Goal: Task Accomplishment & Management: Use online tool/utility

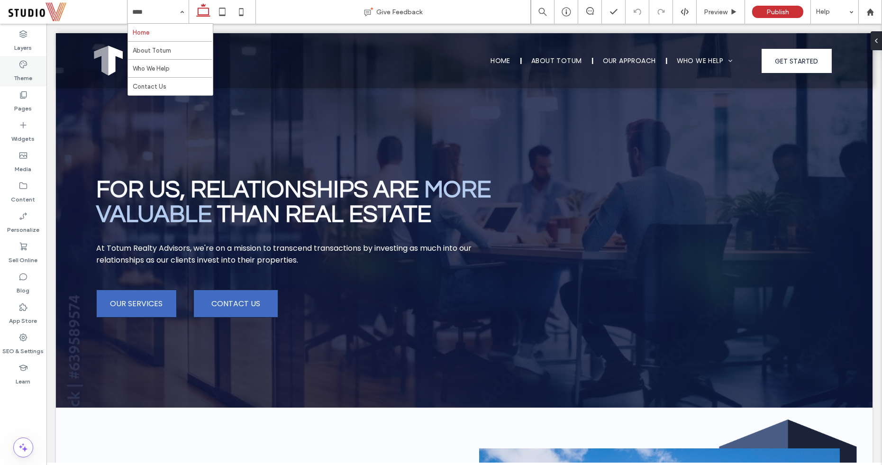
click at [18, 83] on div "Theme" at bounding box center [23, 71] width 46 height 30
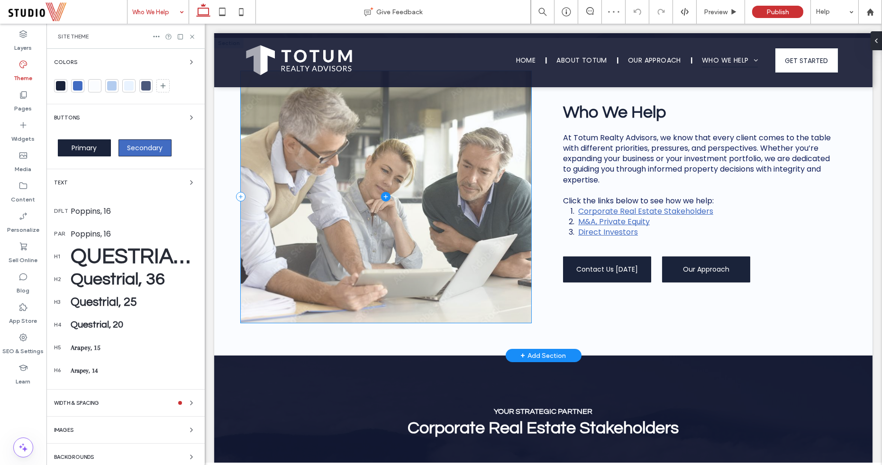
scroll to position [253, 0]
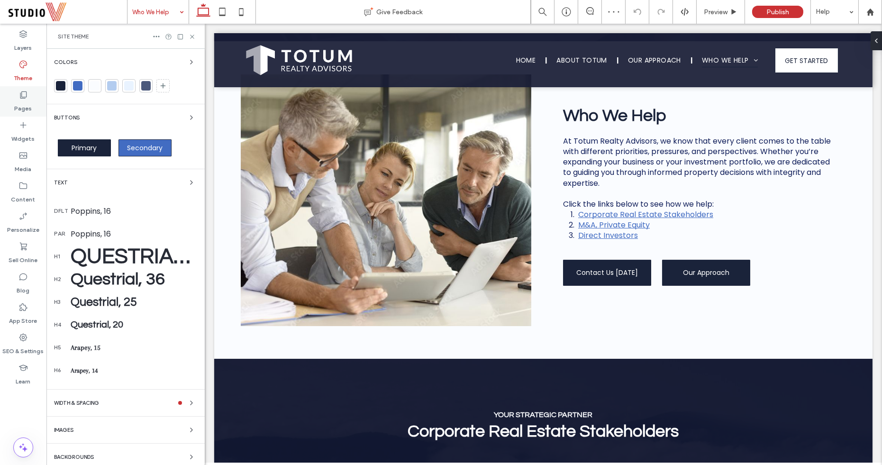
click at [20, 100] on label "Pages" at bounding box center [24, 106] width 18 height 13
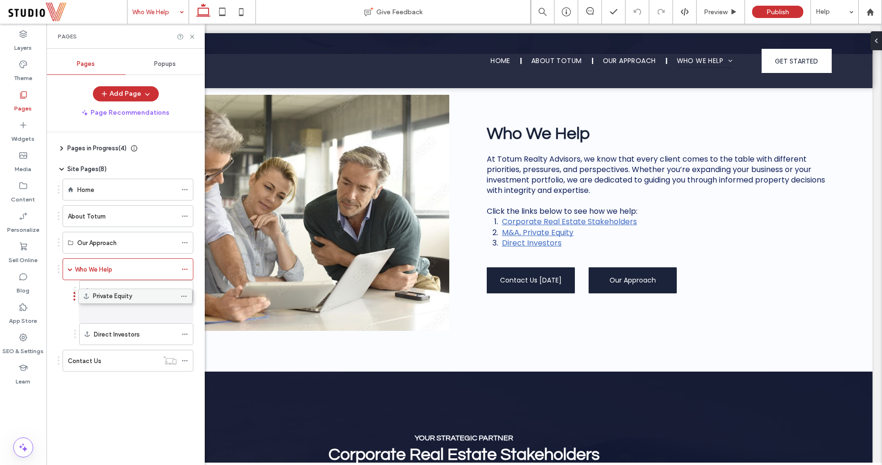
drag, startPoint x: 153, startPoint y: 338, endPoint x: 152, endPoint y: 301, distance: 37.0
click at [185, 310] on icon at bounding box center [185, 312] width 7 height 7
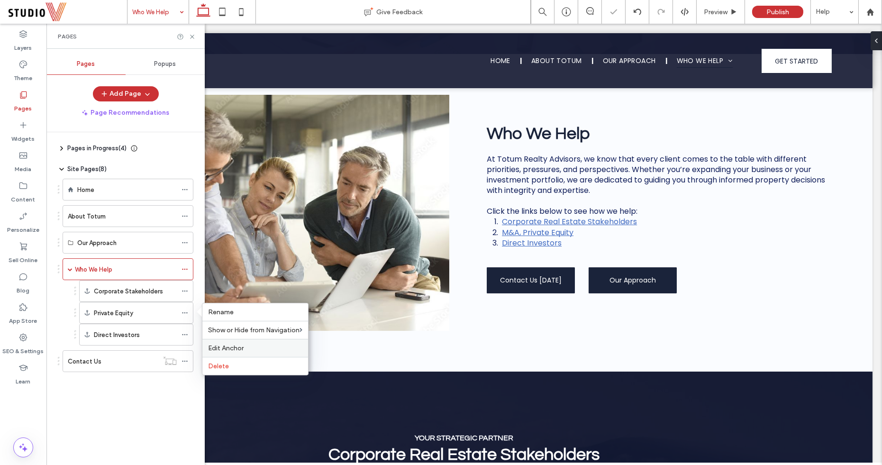
click at [234, 346] on span "Edit Anchor" at bounding box center [226, 348] width 36 height 8
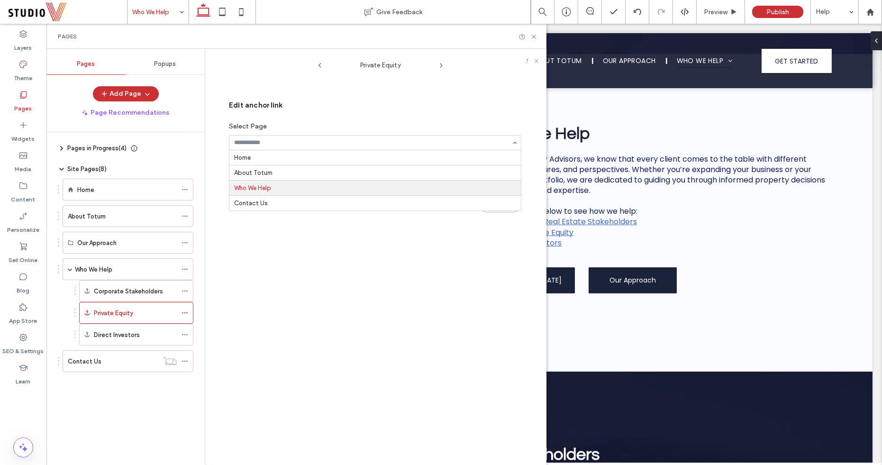
click at [293, 244] on div "Private Equity Edit anchor link Select Page Home About Totum Who We Help Contac…" at bounding box center [381, 259] width 332 height 411
click at [535, 35] on use at bounding box center [534, 37] width 4 height 4
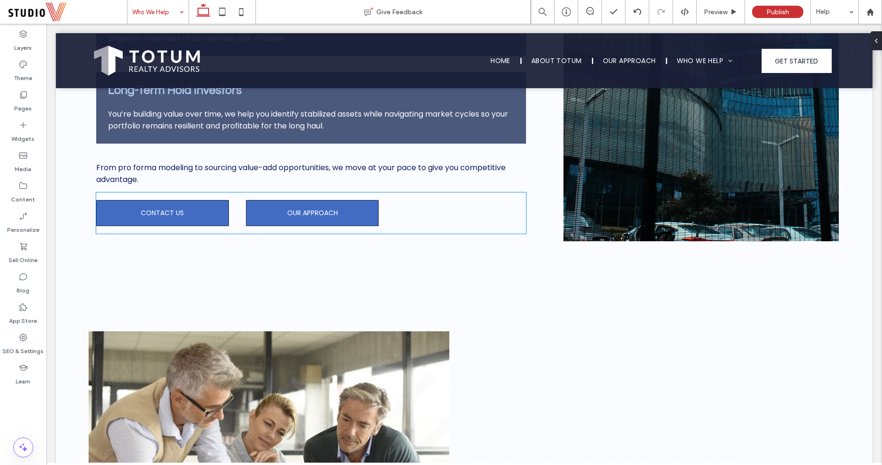
scroll to position [1434, 0]
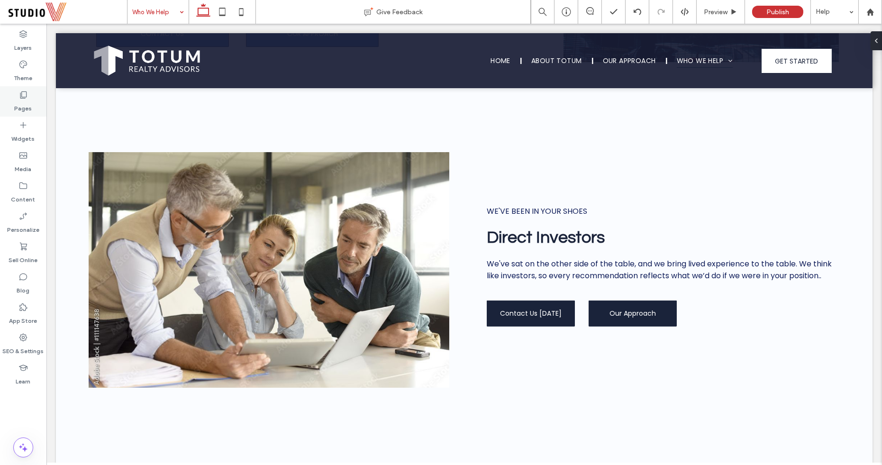
click at [17, 98] on div "Pages" at bounding box center [23, 101] width 46 height 30
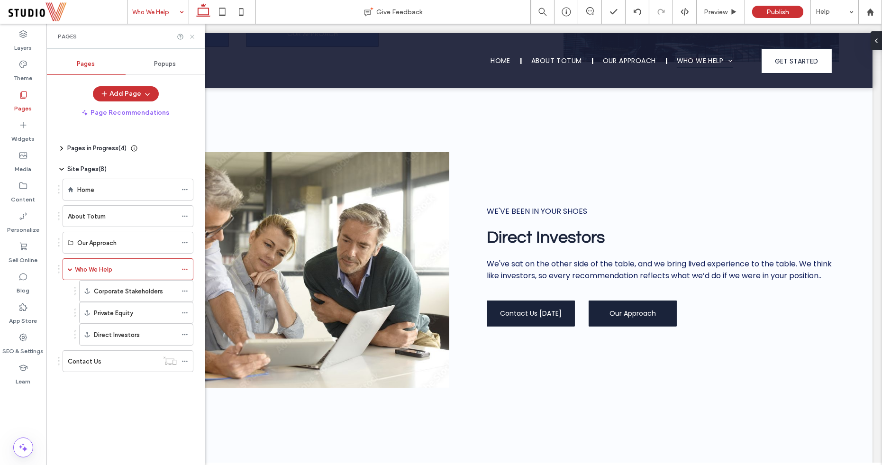
click at [194, 35] on icon at bounding box center [192, 36] width 7 height 7
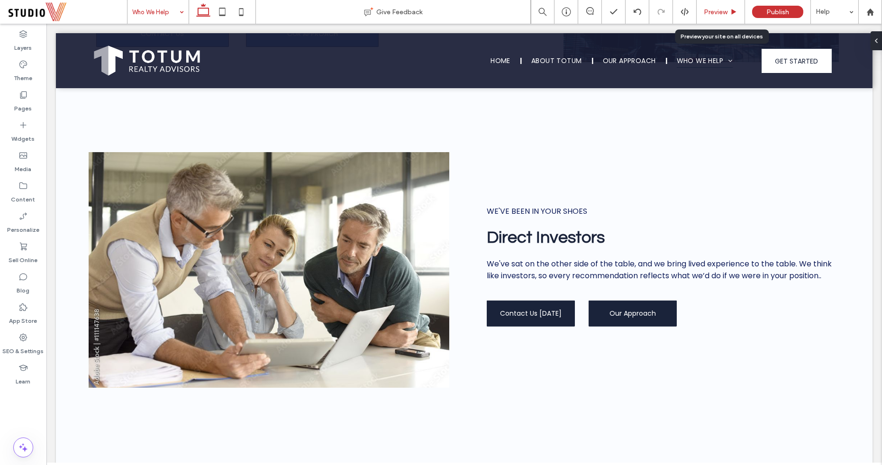
click at [730, 9] on div "Preview" at bounding box center [721, 12] width 48 height 8
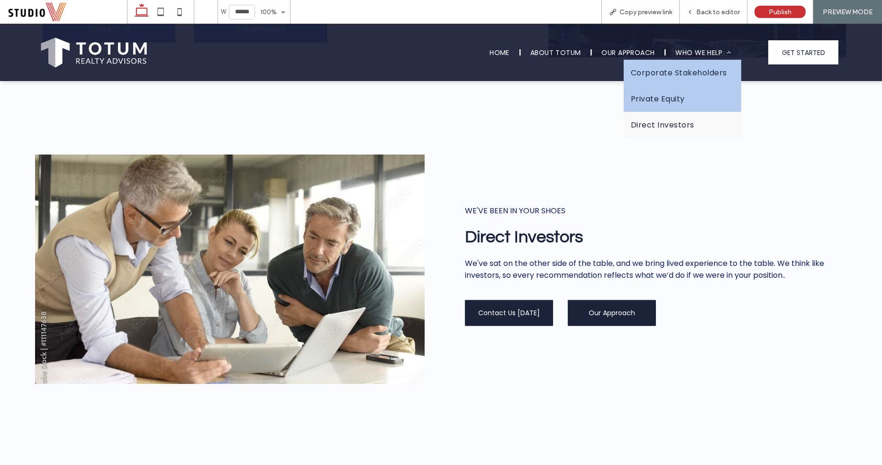
click at [692, 67] on span "Corporate Stakeholders" at bounding box center [679, 73] width 96 height 12
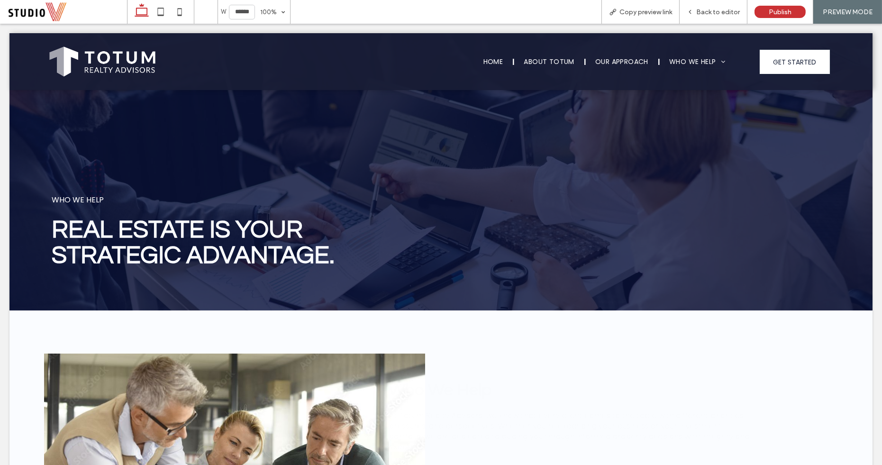
scroll to position [537, 0]
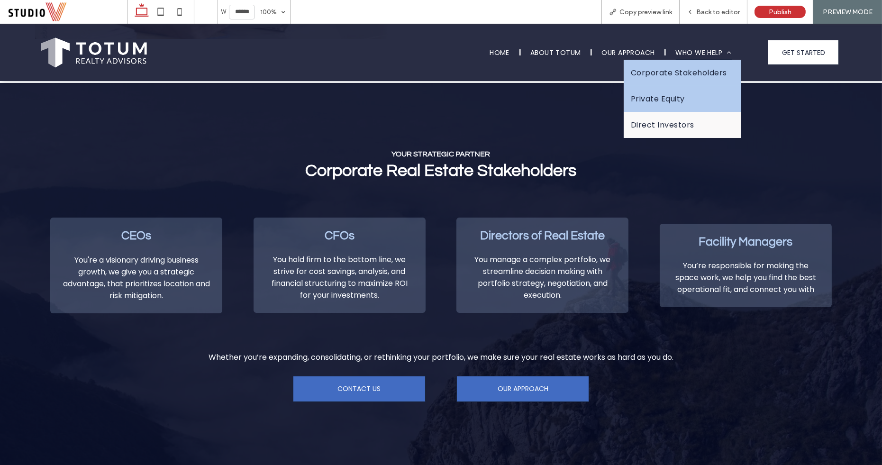
click at [681, 105] on link "Private Equity" at bounding box center [683, 99] width 118 height 26
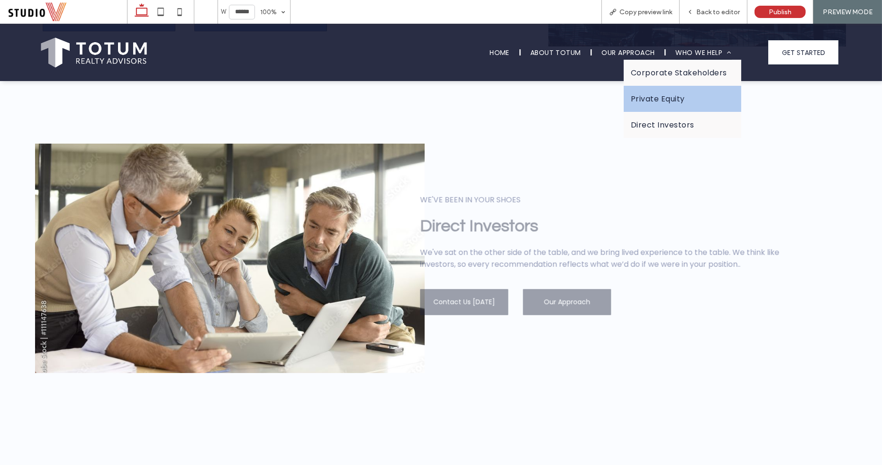
scroll to position [1454, 0]
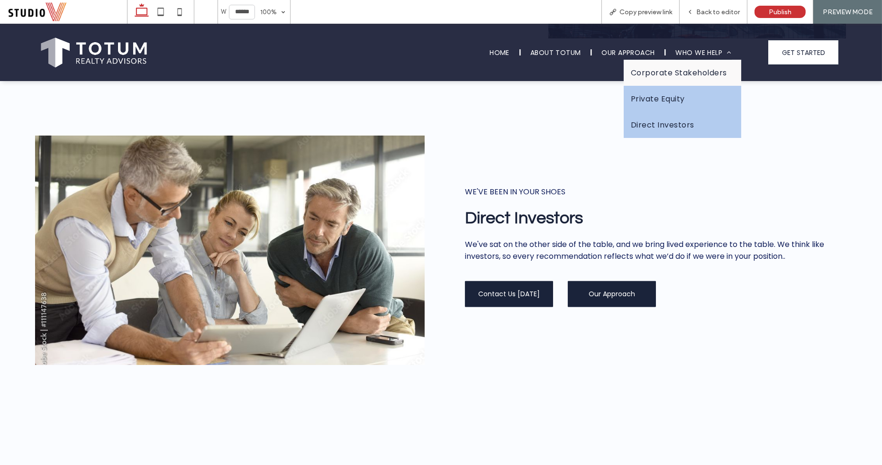
click at [673, 115] on link "Direct Investors" at bounding box center [683, 125] width 118 height 26
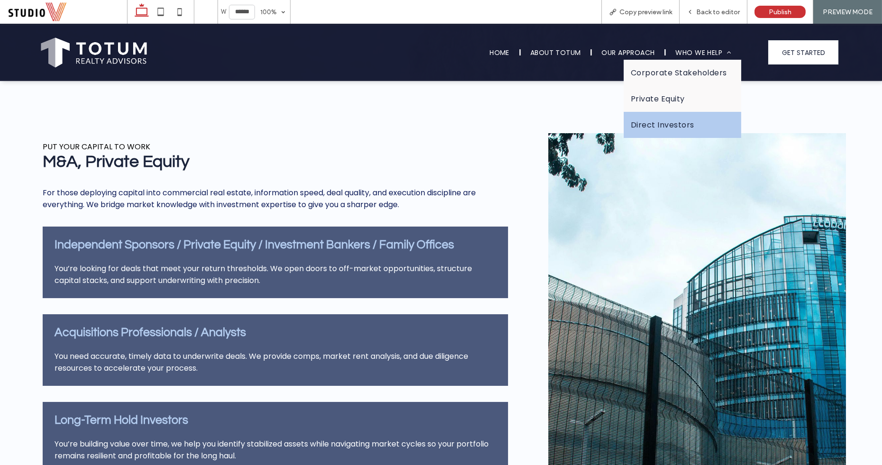
scroll to position [930, 0]
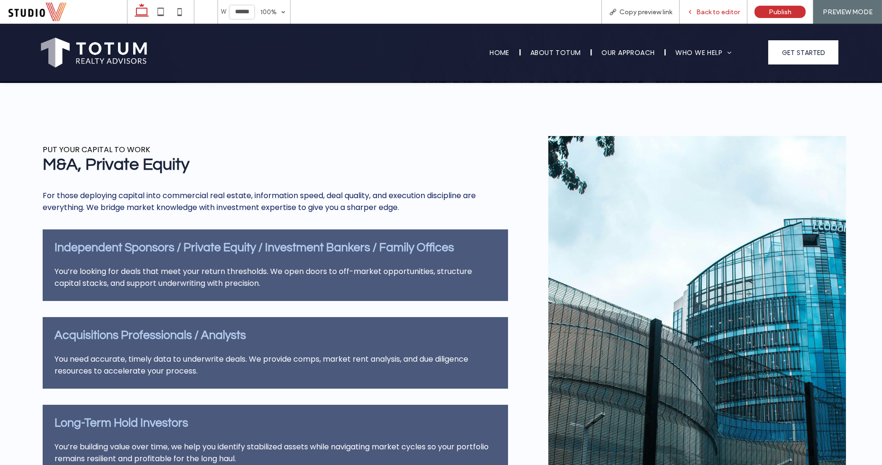
click at [706, 16] on div "Back to editor" at bounding box center [714, 12] width 68 height 24
click at [709, 11] on span "Back to editor" at bounding box center [718, 12] width 44 height 8
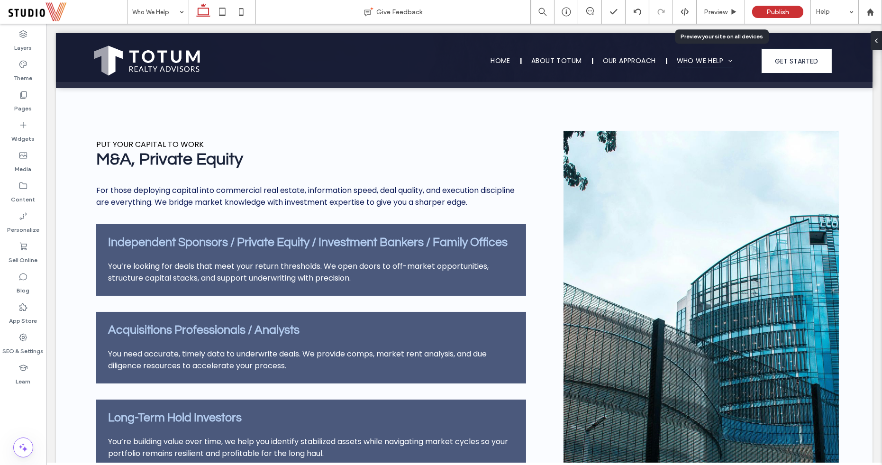
scroll to position [927, 0]
click at [74, 136] on div "PUT YOUR CAPITAL TO WORK M&A, Private Equity For those deploying capital into c…" at bounding box center [464, 350] width 817 height 536
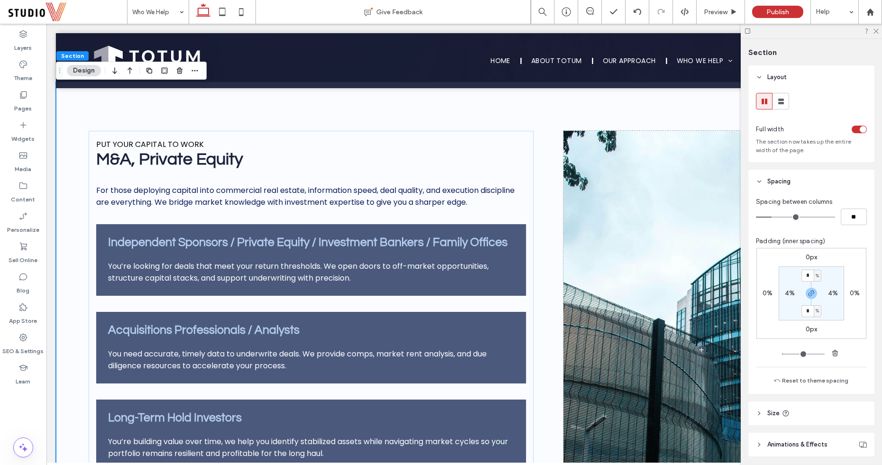
click at [84, 70] on button "Design" at bounding box center [84, 70] width 34 height 11
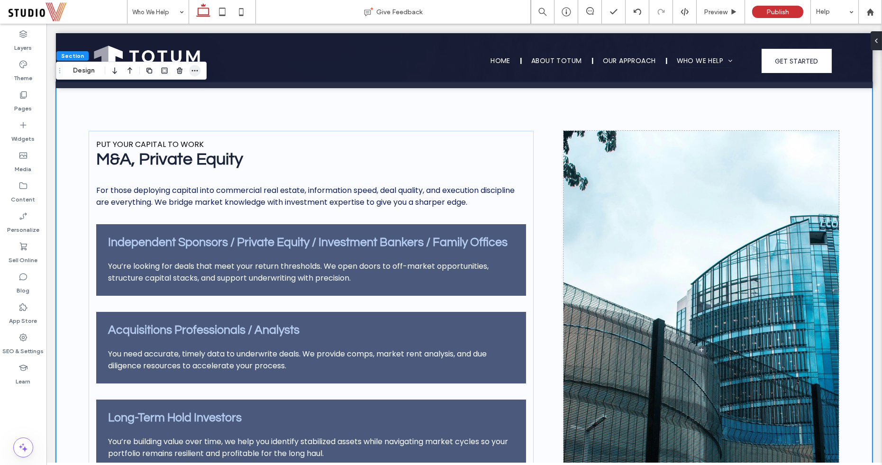
click at [194, 71] on use "button" at bounding box center [194, 70] width 6 height 1
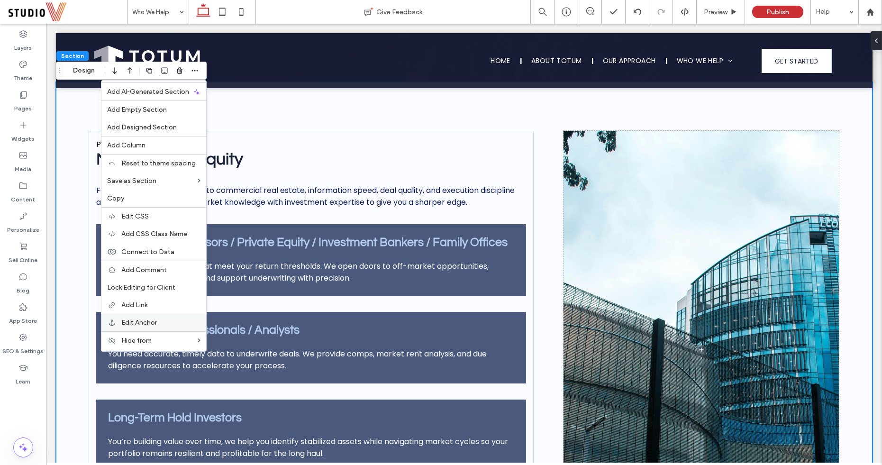
click at [144, 319] on span "Edit Anchor" at bounding box center [139, 322] width 36 height 8
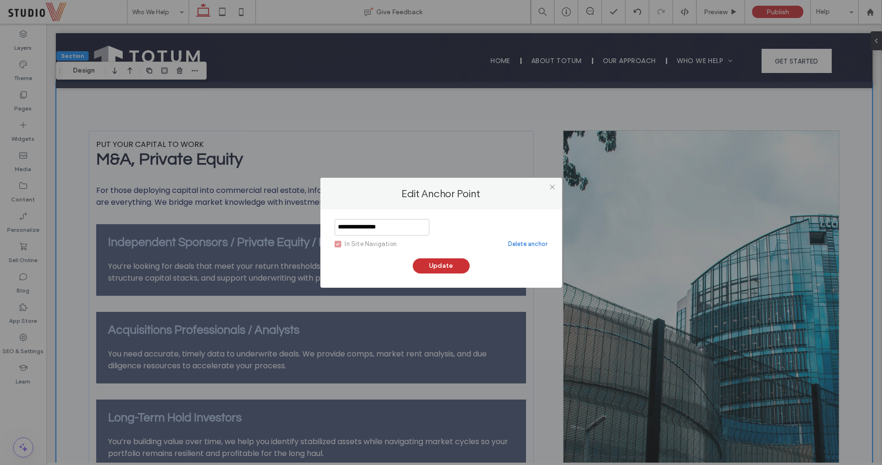
click at [337, 228] on input "**********" at bounding box center [382, 227] width 95 height 17
click at [347, 226] on input "**********" at bounding box center [382, 227] width 95 height 17
click at [551, 186] on icon at bounding box center [552, 186] width 7 height 7
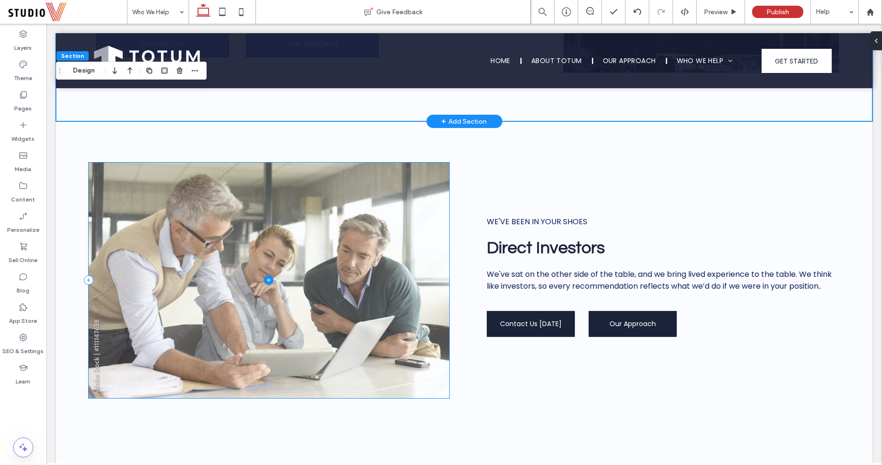
scroll to position [1404, 0]
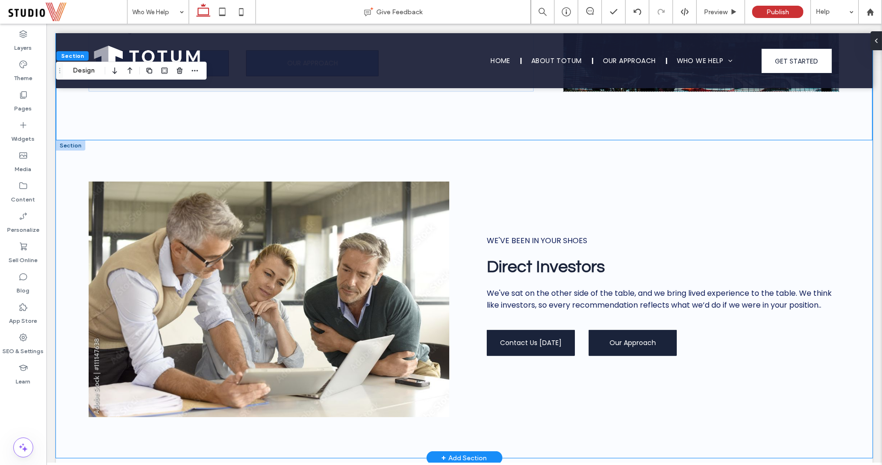
click at [76, 233] on div "WE'VE BEEN IN YOUR SHOES Direct Investors We've sat on the other side of the ta…" at bounding box center [464, 299] width 817 height 318
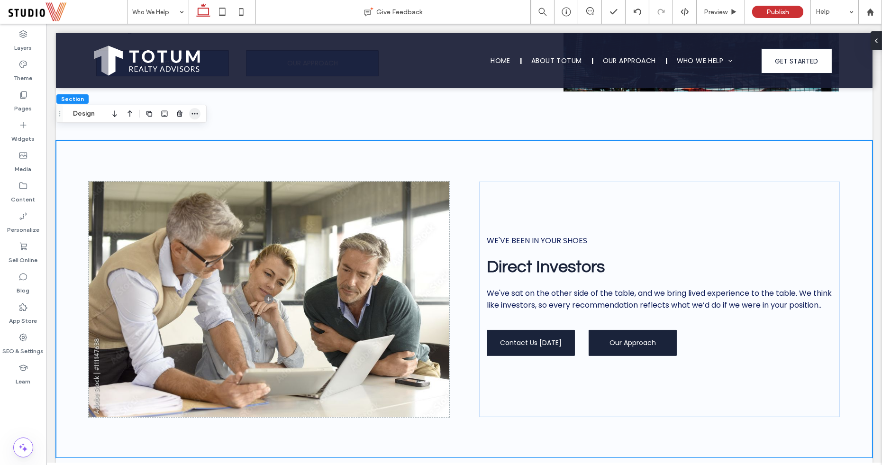
click at [197, 111] on icon "button" at bounding box center [195, 114] width 8 height 8
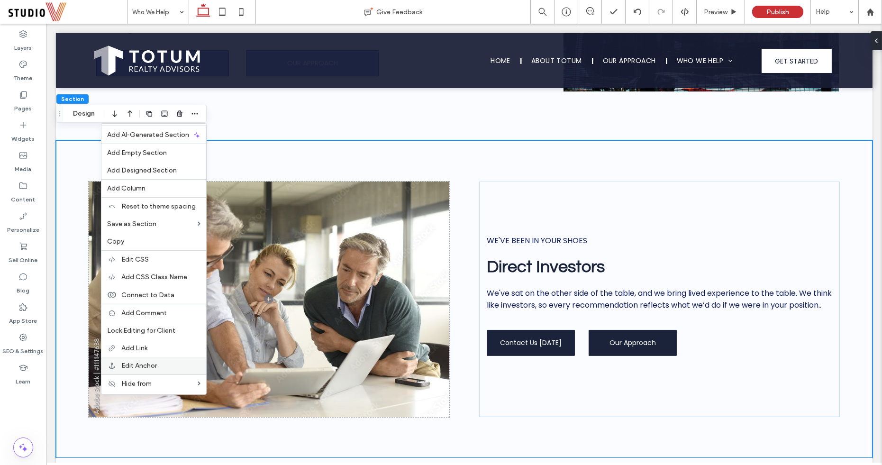
click at [136, 362] on span "Edit Anchor" at bounding box center [139, 366] width 36 height 8
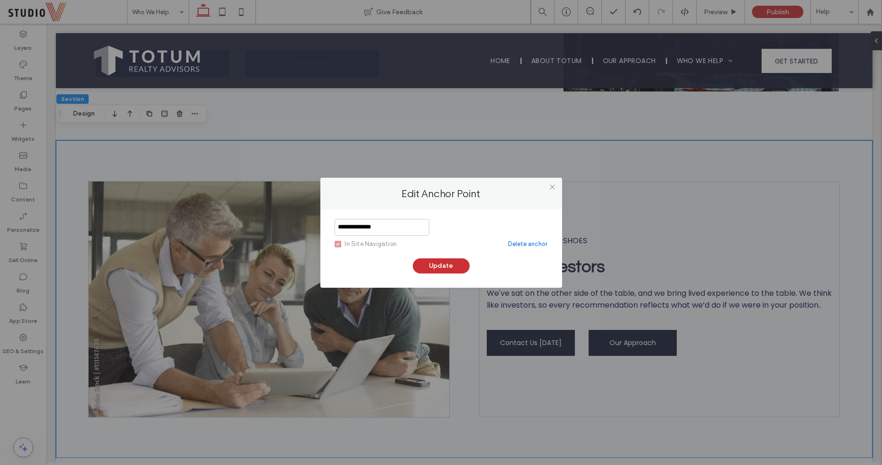
click at [354, 229] on input "**********" at bounding box center [382, 227] width 95 height 17
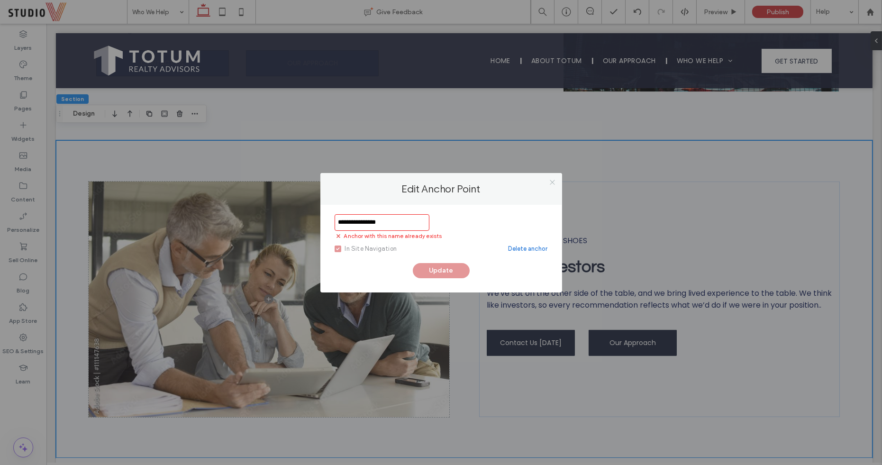
type input "**********"
click at [553, 177] on span at bounding box center [552, 182] width 7 height 14
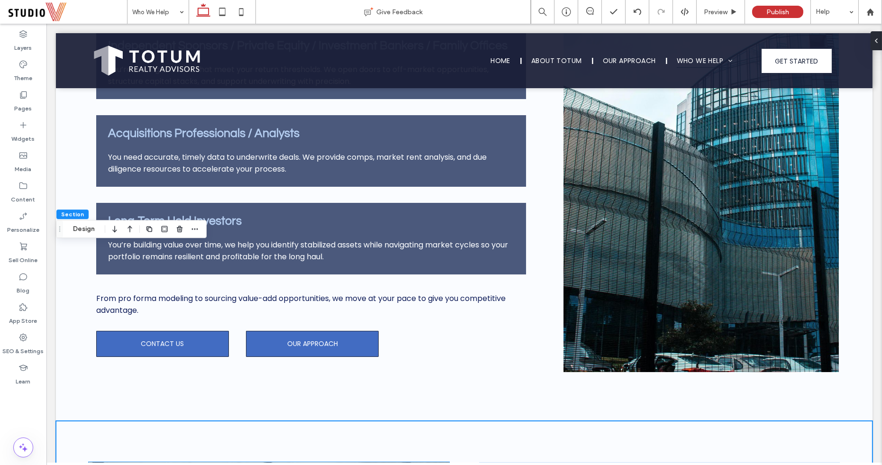
scroll to position [957, 0]
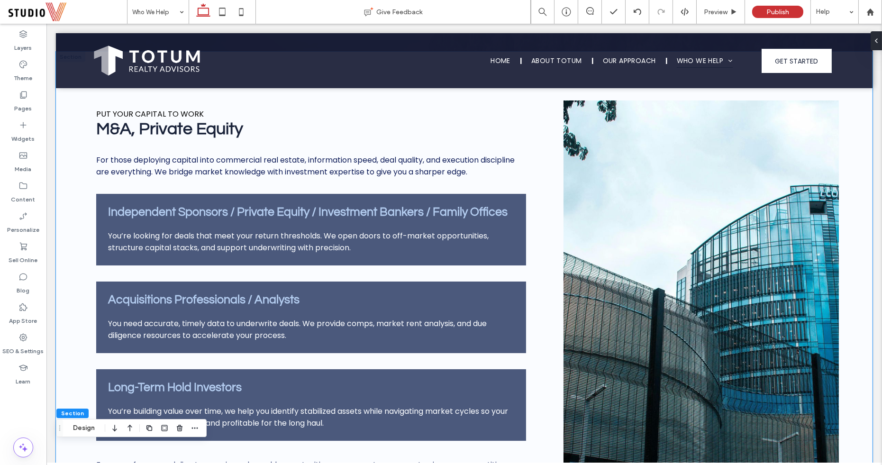
click at [81, 130] on div "PUT YOUR CAPITAL TO WORK M&A, Private Equity For those deploying capital into c…" at bounding box center [464, 320] width 817 height 536
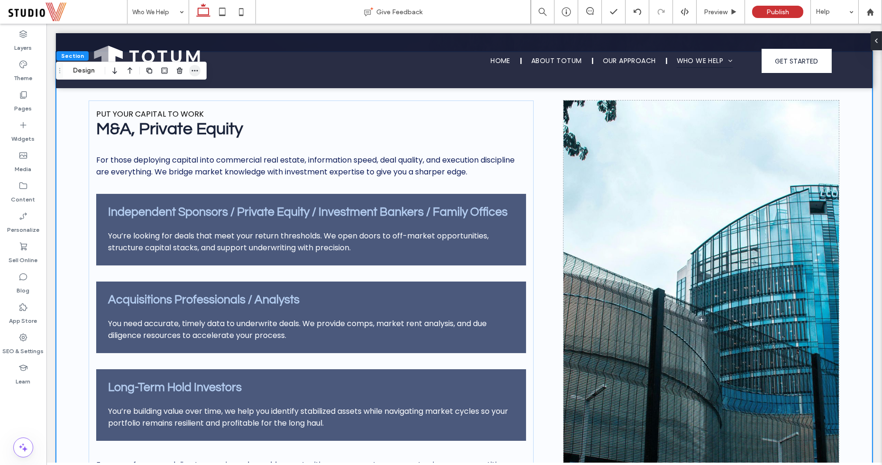
click at [195, 69] on icon "button" at bounding box center [195, 71] width 8 height 8
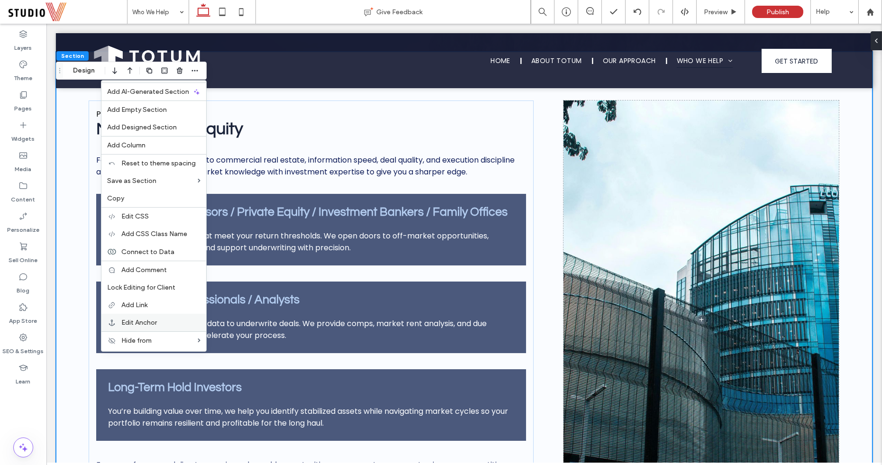
click at [145, 314] on div "Edit Anchor" at bounding box center [153, 323] width 105 height 18
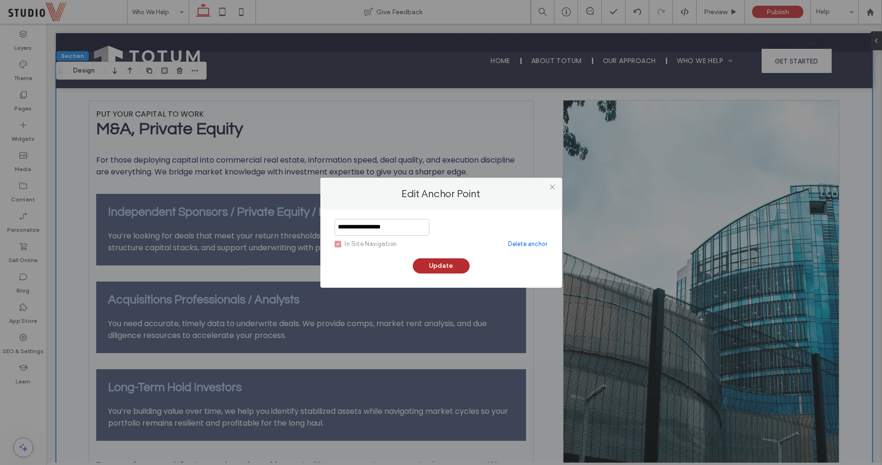
type input "**********"
click at [422, 259] on button "Update" at bounding box center [441, 265] width 57 height 15
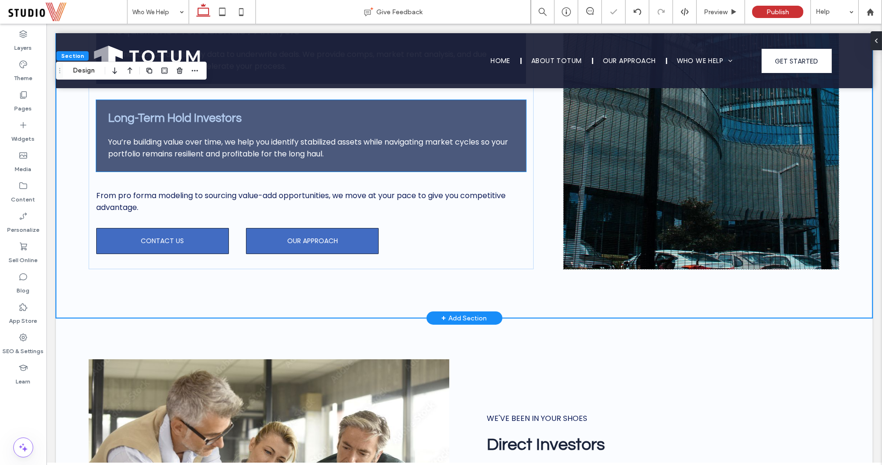
scroll to position [1407, 0]
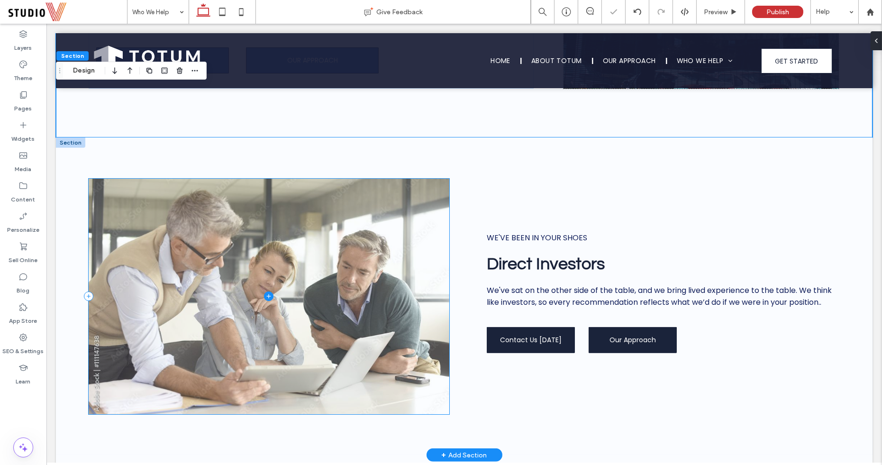
click at [57, 186] on div "WE'VE BEEN IN YOUR SHOES Direct Investors We've sat on the other side of the ta…" at bounding box center [464, 296] width 817 height 318
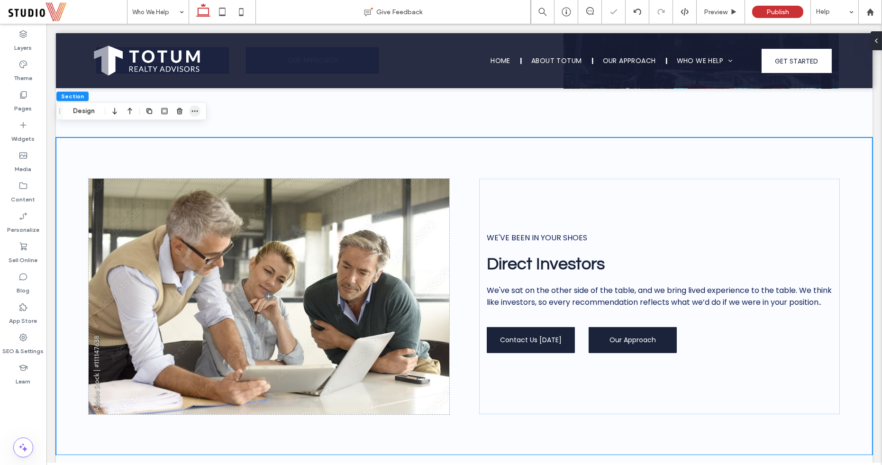
click at [192, 112] on icon "button" at bounding box center [195, 111] width 8 height 8
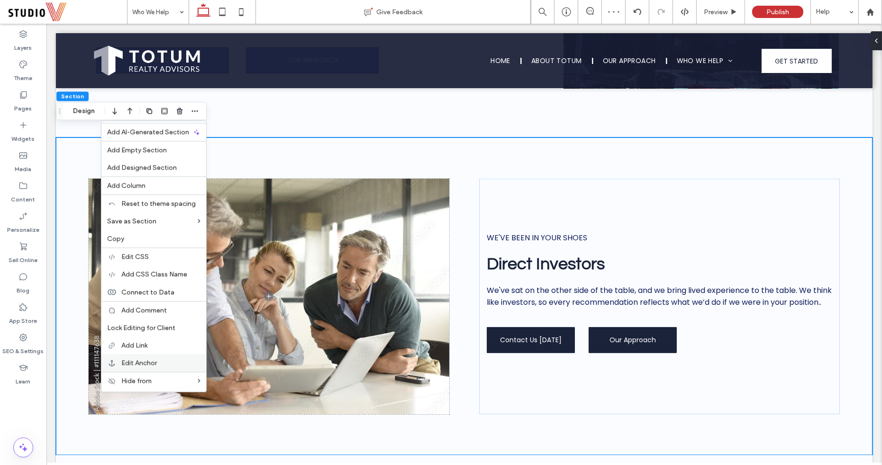
click at [134, 361] on span "Edit Anchor" at bounding box center [139, 363] width 36 height 8
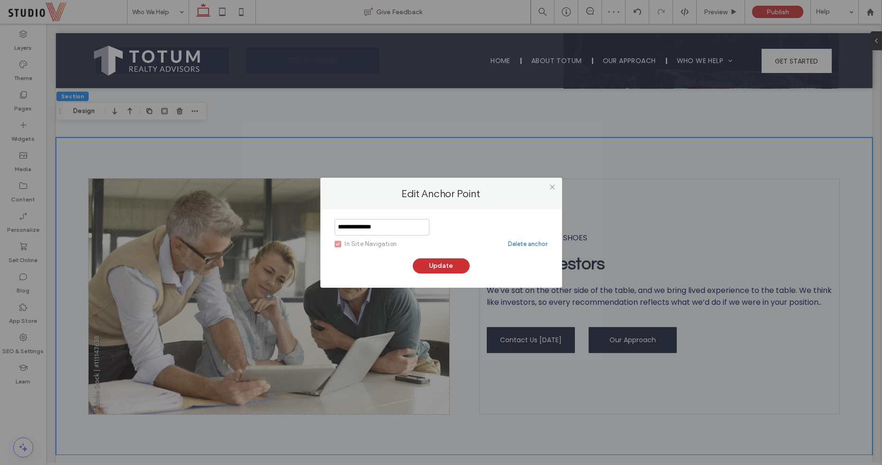
click at [378, 228] on input "**********" at bounding box center [382, 227] width 95 height 17
type input "**********"
click at [460, 277] on div "**********" at bounding box center [441, 248] width 242 height 78
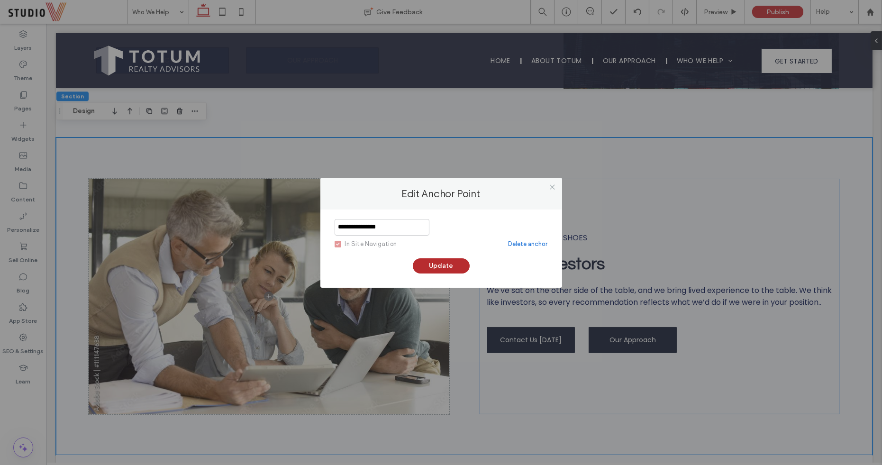
click at [457, 269] on button "Update" at bounding box center [441, 265] width 57 height 15
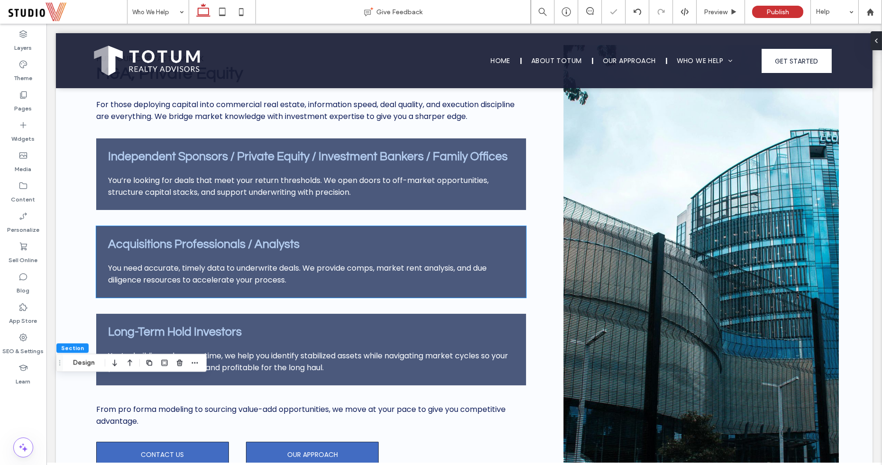
scroll to position [996, 0]
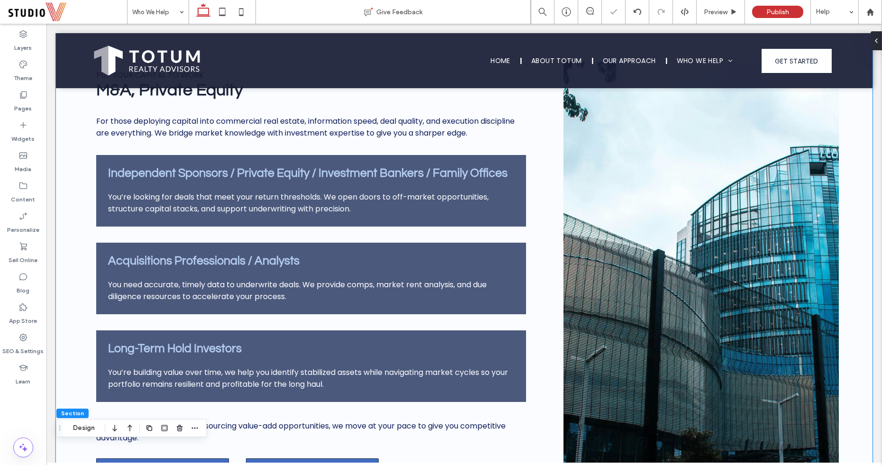
click at [71, 247] on div "PUT YOUR CAPITAL TO WORK M&A, Private Equity For those deploying capital into c…" at bounding box center [464, 281] width 817 height 536
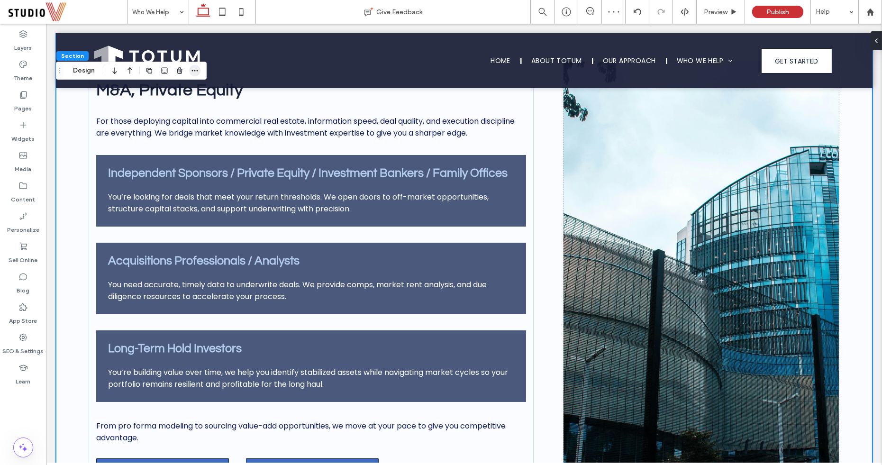
click at [194, 68] on icon "button" at bounding box center [195, 71] width 8 height 8
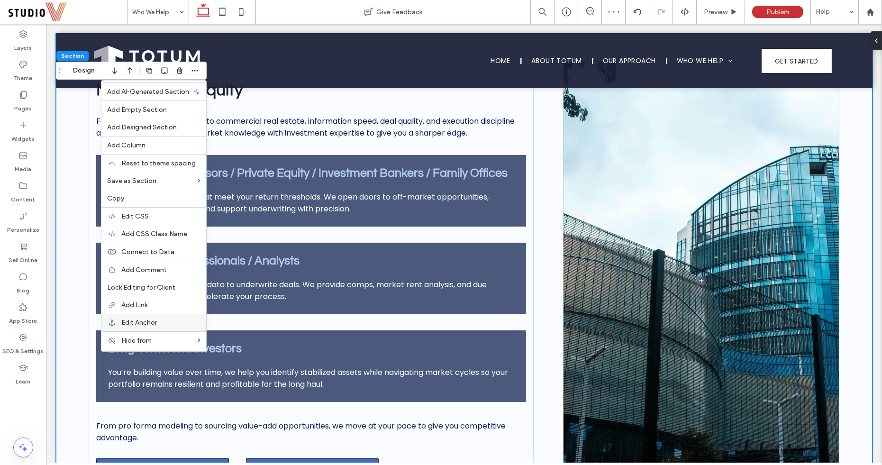
click at [133, 318] on span "Edit Anchor" at bounding box center [139, 322] width 36 height 8
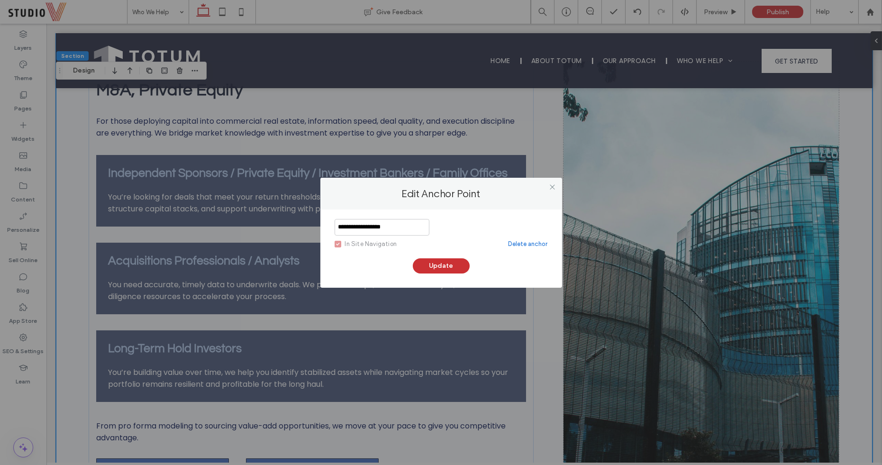
click at [361, 223] on input "**********" at bounding box center [382, 227] width 95 height 17
type input "**********"
click at [440, 269] on button "Update" at bounding box center [441, 265] width 57 height 15
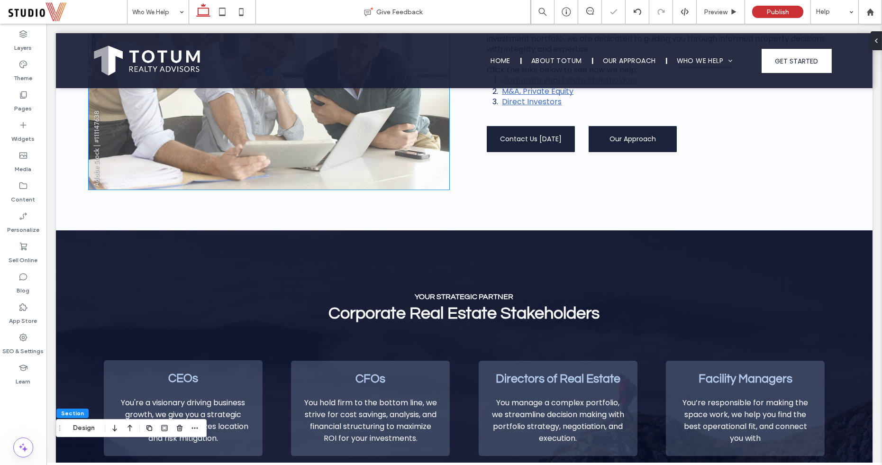
scroll to position [465, 0]
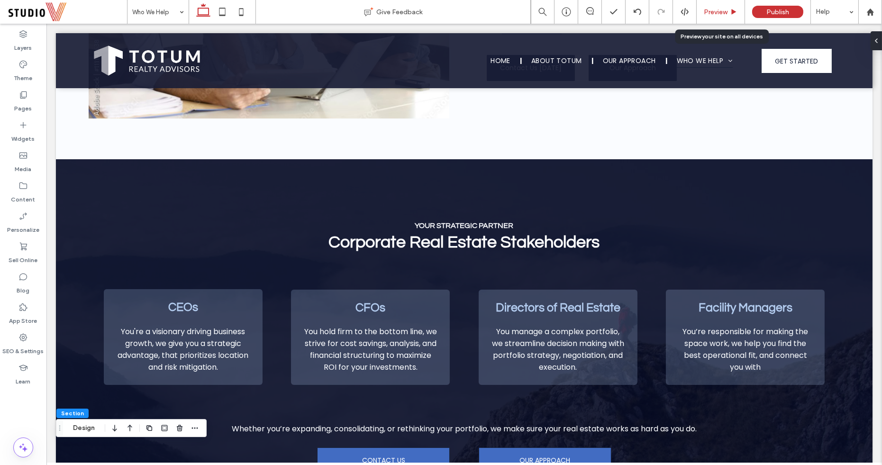
click at [707, 9] on span "Preview" at bounding box center [716, 12] width 24 height 8
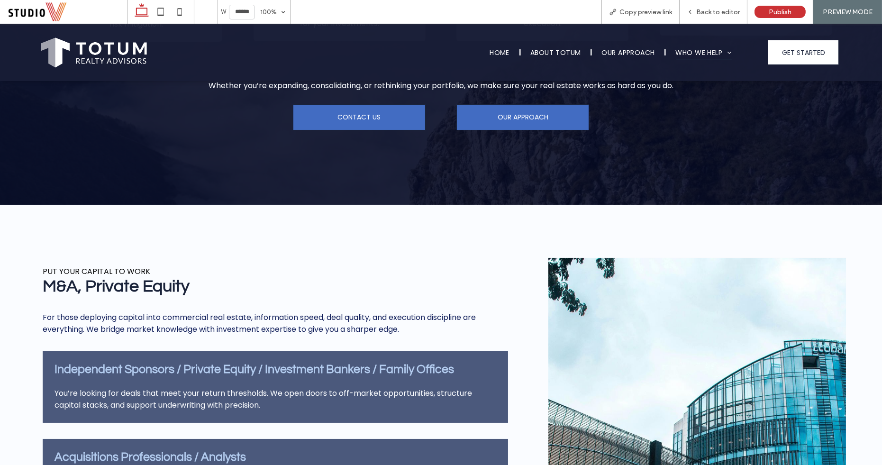
scroll to position [885, 0]
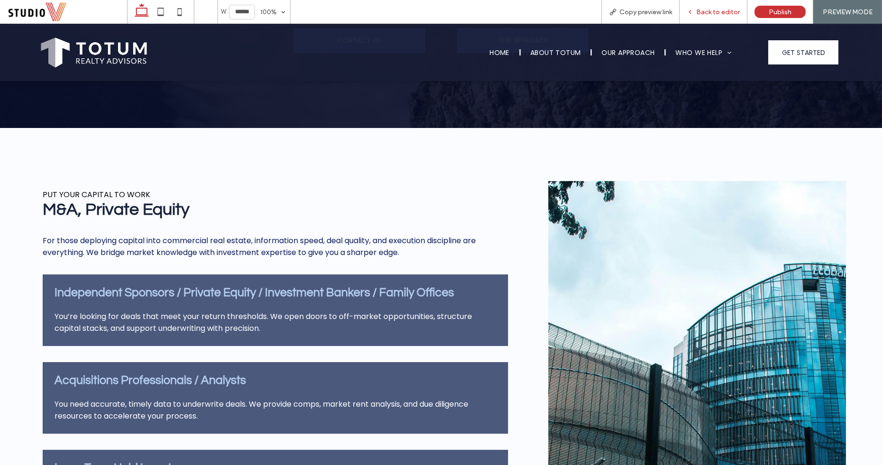
click at [719, 13] on span "Back to editor" at bounding box center [718, 12] width 44 height 8
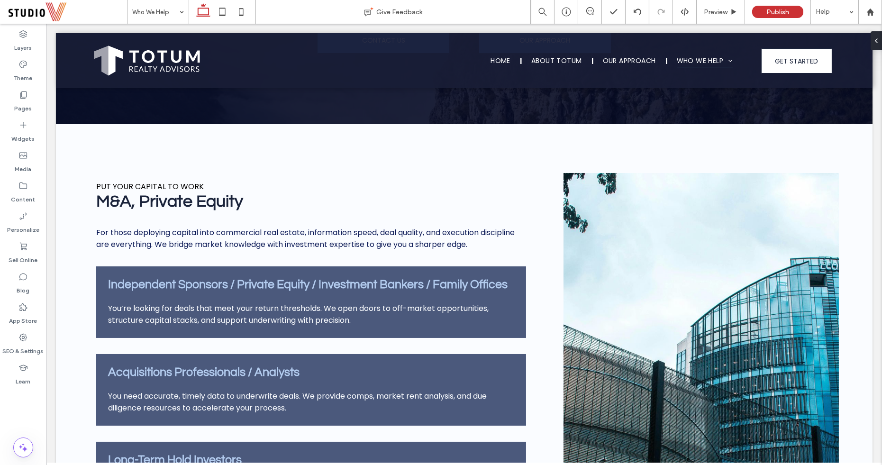
scroll to position [882, 0]
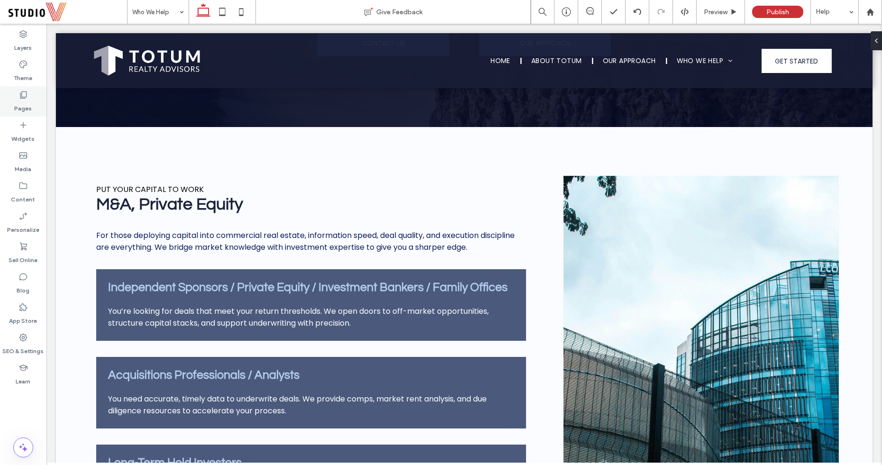
click at [8, 98] on div "Pages" at bounding box center [23, 101] width 46 height 30
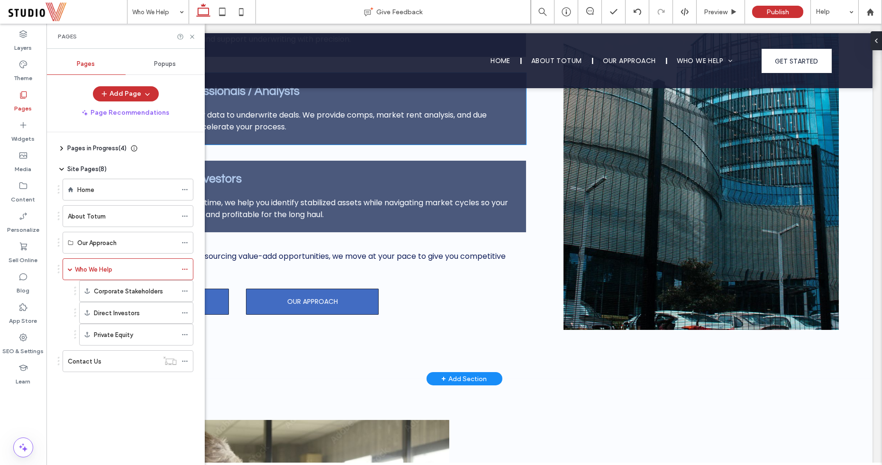
scroll to position [1321, 0]
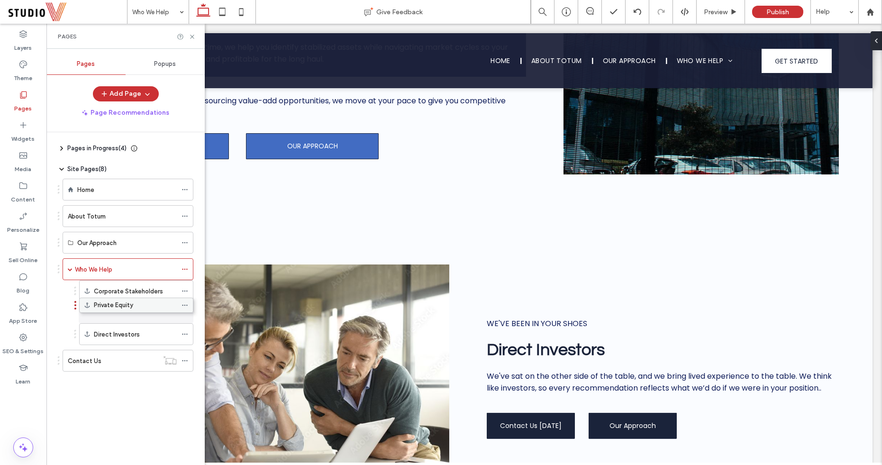
drag, startPoint x: 131, startPoint y: 330, endPoint x: 131, endPoint y: 300, distance: 30.3
click at [191, 36] on icon at bounding box center [192, 36] width 7 height 7
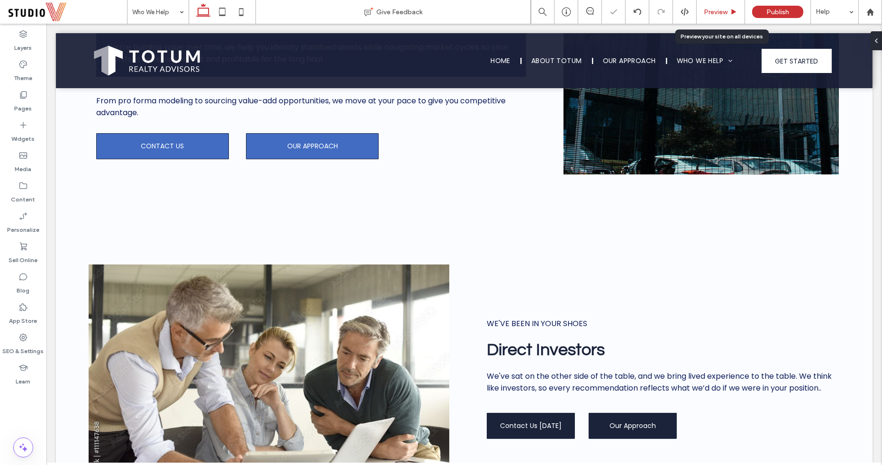
click at [716, 9] on span "Preview" at bounding box center [716, 12] width 24 height 8
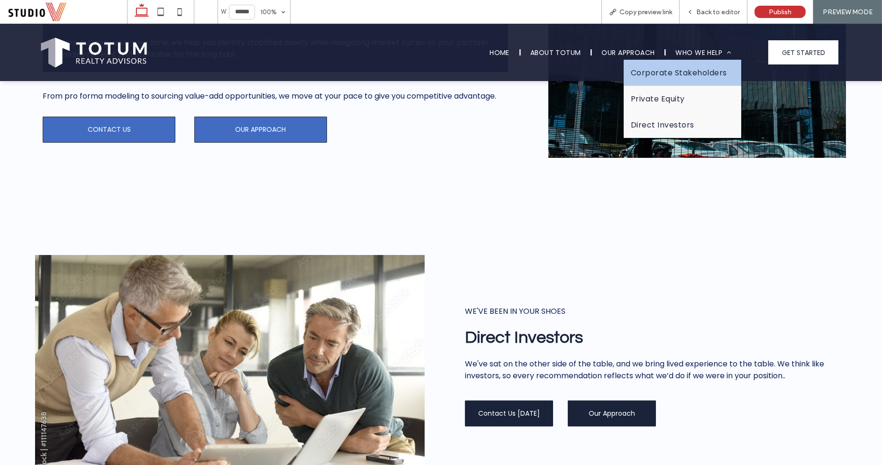
click at [690, 72] on span "Corporate Stakeholders" at bounding box center [679, 73] width 96 height 12
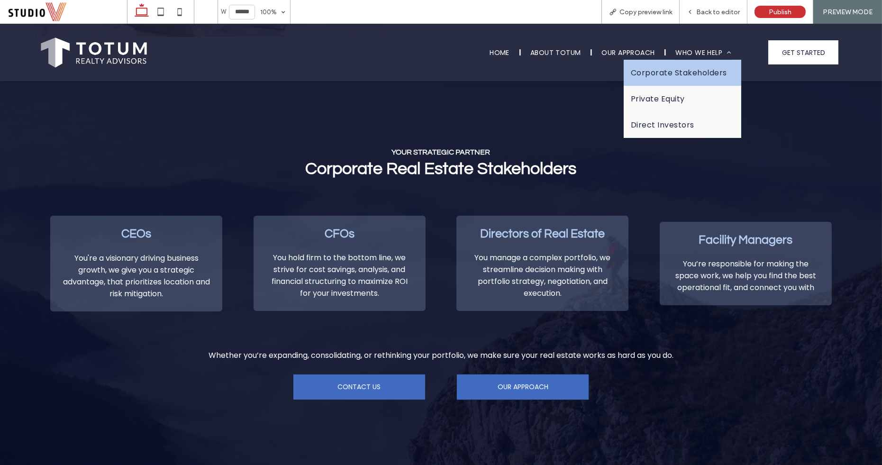
scroll to position [538, 0]
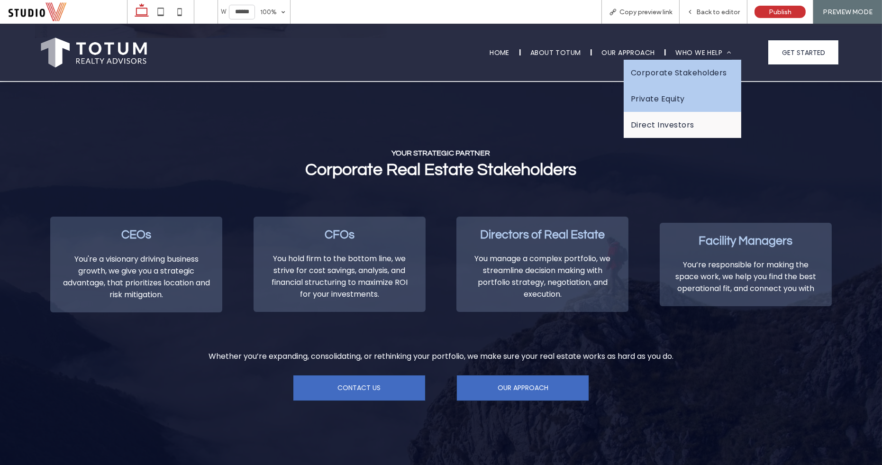
click at [688, 92] on link "Private Equity" at bounding box center [683, 99] width 118 height 26
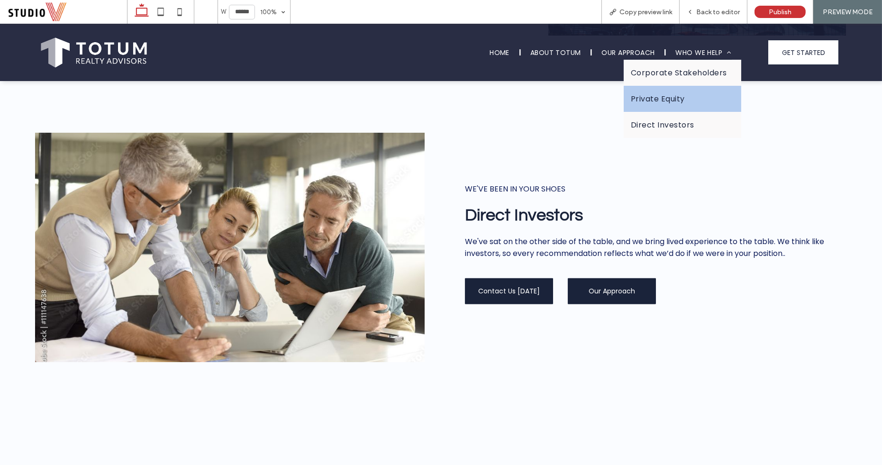
scroll to position [1454, 0]
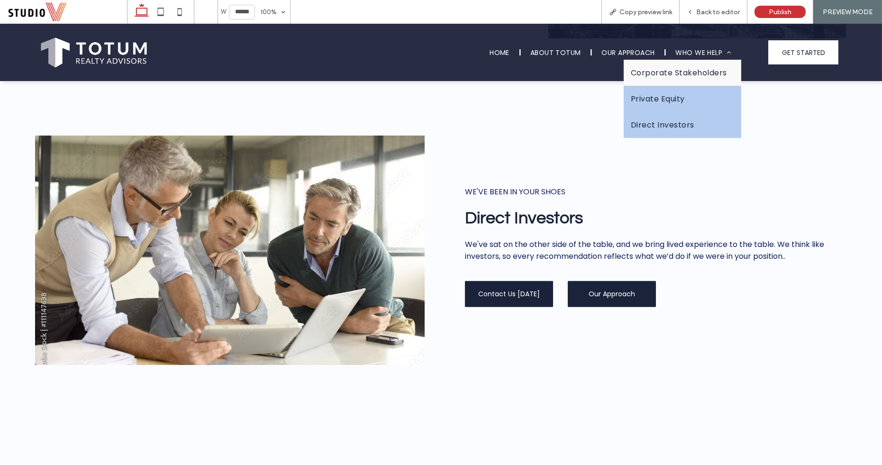
click at [683, 112] on link "Direct Investors" at bounding box center [683, 125] width 118 height 26
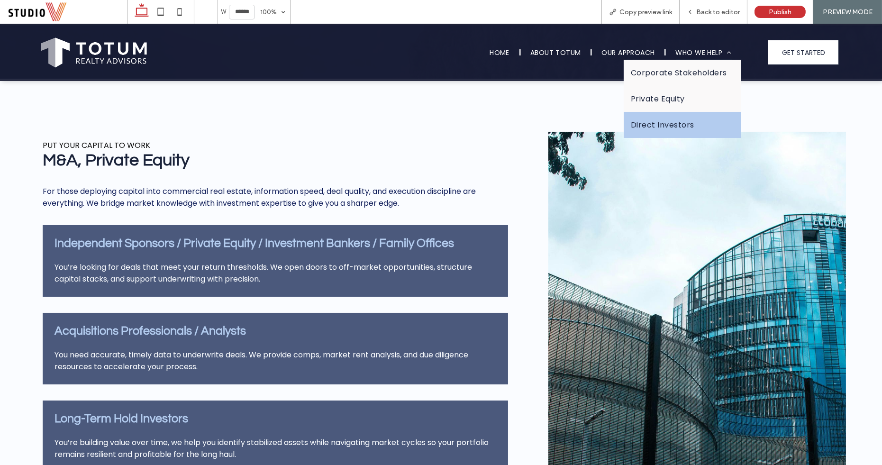
scroll to position [930, 0]
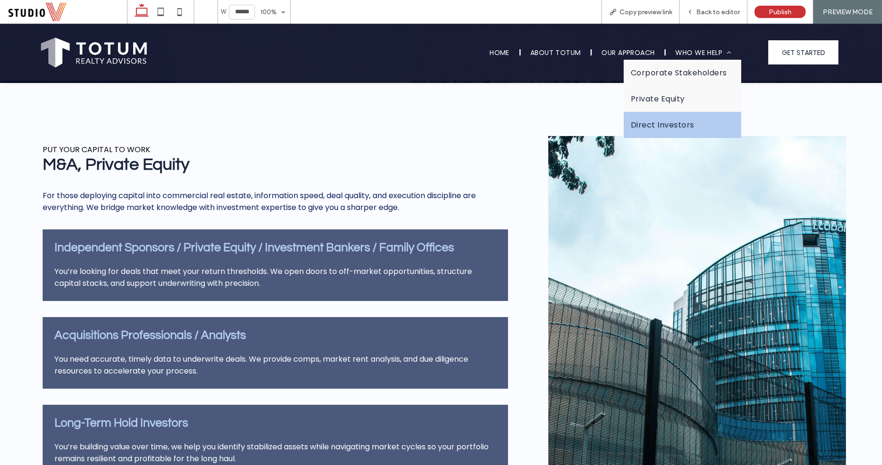
click at [700, 46] on span "Who We Help" at bounding box center [704, 52] width 56 height 14
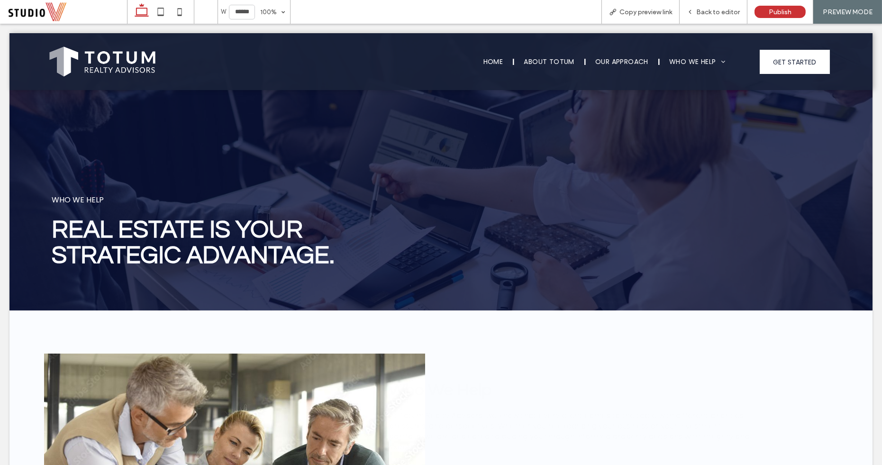
scroll to position [0, 0]
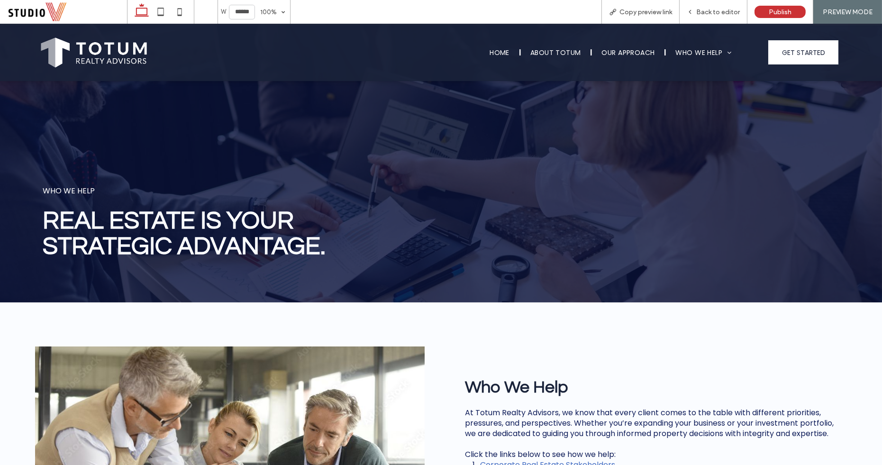
click at [592, 341] on div "Who We Help At Totum Realty Advisors, we know that every client comes to the ta…" at bounding box center [441, 461] width 882 height 318
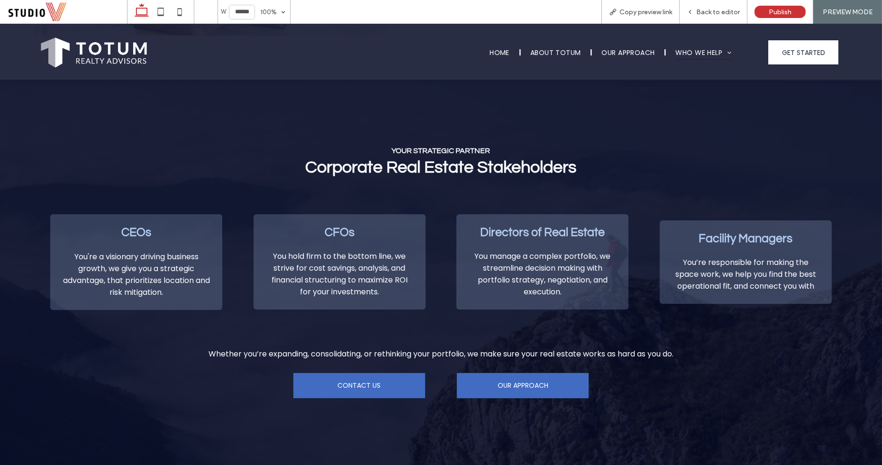
scroll to position [693, 0]
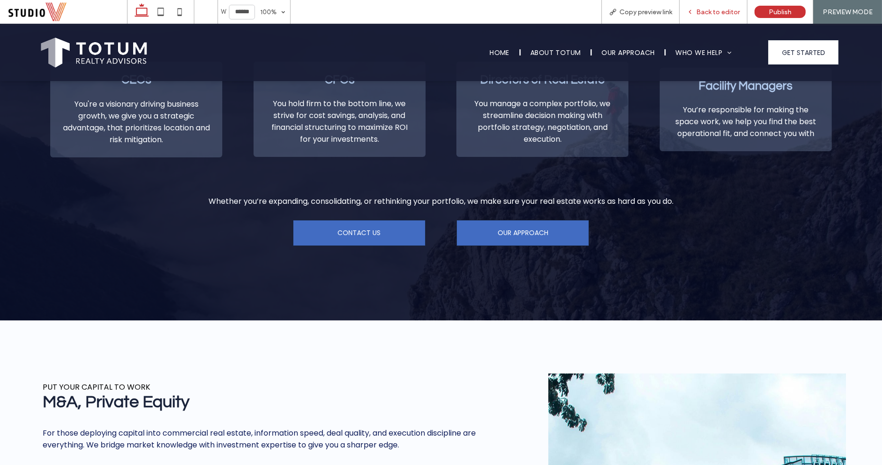
click at [707, 9] on span "Back to editor" at bounding box center [718, 12] width 44 height 8
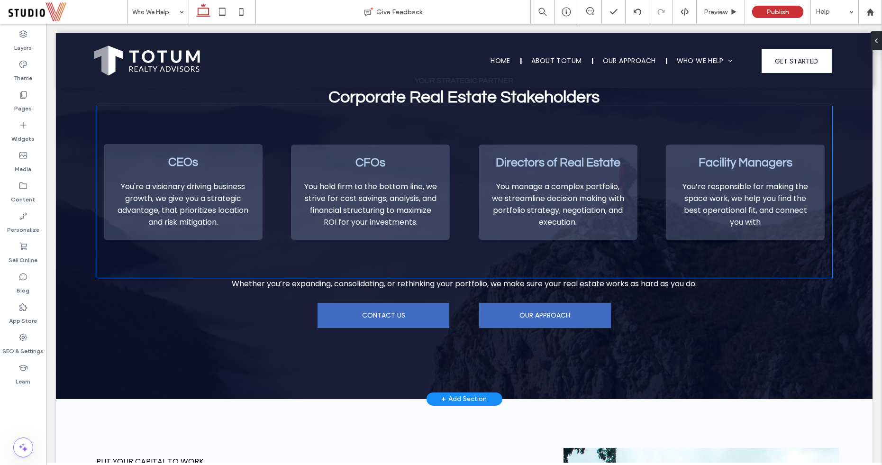
scroll to position [608, 0]
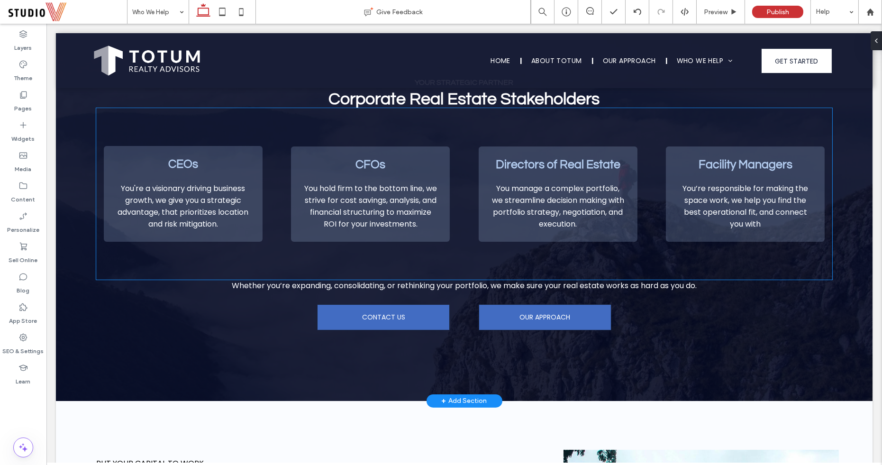
click at [732, 192] on span "You’re responsible for making the space work, we help you find the best operati…" at bounding box center [745, 206] width 126 height 46
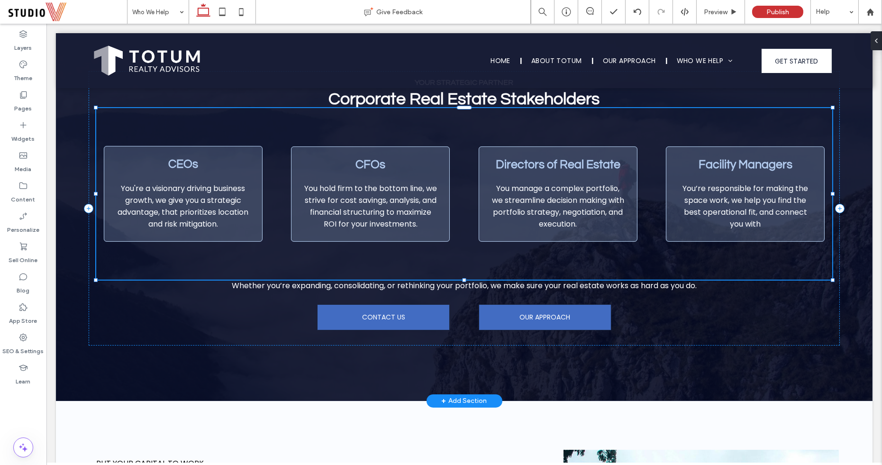
click at [732, 192] on span "You’re responsible for making the space work, we help you find the best operati…" at bounding box center [745, 206] width 126 height 46
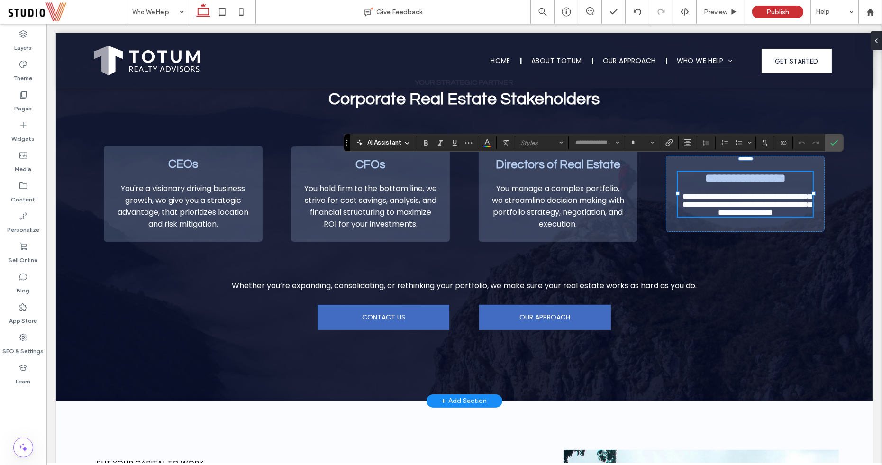
click at [760, 216] on span "**********" at bounding box center [746, 204] width 129 height 23
type input "*******"
type input "**"
click at [830, 144] on icon "Confirm" at bounding box center [834, 143] width 8 height 8
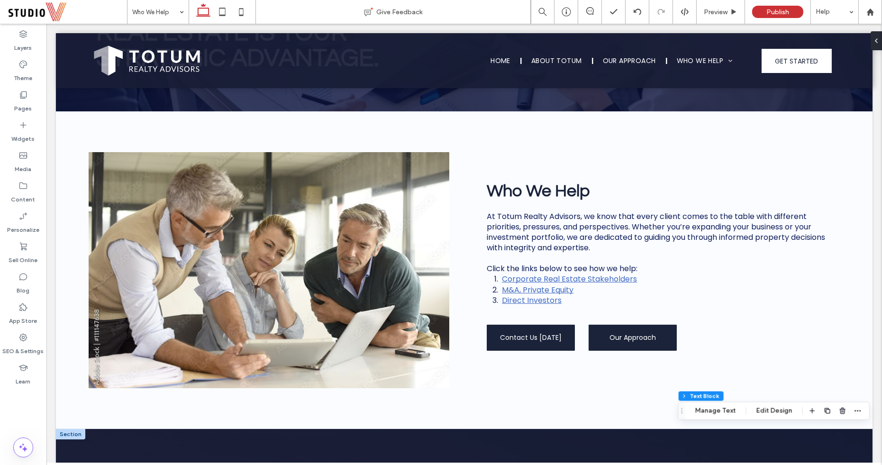
scroll to position [0, 0]
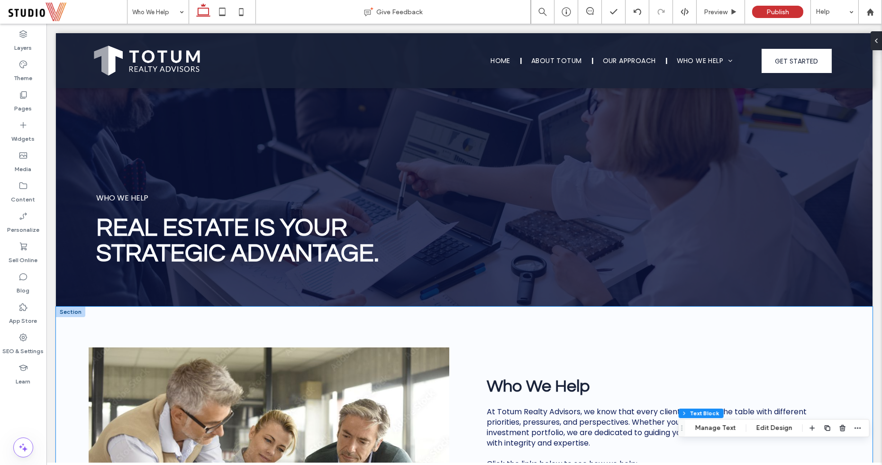
click at [474, 343] on div "Who We Help At Totum Realty Advisors, we know that every client comes to the ta…" at bounding box center [464, 466] width 817 height 318
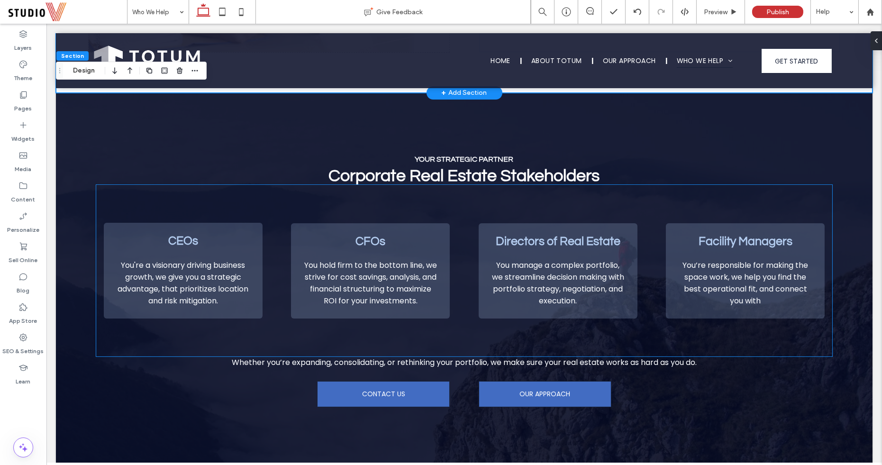
scroll to position [532, 0]
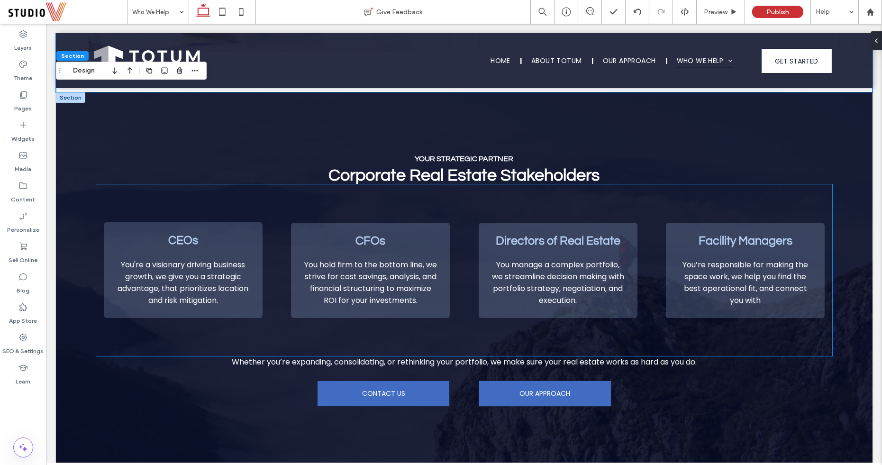
click at [739, 296] on span "You’re responsible for making the space work, we help you find the best operati…" at bounding box center [745, 282] width 126 height 46
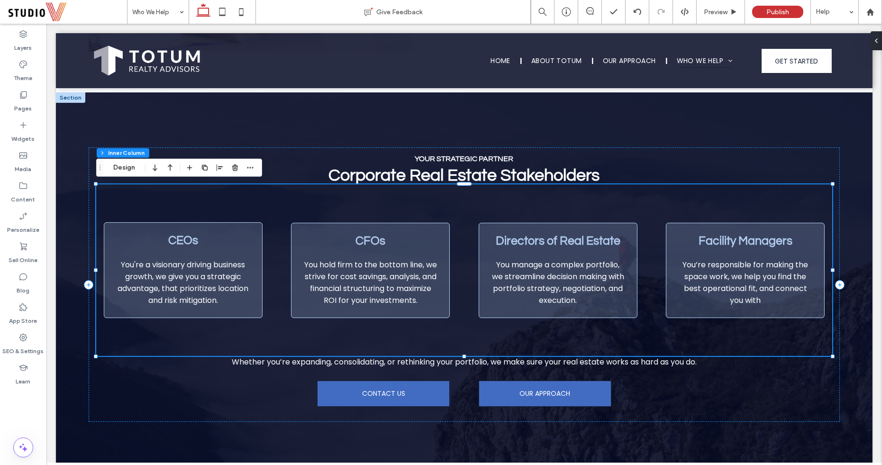
click at [739, 296] on span "You’re responsible for making the space work, we help you find the best operati…" at bounding box center [745, 282] width 126 height 46
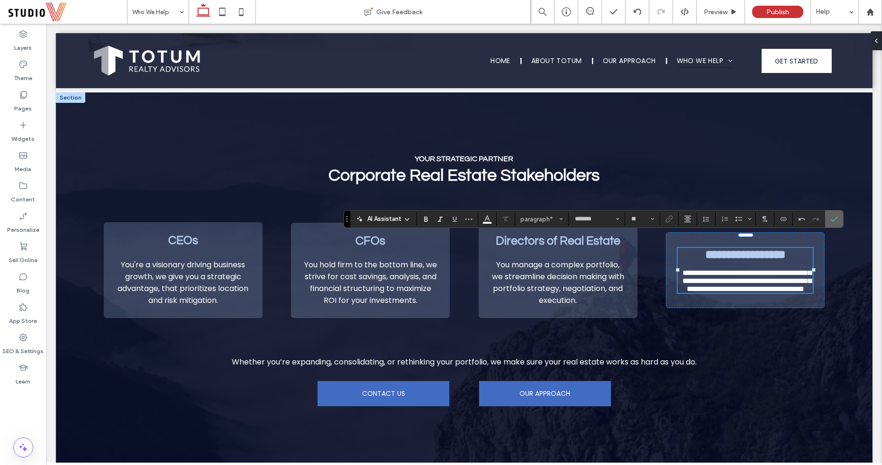
click at [832, 227] on span "Confirm" at bounding box center [834, 219] width 8 height 16
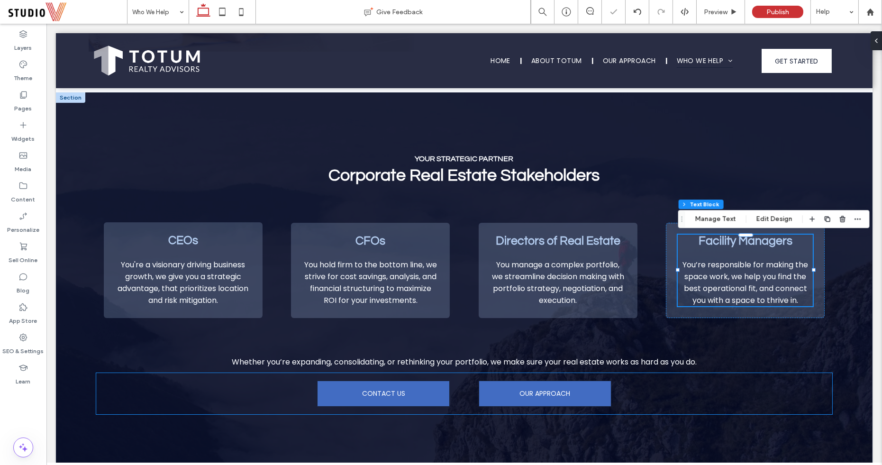
click at [830, 388] on div "CONTACT US OUR APPROACH" at bounding box center [464, 393] width 736 height 41
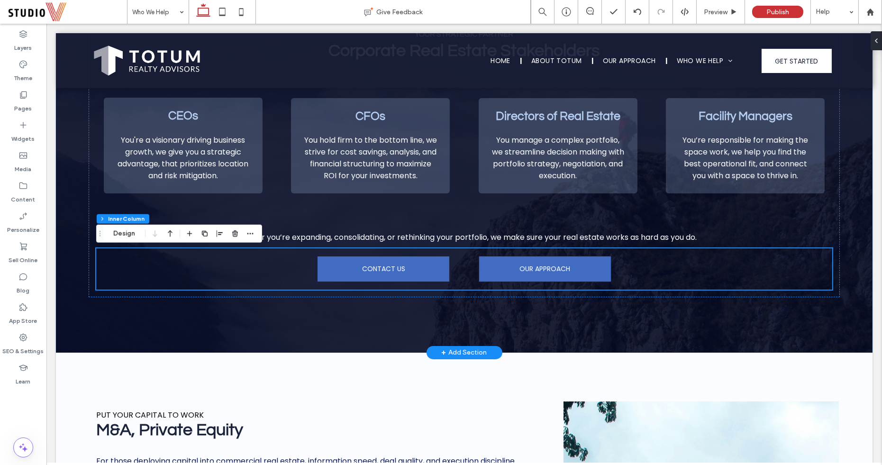
scroll to position [667, 0]
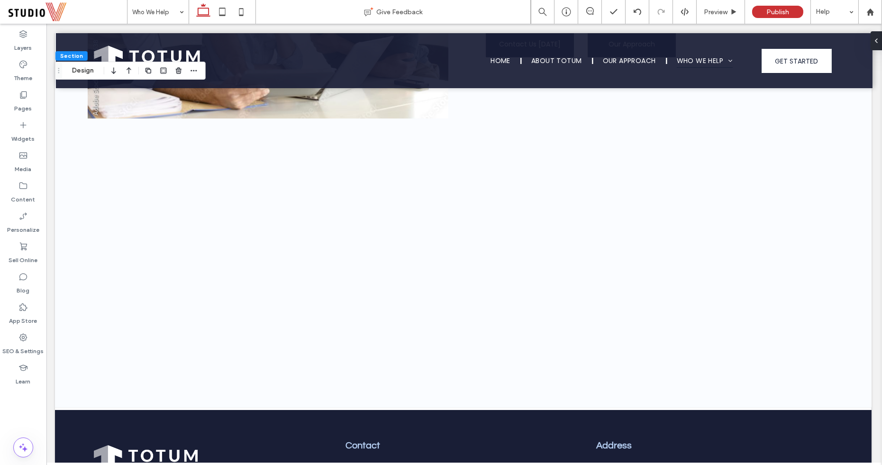
scroll to position [1580, 1]
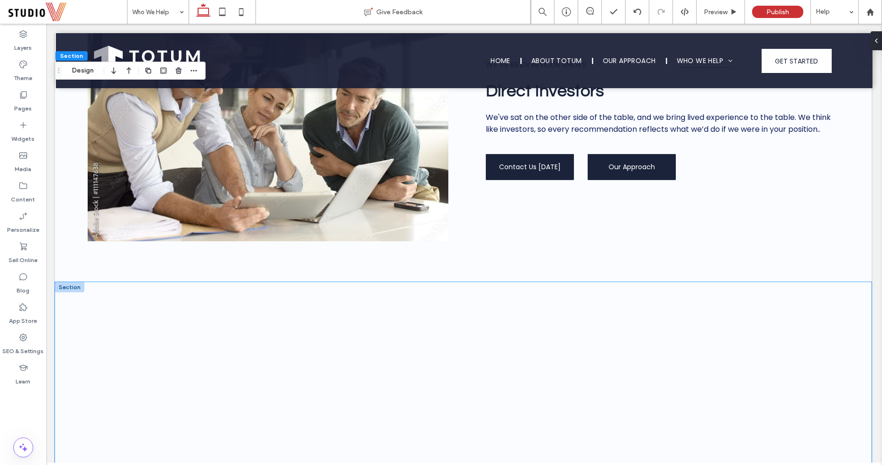
click at [64, 296] on div at bounding box center [463, 406] width 817 height 248
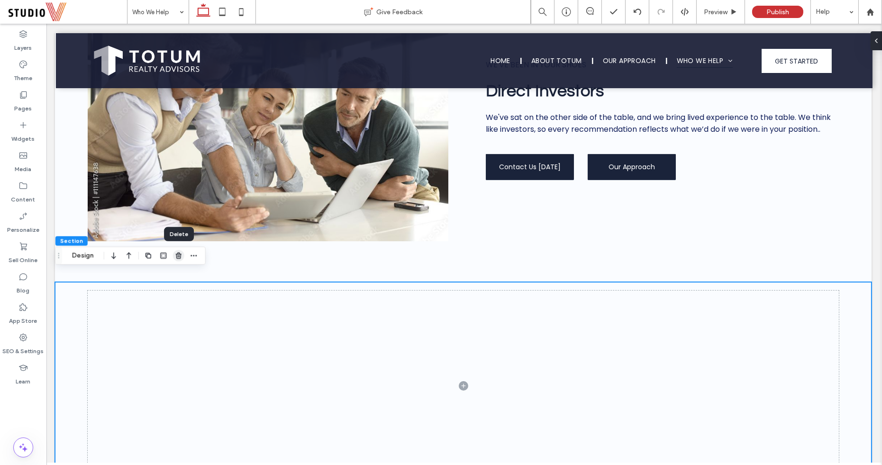
click at [177, 257] on icon "button" at bounding box center [179, 256] width 8 height 8
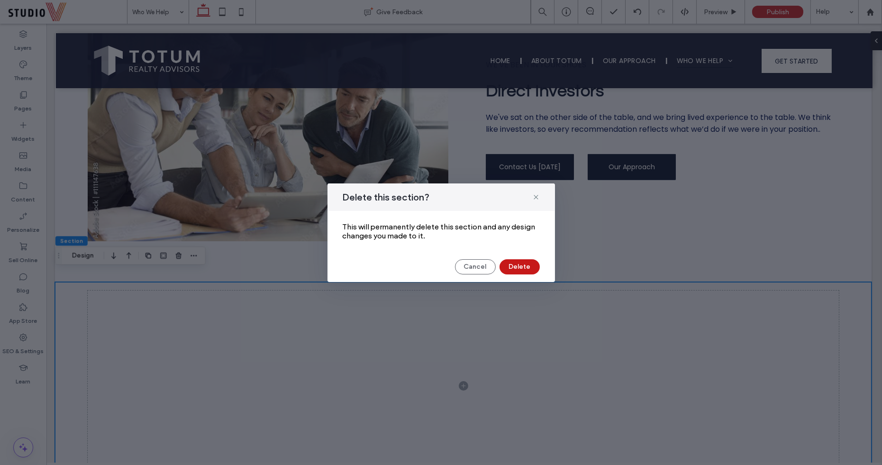
click at [515, 270] on button "Delete" at bounding box center [520, 266] width 40 height 15
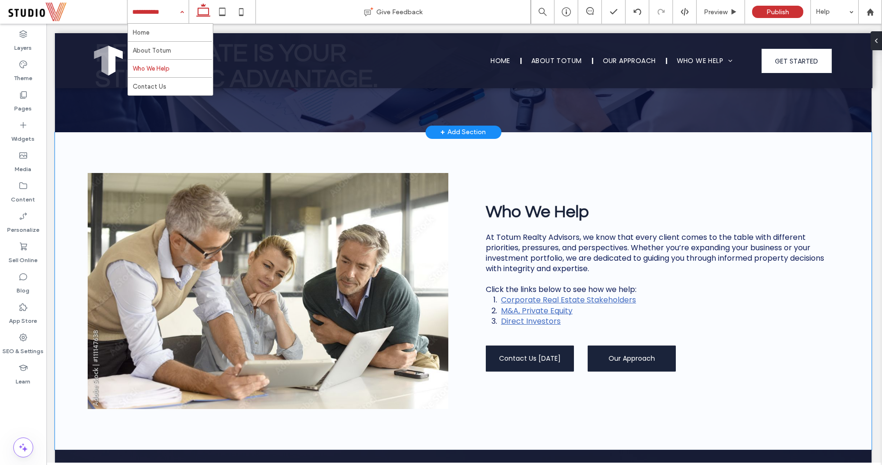
scroll to position [237, 1]
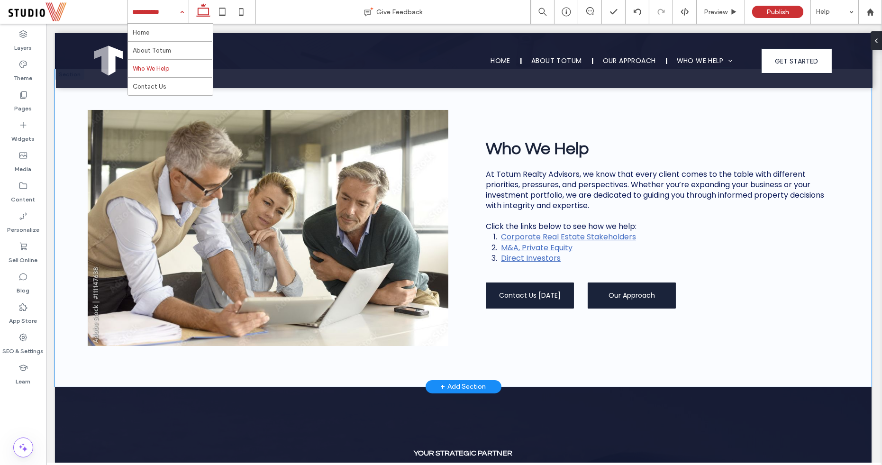
click at [471, 288] on div "Who We Help At Totum Realty Advisors, we know that every client comes to the ta…" at bounding box center [463, 228] width 817 height 318
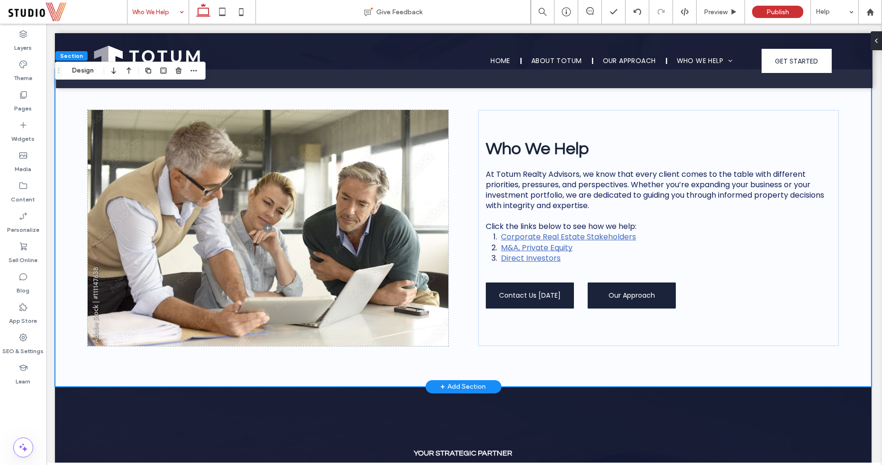
scroll to position [197, 1]
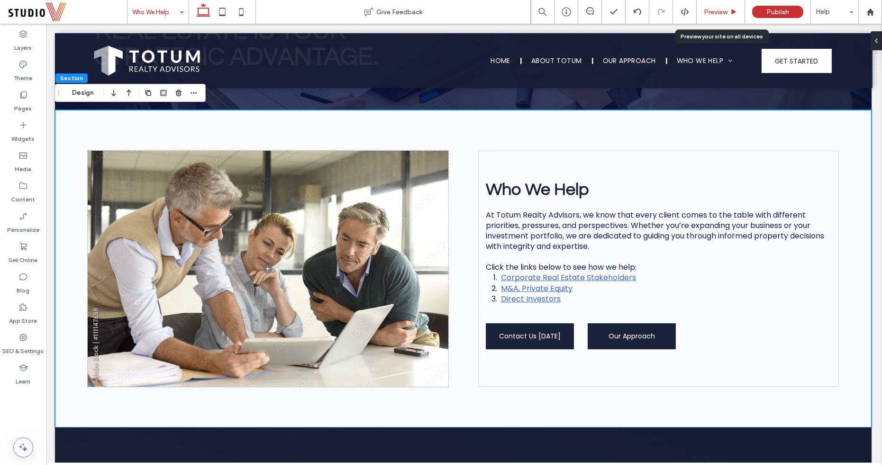
click at [719, 9] on span "Preview" at bounding box center [716, 12] width 24 height 8
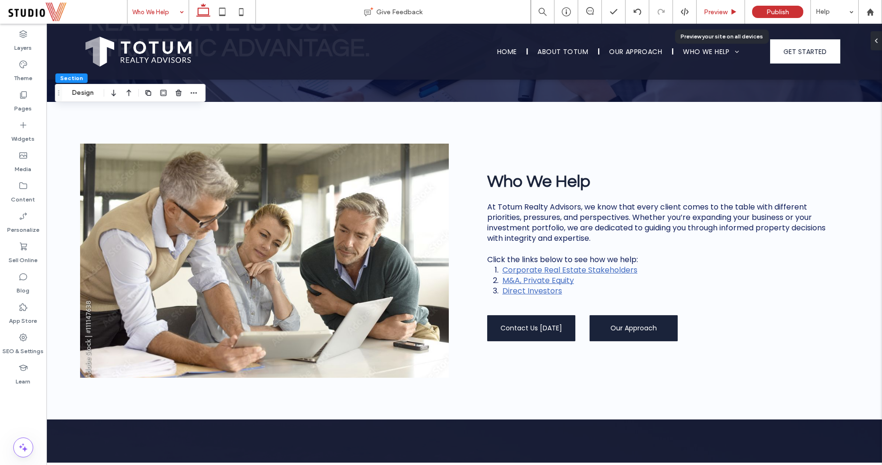
scroll to position [197, 0]
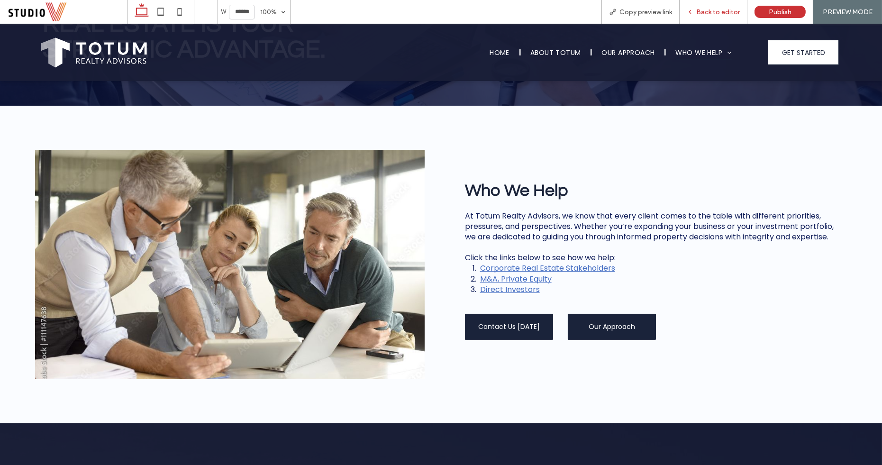
click at [706, 16] on span "Back to editor" at bounding box center [718, 12] width 44 height 8
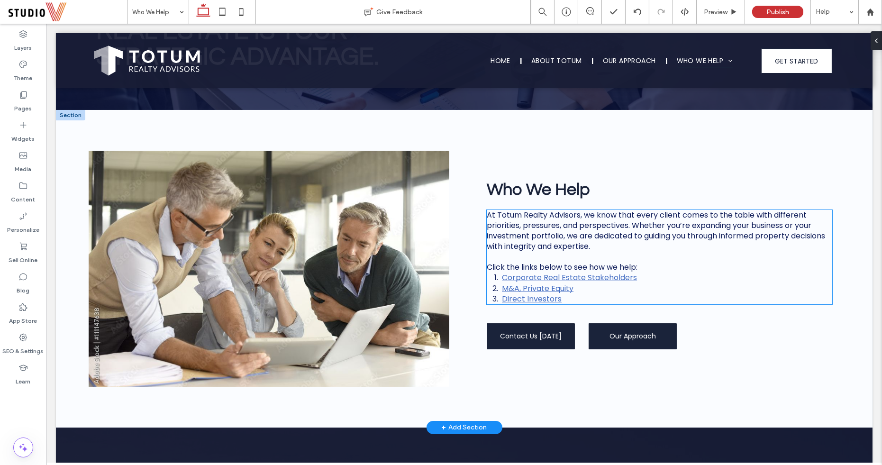
click at [593, 277] on link "Corporate Real Estate Stakeholders" at bounding box center [569, 277] width 135 height 11
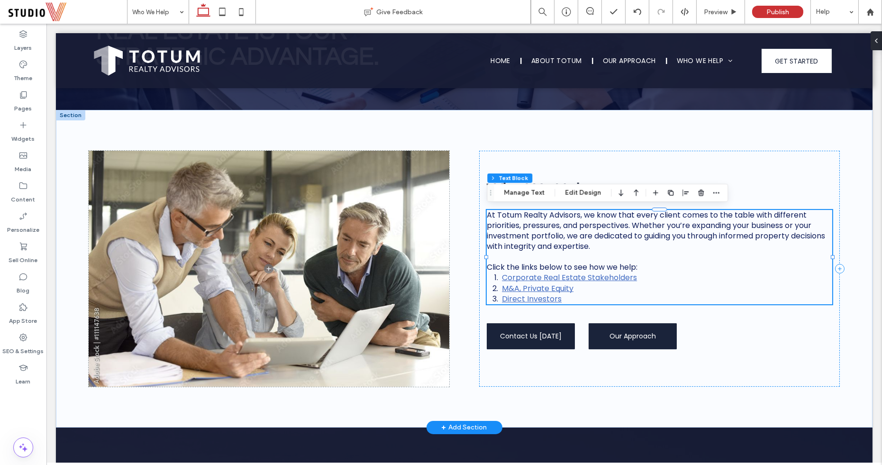
click at [636, 278] on li "Corporate Real Estate Stakeholders" at bounding box center [667, 278] width 330 height 10
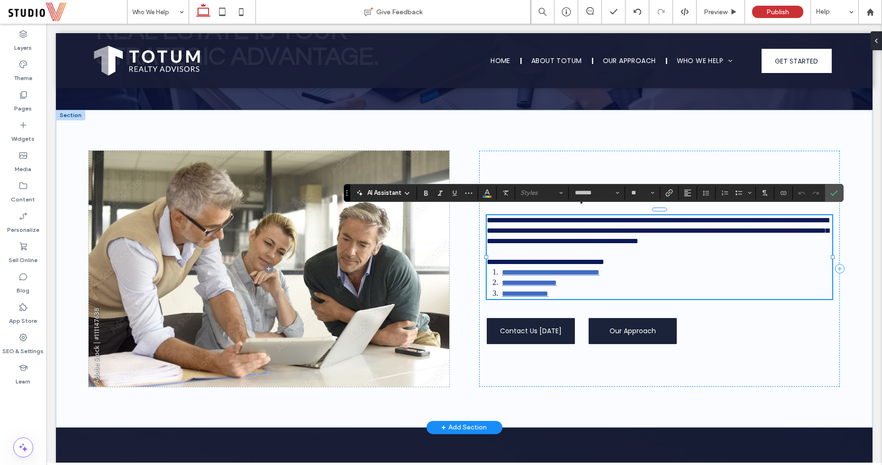
click at [637, 277] on li "**********" at bounding box center [667, 272] width 330 height 10
drag, startPoint x: 637, startPoint y: 279, endPoint x: 500, endPoint y: 281, distance: 136.5
click at [502, 278] on li "**********" at bounding box center [667, 272] width 330 height 10
click at [662, 193] on label "Link" at bounding box center [669, 192] width 14 height 13
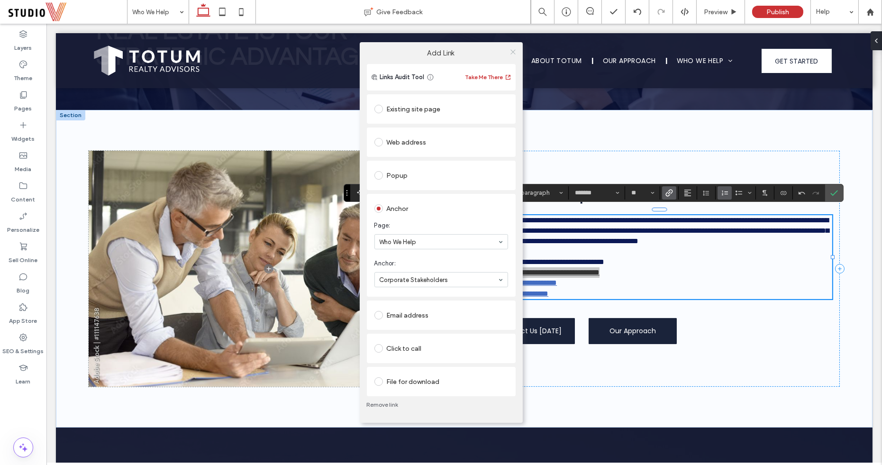
click at [514, 49] on icon at bounding box center [512, 51] width 7 height 7
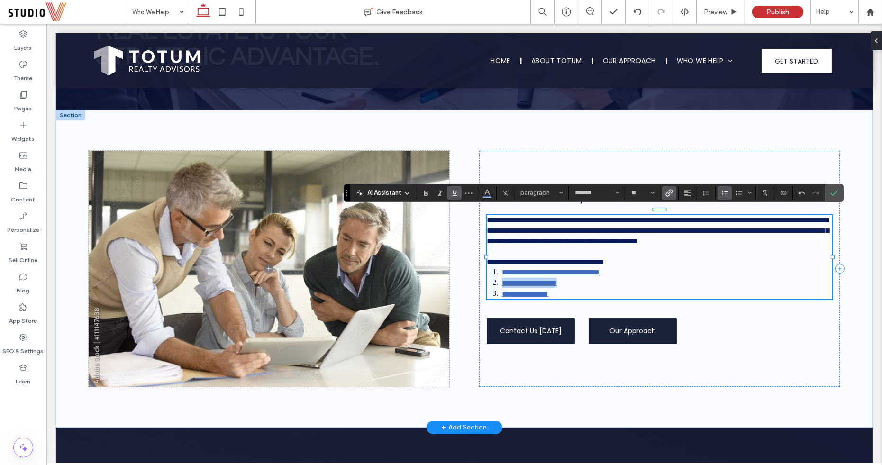
drag, startPoint x: 576, startPoint y: 289, endPoint x: 503, endPoint y: 290, distance: 72.5
click at [503, 288] on li "**********" at bounding box center [667, 283] width 330 height 10
click at [665, 192] on icon "Link" at bounding box center [669, 193] width 8 height 8
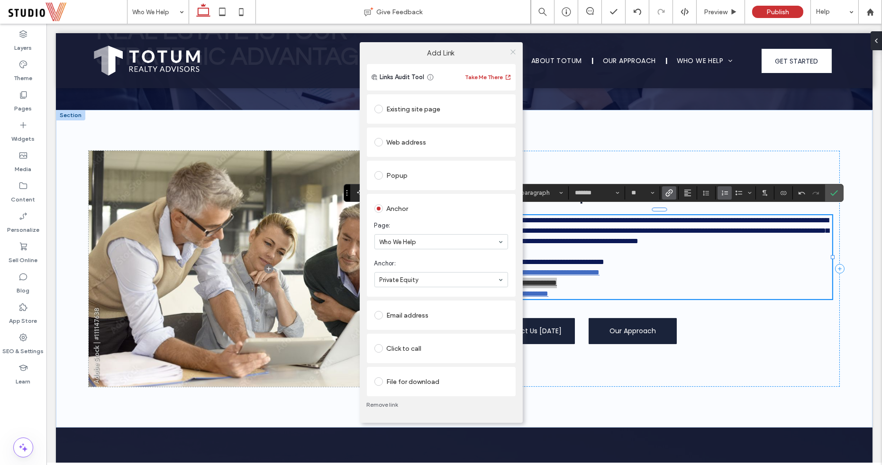
click at [515, 50] on use at bounding box center [512, 51] width 5 height 5
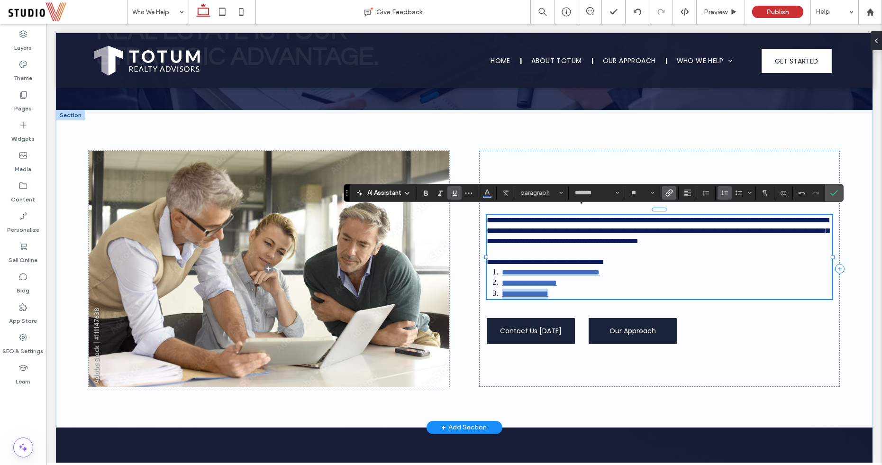
drag, startPoint x: 566, startPoint y: 297, endPoint x: 502, endPoint y: 296, distance: 64.0
click at [502, 296] on li "**********" at bounding box center [667, 294] width 330 height 10
click at [672, 190] on label "Link" at bounding box center [669, 192] width 14 height 13
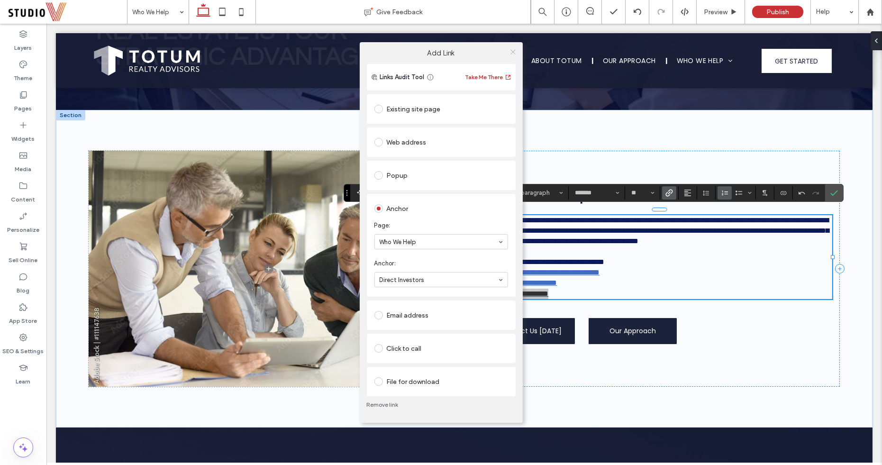
click at [514, 47] on span at bounding box center [512, 52] width 7 height 14
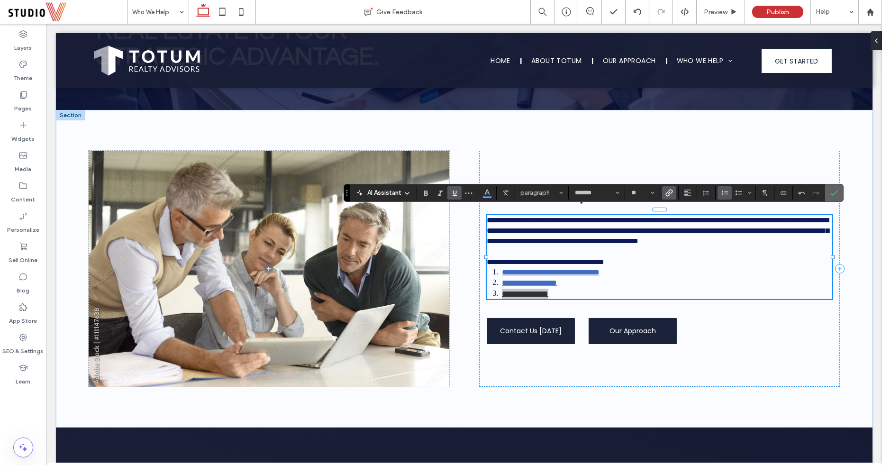
click at [833, 193] on icon "Confirm" at bounding box center [834, 193] width 8 height 8
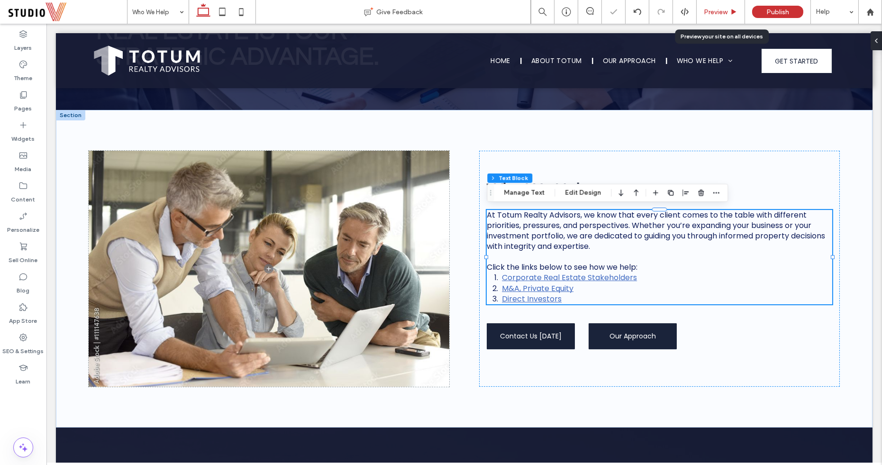
click at [707, 13] on span "Preview" at bounding box center [716, 12] width 24 height 8
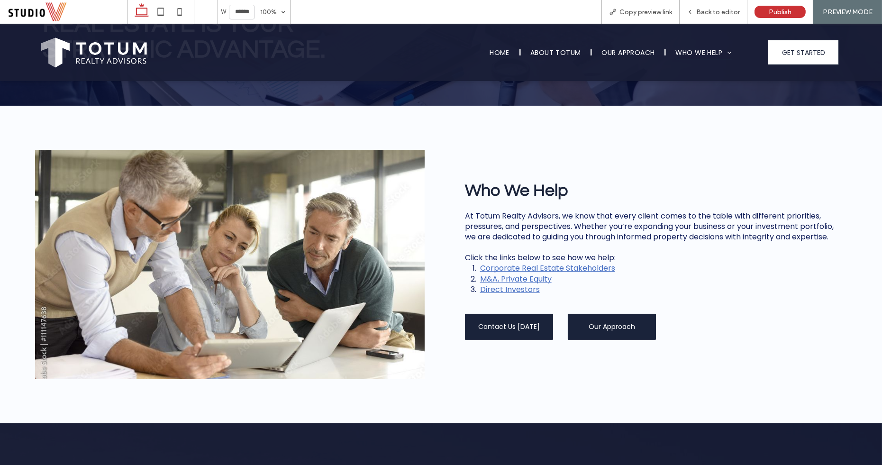
click at [550, 269] on link "Corporate Real Estate Stakeholders" at bounding box center [547, 268] width 135 height 11
click at [550, 267] on link "Corporate Real Estate Stakeholders" at bounding box center [547, 268] width 135 height 11
click at [707, 12] on span "Back to editor" at bounding box center [718, 12] width 44 height 8
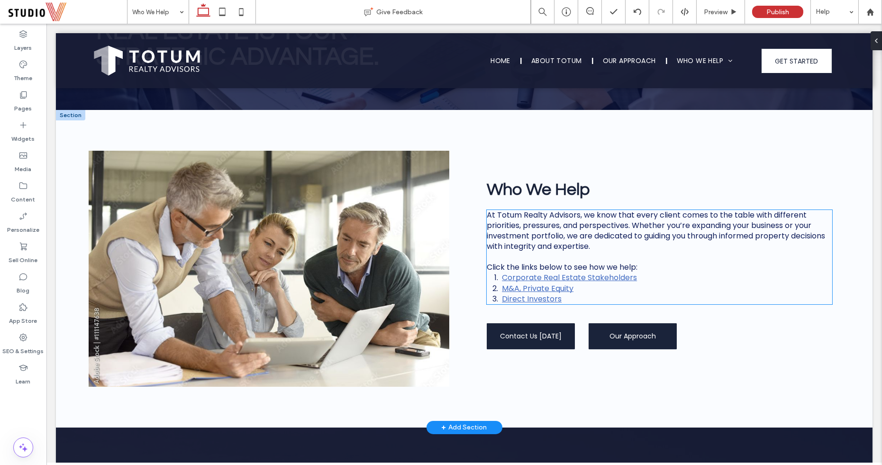
click at [529, 279] on link "Corporate Real Estate Stakeholders" at bounding box center [569, 277] width 135 height 11
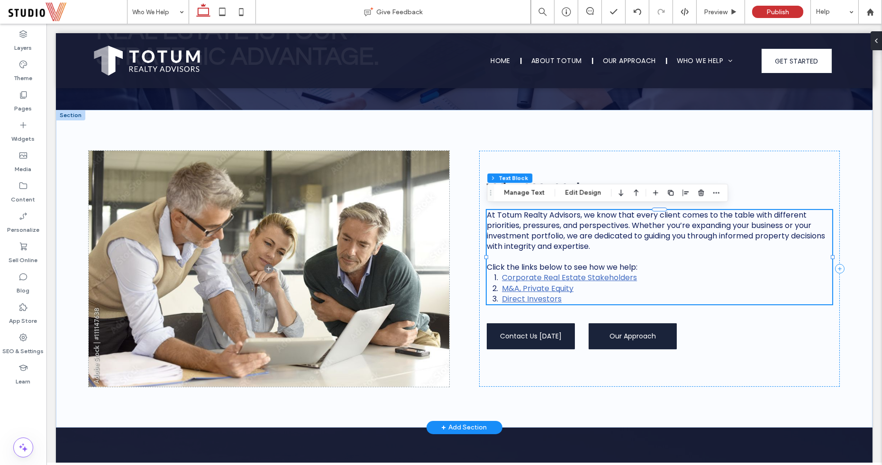
click at [609, 278] on link "Corporate Real Estate Stakeholders" at bounding box center [569, 277] width 135 height 11
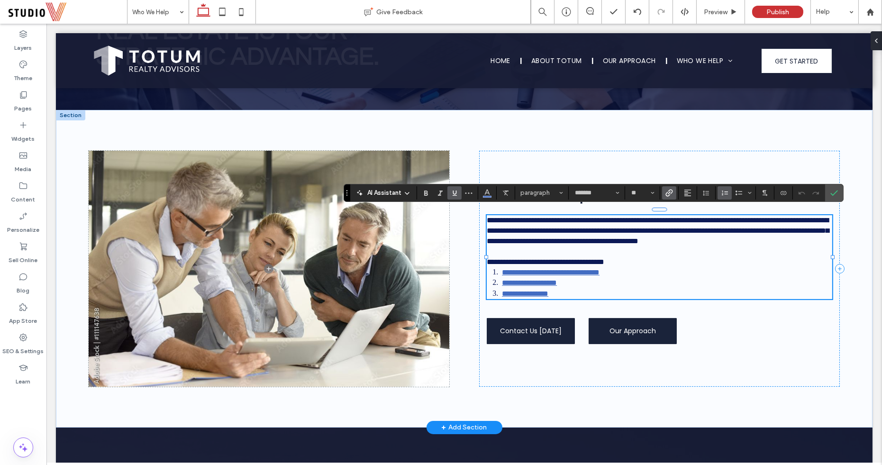
click at [638, 275] on li "**********" at bounding box center [667, 272] width 330 height 10
drag, startPoint x: 638, startPoint y: 275, endPoint x: 503, endPoint y: 276, distance: 134.6
click at [503, 276] on li "**********" at bounding box center [667, 272] width 330 height 10
click at [676, 191] on section at bounding box center [669, 192] width 18 height 13
click at [670, 191] on icon "Link" at bounding box center [669, 193] width 8 height 8
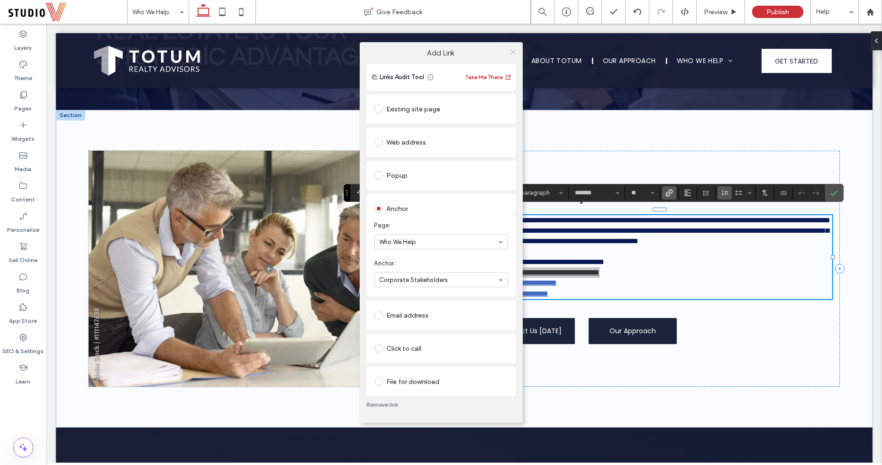
click at [516, 49] on icon at bounding box center [512, 51] width 7 height 7
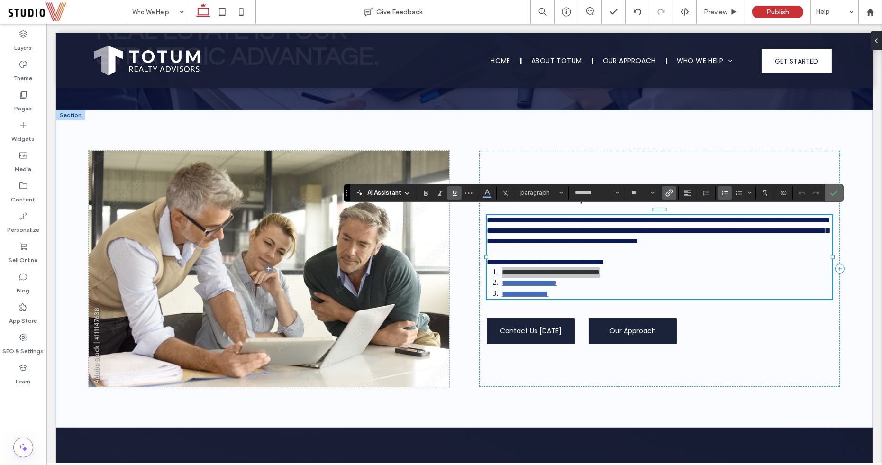
click at [827, 192] on label "Confirm" at bounding box center [834, 192] width 14 height 17
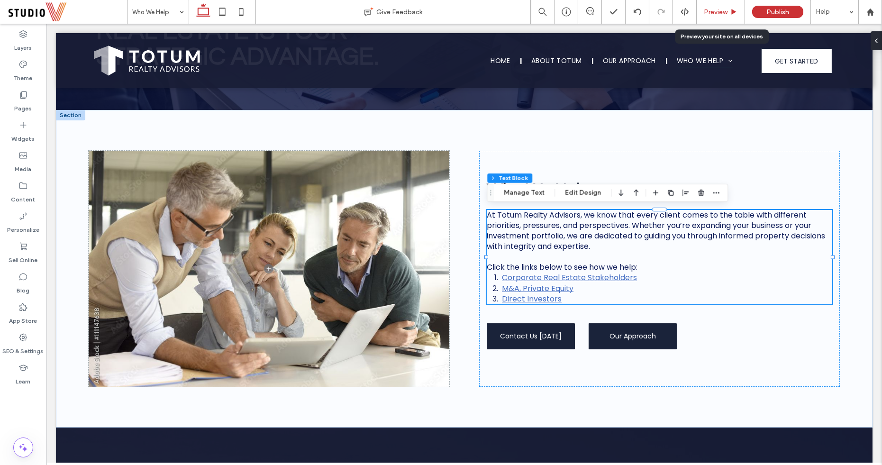
click at [730, 19] on div "Preview" at bounding box center [721, 12] width 48 height 24
click at [718, 6] on div "Preview" at bounding box center [721, 12] width 48 height 24
click at [719, 4] on div "Preview" at bounding box center [721, 12] width 48 height 24
click at [721, 10] on span "Preview" at bounding box center [716, 12] width 24 height 8
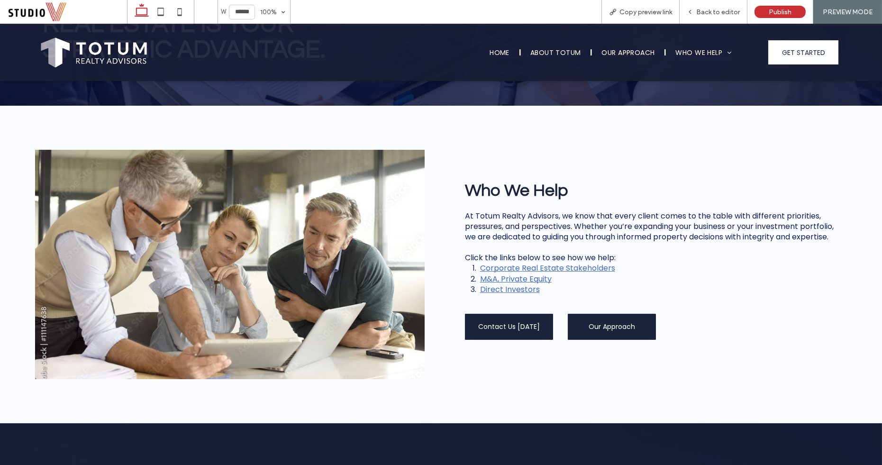
click at [559, 267] on link "Corporate Real Estate Stakeholders" at bounding box center [547, 268] width 135 height 11
click at [535, 278] on link "M&A, Private Equity" at bounding box center [516, 278] width 72 height 11
click at [521, 289] on link "Direct Investors" at bounding box center [510, 289] width 60 height 11
click at [520, 272] on link "Corporate Real Estate Stakeholders" at bounding box center [547, 268] width 135 height 11
click at [598, 287] on li "Direct Investors" at bounding box center [659, 289] width 359 height 10
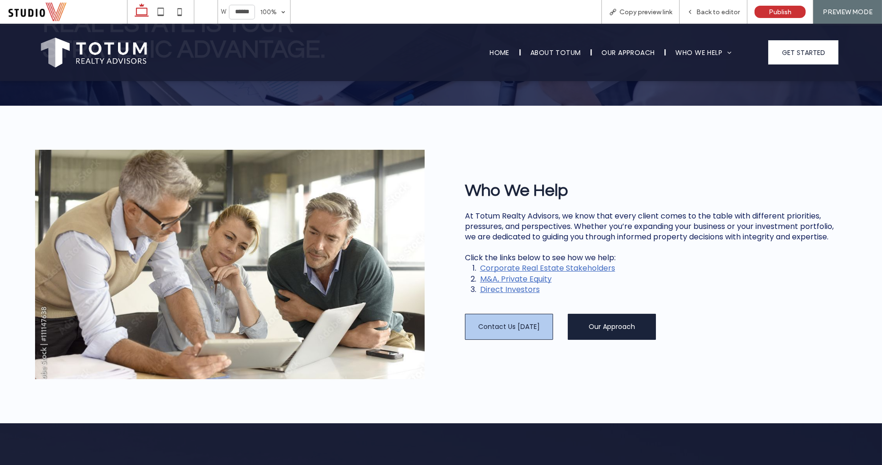
click at [514, 329] on span "Contact Us [DATE]" at bounding box center [509, 327] width 62 height 10
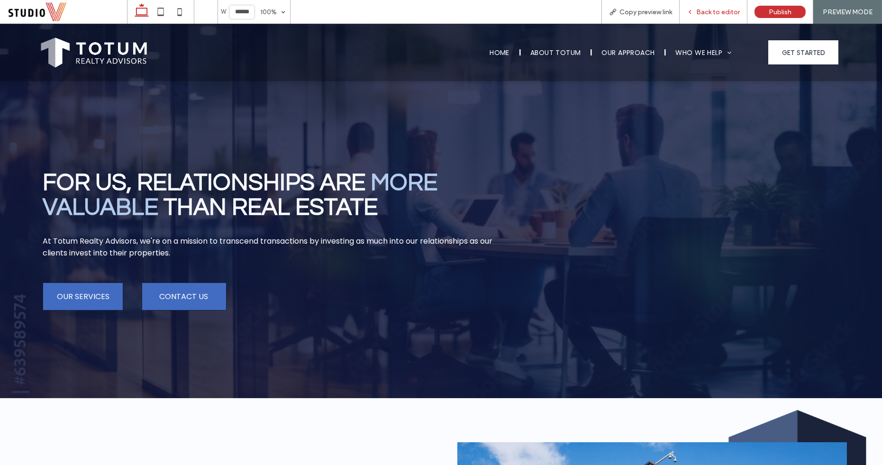
click at [714, 23] on div "Back to editor" at bounding box center [714, 12] width 68 height 24
click at [717, 15] on span "Back to editor" at bounding box center [718, 12] width 44 height 8
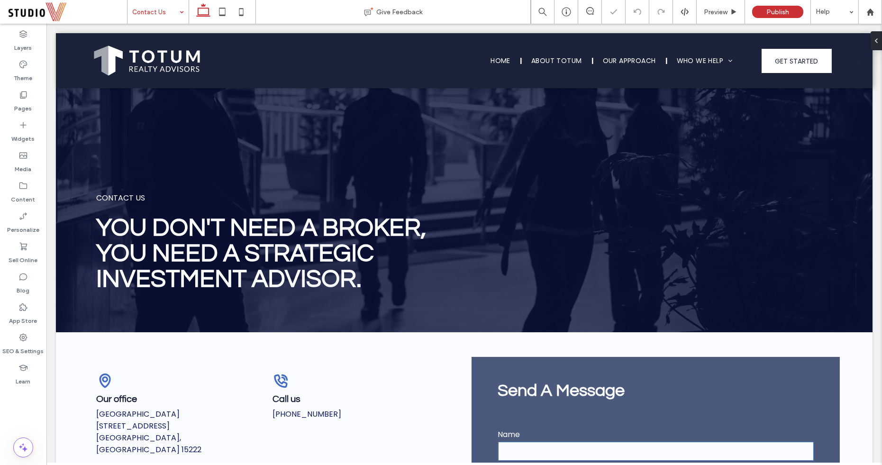
click at [167, 14] on input at bounding box center [155, 12] width 47 height 24
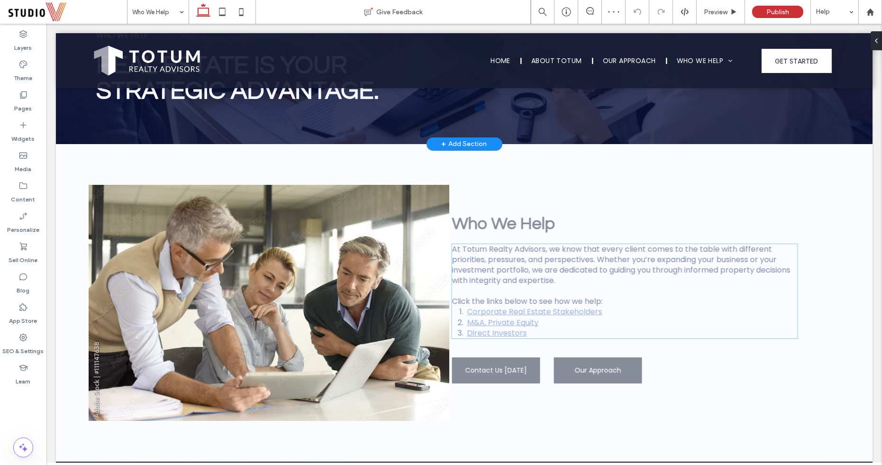
scroll to position [186, 0]
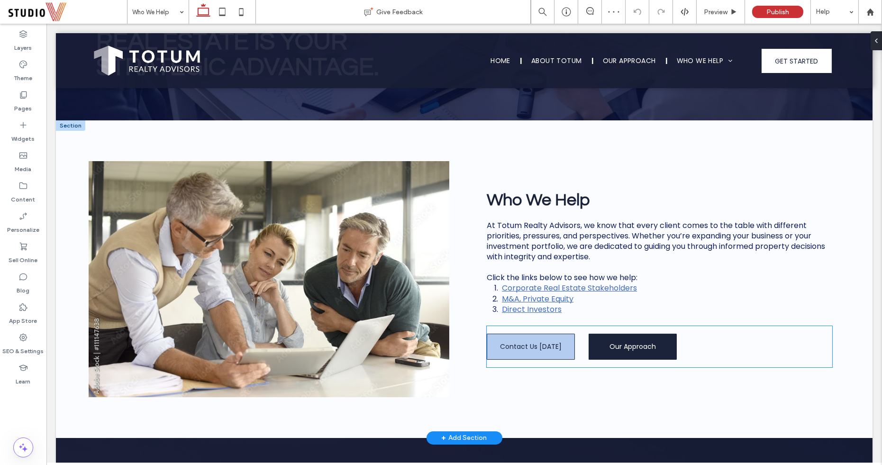
click at [498, 352] on link "Contact Us [DATE]" at bounding box center [531, 347] width 88 height 26
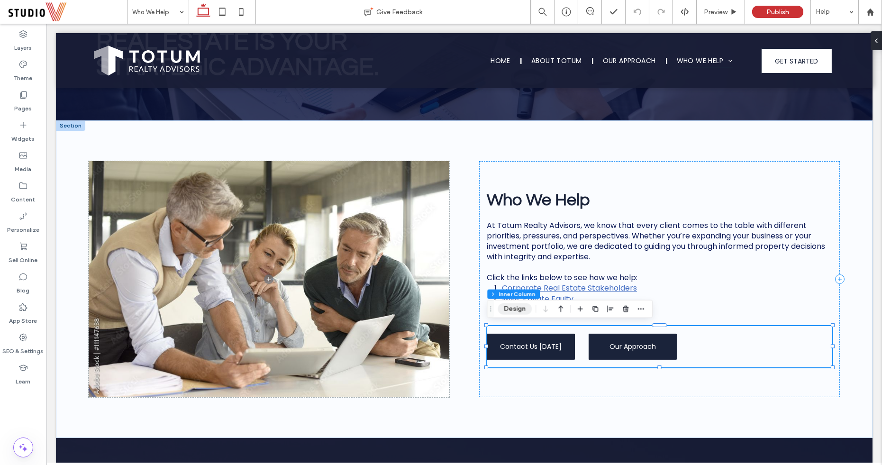
click at [507, 309] on button "Design" at bounding box center [515, 308] width 34 height 11
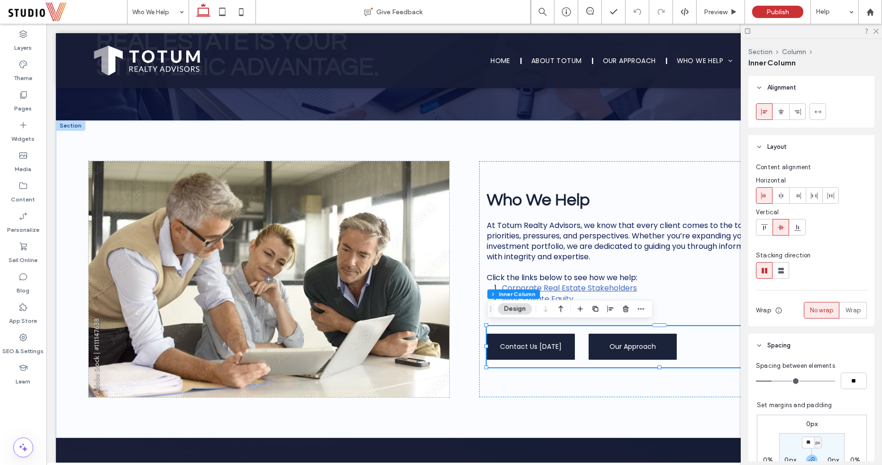
click at [523, 311] on button "Design" at bounding box center [515, 308] width 34 height 11
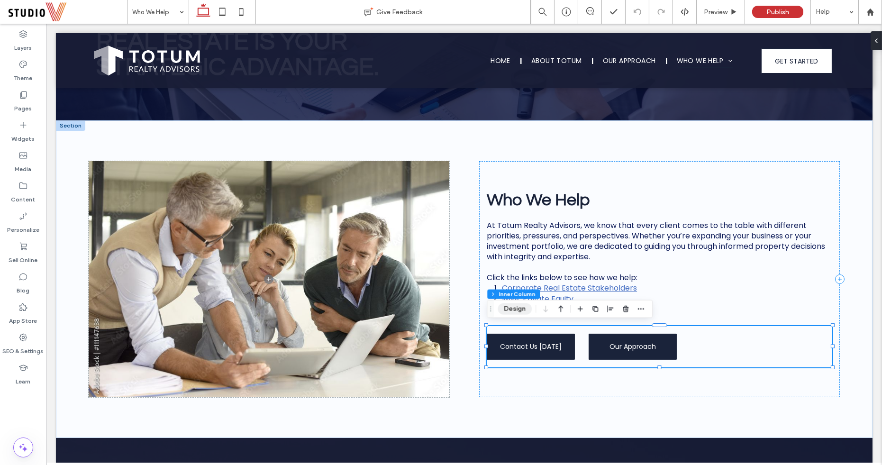
click at [510, 309] on button "Design" at bounding box center [515, 308] width 34 height 11
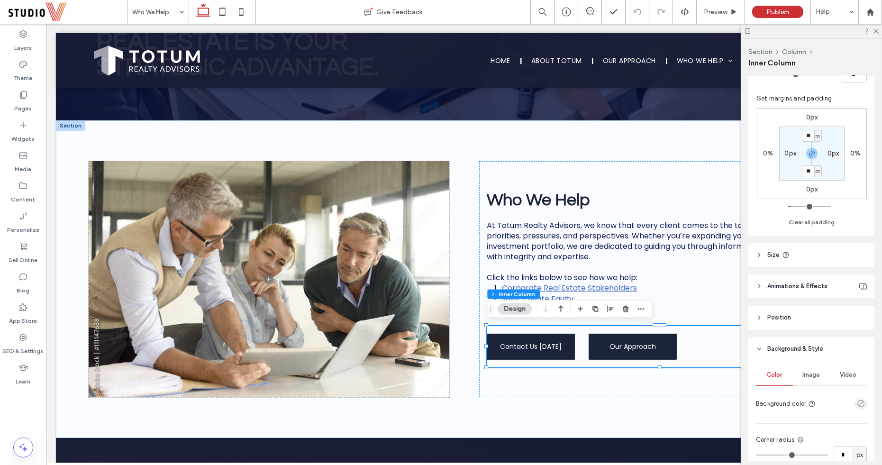
scroll to position [443, 0]
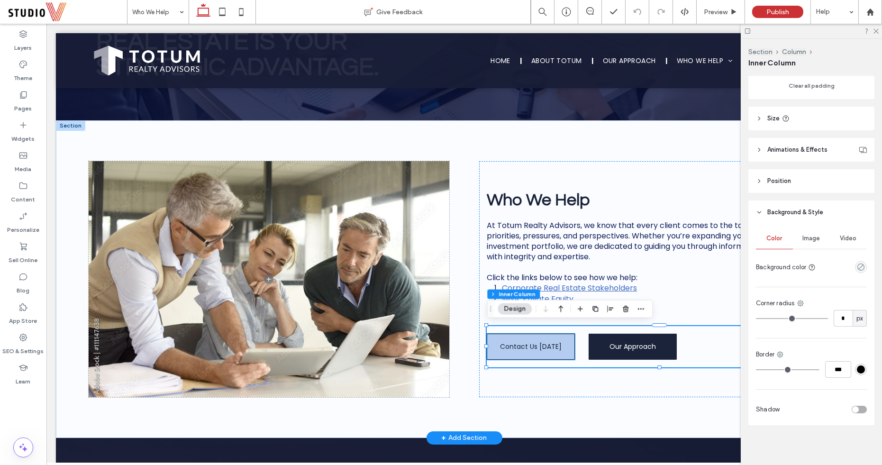
click at [522, 342] on span "Contact Us [DATE]" at bounding box center [531, 347] width 62 height 10
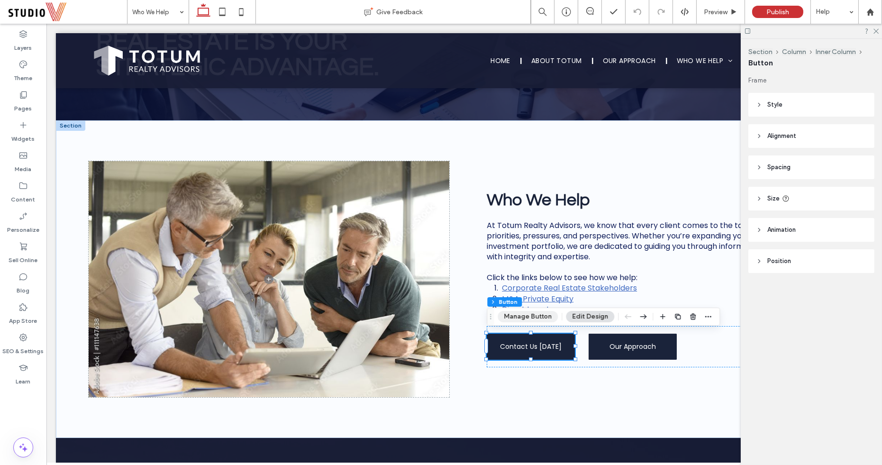
click at [522, 315] on button "Manage Button" at bounding box center [528, 316] width 60 height 11
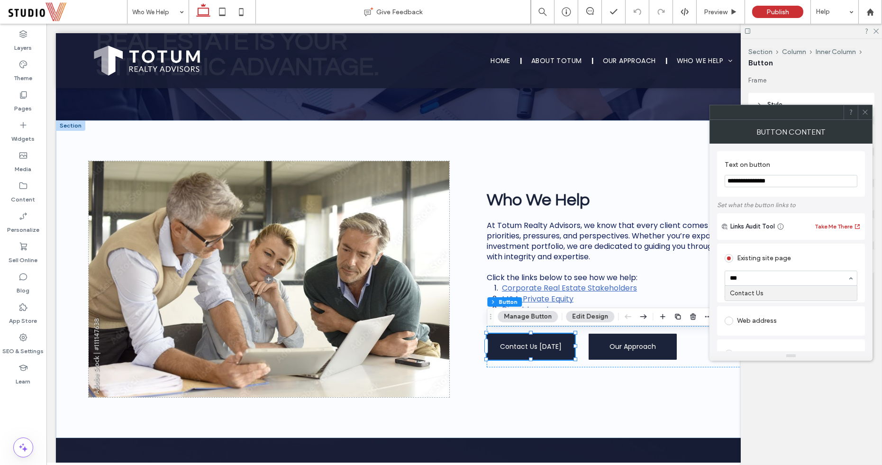
type input "****"
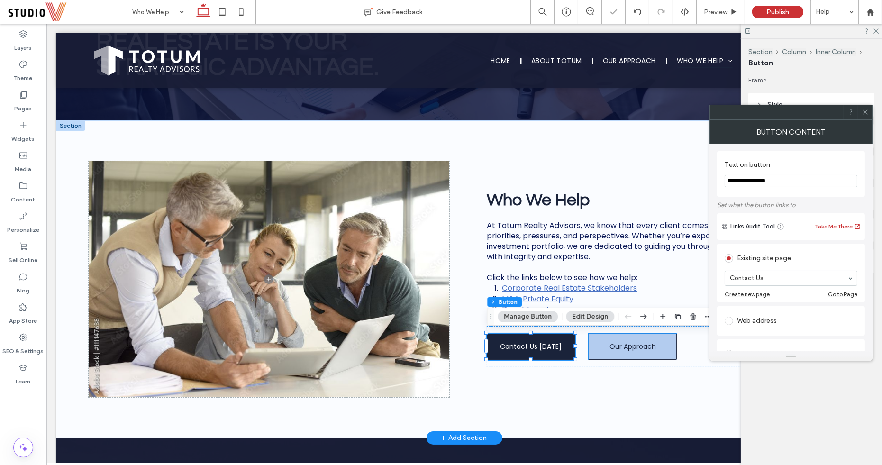
click at [614, 351] on link "Our Approach" at bounding box center [633, 347] width 88 height 26
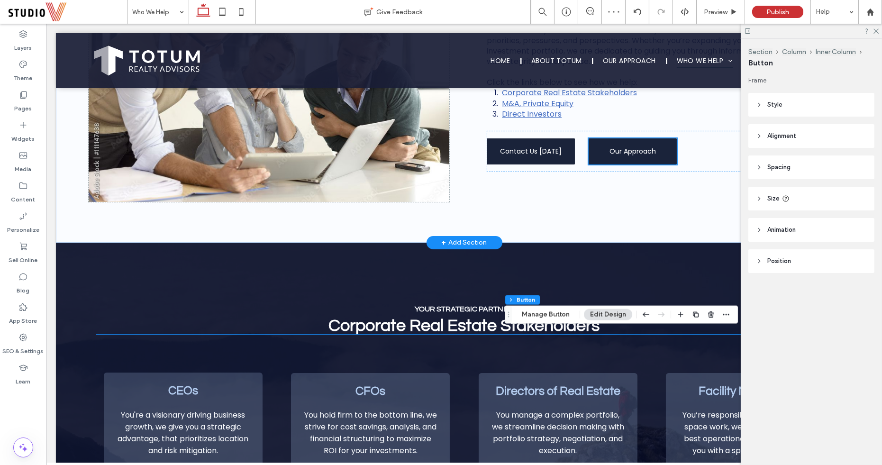
scroll to position [620, 0]
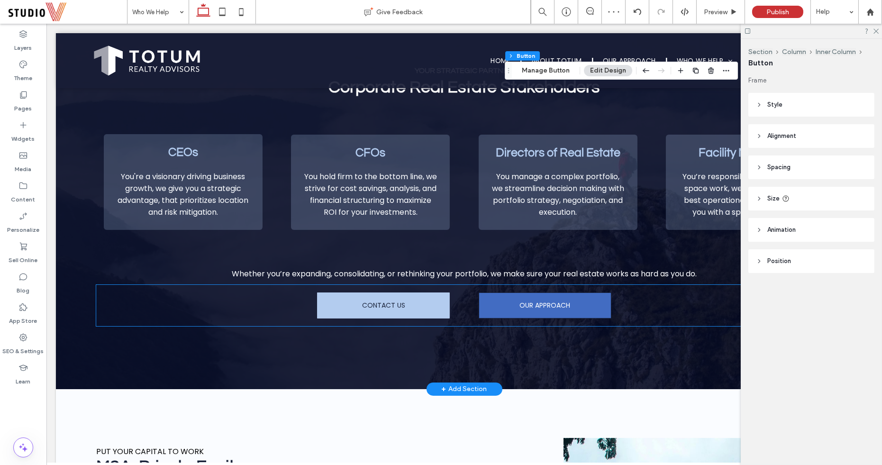
click at [348, 306] on link "CONTACT US" at bounding box center [383, 305] width 133 height 26
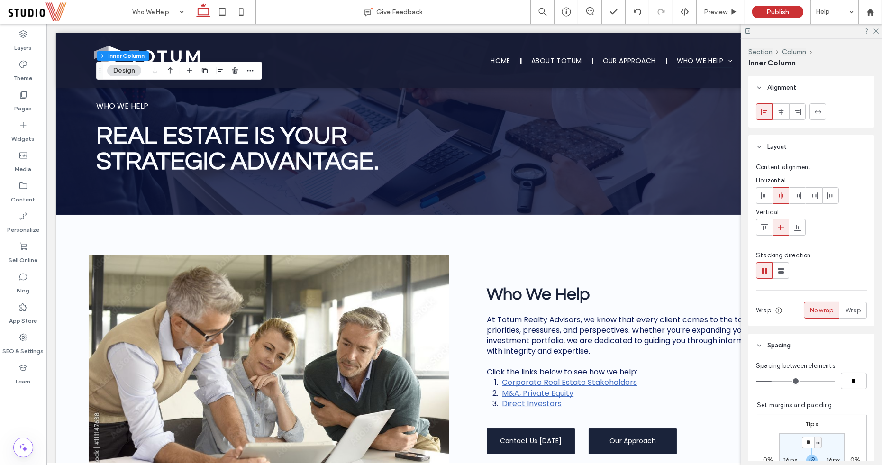
scroll to position [0, 0]
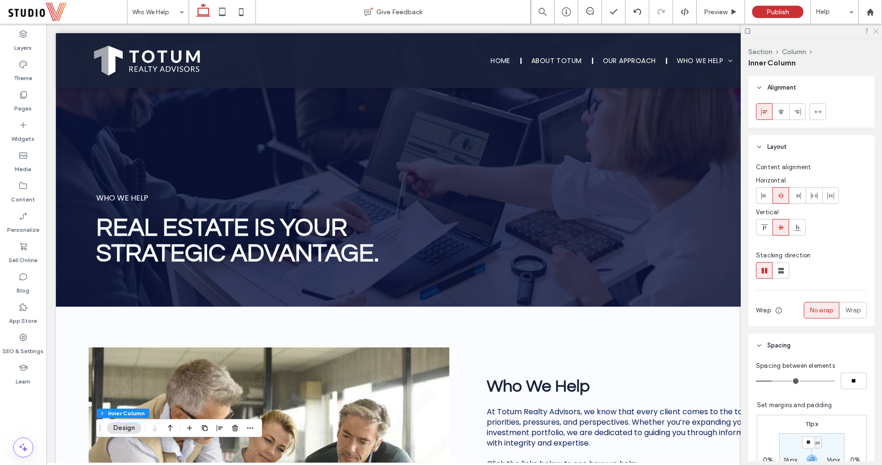
click at [878, 30] on icon at bounding box center [875, 30] width 6 height 6
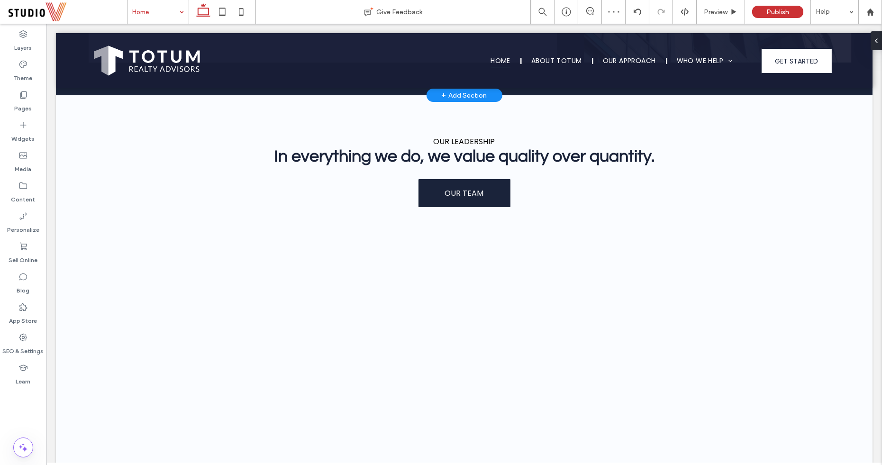
scroll to position [1531, 0]
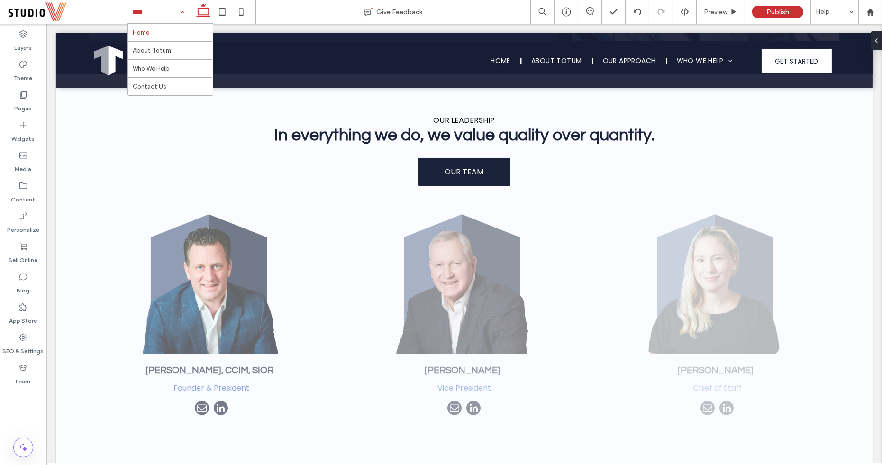
click at [151, 8] on input at bounding box center [155, 12] width 47 height 24
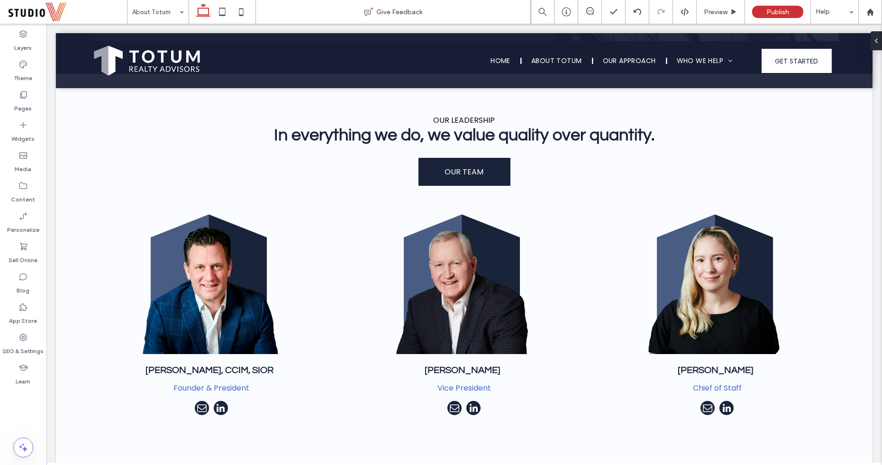
click at [159, 10] on div at bounding box center [441, 232] width 882 height 465
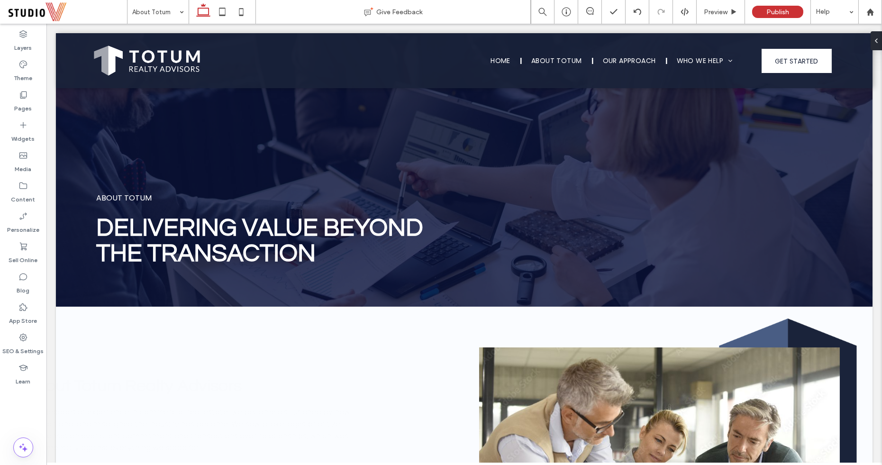
scroll to position [0, 0]
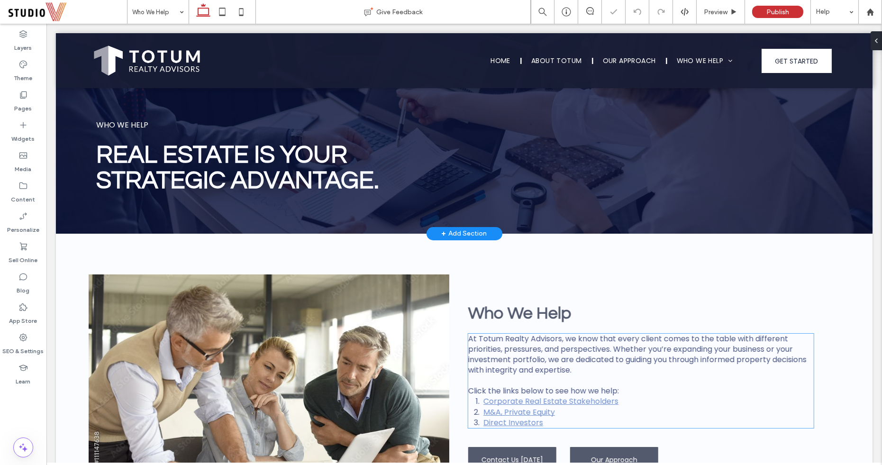
scroll to position [288, 0]
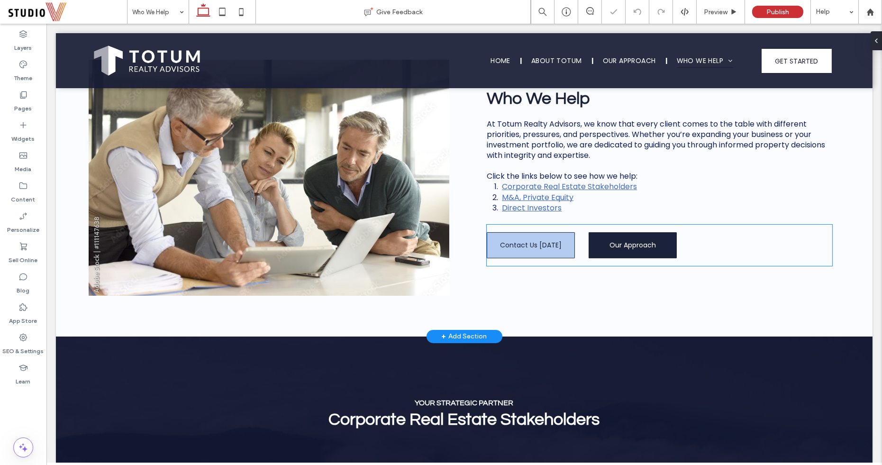
click at [528, 243] on span "Contact Us [DATE]" at bounding box center [531, 245] width 62 height 10
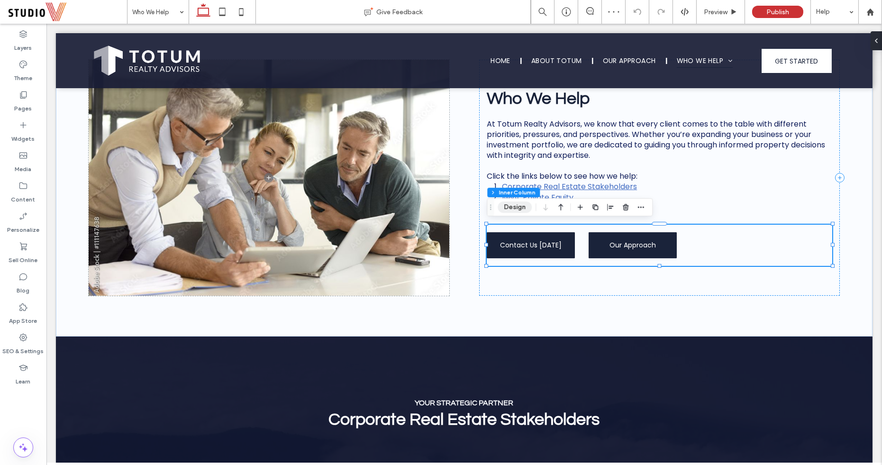
click at [516, 207] on button "Design" at bounding box center [515, 206] width 34 height 11
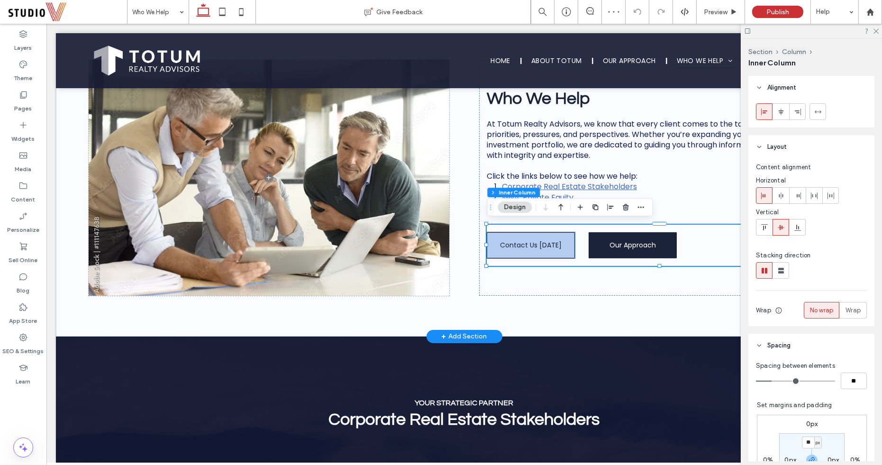
click at [516, 242] on span "Contact Us [DATE]" at bounding box center [531, 245] width 62 height 10
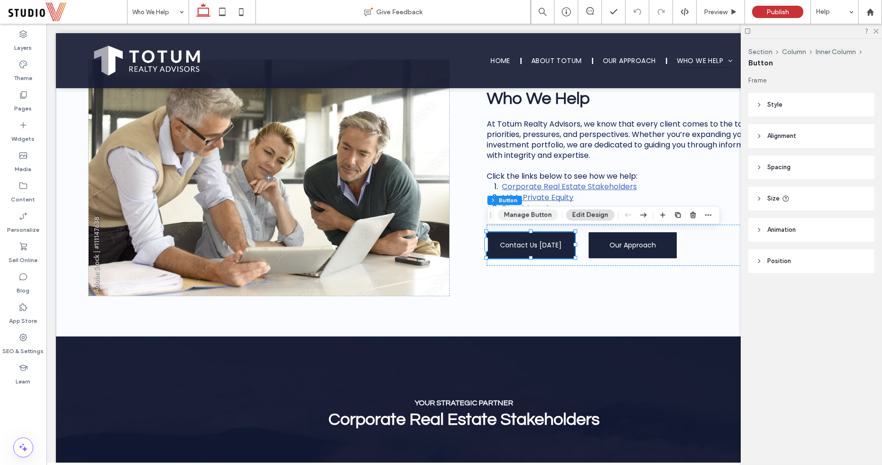
click at [517, 213] on button "Manage Button" at bounding box center [528, 214] width 60 height 11
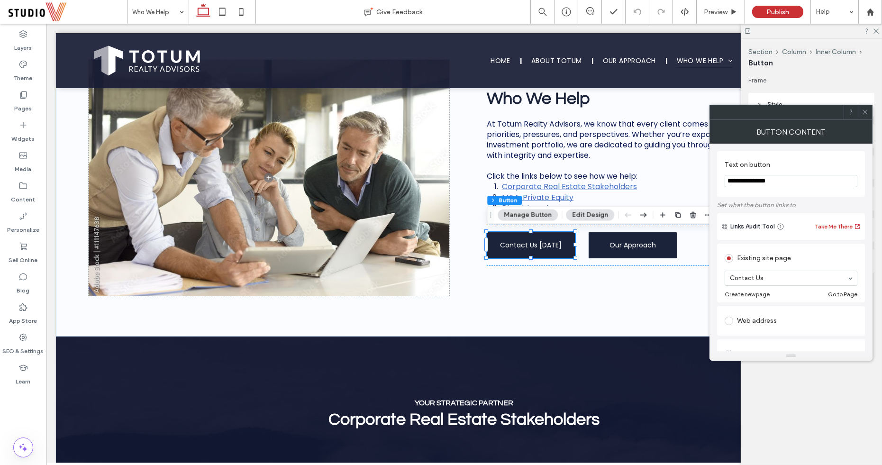
click at [775, 177] on input "**********" at bounding box center [791, 181] width 133 height 12
type input "**********"
click at [865, 111] on use at bounding box center [865, 112] width 5 height 5
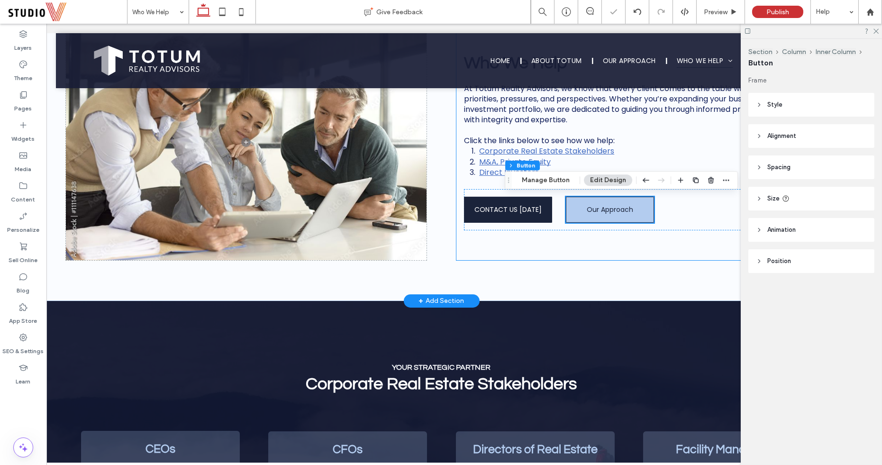
scroll to position [324, 23]
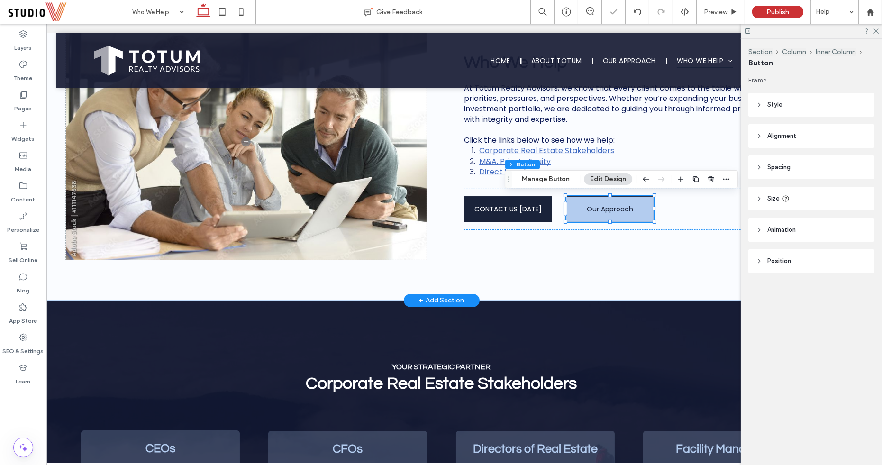
click at [586, 218] on link "Our Approach" at bounding box center [610, 209] width 88 height 26
type input "*"
click at [555, 181] on button "Manage Button" at bounding box center [546, 178] width 60 height 11
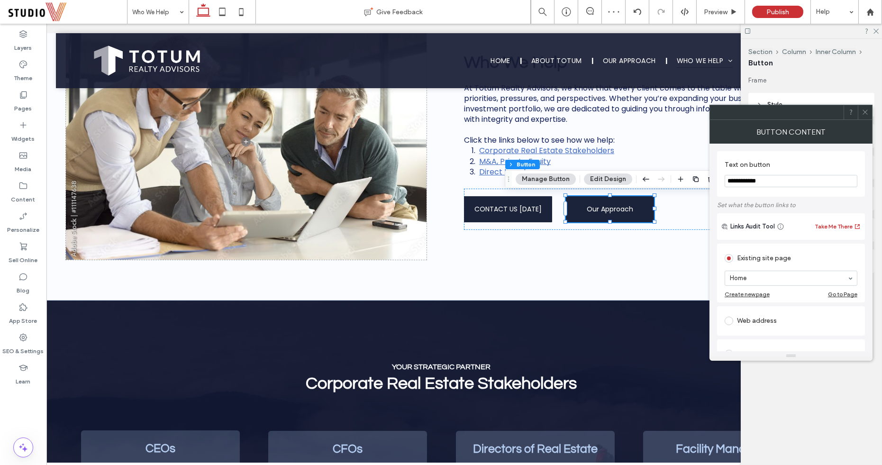
click at [744, 182] on input "**********" at bounding box center [791, 181] width 133 height 12
type input "**********"
click at [866, 112] on use at bounding box center [865, 112] width 5 height 5
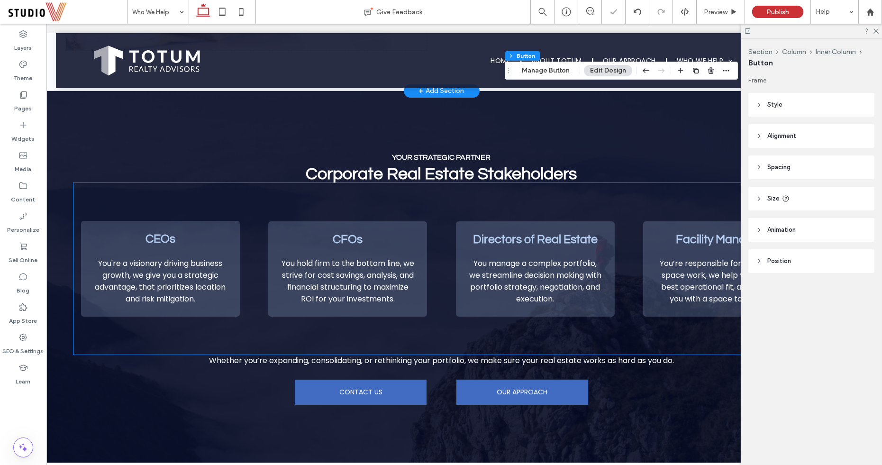
scroll to position [735, 23]
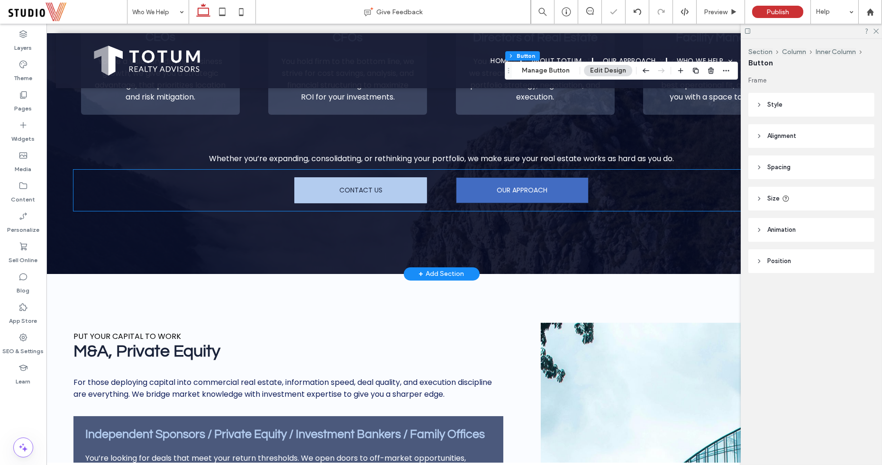
click at [359, 195] on link "CONTACT US" at bounding box center [360, 190] width 133 height 26
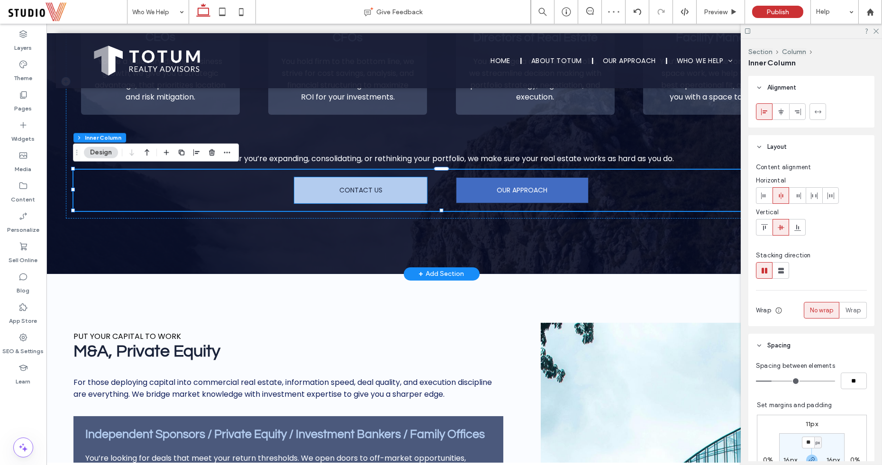
click at [364, 192] on span "CONTACT US" at bounding box center [360, 190] width 43 height 10
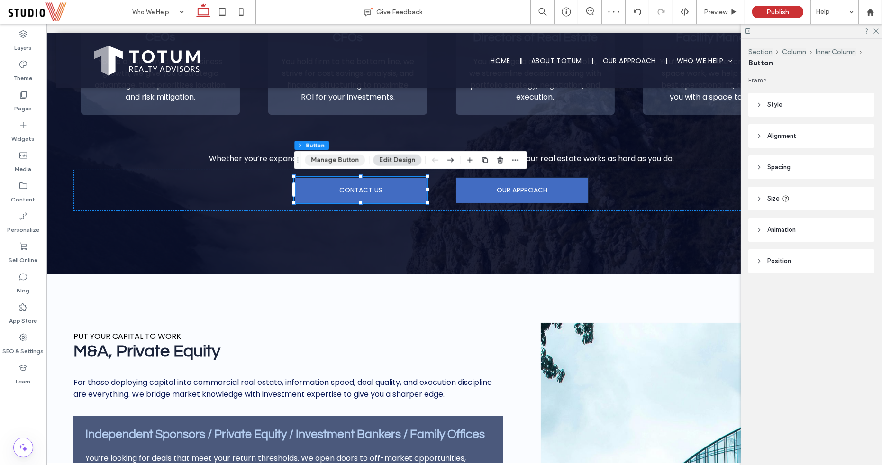
drag, startPoint x: 339, startPoint y: 160, endPoint x: 289, endPoint y: 127, distance: 59.8
click at [339, 160] on button "Manage Button" at bounding box center [335, 159] width 60 height 11
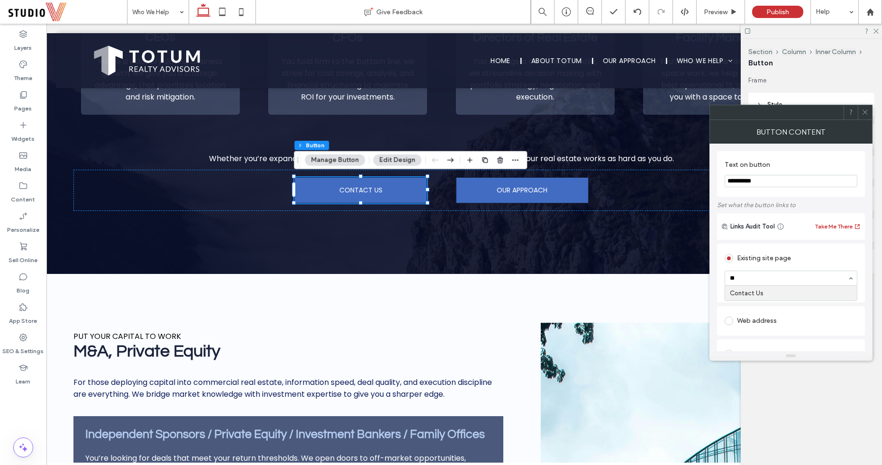
type input "***"
click at [866, 110] on icon at bounding box center [865, 112] width 7 height 7
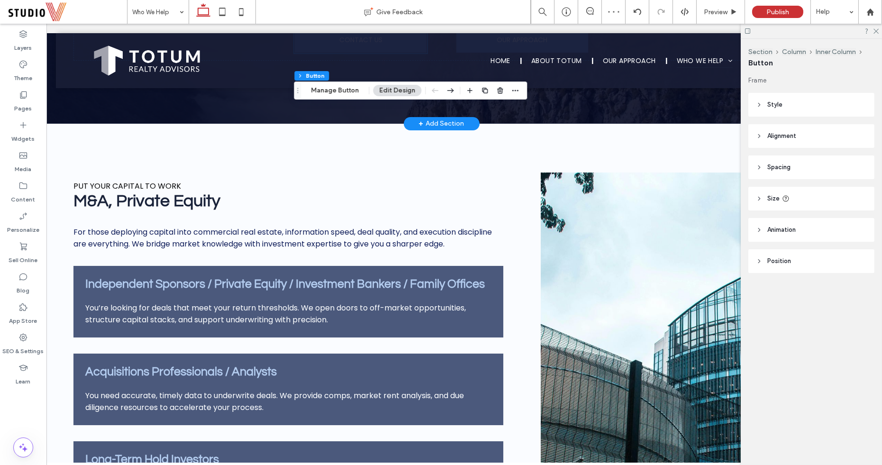
scroll to position [1045, 23]
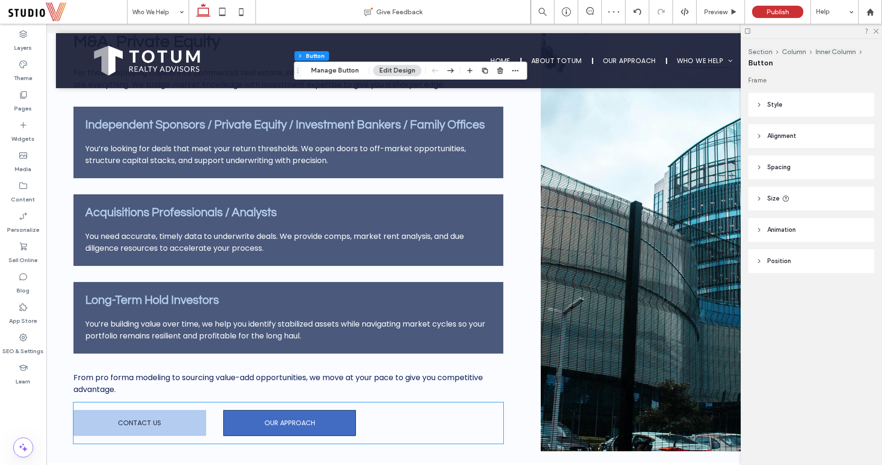
click at [190, 410] on link "CONTACT US" at bounding box center [139, 423] width 133 height 26
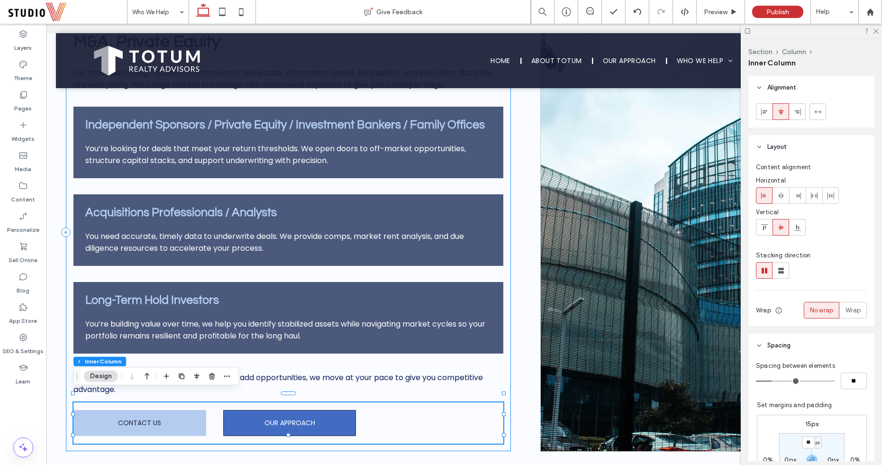
click at [91, 413] on link "CONTACT US" at bounding box center [139, 423] width 133 height 26
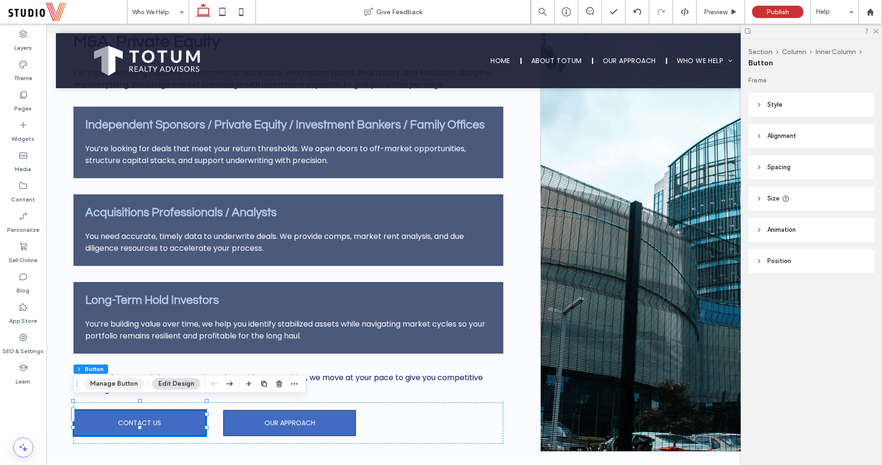
click at [94, 387] on button "Manage Button" at bounding box center [114, 383] width 60 height 11
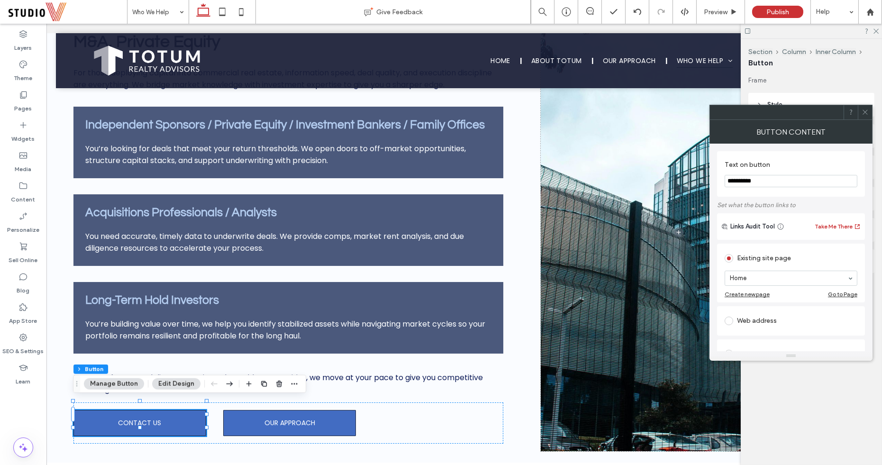
click at [723, 184] on div "**********" at bounding box center [791, 173] width 148 height 45
type input "****"
click at [868, 113] on icon at bounding box center [865, 112] width 7 height 7
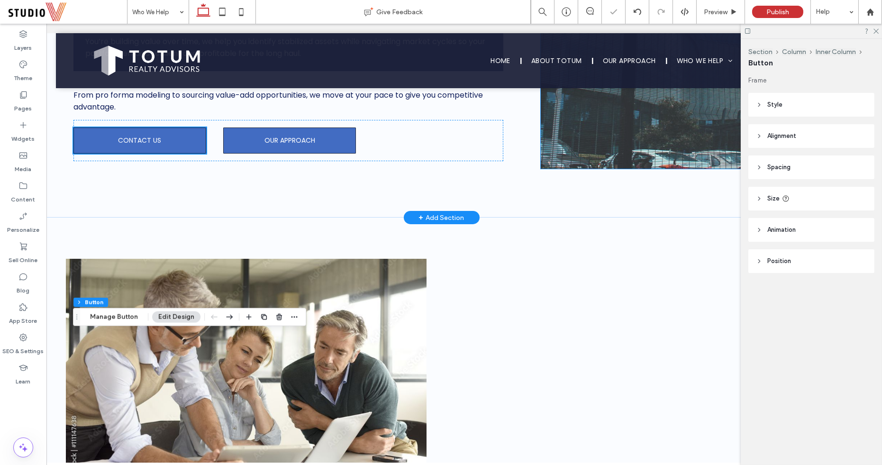
scroll to position [1486, 23]
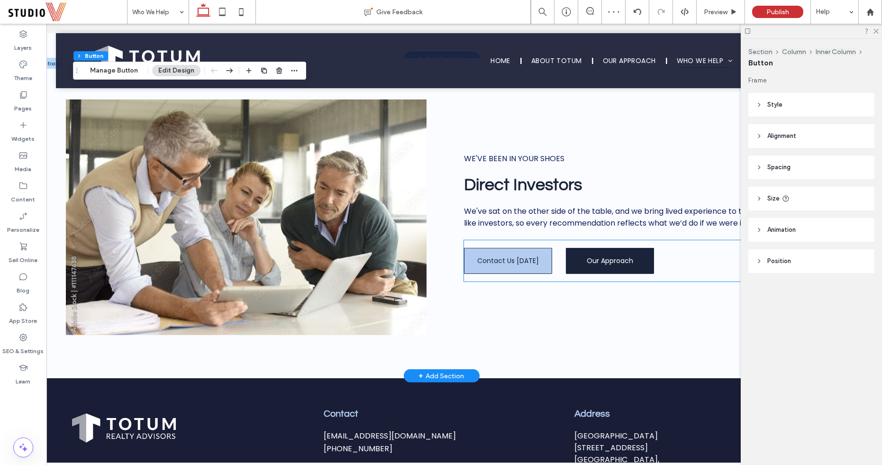
click at [500, 261] on link "Contact Us [DATE]" at bounding box center [508, 261] width 88 height 26
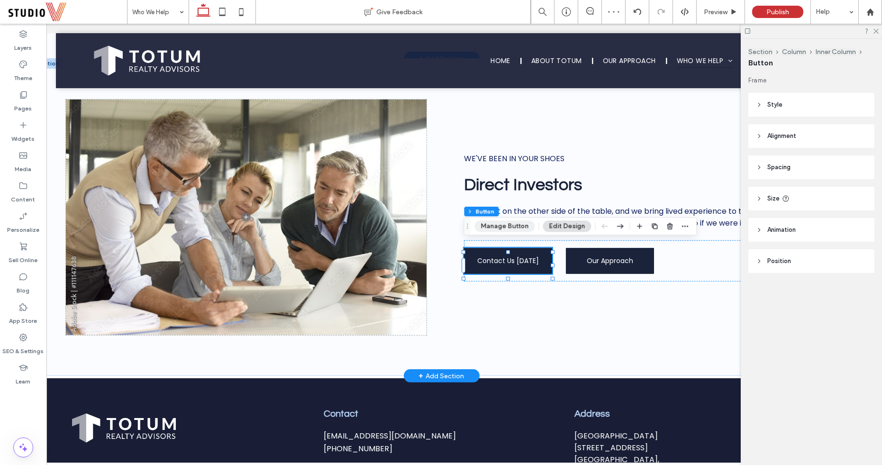
click at [492, 224] on button "Manage Button" at bounding box center [504, 225] width 60 height 11
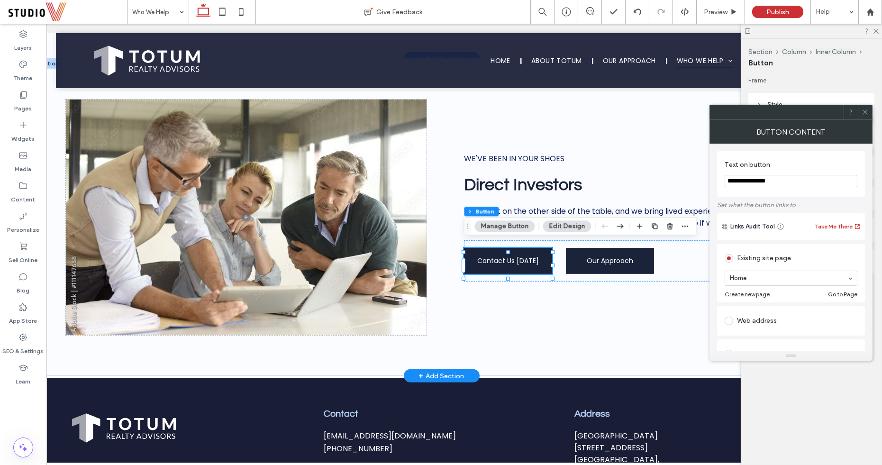
click at [748, 178] on input "**********" at bounding box center [791, 181] width 133 height 12
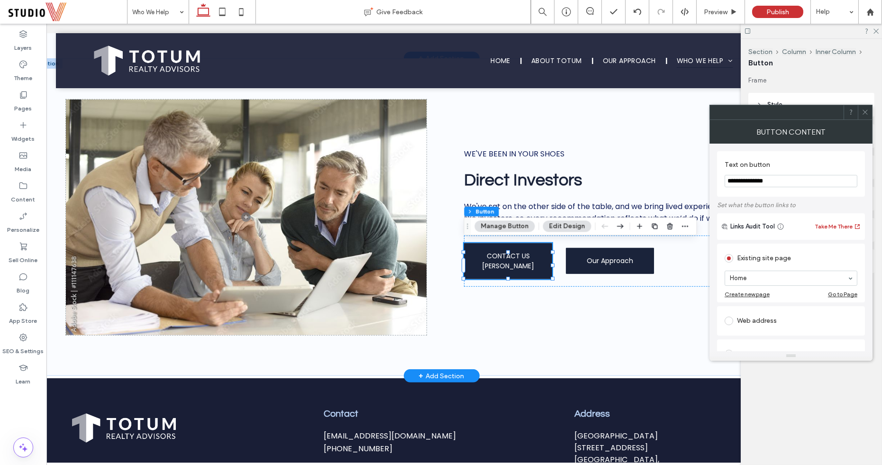
type input "**********"
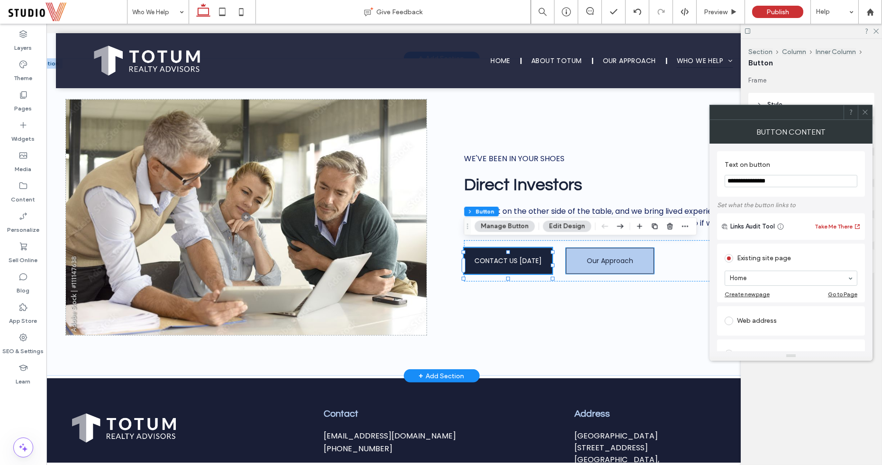
click at [597, 264] on link "Our Approach" at bounding box center [610, 261] width 88 height 26
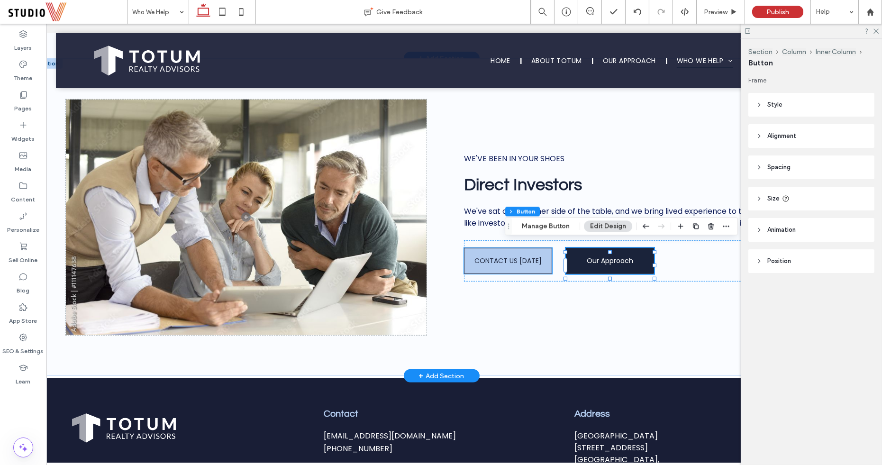
click at [501, 258] on span "CONTACT US [DATE]" at bounding box center [507, 261] width 67 height 10
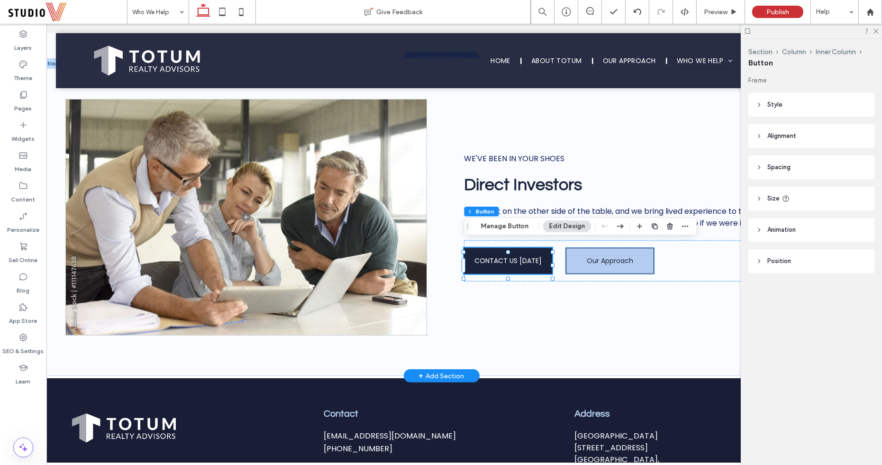
click at [584, 248] on link "Our Approach" at bounding box center [610, 261] width 88 height 26
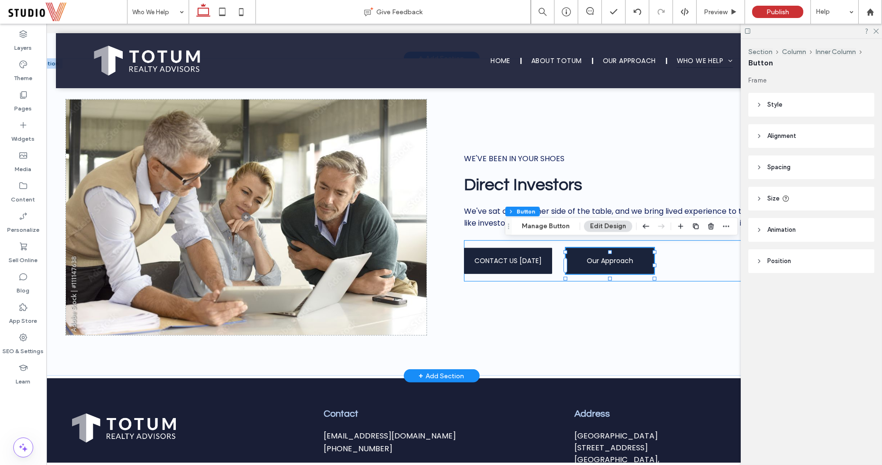
click at [515, 240] on div "CONTACT US TODAY Our Approach" at bounding box center [636, 260] width 345 height 41
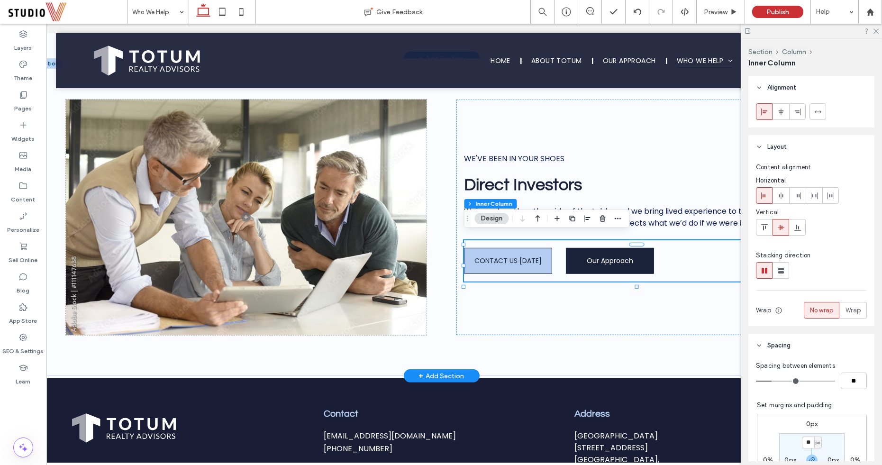
click at [514, 256] on span "CONTACT US [DATE]" at bounding box center [507, 261] width 67 height 10
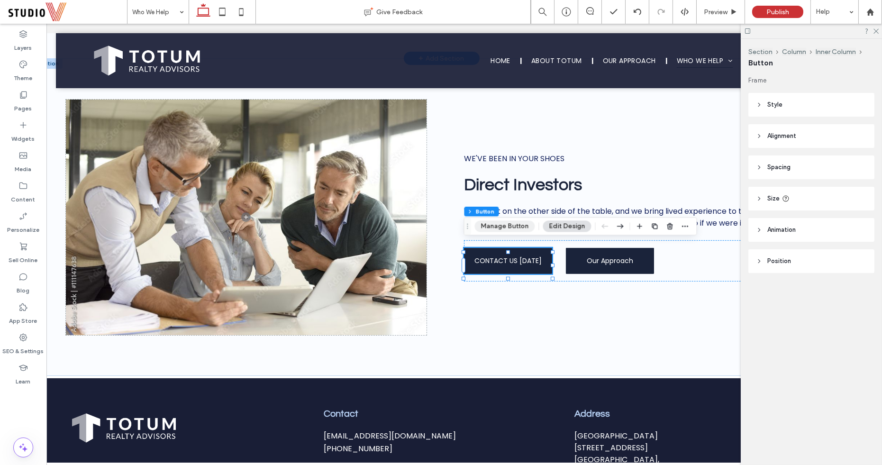
click at [507, 227] on button "Manage Button" at bounding box center [504, 225] width 60 height 11
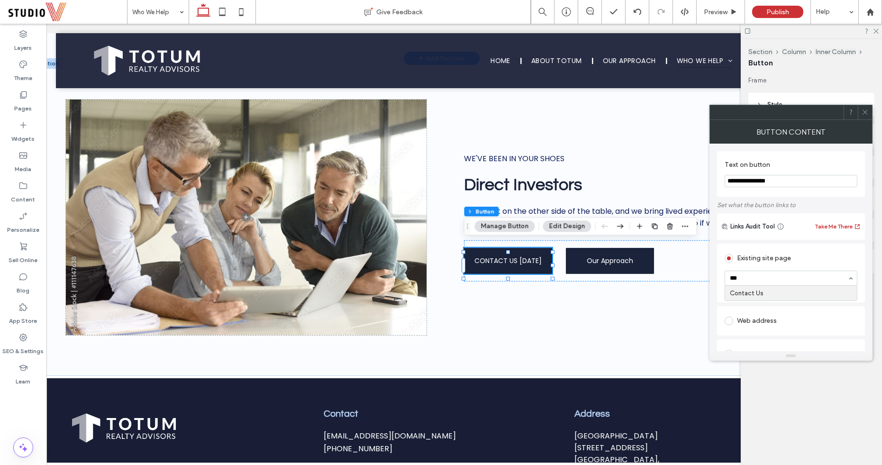
type input "****"
click at [602, 241] on div "CONTACT US TODAY Our Approach" at bounding box center [636, 260] width 345 height 41
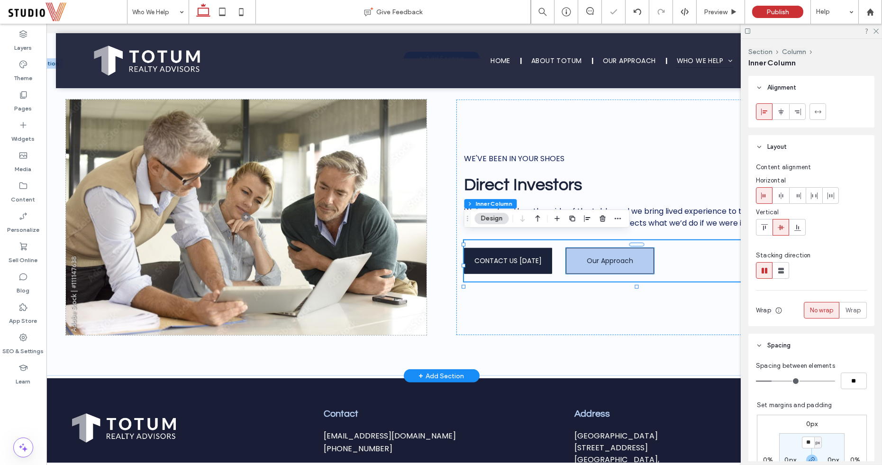
click at [602, 256] on span "Our Approach" at bounding box center [610, 261] width 46 height 10
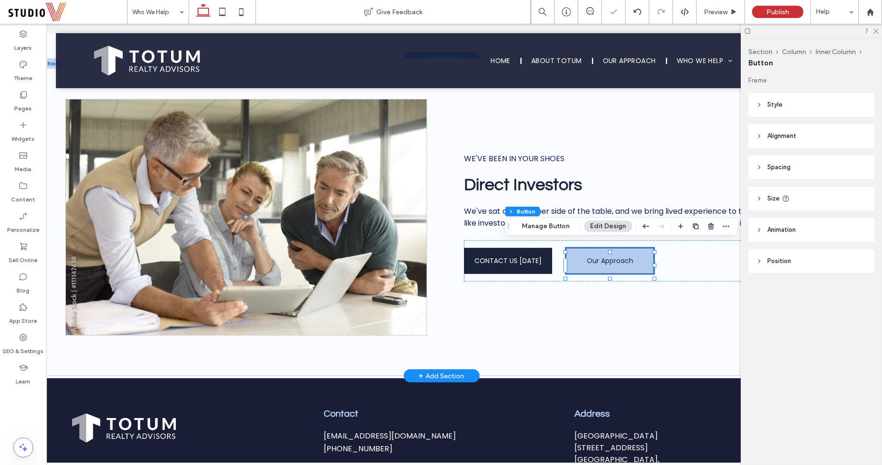
click at [592, 257] on span "Our Approach" at bounding box center [610, 261] width 46 height 10
type input "*"
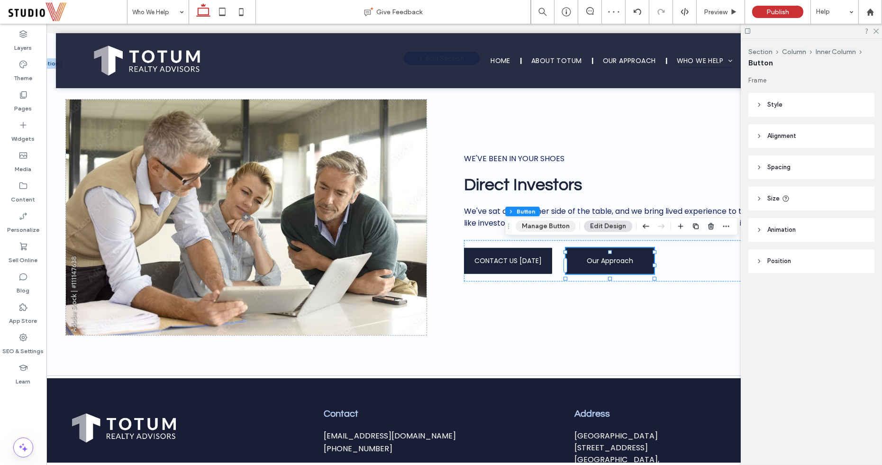
click at [563, 228] on button "Manage Button" at bounding box center [546, 225] width 60 height 11
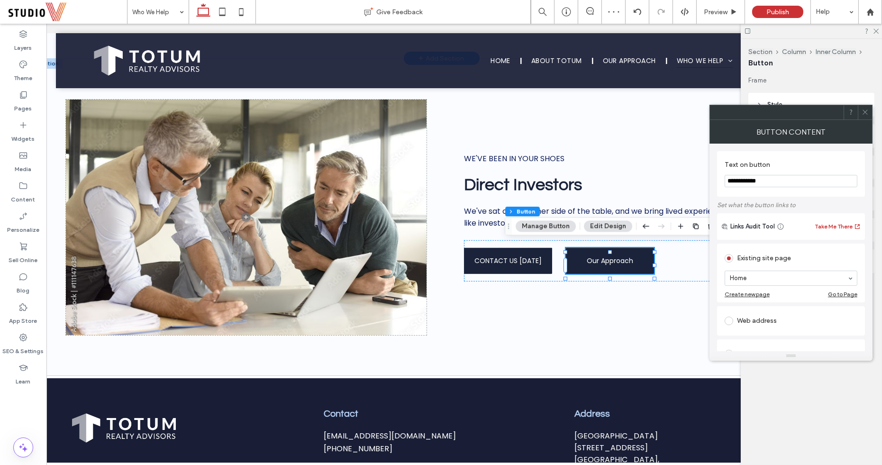
click at [776, 182] on input "**********" at bounding box center [791, 181] width 133 height 12
type input "**********"
click at [865, 109] on icon at bounding box center [865, 112] width 7 height 7
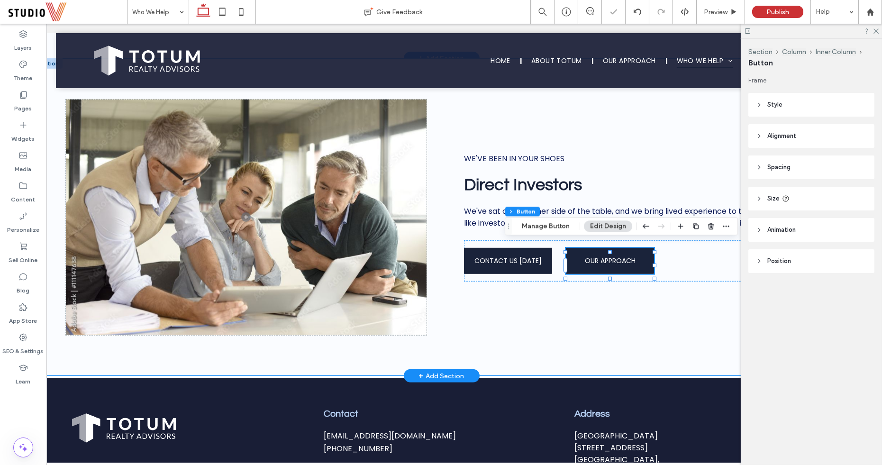
click at [649, 330] on div "WE'VE BEEN IN YOUR SHOES Direct Investors We've sat on the other side of the ta…" at bounding box center [441, 217] width 817 height 318
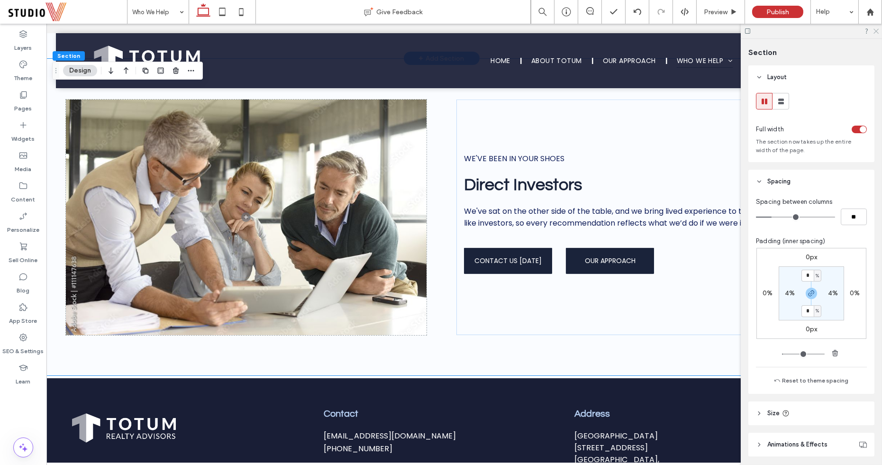
click at [876, 31] on use at bounding box center [875, 31] width 5 height 5
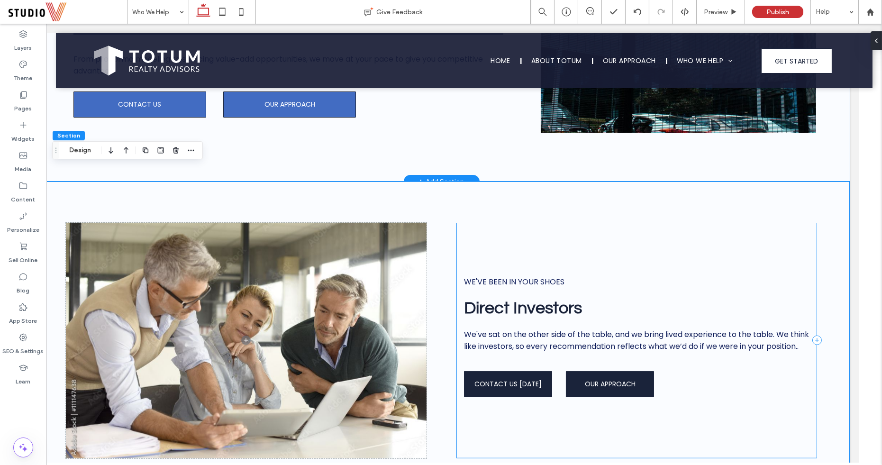
scroll to position [1343, 23]
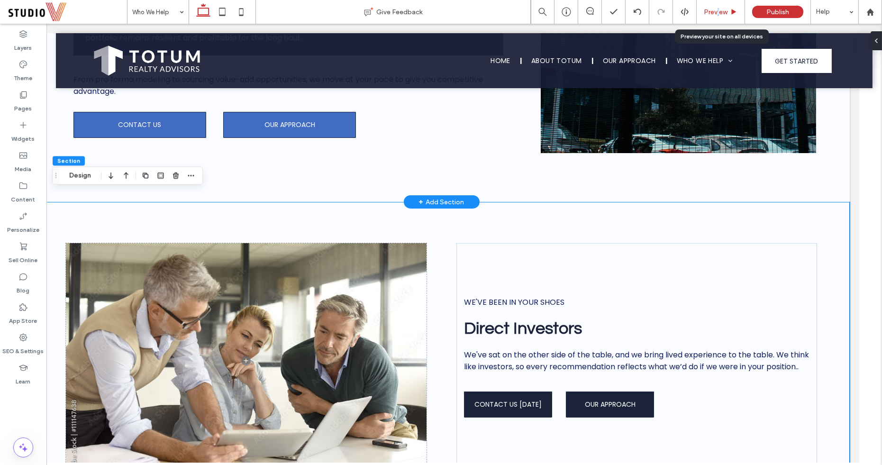
click at [718, 9] on span "Preview" at bounding box center [716, 12] width 24 height 8
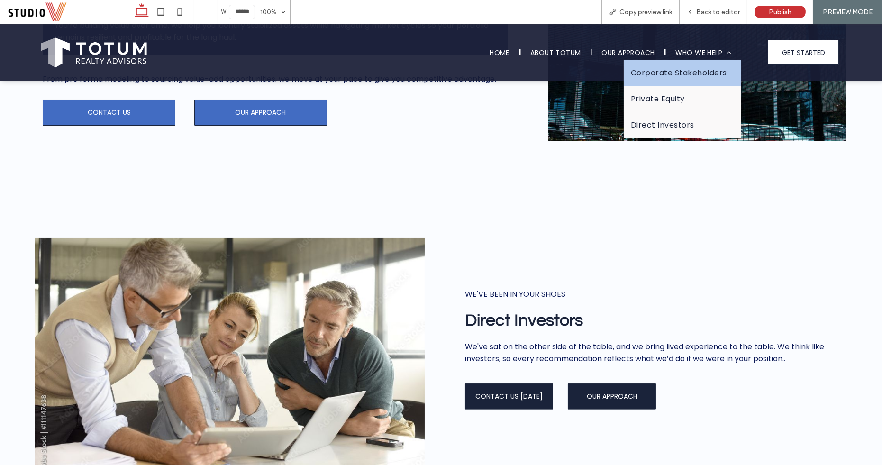
scroll to position [1355, 0]
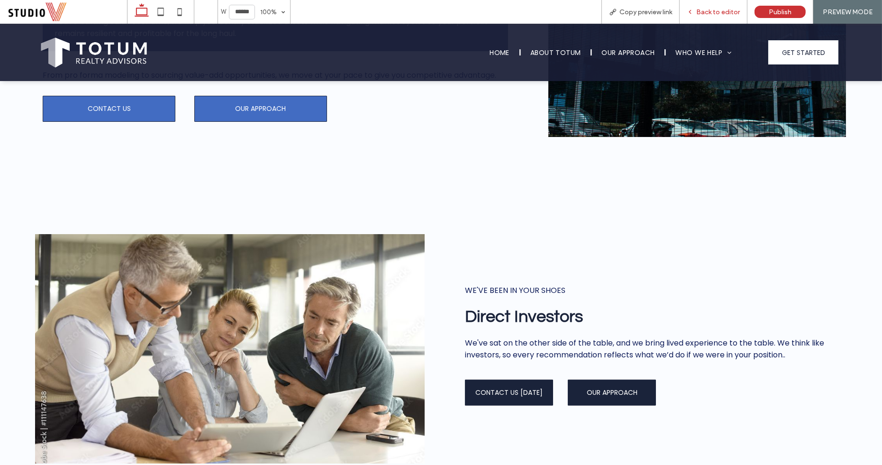
click at [718, 3] on div "Back to editor" at bounding box center [714, 12] width 68 height 24
click at [696, 16] on div "Back to editor" at bounding box center [714, 12] width 68 height 24
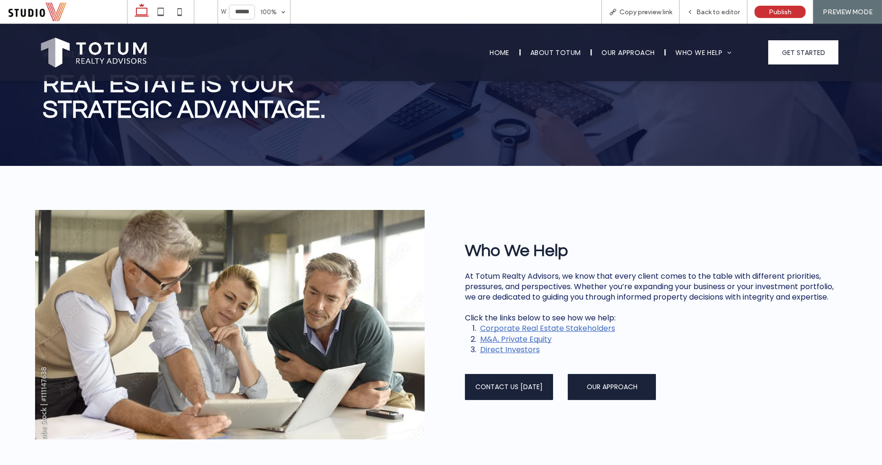
scroll to position [42, 0]
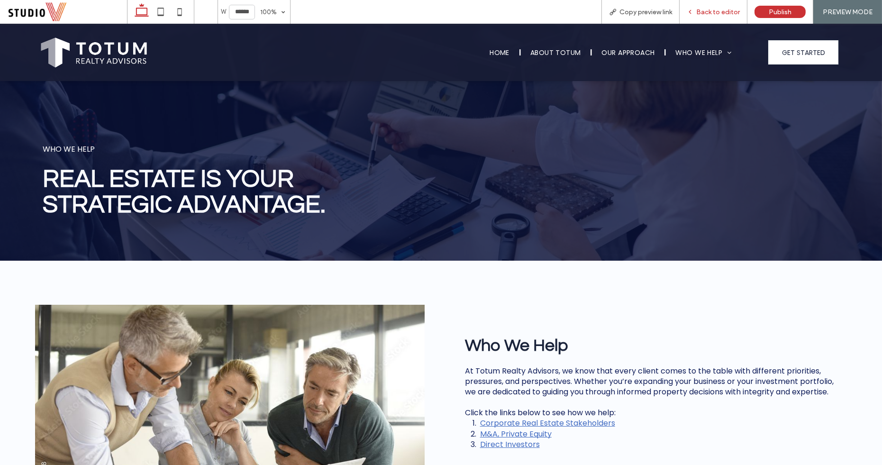
click at [726, 14] on span "Back to editor" at bounding box center [718, 12] width 44 height 8
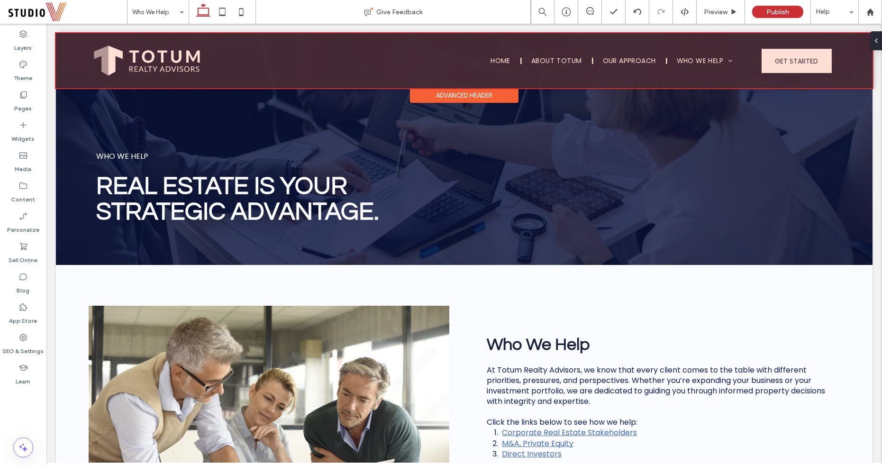
click at [493, 69] on div at bounding box center [464, 60] width 817 height 55
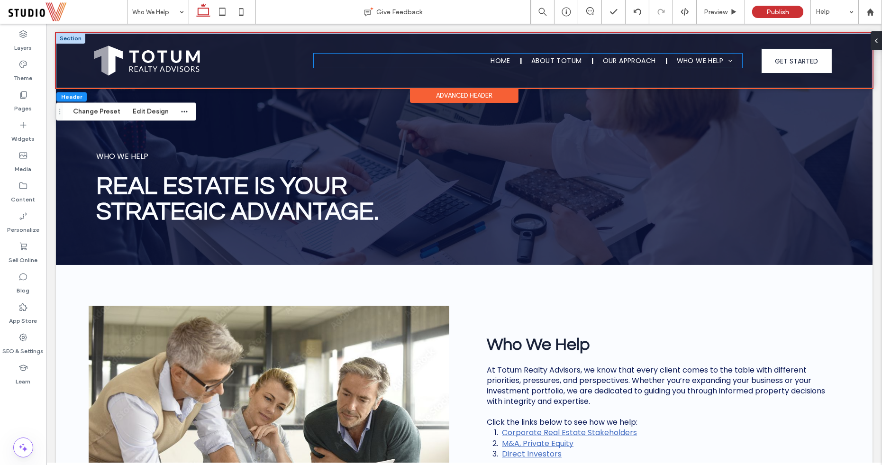
click at [482, 63] on link "Home" at bounding box center [500, 61] width 39 height 14
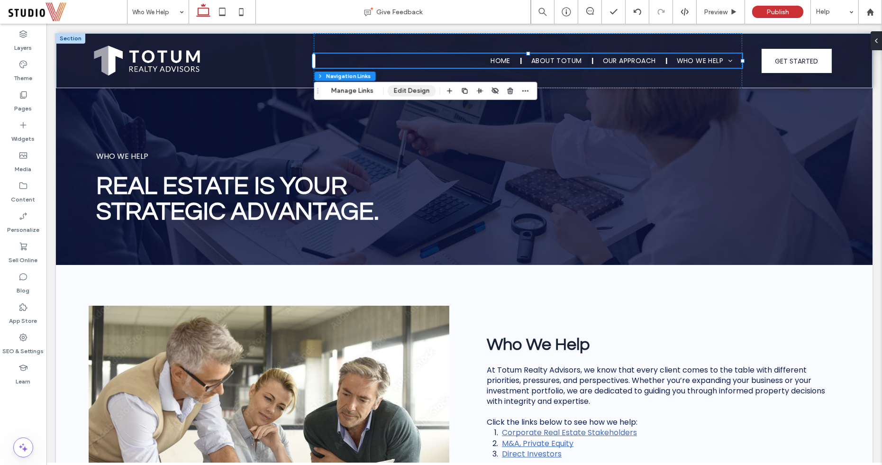
click at [400, 90] on button "Edit Design" at bounding box center [412, 90] width 48 height 11
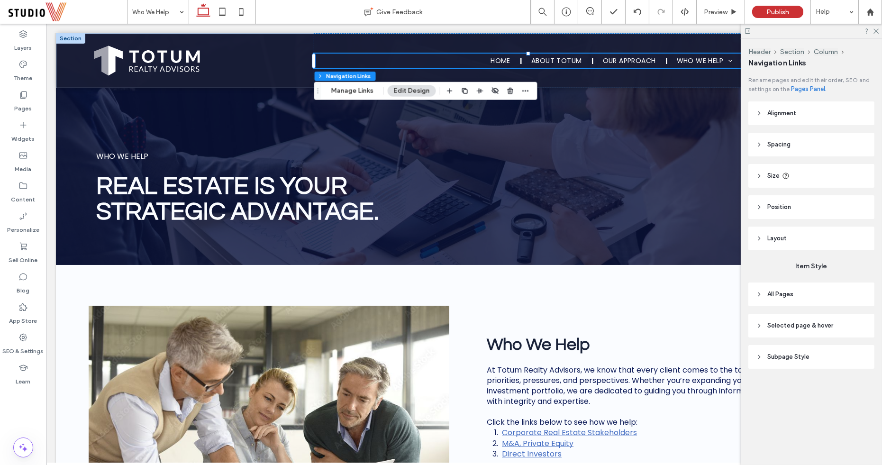
click at [790, 328] on span "Selected page & hover" at bounding box center [800, 325] width 66 height 9
type input "*"
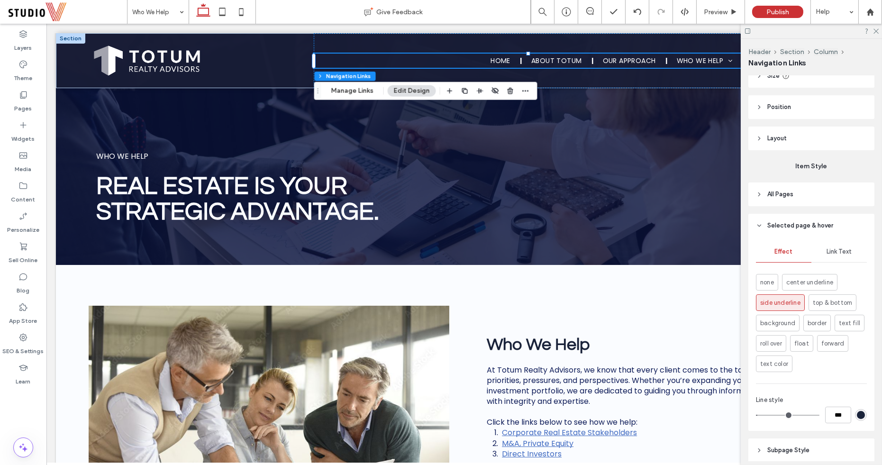
scroll to position [106, 0]
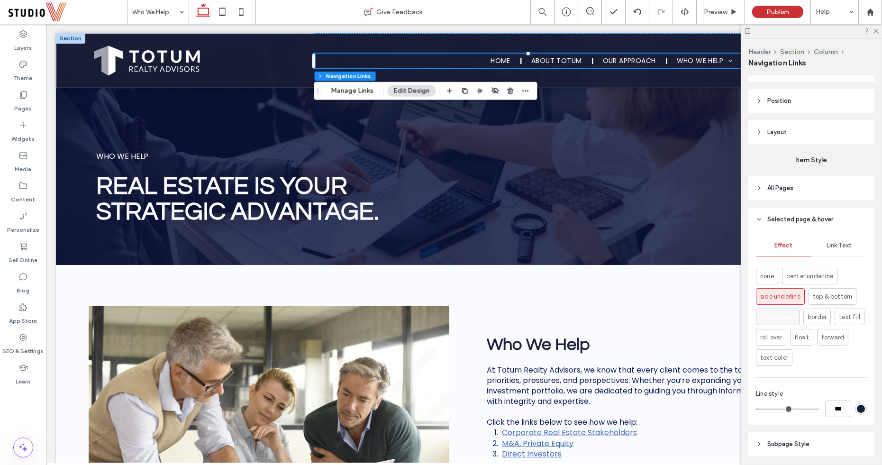
click at [770, 317] on span "background" at bounding box center [777, 316] width 35 height 9
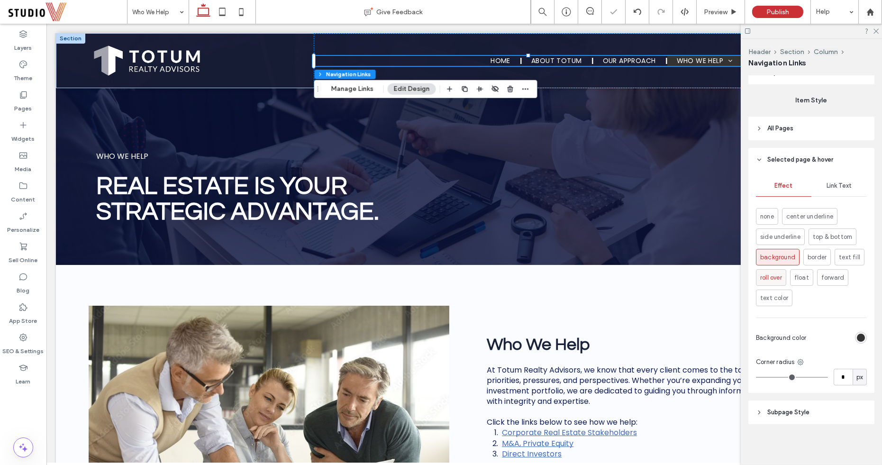
scroll to position [164, 0]
click at [859, 338] on div "rgb(51, 51, 51)" at bounding box center [861, 339] width 8 height 8
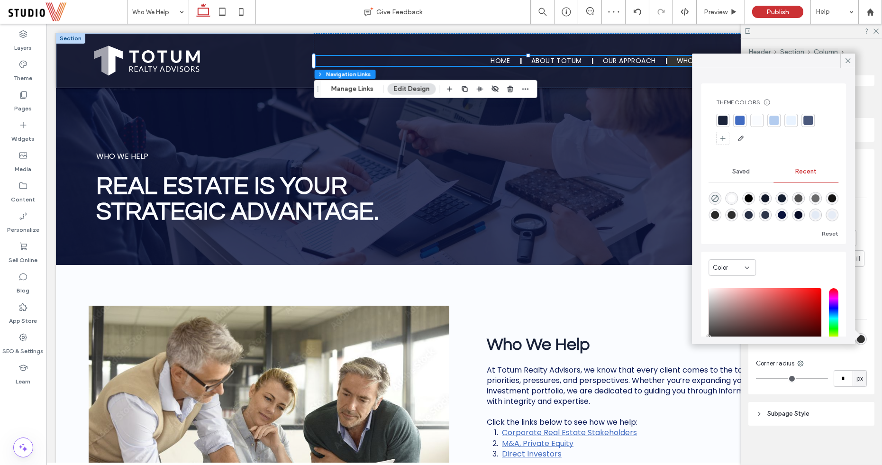
click at [774, 120] on div at bounding box center [773, 120] width 9 height 9
click at [846, 58] on icon at bounding box center [848, 60] width 9 height 9
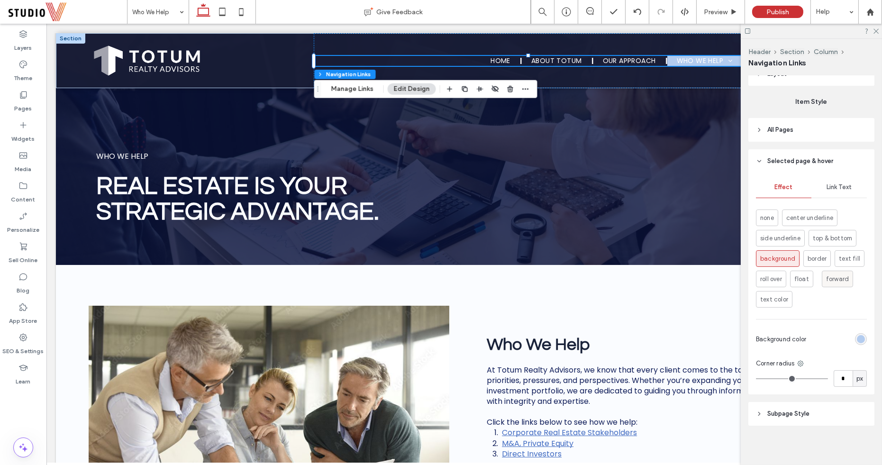
scroll to position [166, 0]
click at [791, 412] on span "Subpage Style" at bounding box center [788, 412] width 42 height 9
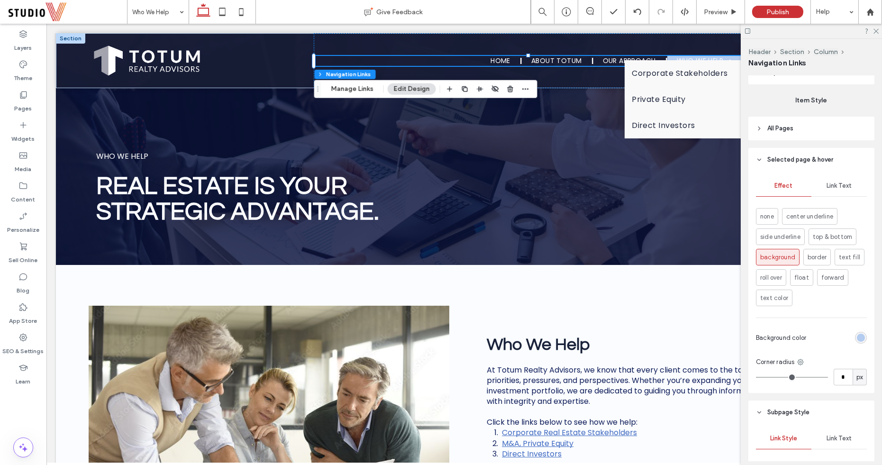
click at [824, 190] on div "Link Text" at bounding box center [838, 185] width 55 height 21
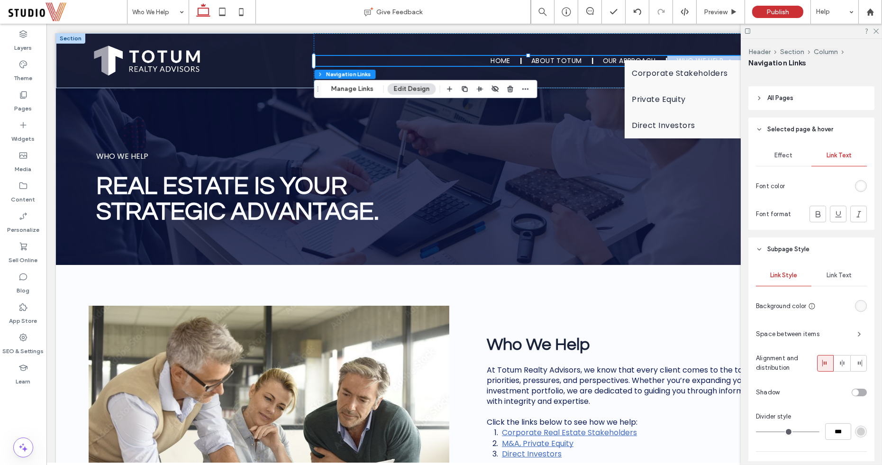
scroll to position [197, 0]
click at [829, 274] on span "Link Text" at bounding box center [839, 275] width 25 height 8
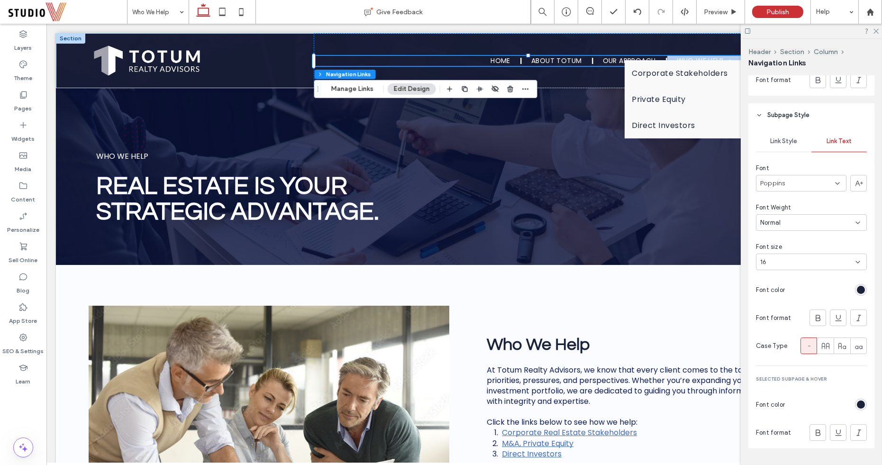
scroll to position [354, 0]
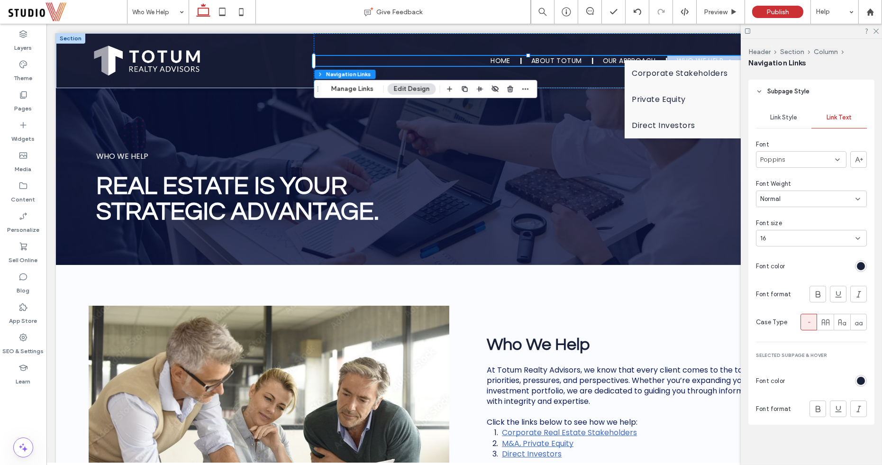
click at [835, 374] on div at bounding box center [828, 381] width 78 height 17
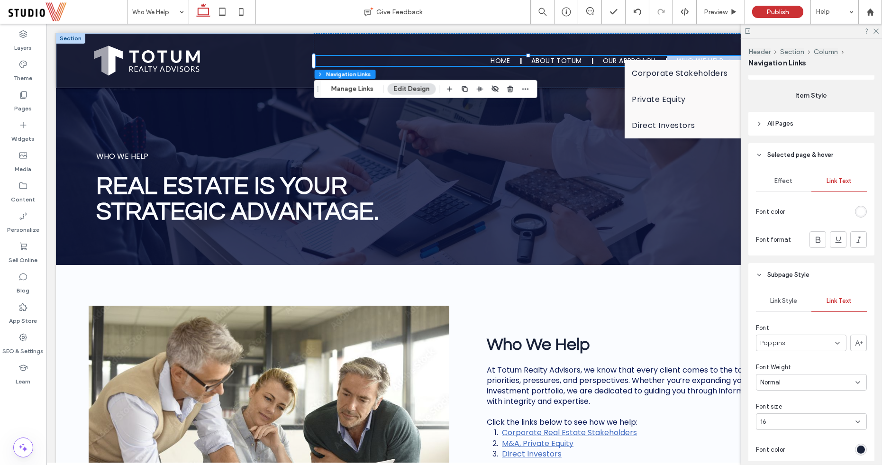
scroll to position [163, 0]
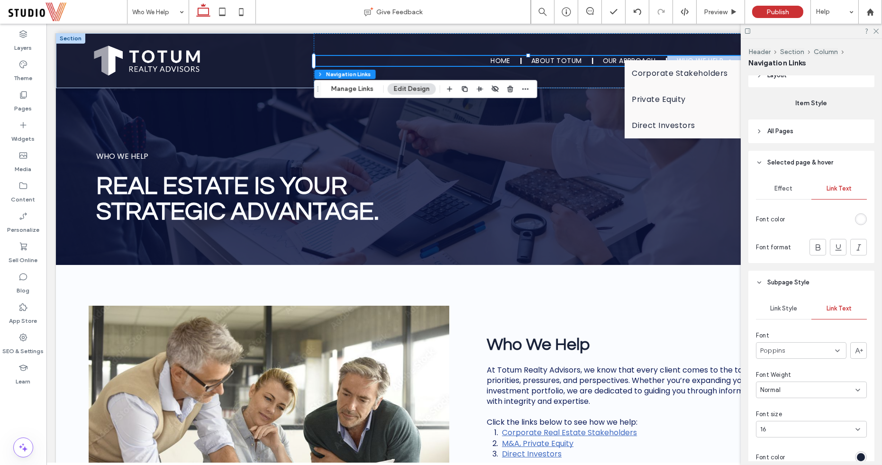
click at [862, 217] on div "rgb(255, 255, 255)" at bounding box center [861, 219] width 8 height 8
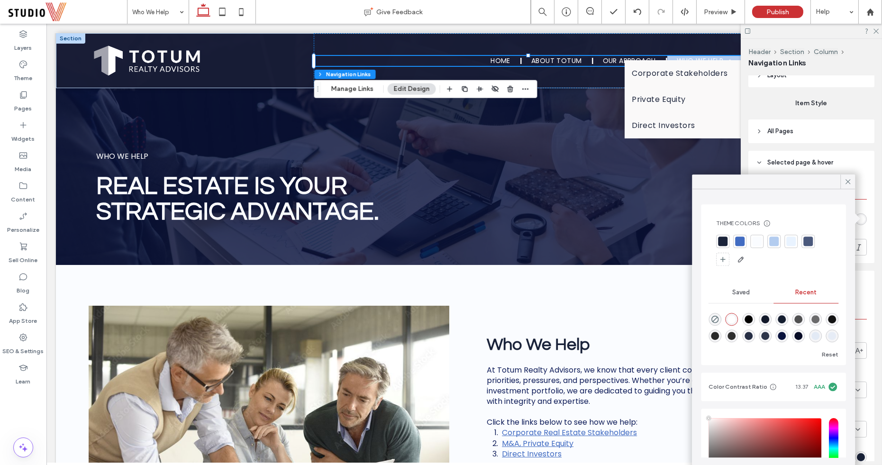
click at [726, 243] on div at bounding box center [722, 240] width 9 height 9
click at [847, 176] on span at bounding box center [848, 181] width 9 height 14
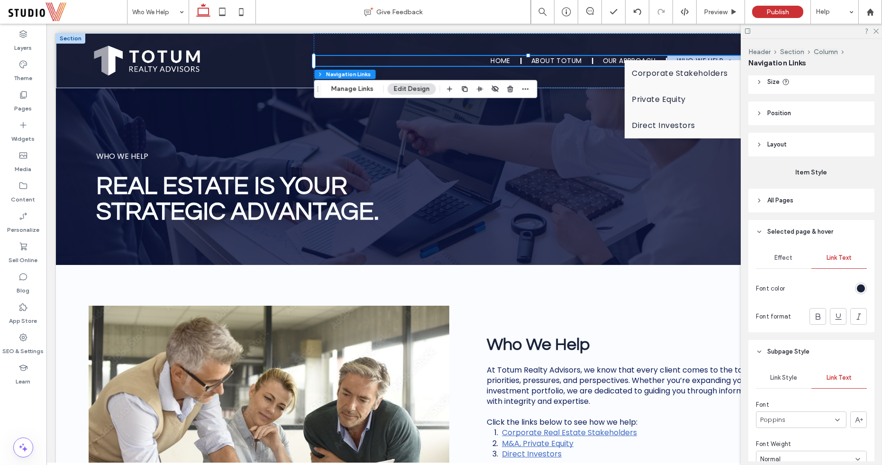
scroll to position [88, 0]
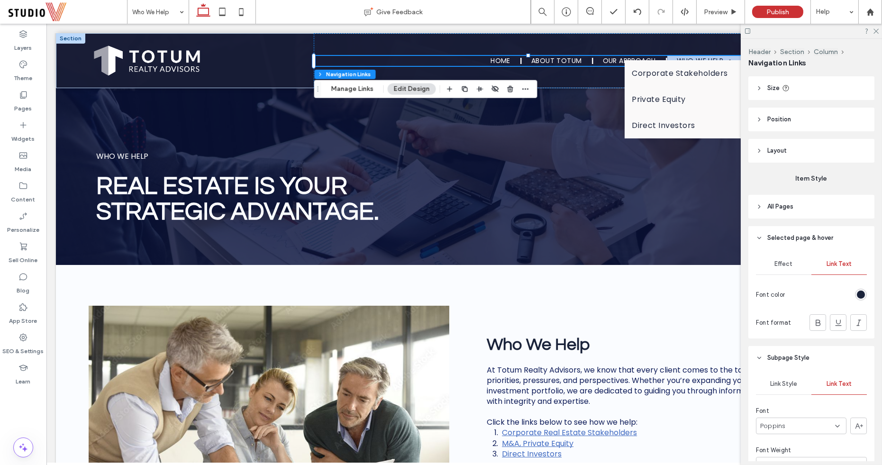
click at [801, 211] on header "All Pages" at bounding box center [811, 207] width 126 height 24
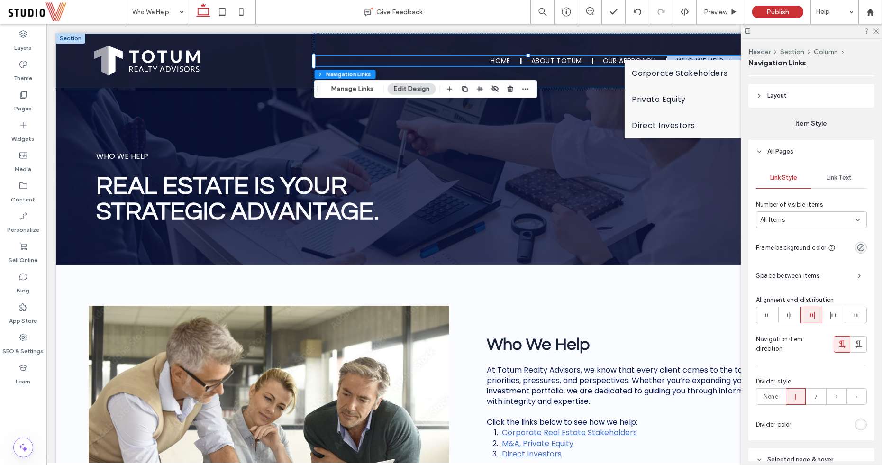
scroll to position [137, 0]
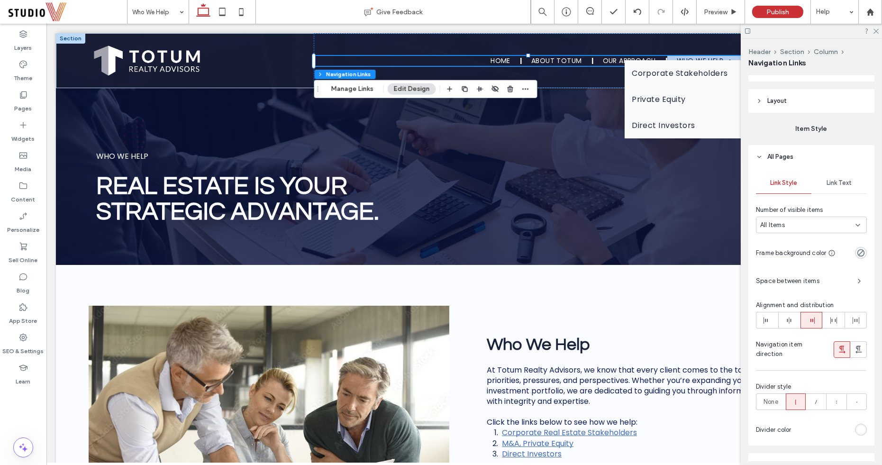
click at [831, 180] on span "Link Text" at bounding box center [839, 183] width 25 height 8
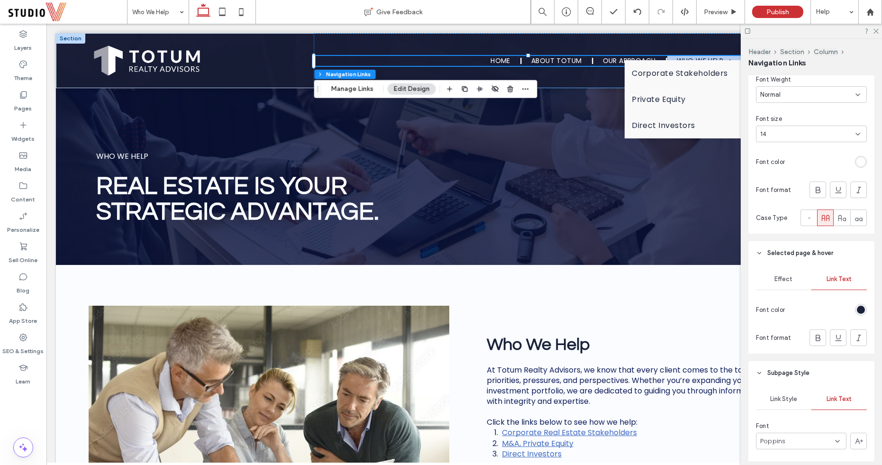
scroll to position [319, 0]
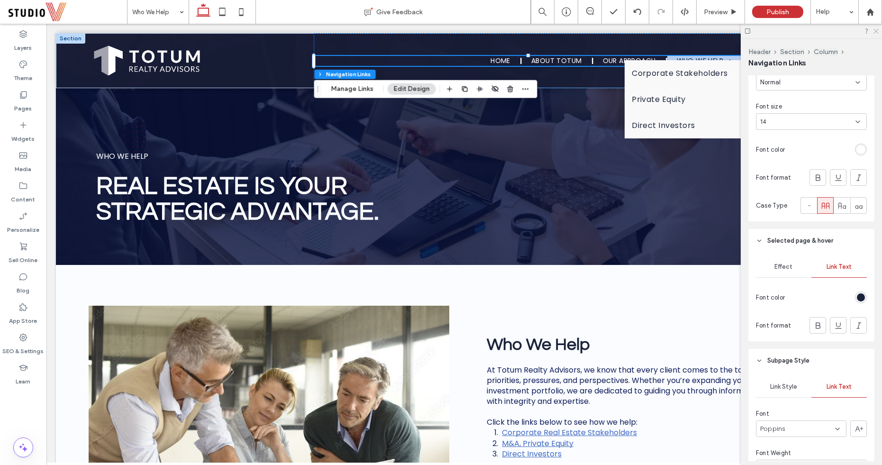
click at [874, 33] on use at bounding box center [875, 31] width 5 height 5
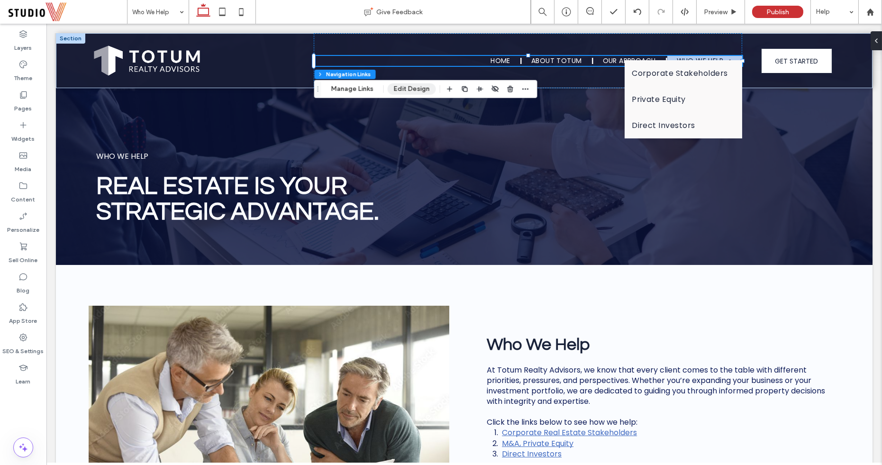
click at [414, 88] on button "Edit Design" at bounding box center [412, 88] width 48 height 11
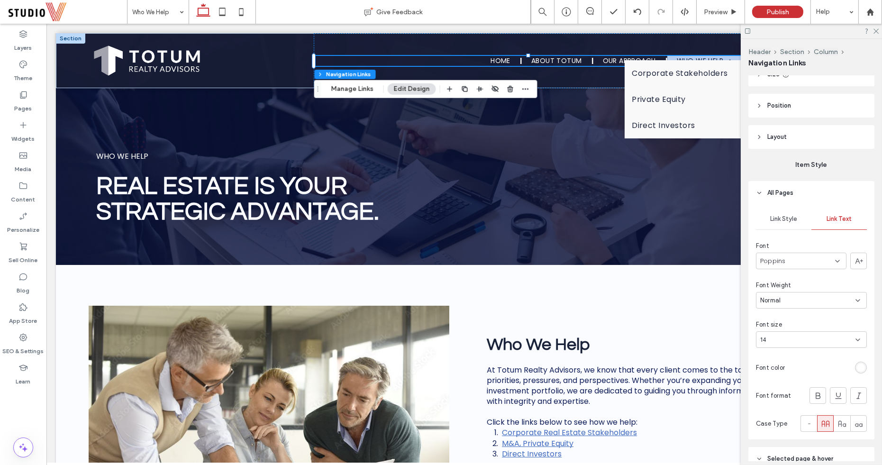
scroll to position [112, 0]
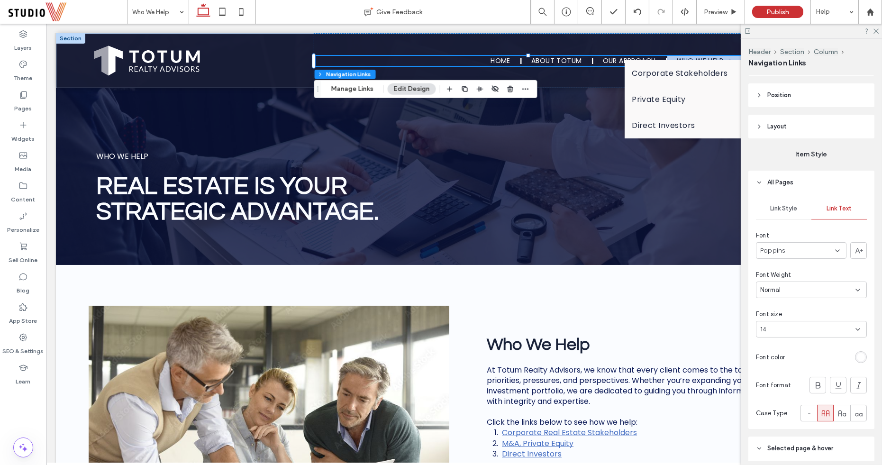
click at [777, 207] on span "Link Style" at bounding box center [783, 209] width 27 height 8
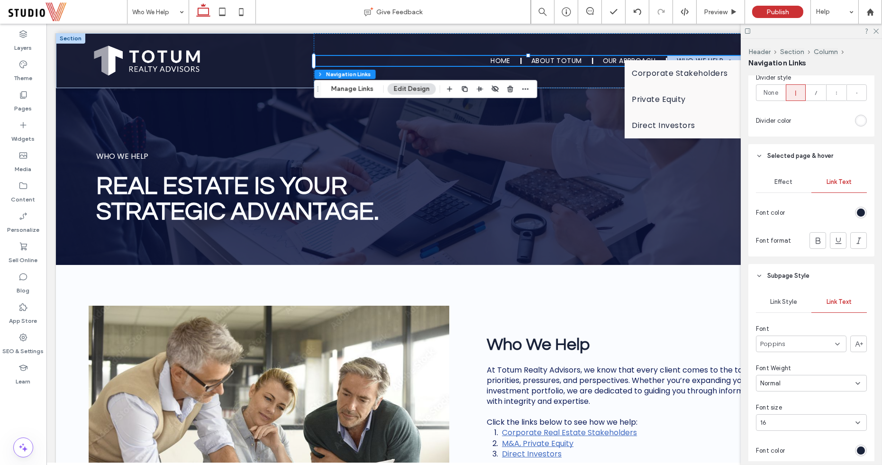
scroll to position [454, 0]
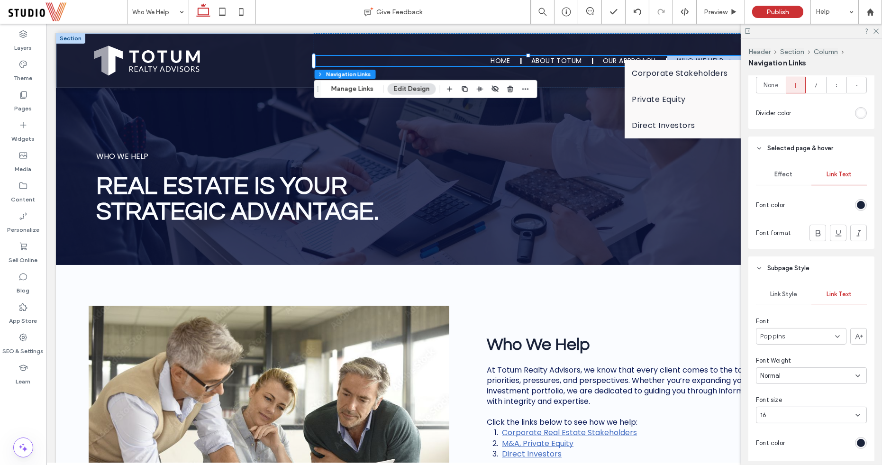
click at [779, 171] on span "Effect" at bounding box center [784, 175] width 18 height 8
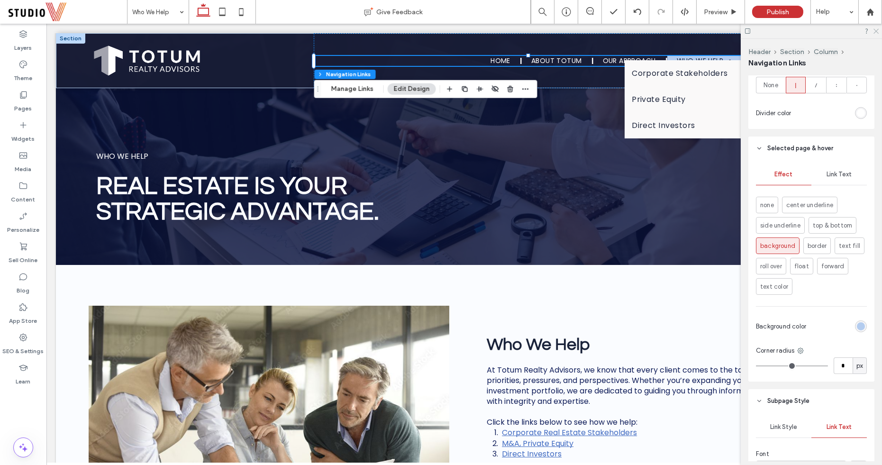
click at [874, 29] on use at bounding box center [875, 31] width 5 height 5
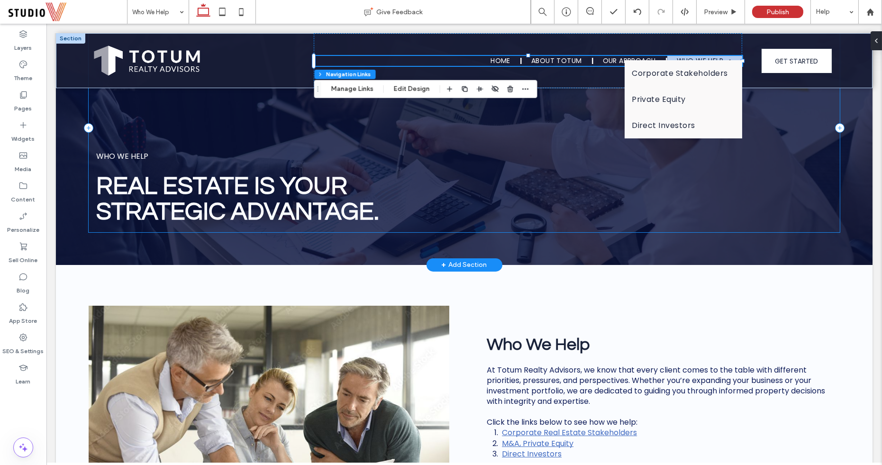
click at [752, 223] on div "WHO WE HELP REAL ESTATE is YOUR STRATEGIC ADVANTAGE." at bounding box center [464, 128] width 751 height 208
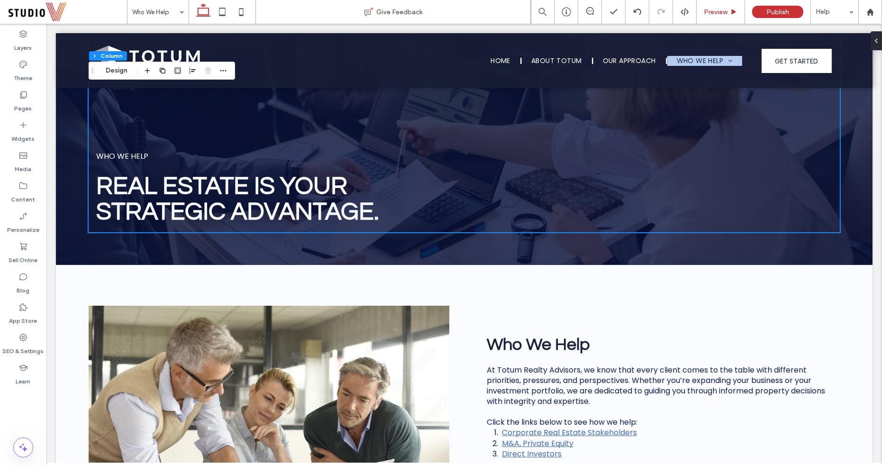
click at [735, 10] on use at bounding box center [734, 11] width 5 height 5
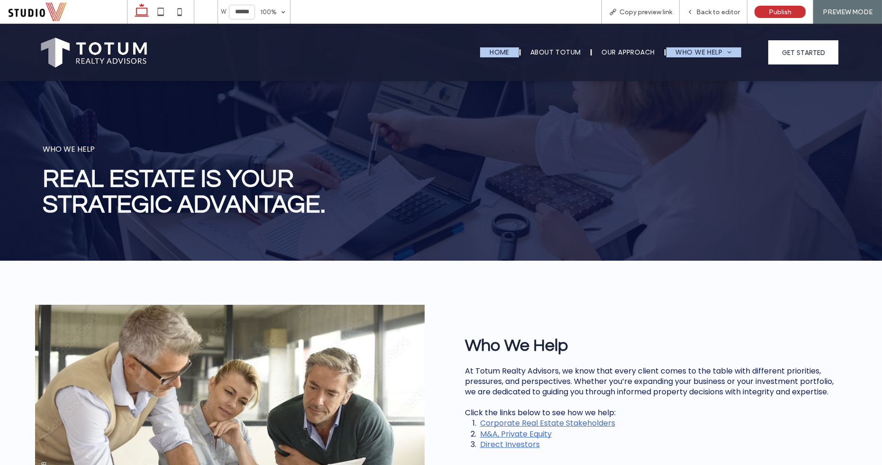
click at [511, 55] on link "Home" at bounding box center [499, 52] width 39 height 10
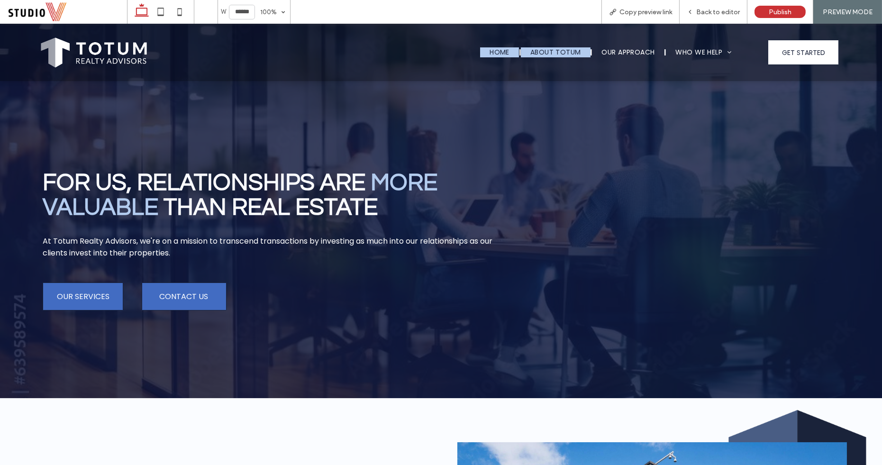
click at [555, 48] on span "About Totum" at bounding box center [555, 52] width 51 height 10
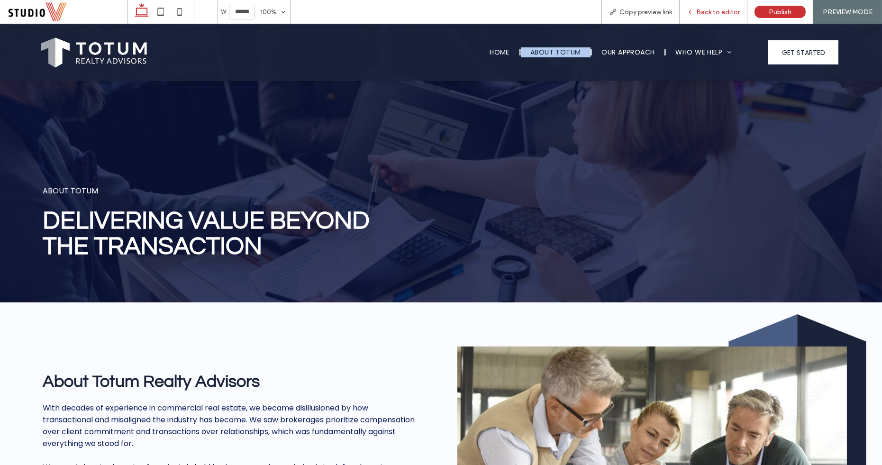
click at [709, 12] on span "Back to editor" at bounding box center [718, 12] width 44 height 8
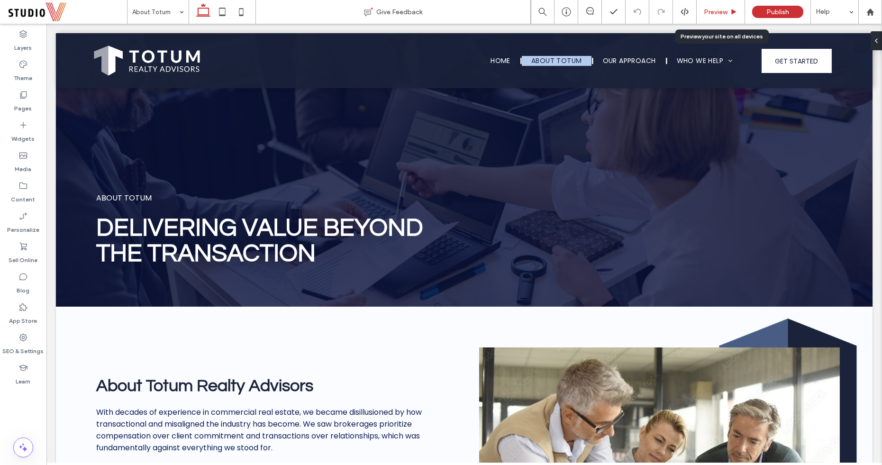
click at [713, 12] on span "Preview" at bounding box center [716, 12] width 24 height 8
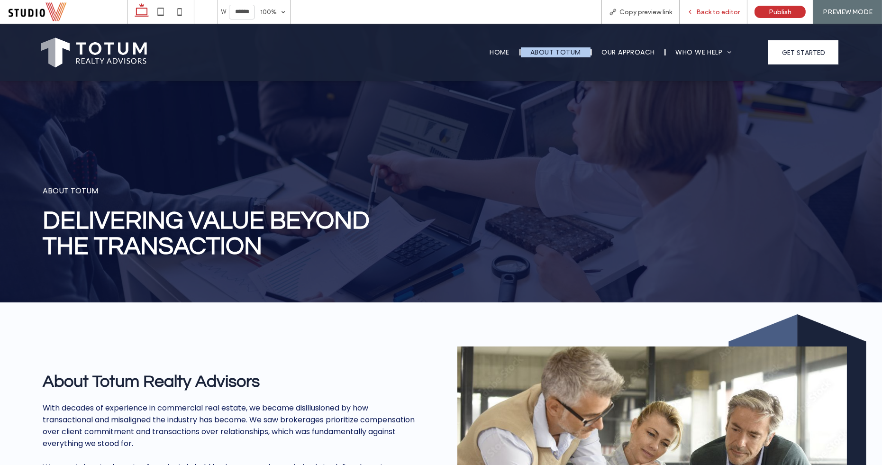
click at [708, 11] on span "Back to editor" at bounding box center [718, 12] width 44 height 8
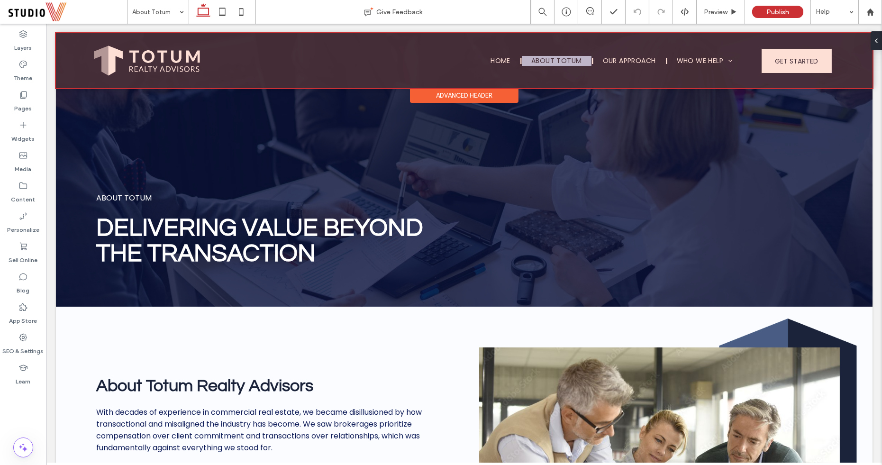
click at [477, 65] on div at bounding box center [464, 60] width 817 height 55
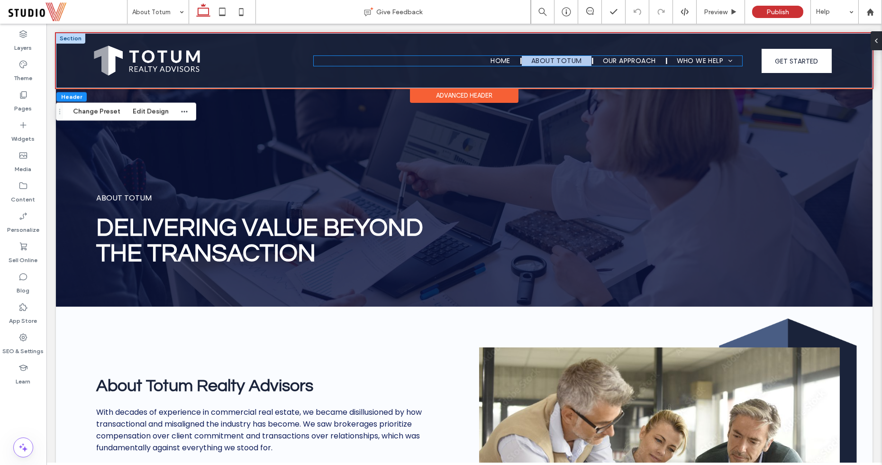
click at [477, 61] on ul "Home About Totum Our Approach Who We Help Corporate Stakeholders Private Equity…" at bounding box center [528, 61] width 428 height 10
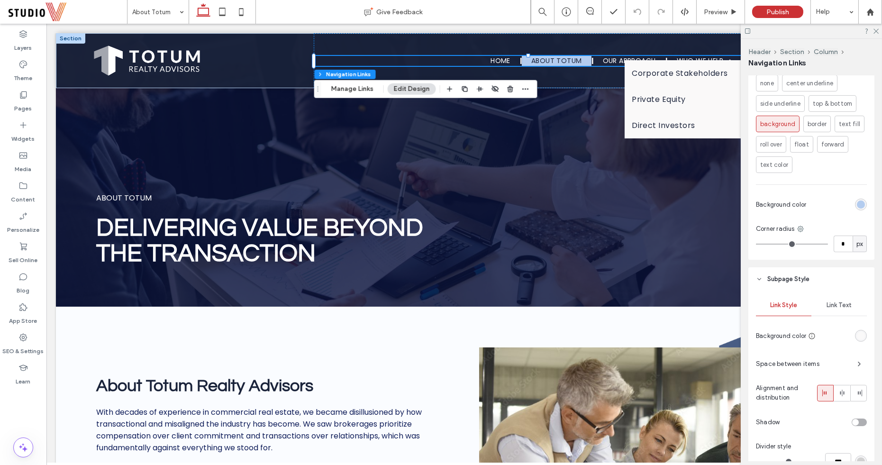
scroll to position [593, 0]
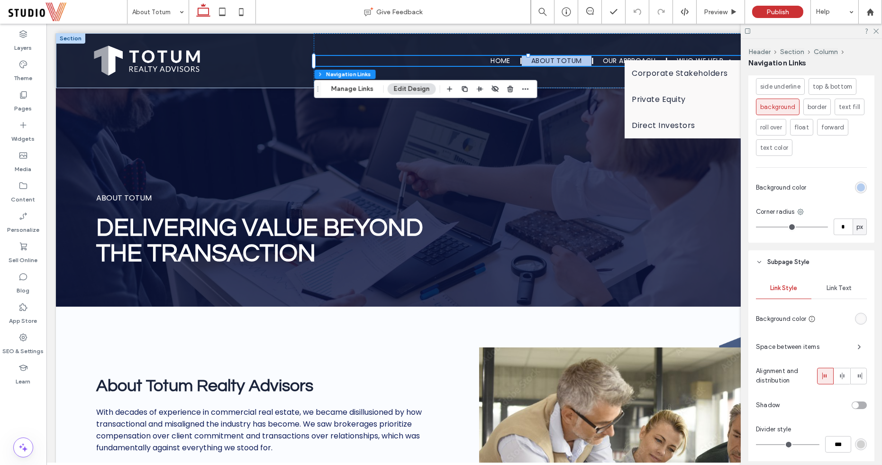
click at [815, 339] on div "Space between items" at bounding box center [811, 346] width 111 height 15
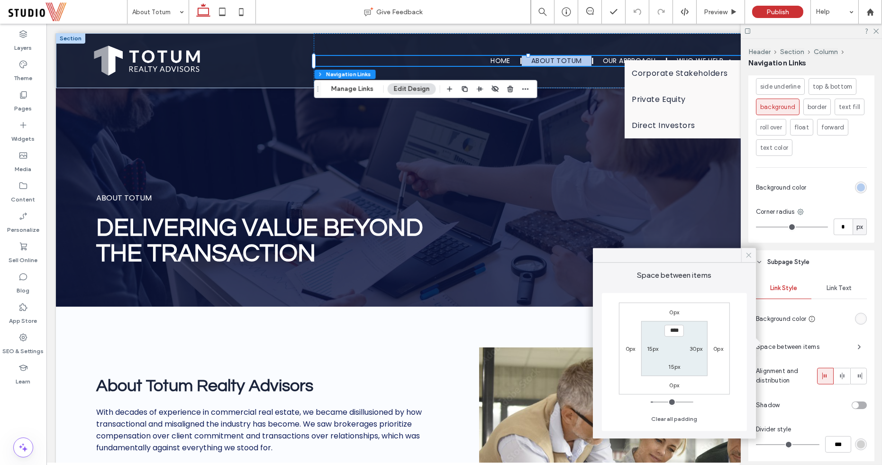
click at [747, 252] on icon at bounding box center [749, 255] width 9 height 9
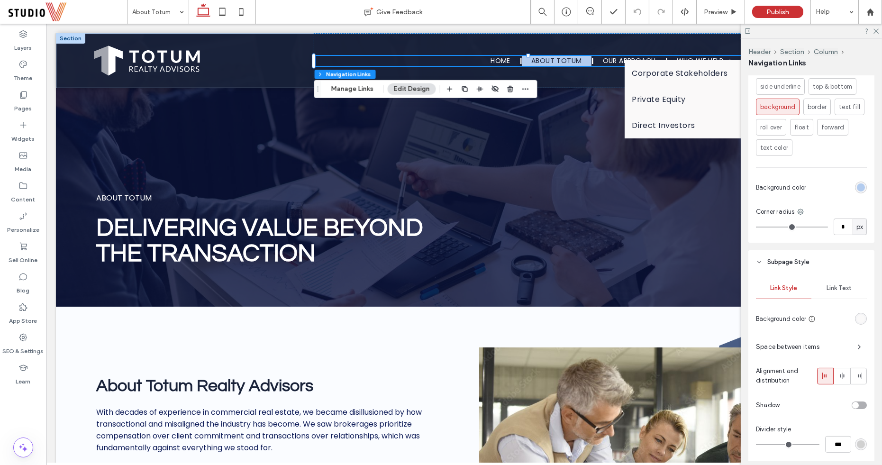
scroll to position [636, 0]
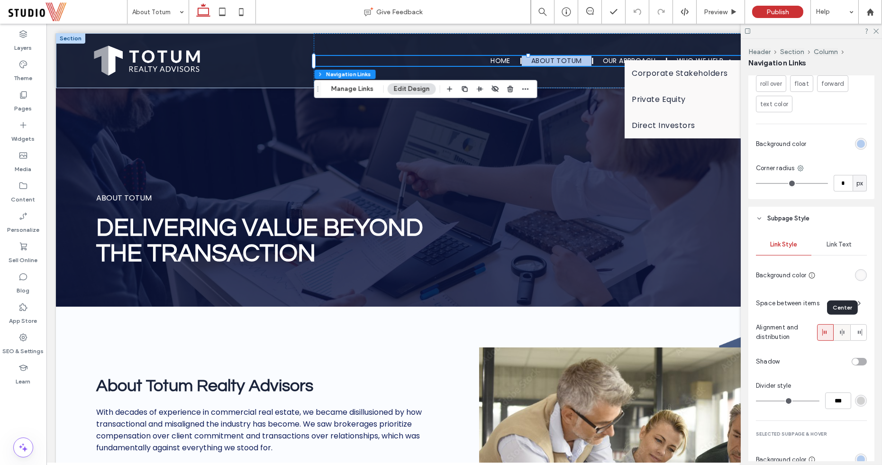
click at [840, 329] on use at bounding box center [842, 332] width 4 height 7
click at [820, 329] on div at bounding box center [826, 333] width 16 height 16
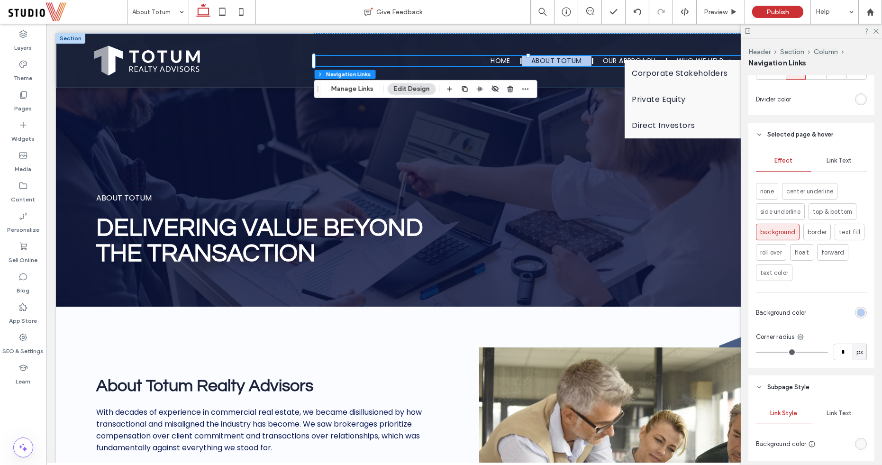
scroll to position [475, 0]
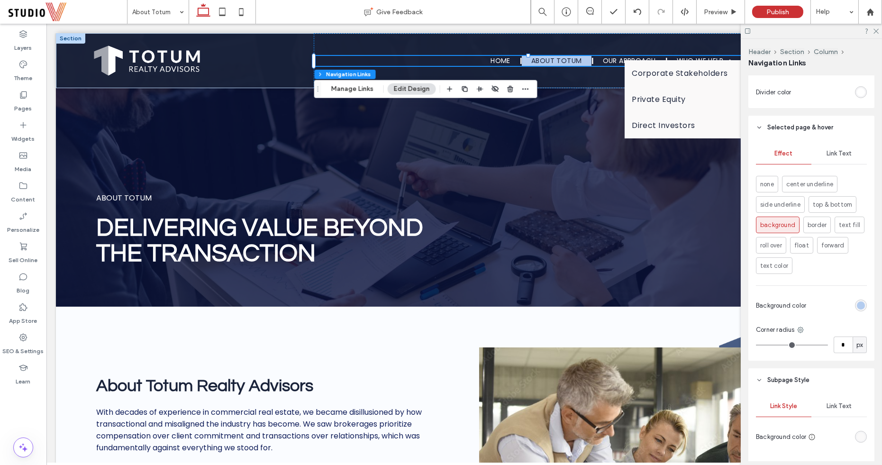
click at [829, 150] on span "Link Text" at bounding box center [839, 154] width 25 height 8
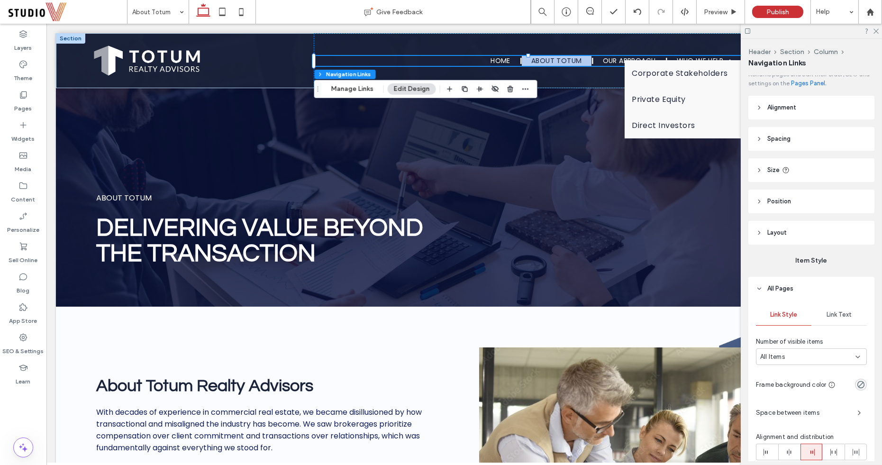
scroll to position [0, 0]
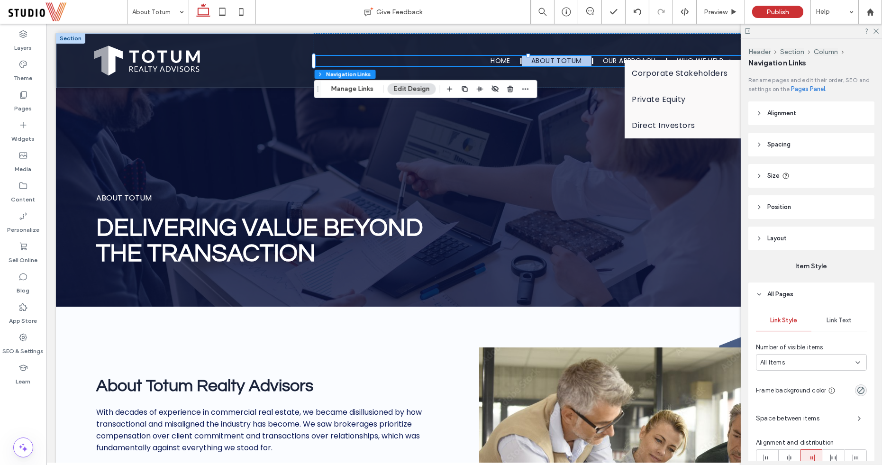
click at [779, 145] on span "Spacing" at bounding box center [778, 144] width 23 height 9
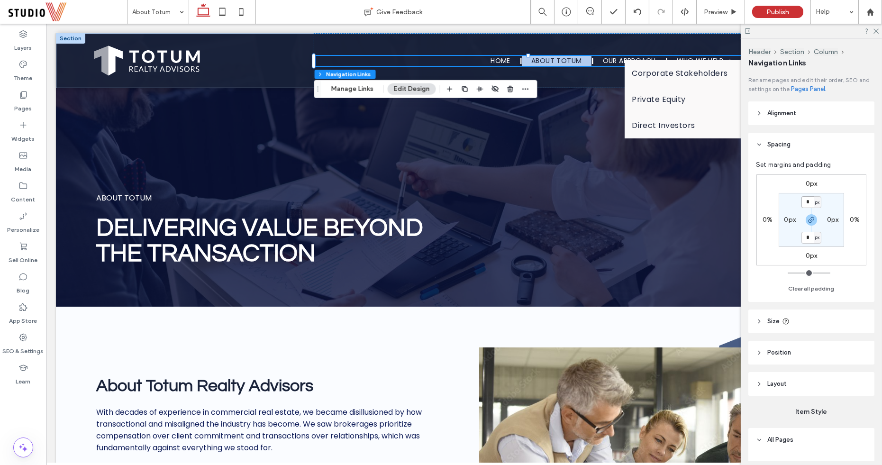
click at [808, 200] on input "*" at bounding box center [807, 202] width 12 height 12
type input "*"
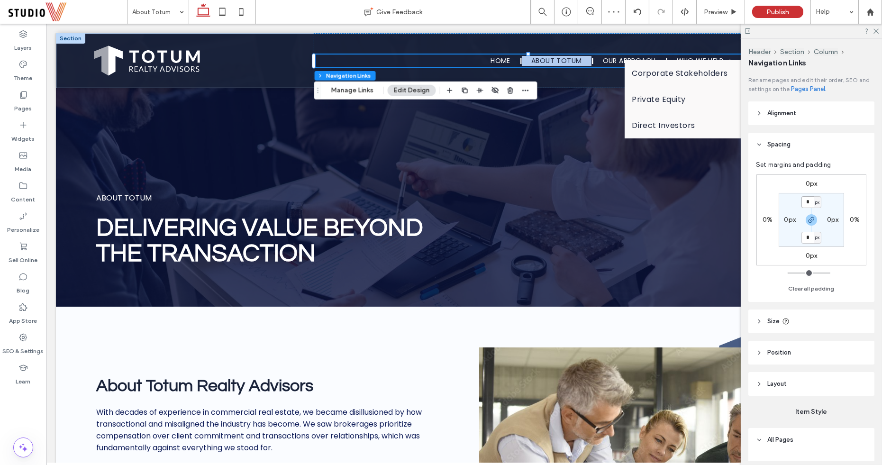
scroll to position [26, 0]
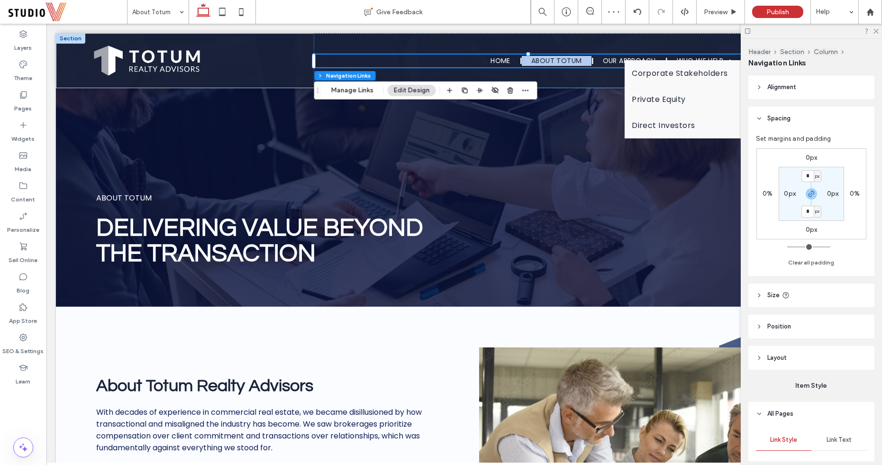
click at [815, 293] on header "Size" at bounding box center [811, 295] width 126 height 24
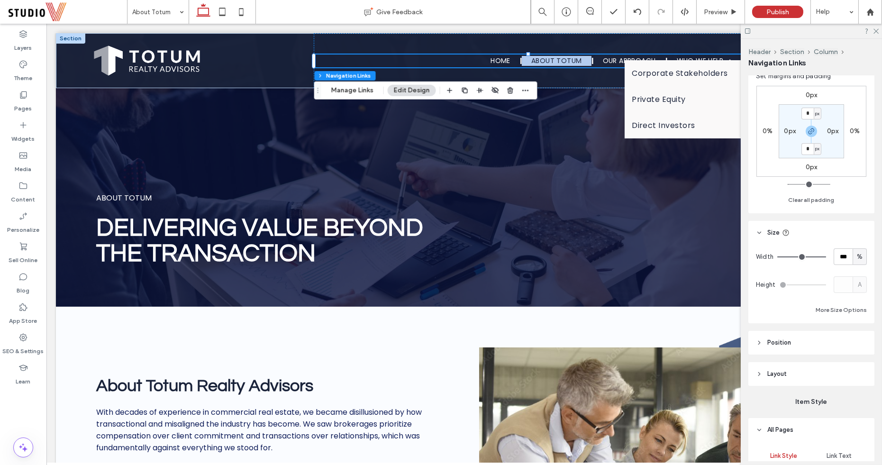
scroll to position [91, 0]
click at [807, 335] on header "Position" at bounding box center [811, 340] width 126 height 24
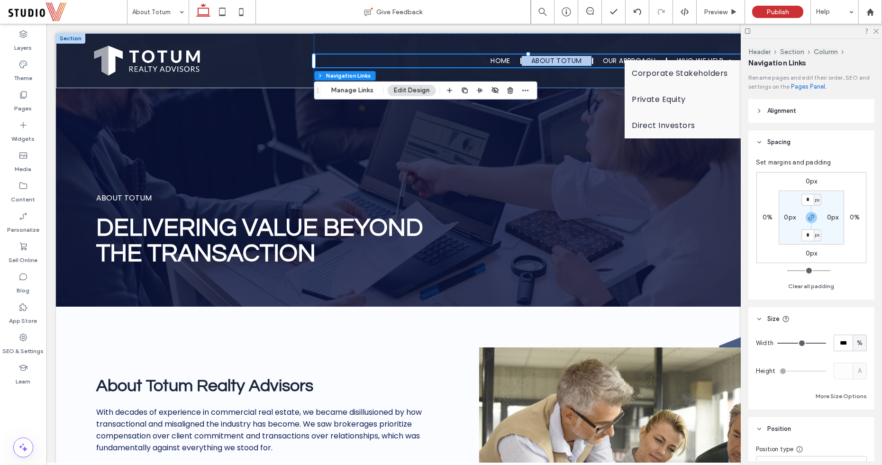
scroll to position [0, 0]
click at [792, 123] on header "Alignment" at bounding box center [811, 113] width 126 height 24
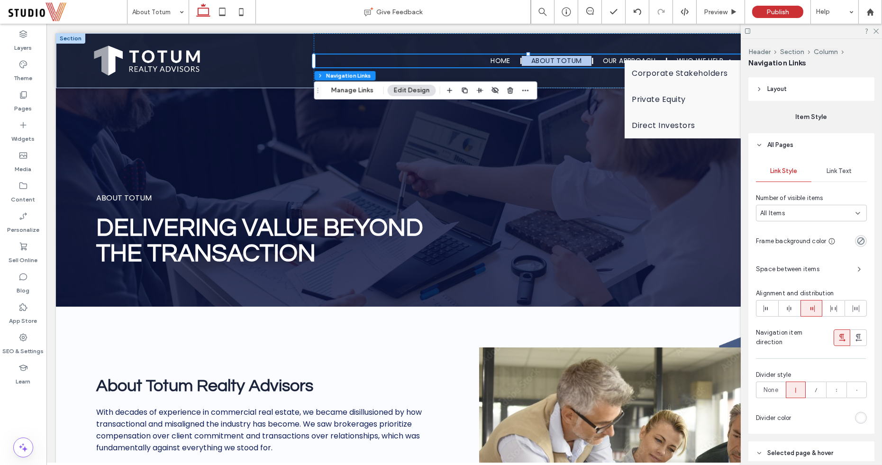
scroll to position [465, 0]
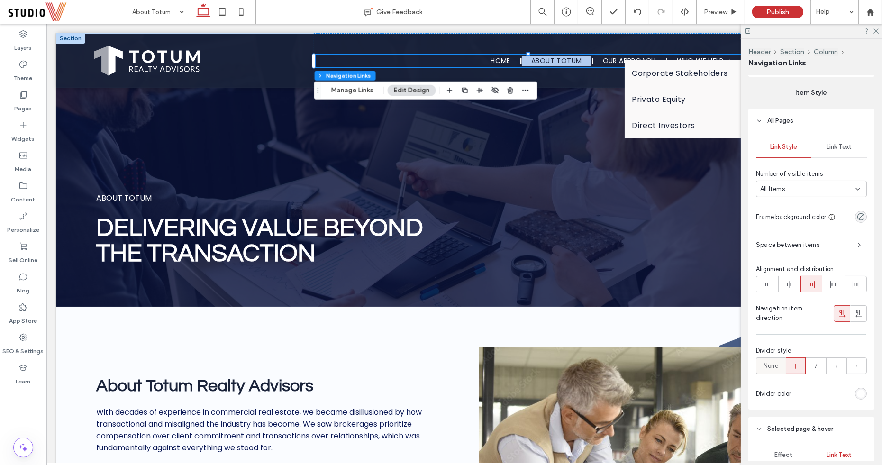
click at [763, 359] on div "None" at bounding box center [771, 366] width 18 height 16
click at [875, 29] on icon at bounding box center [875, 30] width 6 height 6
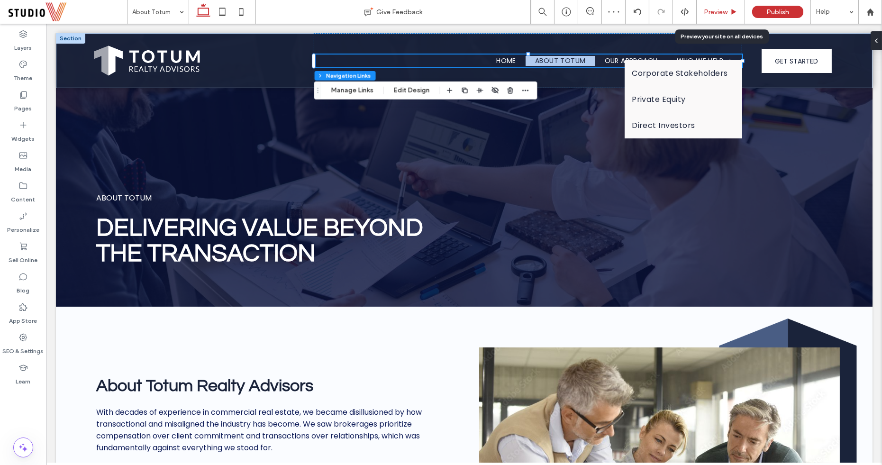
click at [716, 11] on span "Preview" at bounding box center [716, 12] width 24 height 8
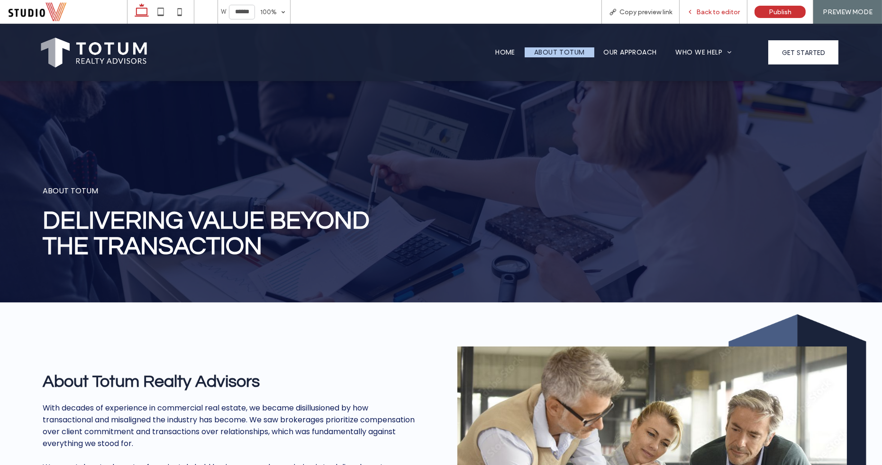
click at [721, 17] on div "Back to editor" at bounding box center [714, 12] width 68 height 24
click at [712, 10] on span "Back to editor" at bounding box center [718, 12] width 44 height 8
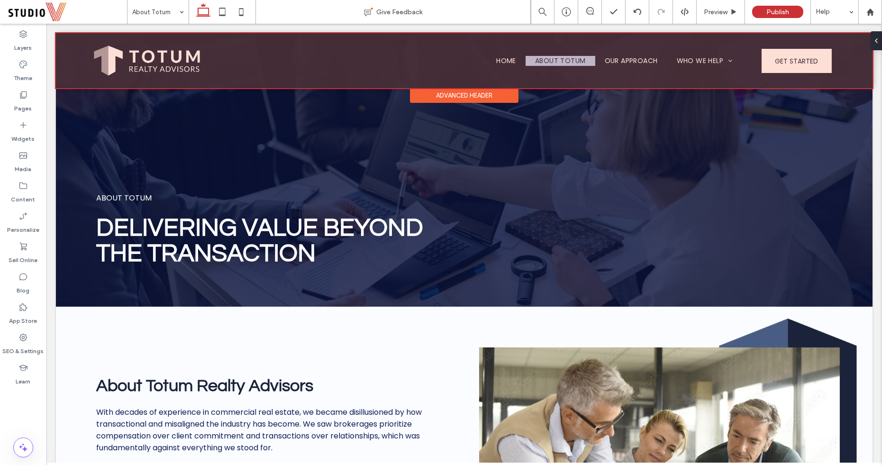
click at [520, 57] on div at bounding box center [464, 60] width 817 height 55
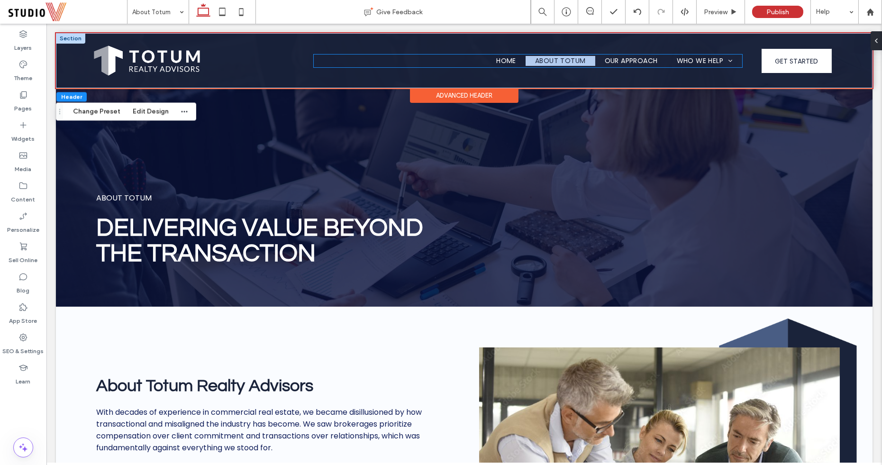
click at [474, 62] on ul "Home About Totum Our Approach Who We Help Corporate Stakeholders Private Equity…" at bounding box center [528, 61] width 428 height 10
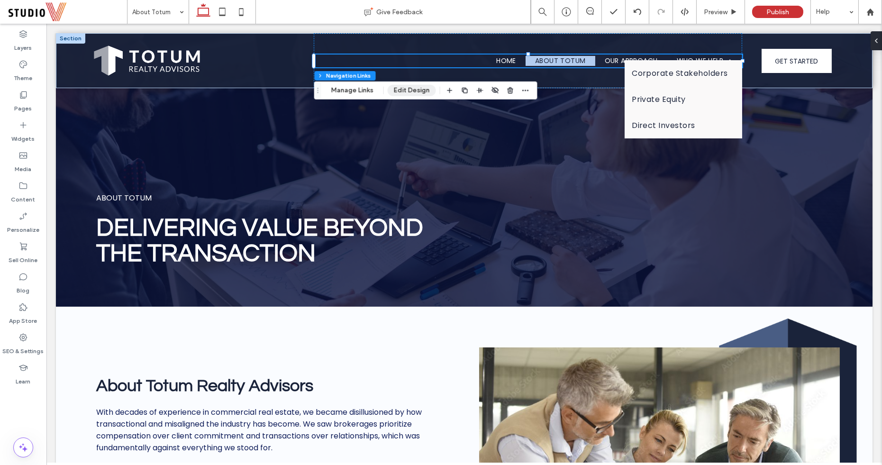
click at [404, 90] on button "Edit Design" at bounding box center [412, 90] width 48 height 11
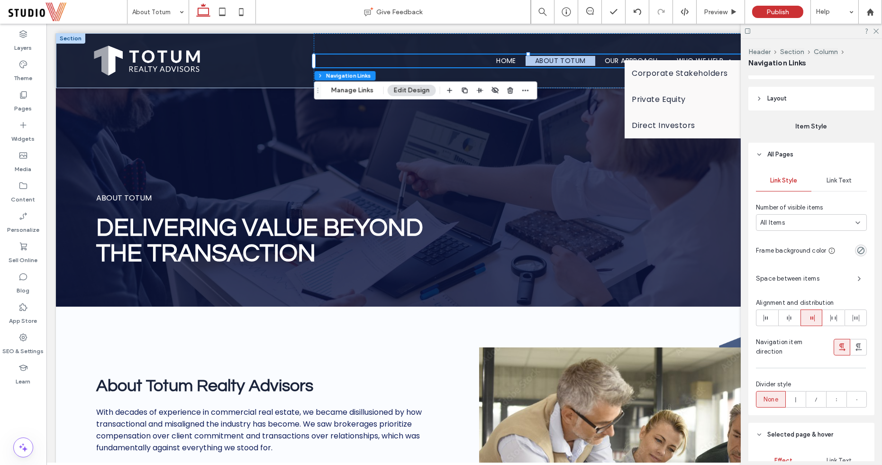
scroll to position [436, 0]
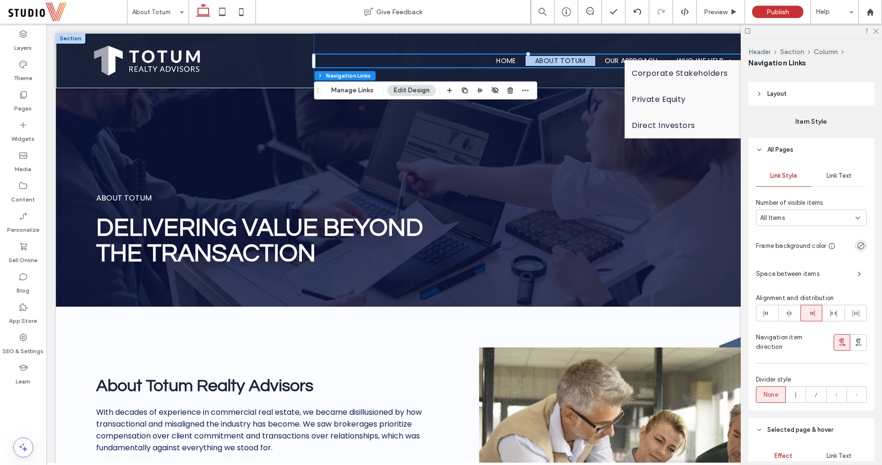
click at [846, 274] on span "Space between items" at bounding box center [803, 273] width 94 height 9
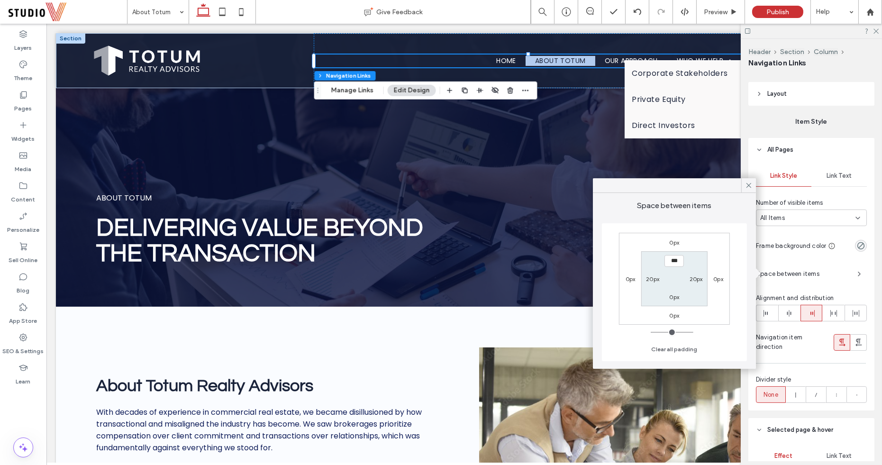
click at [734, 279] on div "0px 0px 0px 0px *** 20px 0px 20px Clear all padding" at bounding box center [674, 292] width 130 height 128
click at [719, 279] on label "0px" at bounding box center [718, 278] width 10 height 7
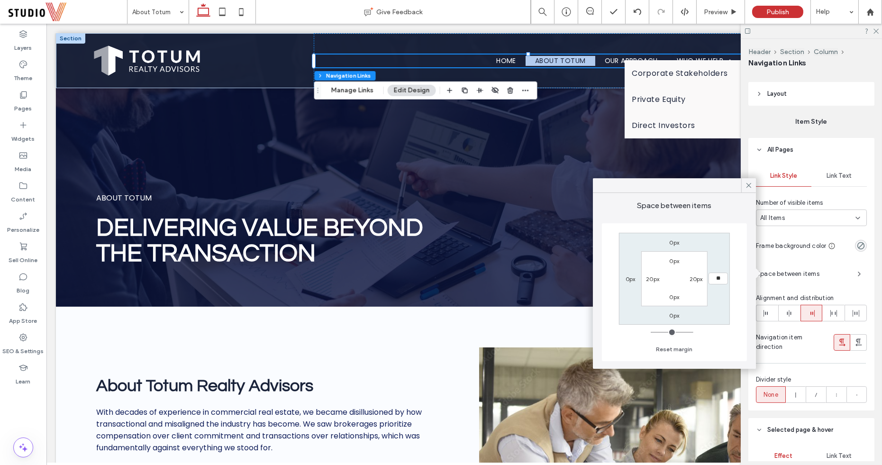
type input "**"
type input "****"
click at [630, 280] on label "0px" at bounding box center [631, 278] width 10 height 7
type input "*"
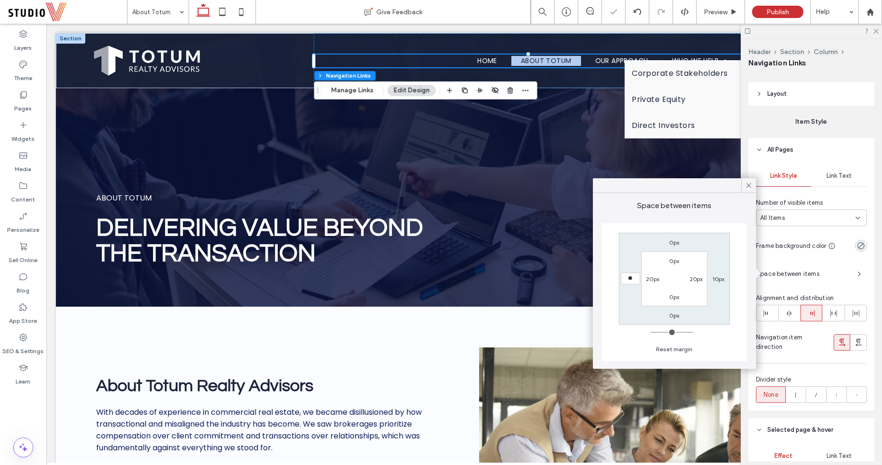
type input "**"
type input "****"
click at [653, 279] on label "20px" at bounding box center [652, 278] width 13 height 7
type input "**"
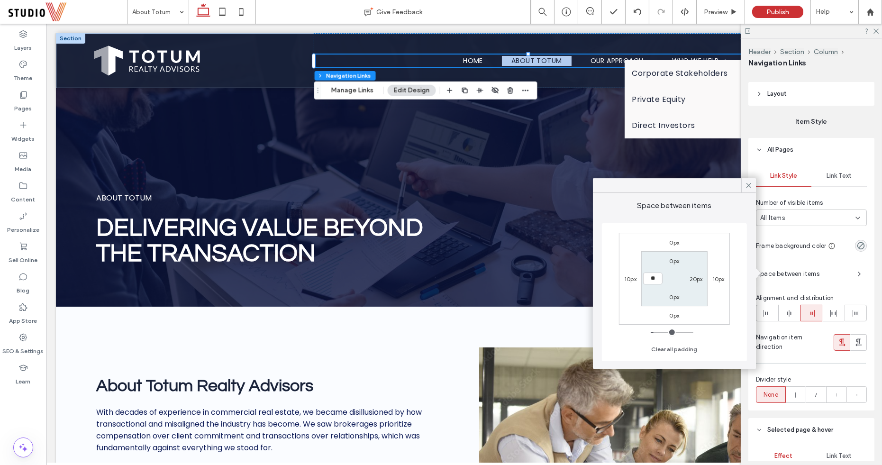
type input "**"
type input "****"
click at [694, 280] on label "20px" at bounding box center [696, 278] width 13 height 7
type input "**"
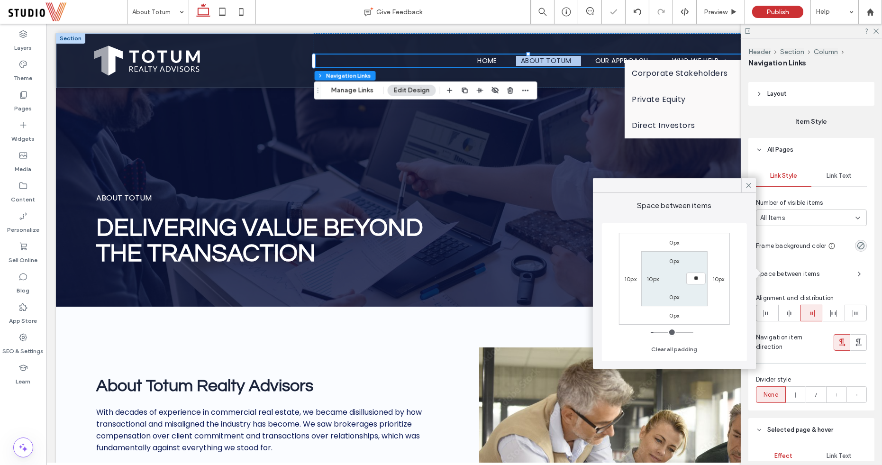
type input "**"
type input "****"
click at [650, 277] on label "10px" at bounding box center [652, 278] width 12 height 7
type input "**"
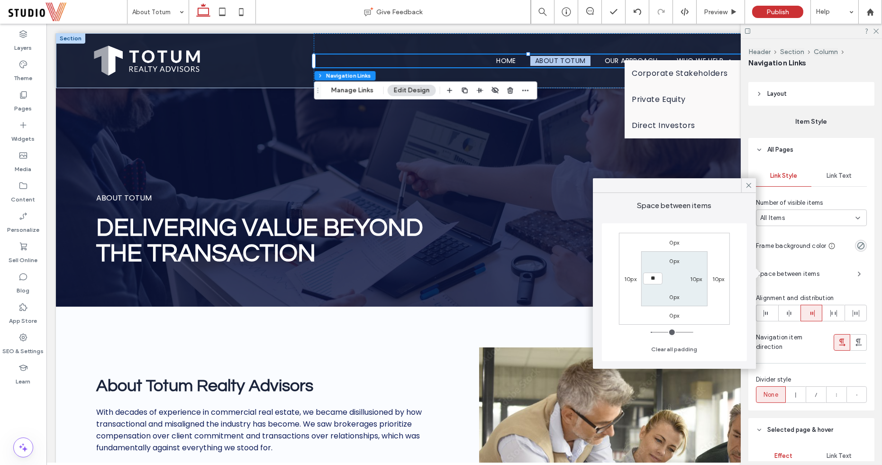
type input "**"
type input "****"
click at [698, 280] on label "10px" at bounding box center [696, 278] width 12 height 7
type input "**"
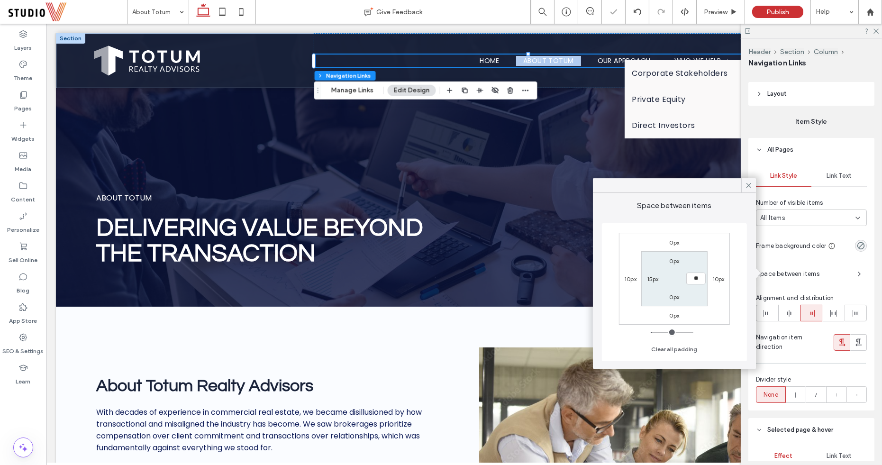
type input "**"
type input "****"
click at [671, 257] on label "0px" at bounding box center [675, 260] width 10 height 7
type input "*"
type input "**"
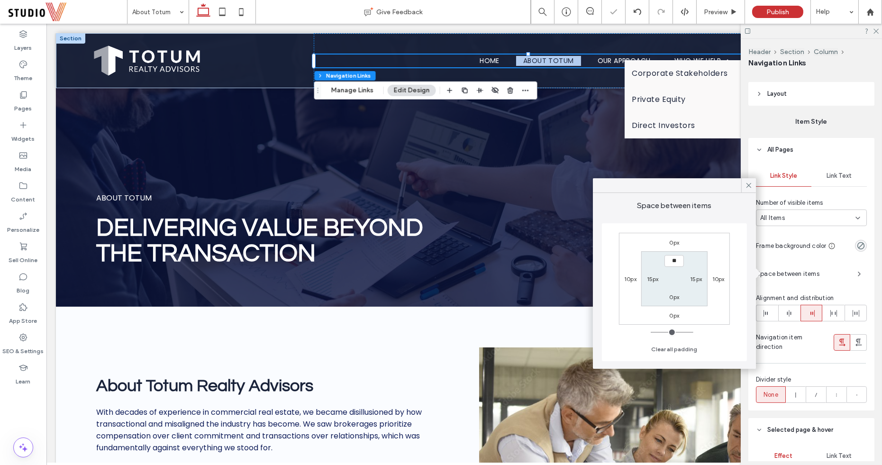
type input "**"
type input "****"
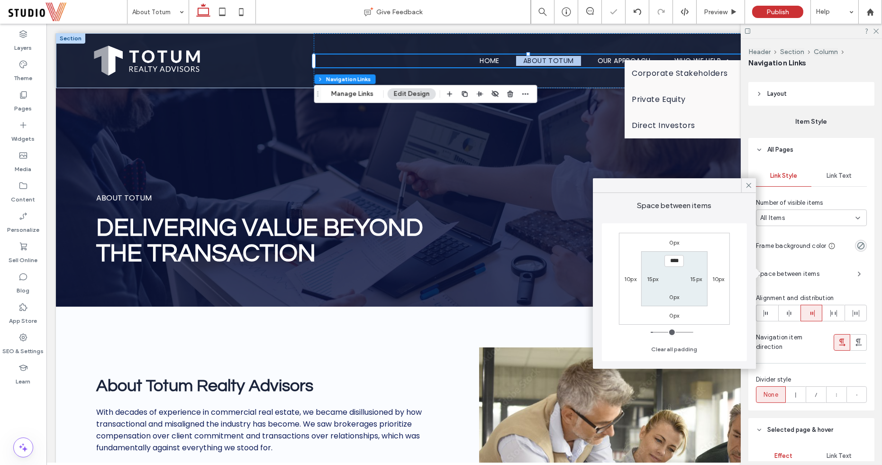
click at [672, 298] on label "0px" at bounding box center [675, 296] width 10 height 7
type input "*"
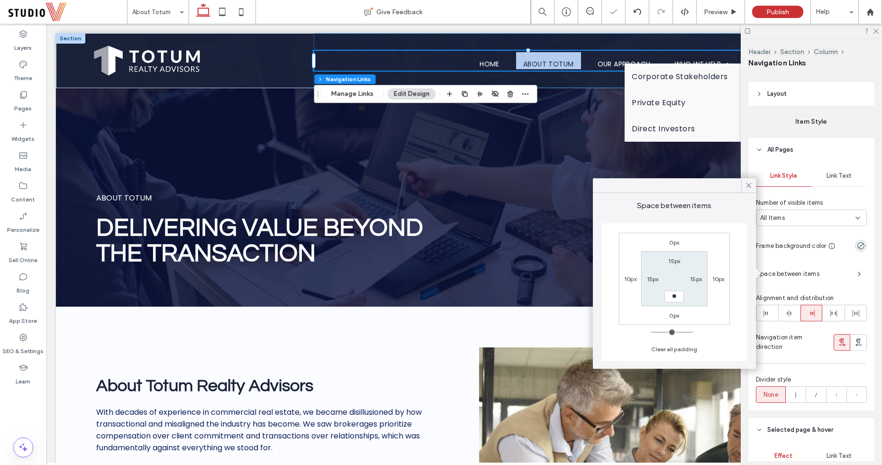
type input "**"
type input "****"
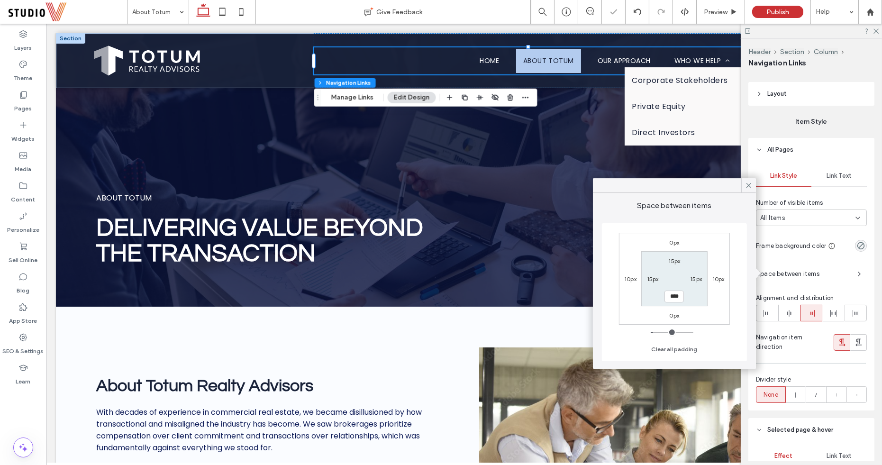
click at [672, 260] on label "15px" at bounding box center [674, 260] width 12 height 7
type input "**"
type input "****"
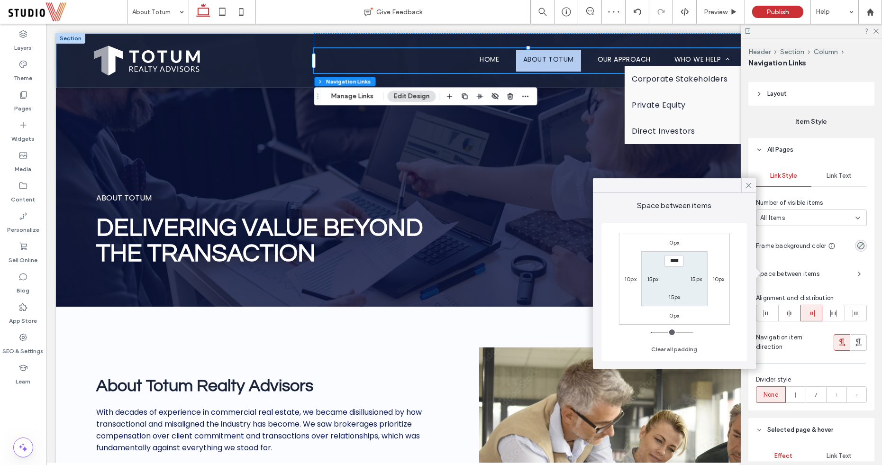
click at [673, 298] on label "15px" at bounding box center [674, 296] width 12 height 7
type input "**"
type input "****"
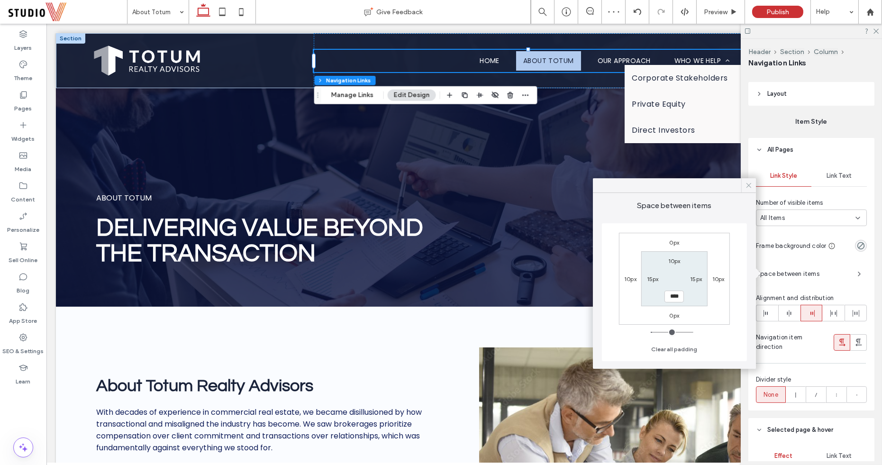
click at [749, 187] on icon at bounding box center [749, 185] width 9 height 9
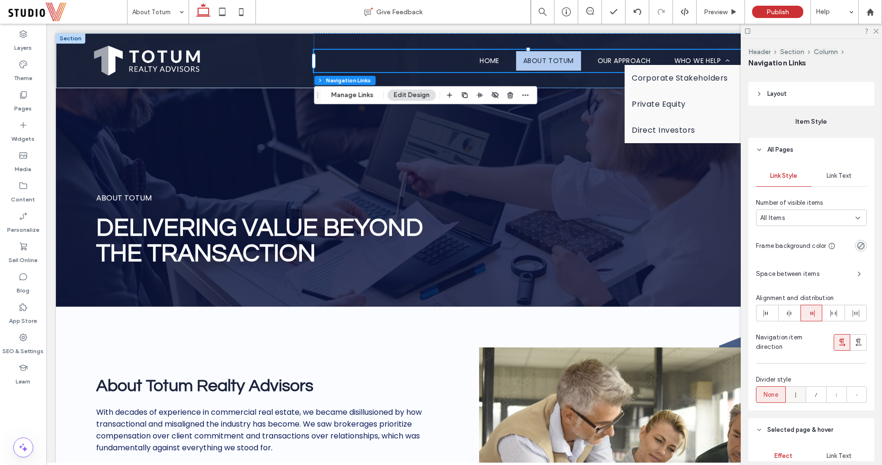
click at [792, 393] on icon at bounding box center [795, 394] width 9 height 9
click at [813, 392] on icon at bounding box center [815, 394] width 9 height 9
click at [832, 392] on icon at bounding box center [836, 394] width 9 height 9
click at [852, 393] on icon at bounding box center [856, 394] width 9 height 9
click at [877, 30] on use at bounding box center [875, 31] width 5 height 5
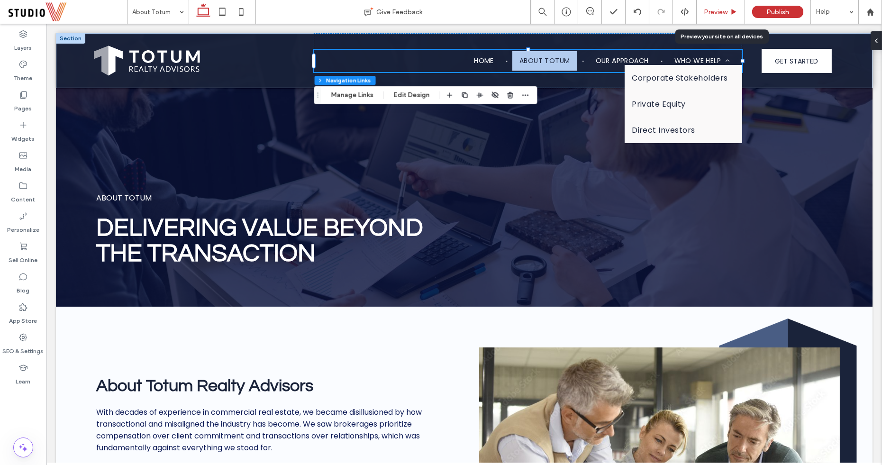
click at [735, 11] on use at bounding box center [734, 11] width 5 height 5
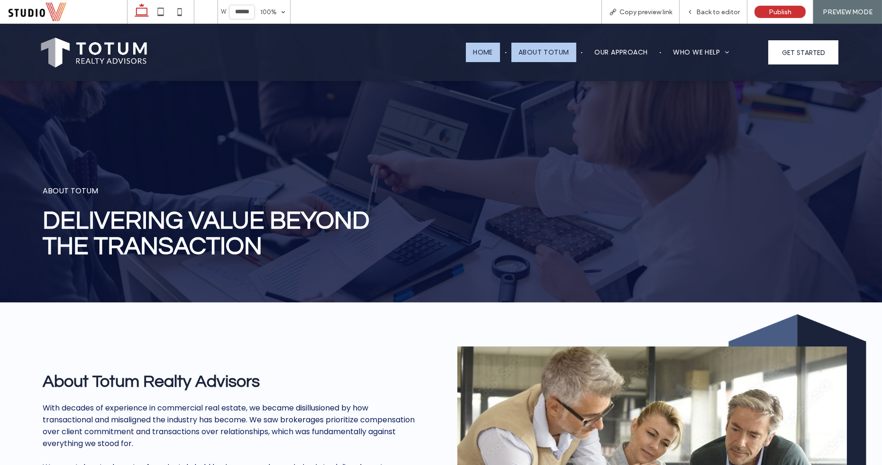
click at [482, 47] on link "Home" at bounding box center [483, 52] width 34 height 19
click at [718, 10] on span "Back to editor" at bounding box center [718, 12] width 44 height 8
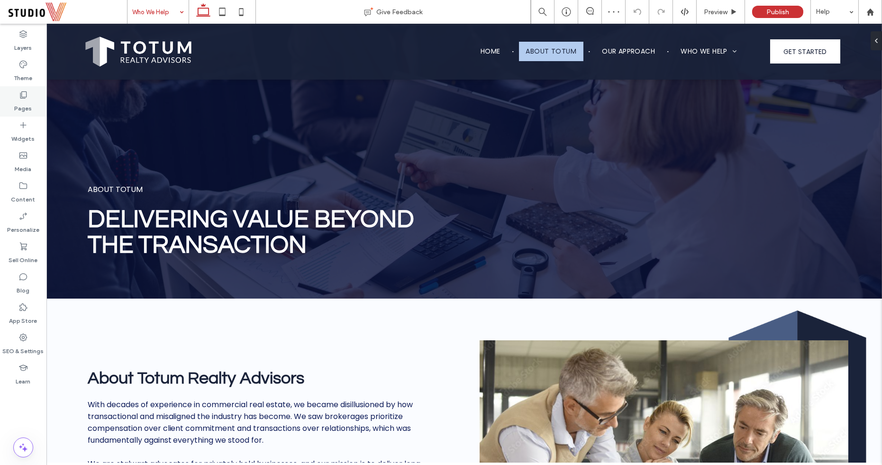
click at [30, 103] on label "Pages" at bounding box center [24, 106] width 18 height 13
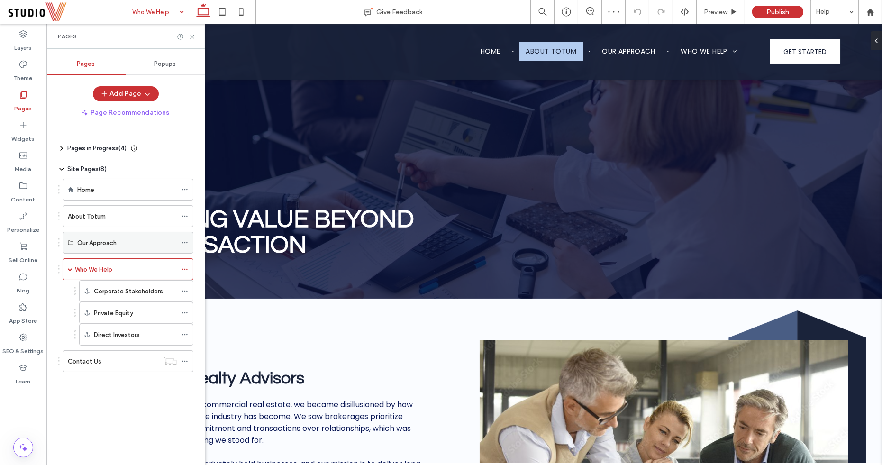
click at [142, 238] on div "Our Approach" at bounding box center [127, 243] width 100 height 10
click at [148, 239] on div "Our Approach" at bounding box center [127, 243] width 100 height 10
click at [148, 91] on icon "button" at bounding box center [148, 94] width 8 height 8
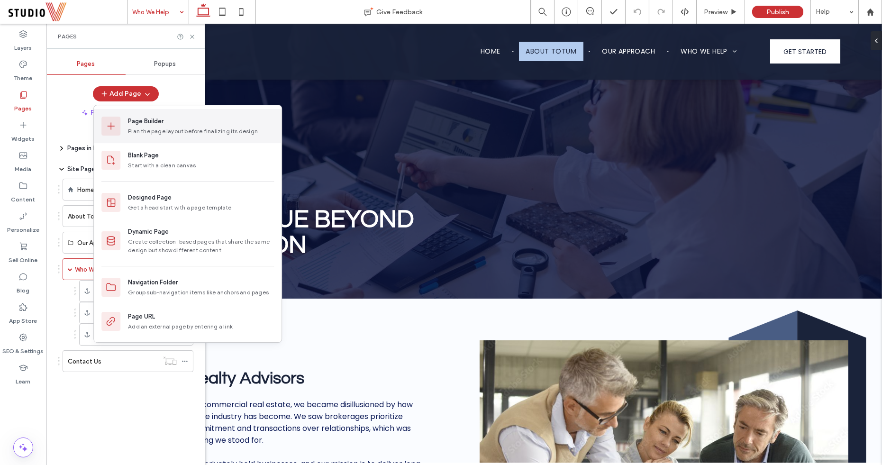
click at [151, 127] on div "Plan the page layout before finalizing its design" at bounding box center [201, 131] width 146 height 9
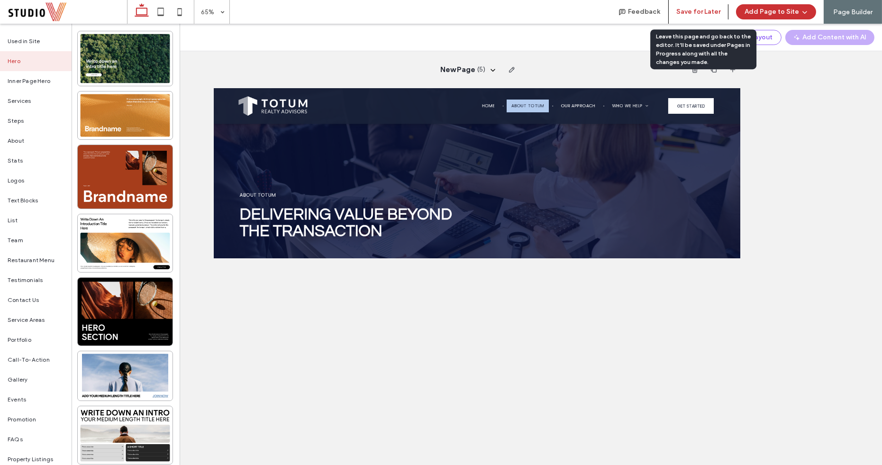
click at [696, 12] on button "Save for Later" at bounding box center [698, 11] width 44 height 15
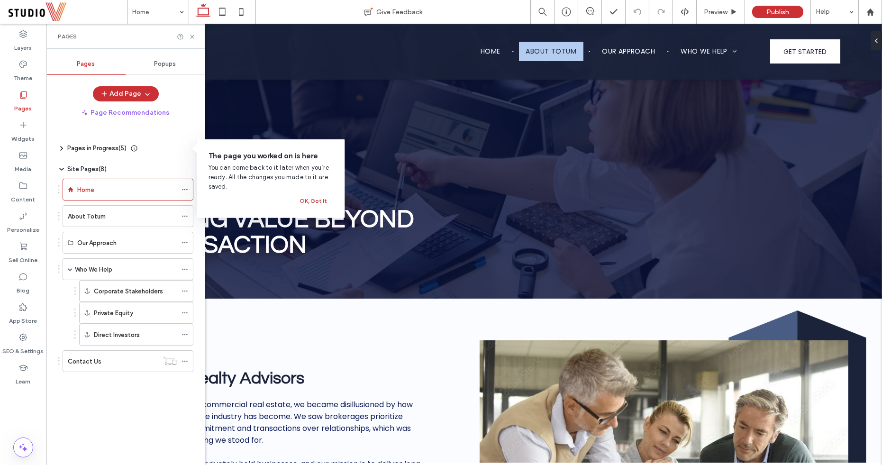
click at [58, 148] on icon at bounding box center [62, 149] width 8 height 8
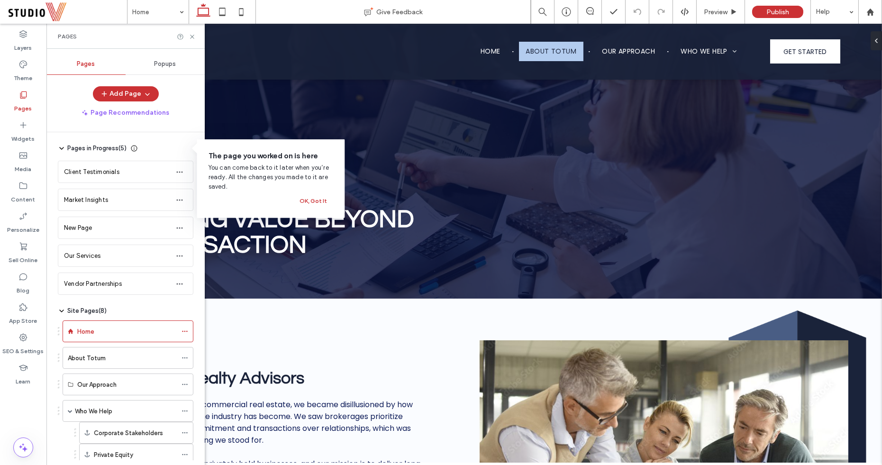
click at [60, 148] on icon at bounding box center [62, 149] width 8 height 8
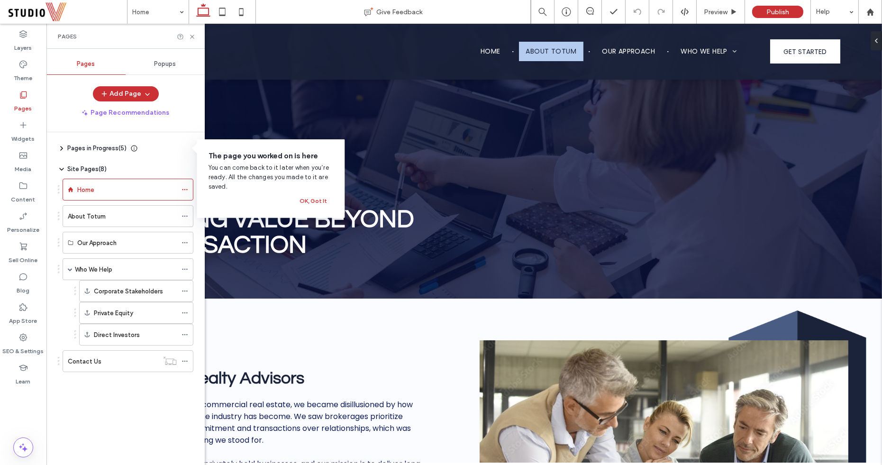
click at [131, 398] on div "Pages in Progress ( 5 ) Client Testimonials Market Insights New Page Our Servic…" at bounding box center [131, 296] width 147 height 328
click at [306, 194] on div "The page you worked on is here You can come back to it later when you’re ready.…" at bounding box center [271, 179] width 125 height 56
click at [311, 199] on button "OK, Got It" at bounding box center [313, 200] width 41 height 11
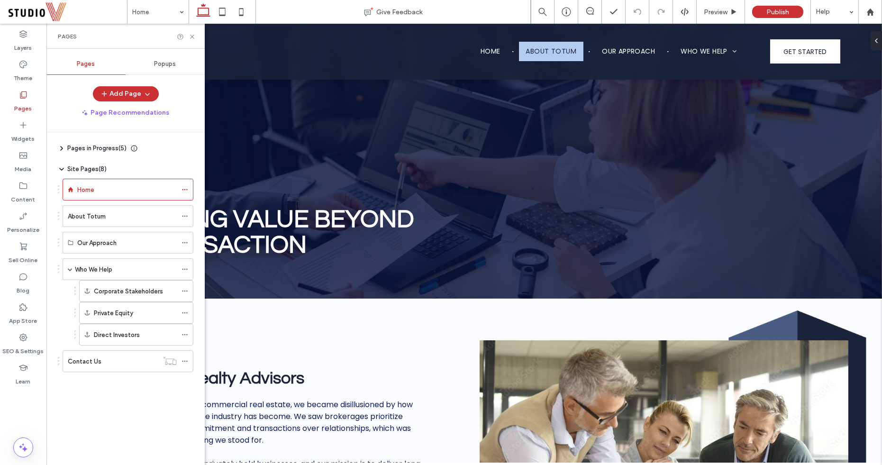
click at [194, 32] on div "Pages" at bounding box center [125, 36] width 158 height 25
click at [191, 36] on icon at bounding box center [192, 36] width 7 height 7
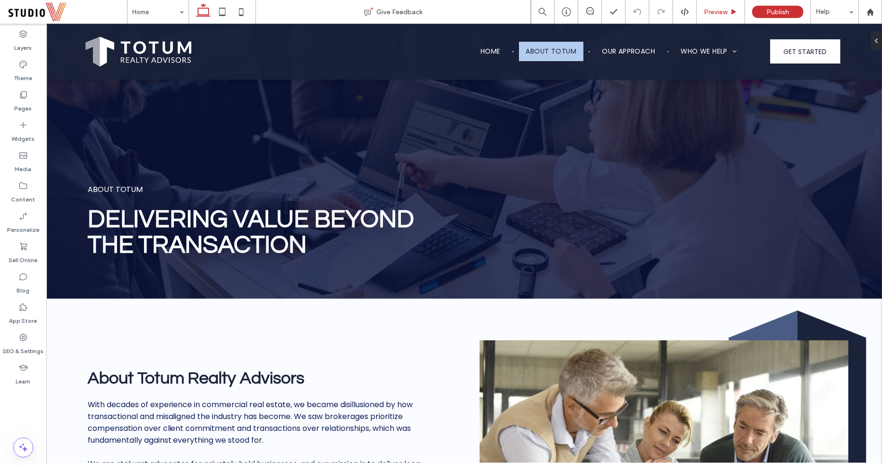
click at [724, 12] on span "Preview" at bounding box center [716, 12] width 24 height 8
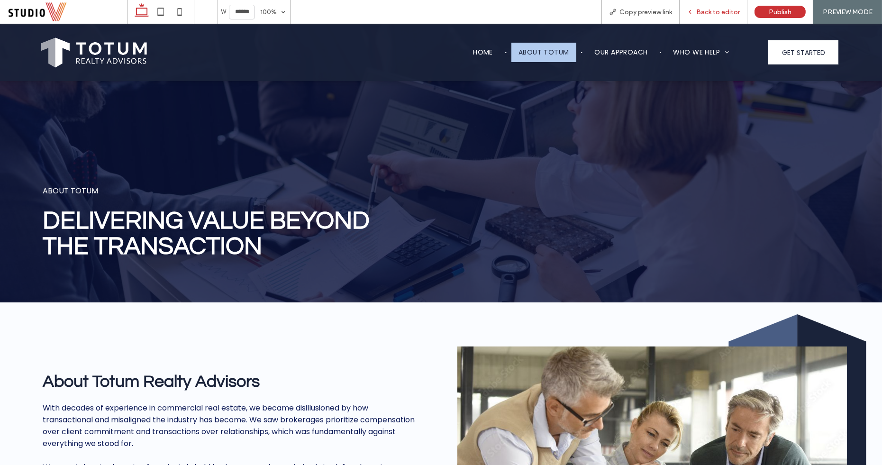
click at [728, 5] on div "Back to editor" at bounding box center [714, 12] width 68 height 24
click at [715, 14] on span "Back to editor" at bounding box center [718, 12] width 44 height 8
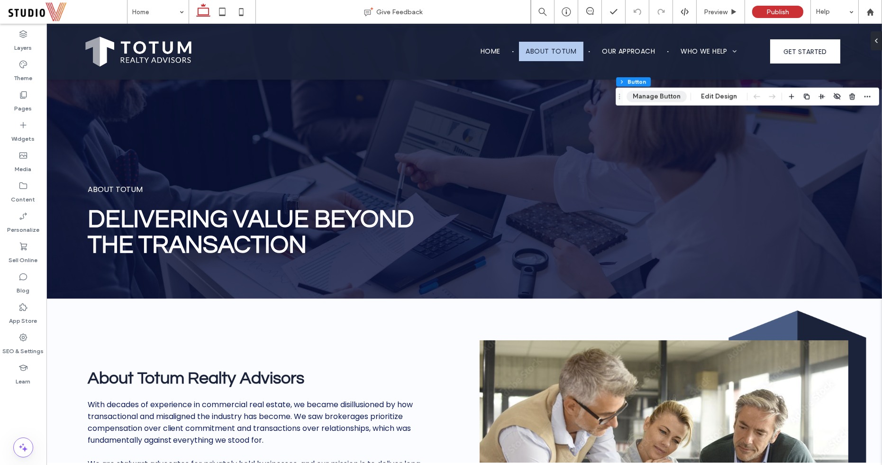
click at [672, 93] on button "Manage Button" at bounding box center [657, 96] width 60 height 11
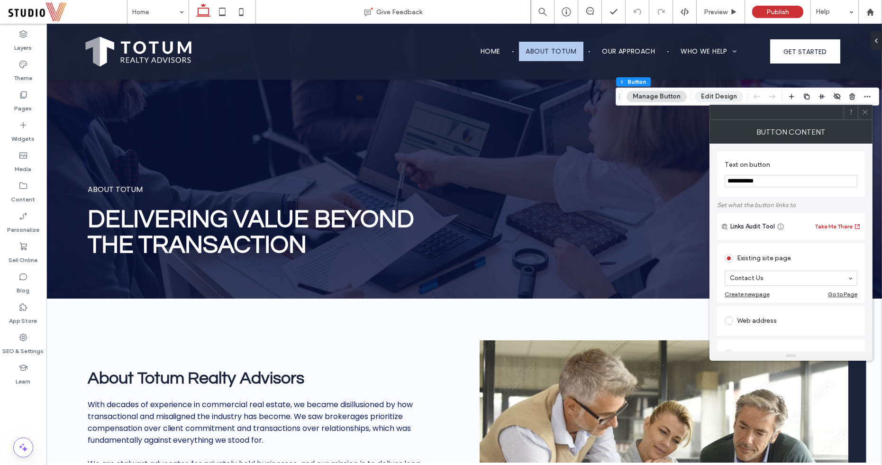
click at [708, 95] on button "Edit Design" at bounding box center [719, 96] width 48 height 11
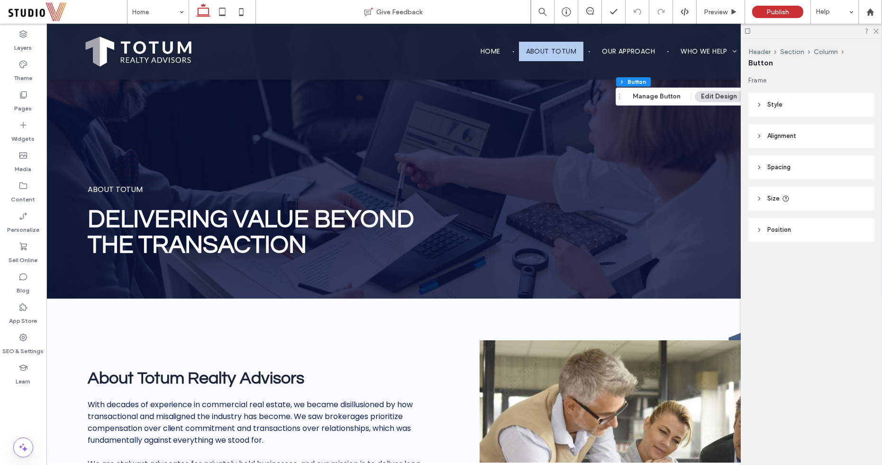
click at [765, 109] on header "Style" at bounding box center [811, 105] width 126 height 24
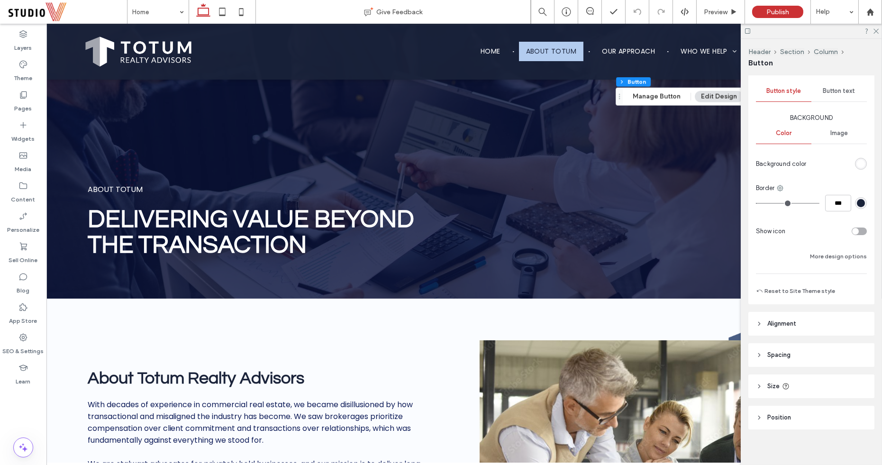
scroll to position [119, 0]
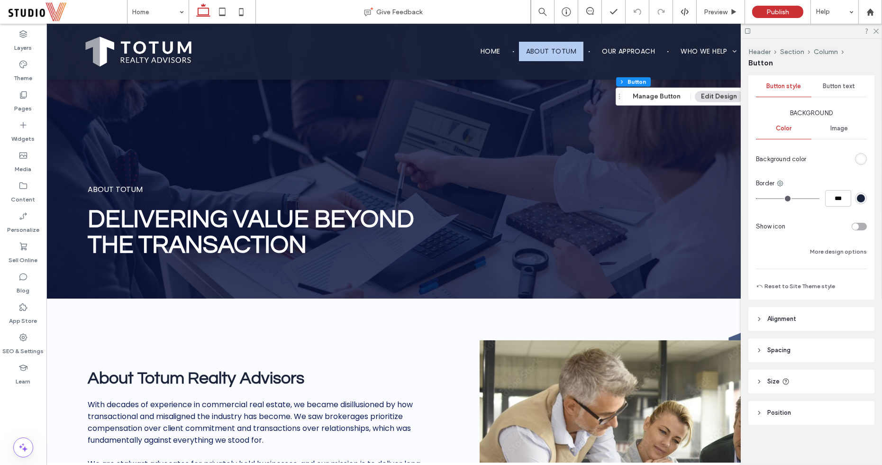
click at [814, 318] on header "Alignment" at bounding box center [811, 319] width 126 height 24
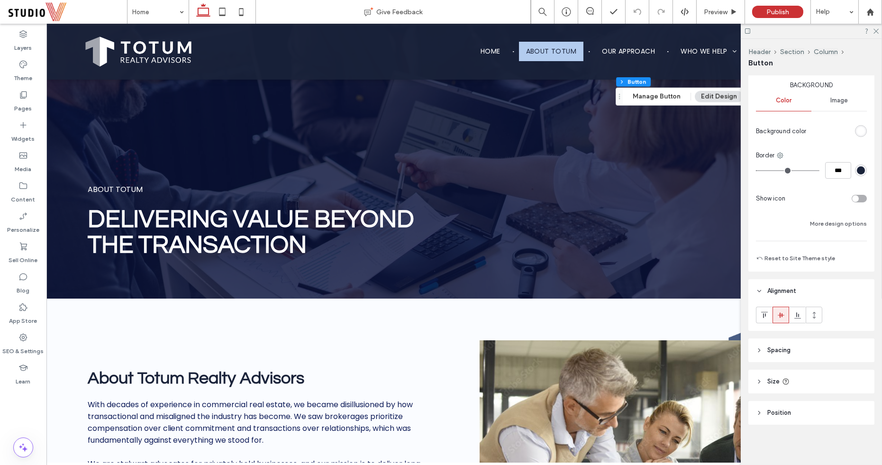
click at [821, 347] on header "Spacing" at bounding box center [811, 350] width 126 height 24
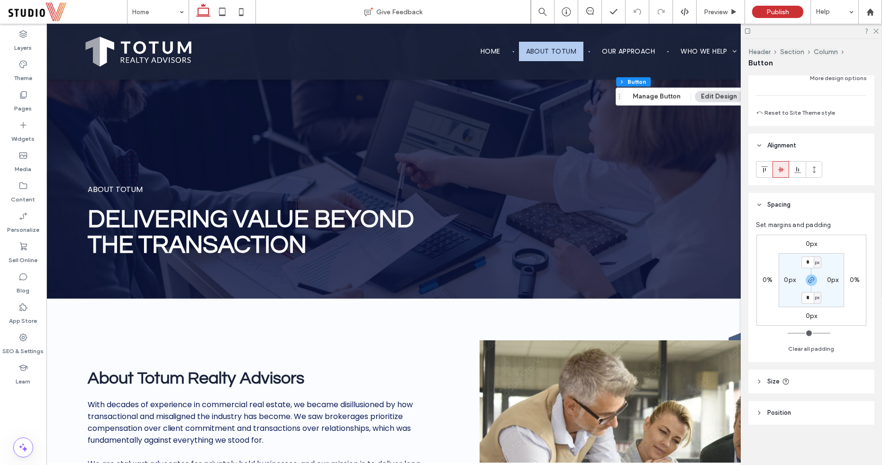
scroll to position [0, 0]
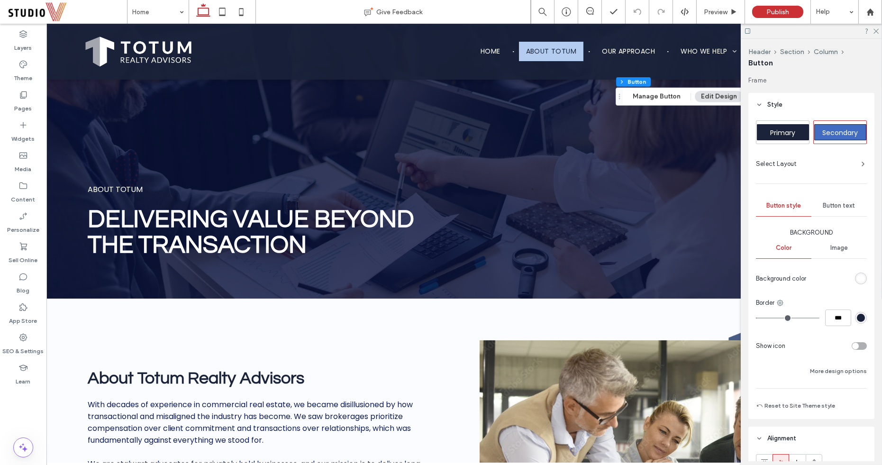
click at [758, 103] on icon at bounding box center [759, 104] width 7 height 7
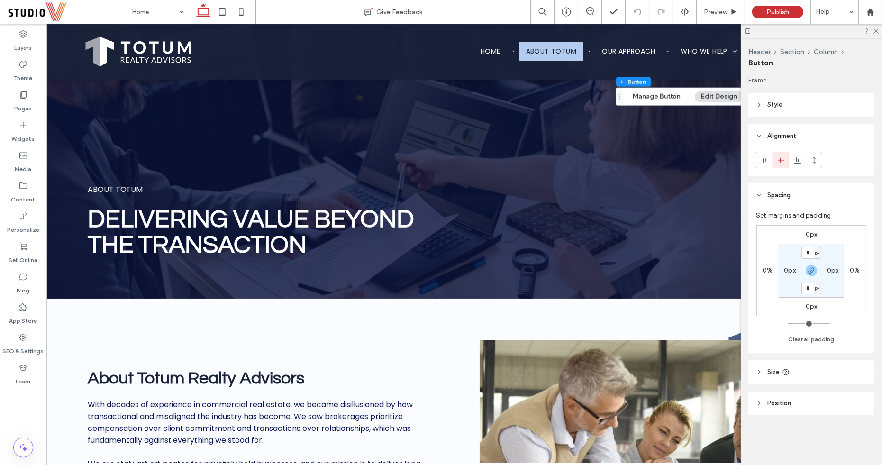
click at [758, 103] on icon at bounding box center [759, 104] width 7 height 7
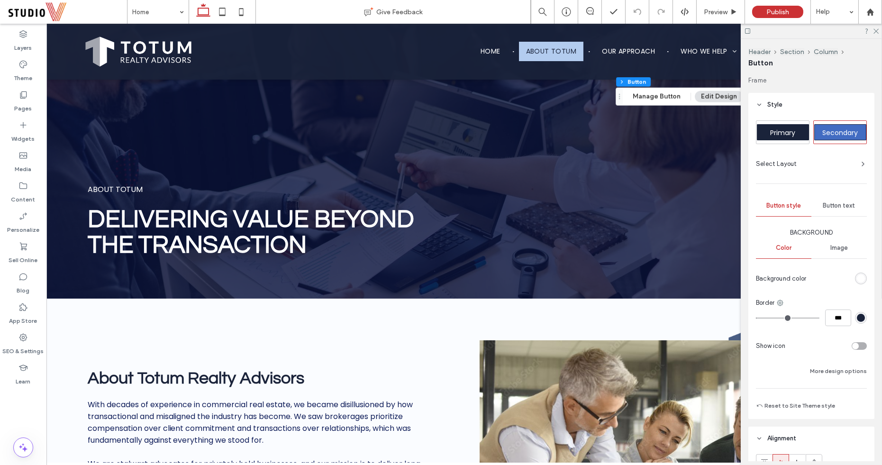
click at [789, 159] on span "Select Layout" at bounding box center [776, 163] width 41 height 9
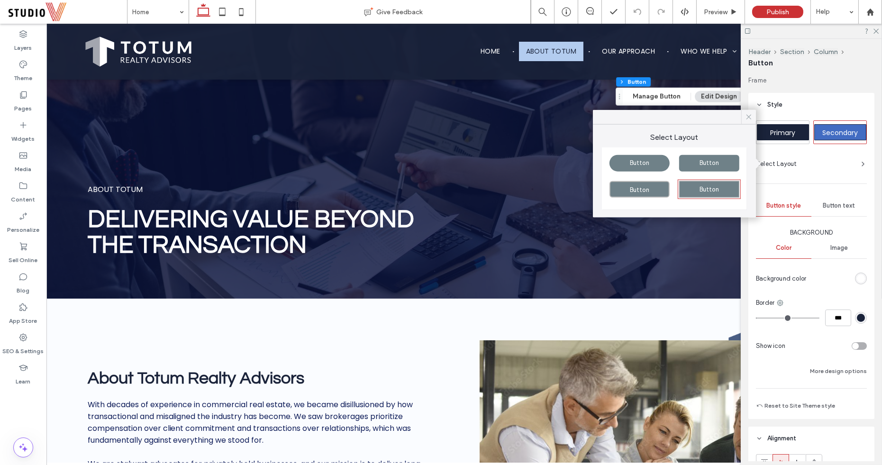
click at [746, 116] on icon at bounding box center [749, 117] width 9 height 9
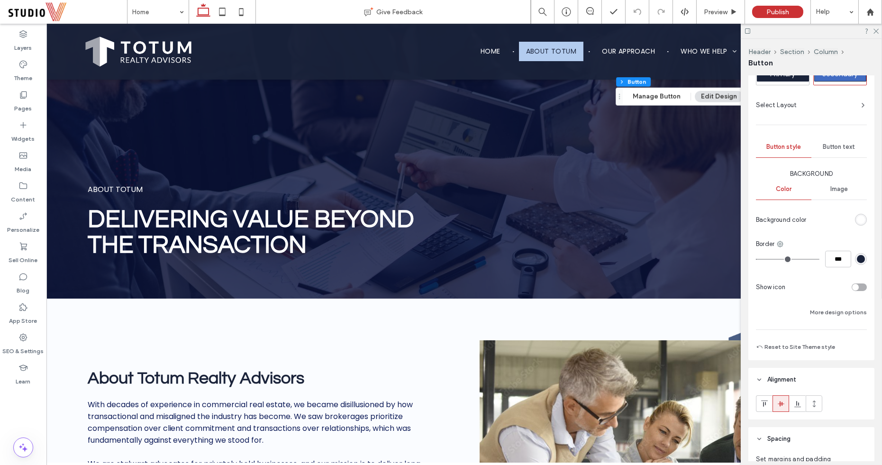
scroll to position [65, 0]
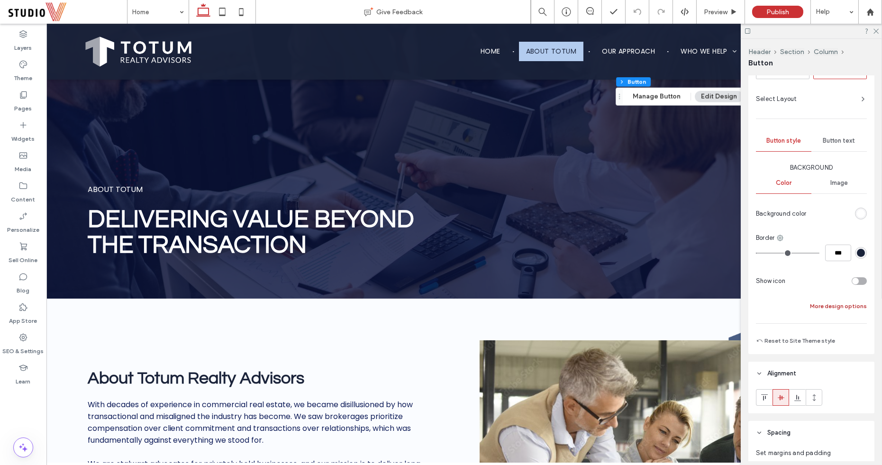
click at [831, 307] on button "More design options" at bounding box center [838, 305] width 57 height 11
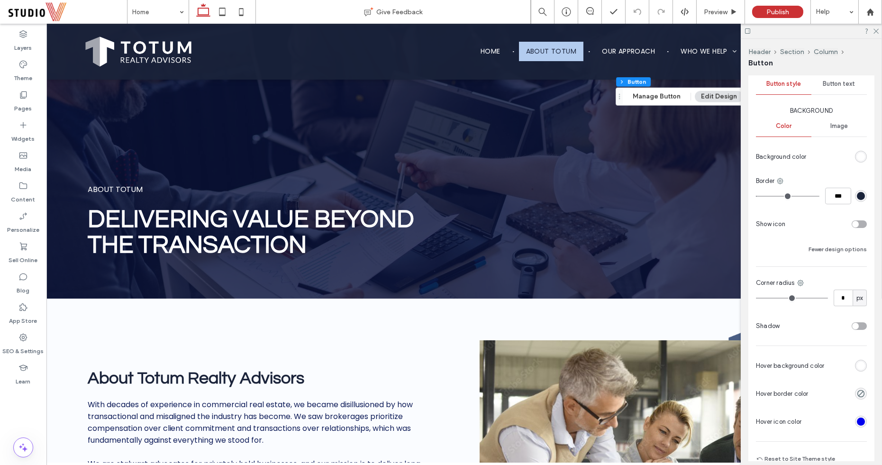
scroll to position [128, 0]
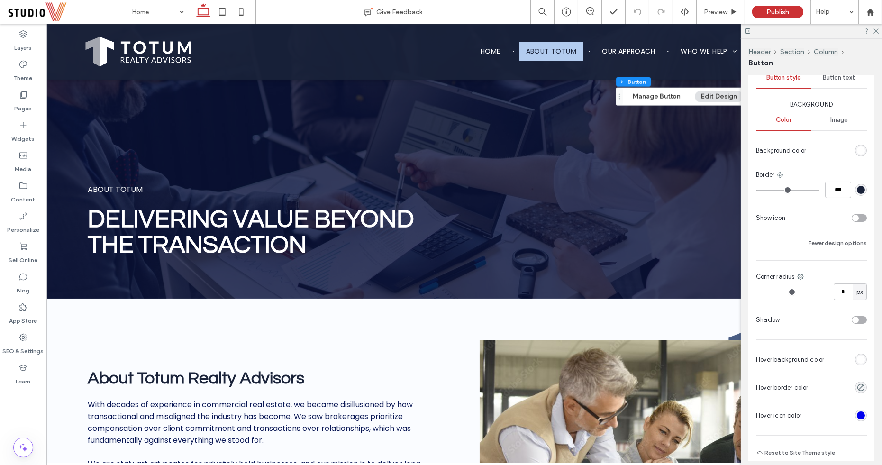
click at [855, 361] on div "rgb(255, 255, 255)" at bounding box center [861, 360] width 12 height 12
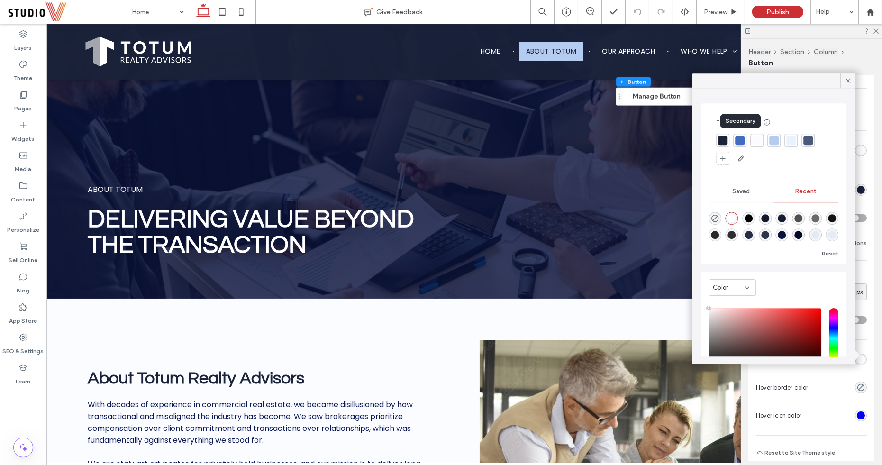
click at [742, 139] on div at bounding box center [739, 140] width 9 height 9
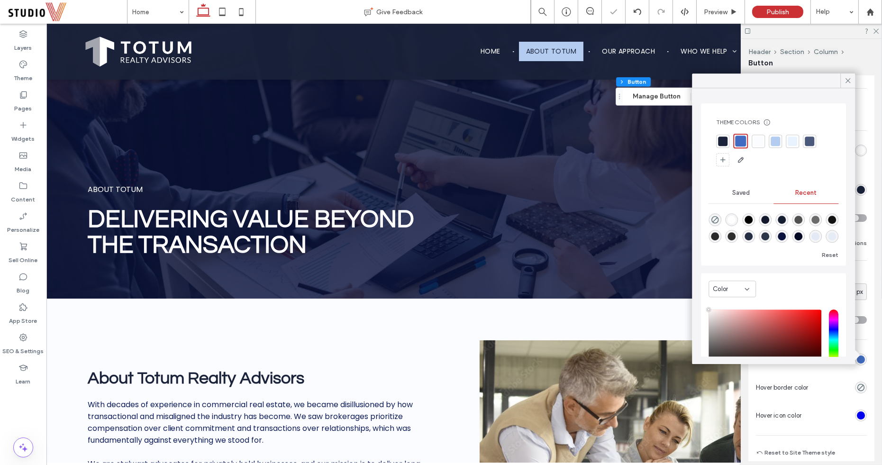
click at [771, 141] on div at bounding box center [775, 140] width 9 height 9
click at [848, 81] on use at bounding box center [847, 80] width 5 height 5
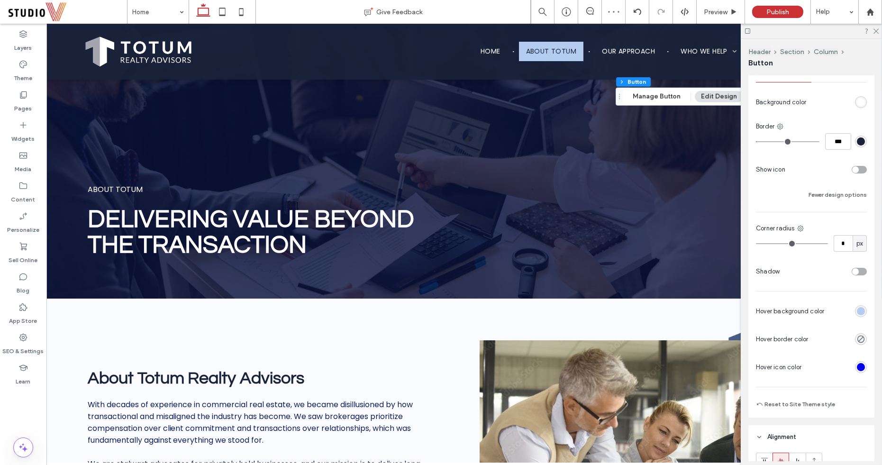
scroll to position [225, 0]
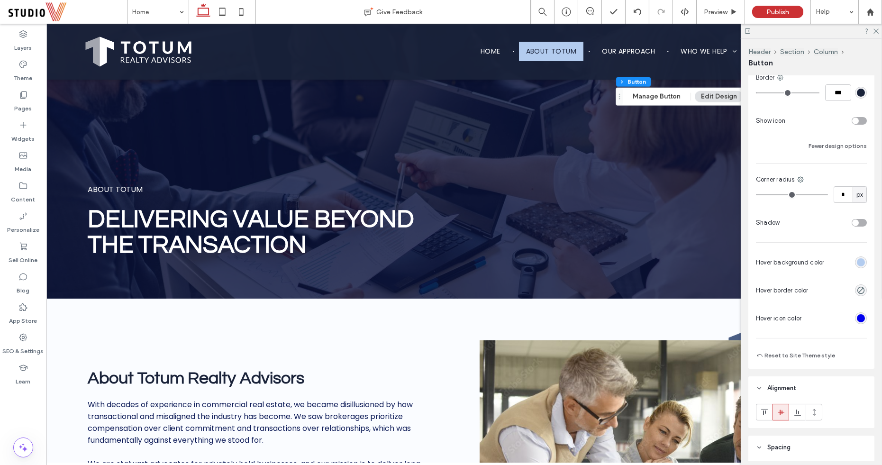
click at [862, 316] on div "rgb(0, 0, 238)" at bounding box center [861, 318] width 8 height 8
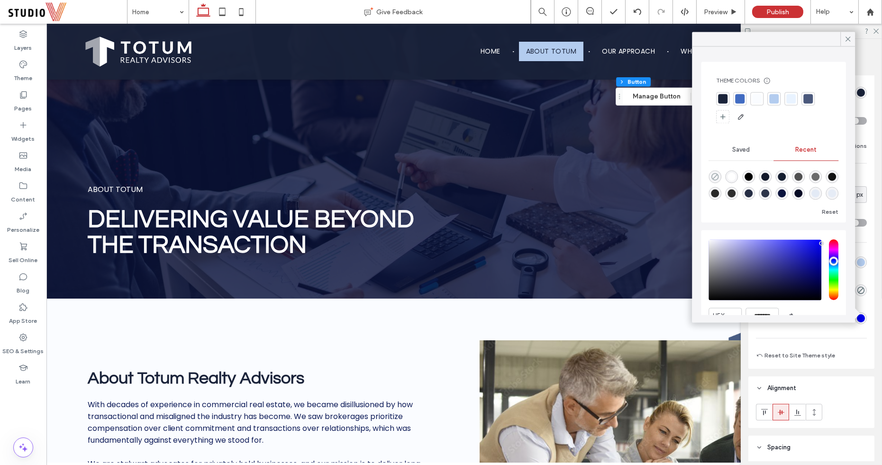
click at [713, 173] on use "rgba(0, 0, 0, 0)" at bounding box center [714, 176] width 7 height 7
type input "*"
type input "*******"
type input "*"
type input "**"
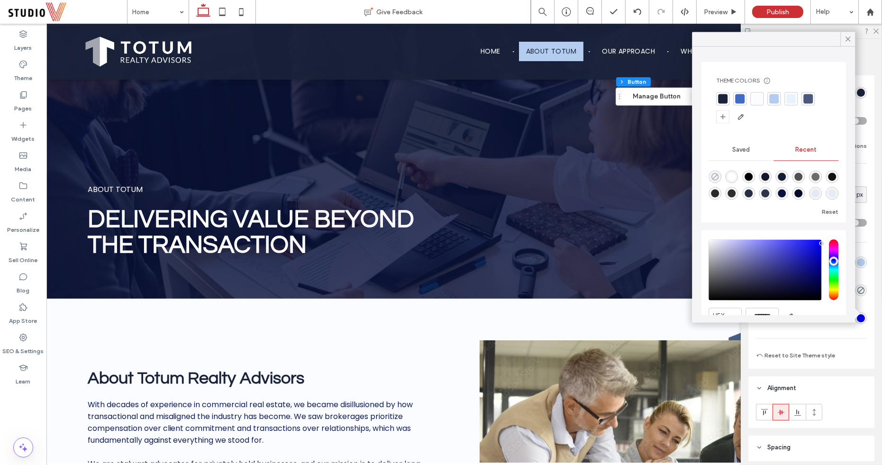
type input "*"
click at [842, 39] on div at bounding box center [847, 39] width 15 height 14
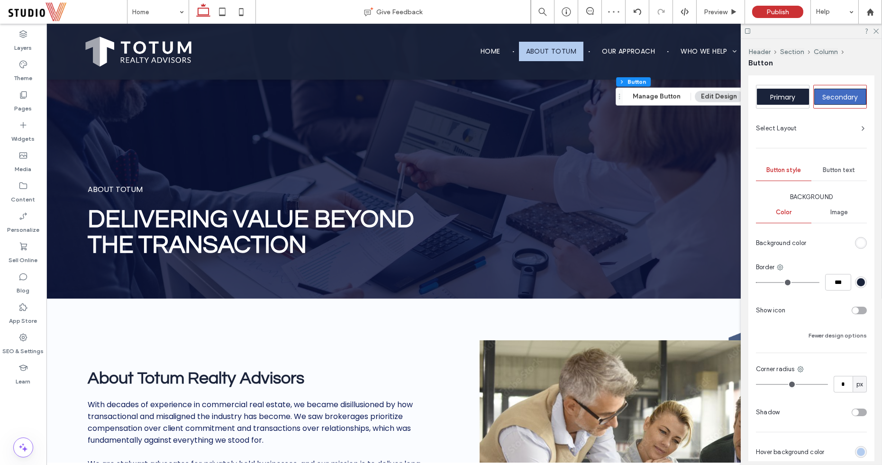
scroll to position [27, 0]
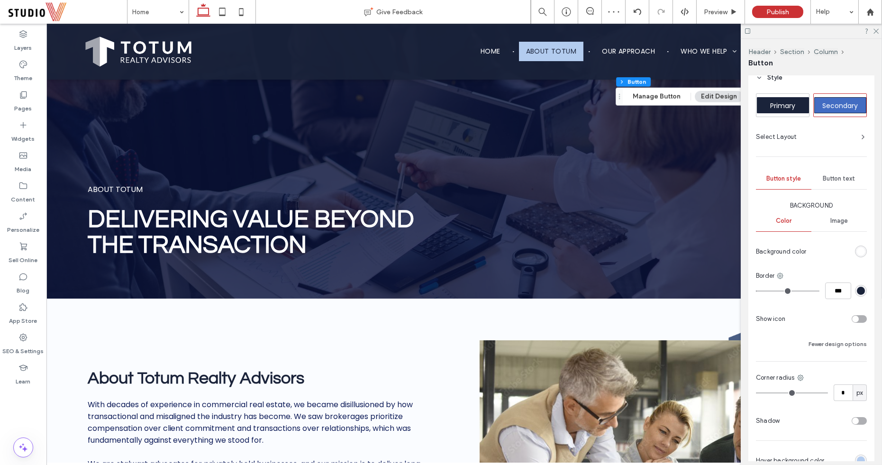
click at [837, 180] on span "Button text" at bounding box center [839, 179] width 32 height 8
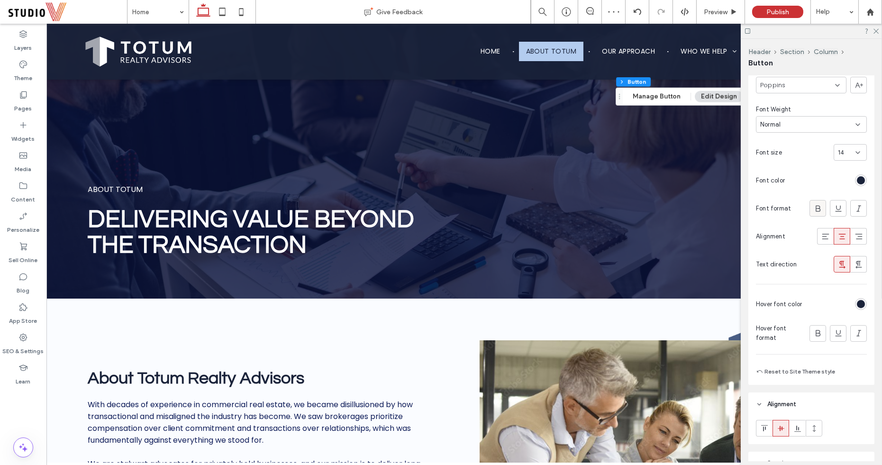
scroll to position [165, 0]
click at [862, 301] on div "rgb(26, 35, 58)" at bounding box center [861, 302] width 8 height 8
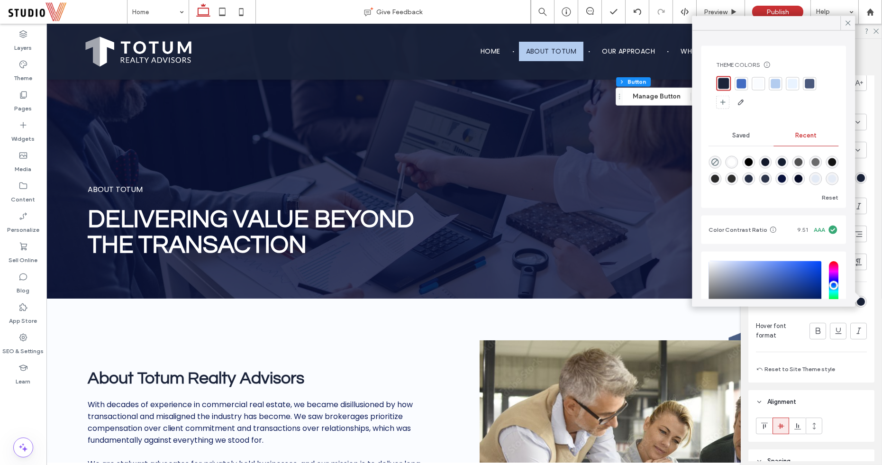
click at [727, 86] on div at bounding box center [723, 83] width 11 height 11
click at [843, 25] on div at bounding box center [847, 23] width 15 height 14
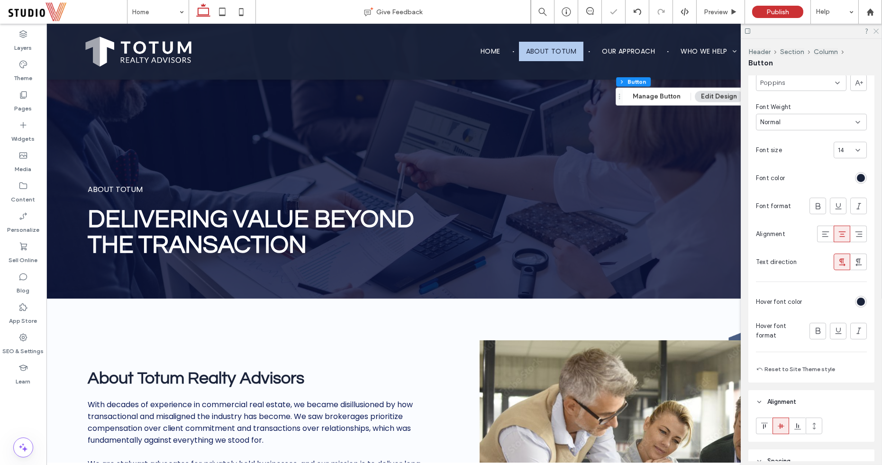
click at [877, 31] on icon at bounding box center [875, 30] width 6 height 6
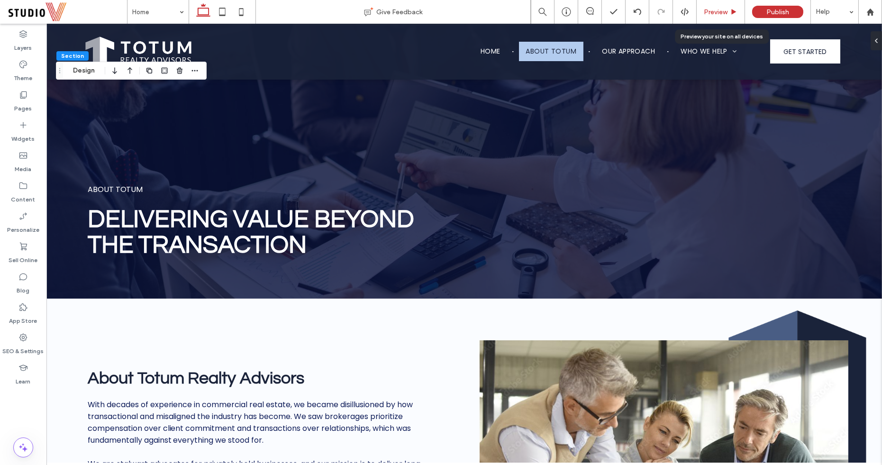
click at [718, 15] on span "Preview" at bounding box center [716, 12] width 24 height 8
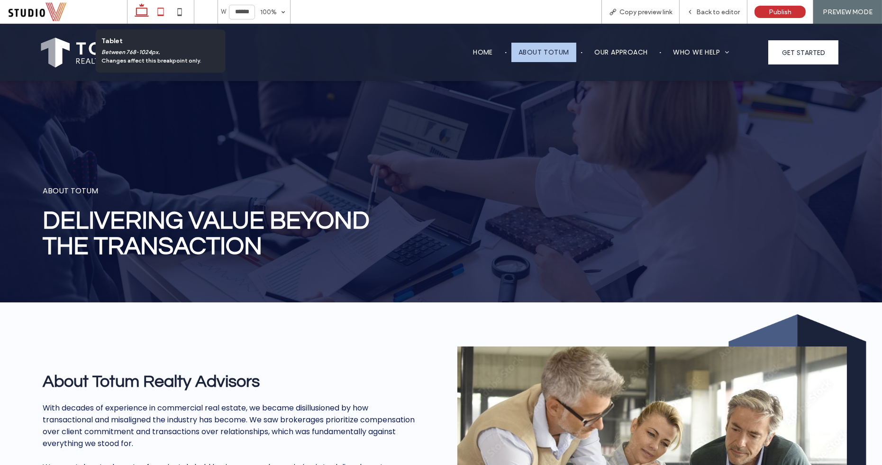
click at [158, 15] on use at bounding box center [160, 12] width 6 height 8
type input "*****"
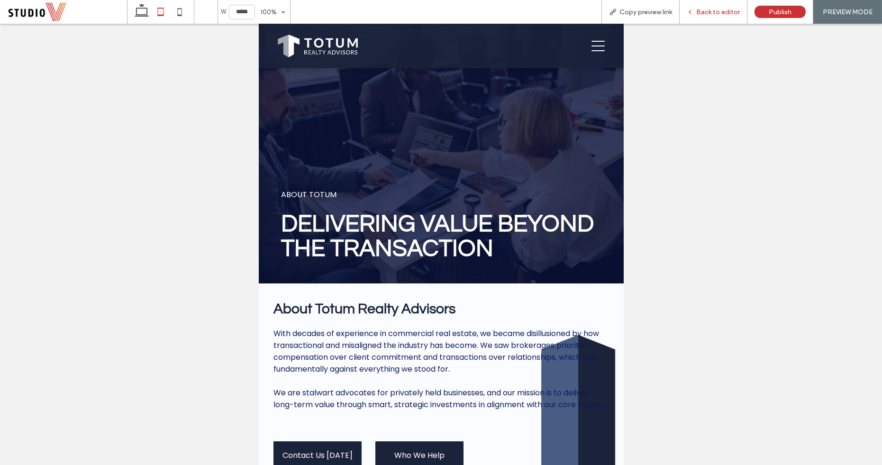
click at [711, 6] on div "Back to editor" at bounding box center [714, 12] width 68 height 24
click at [730, 7] on div "Back to editor" at bounding box center [714, 12] width 68 height 24
click at [726, 12] on span "Back to editor" at bounding box center [718, 12] width 44 height 8
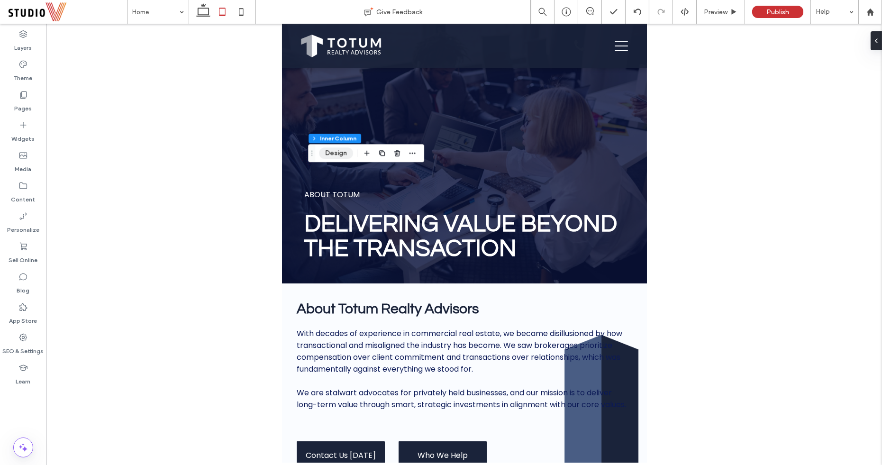
click at [335, 156] on button "Design" at bounding box center [336, 152] width 34 height 11
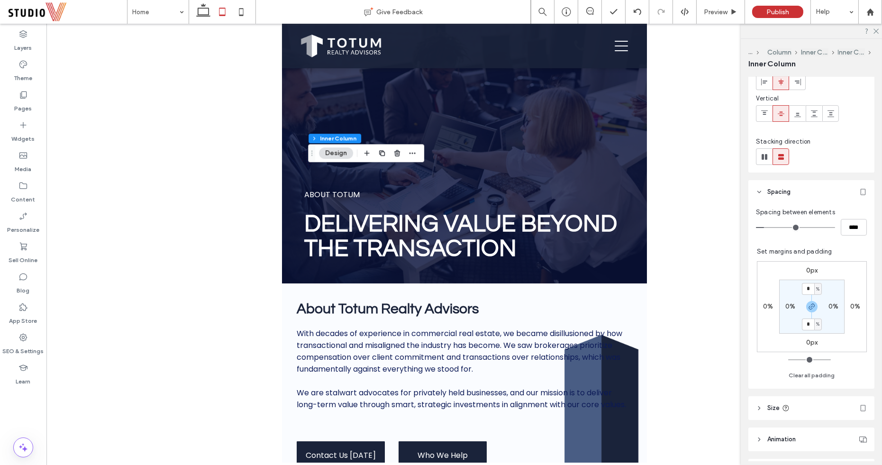
scroll to position [115, 0]
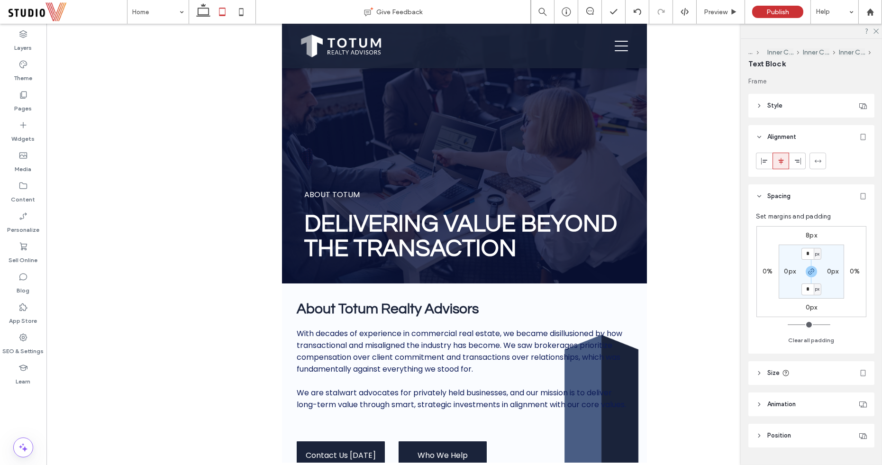
type input "***"
type input "*****"
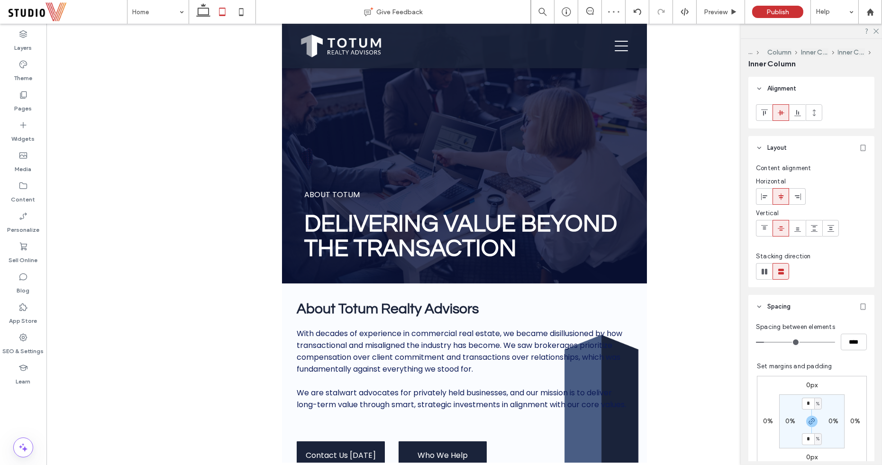
type input "**"
type input "****"
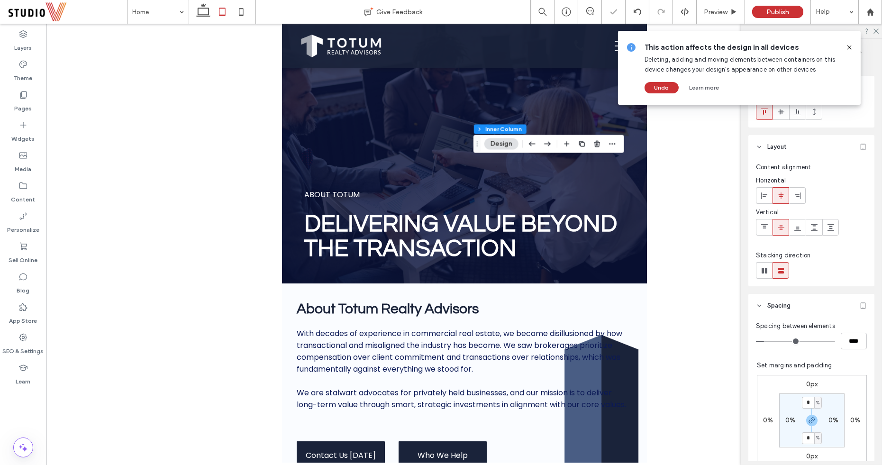
click at [848, 48] on icon at bounding box center [849, 48] width 8 height 8
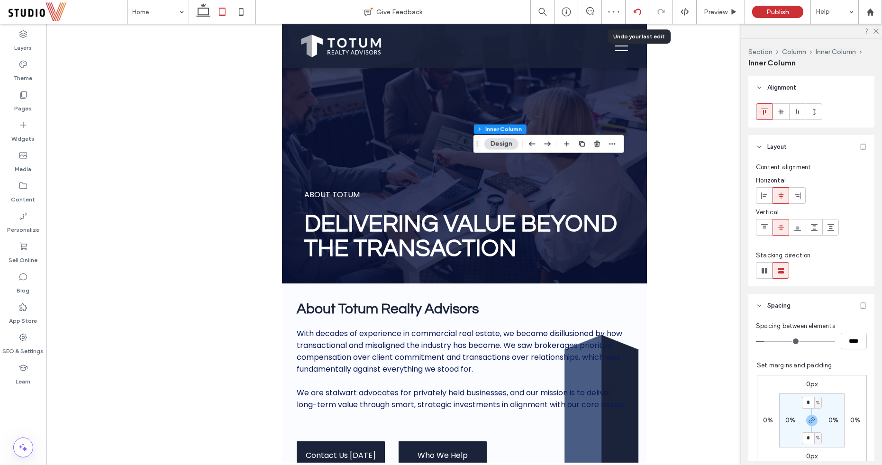
click at [636, 15] on icon at bounding box center [638, 12] width 8 height 8
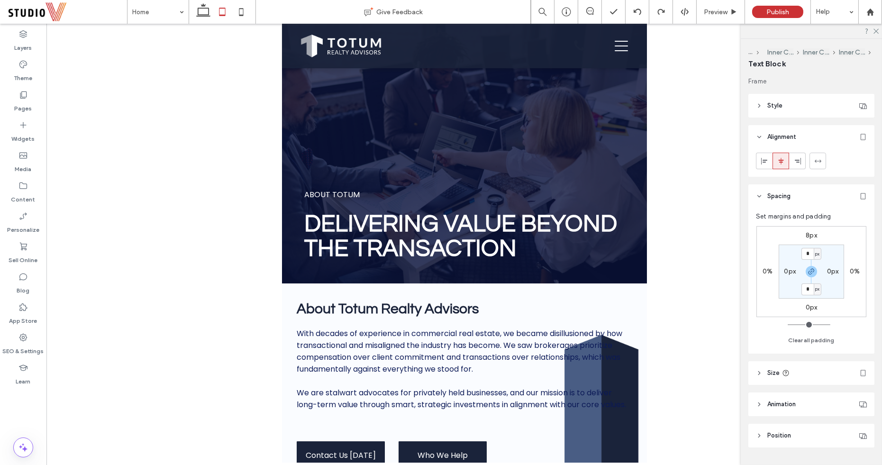
type input "***"
type input "*****"
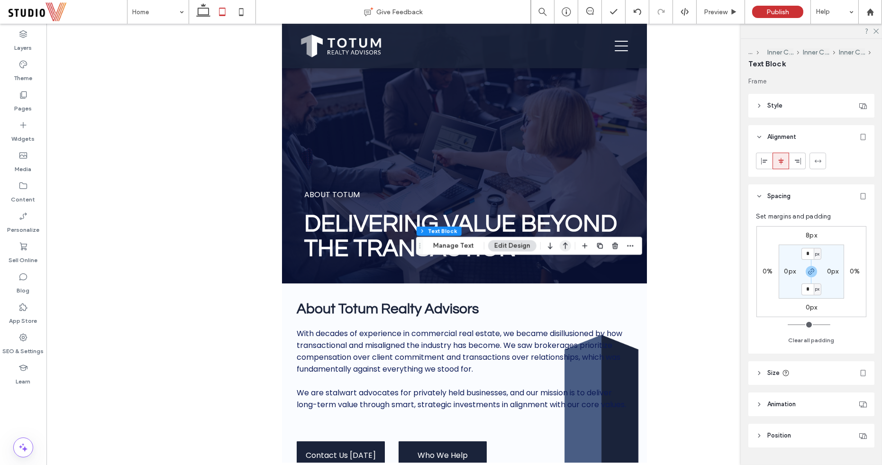
click at [564, 247] on icon "button" at bounding box center [565, 245] width 11 height 17
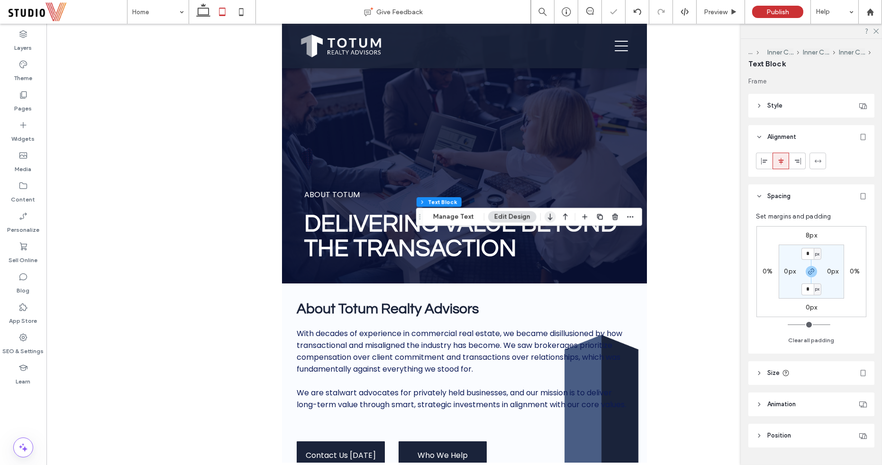
click at [548, 214] on icon "button" at bounding box center [550, 216] width 11 height 17
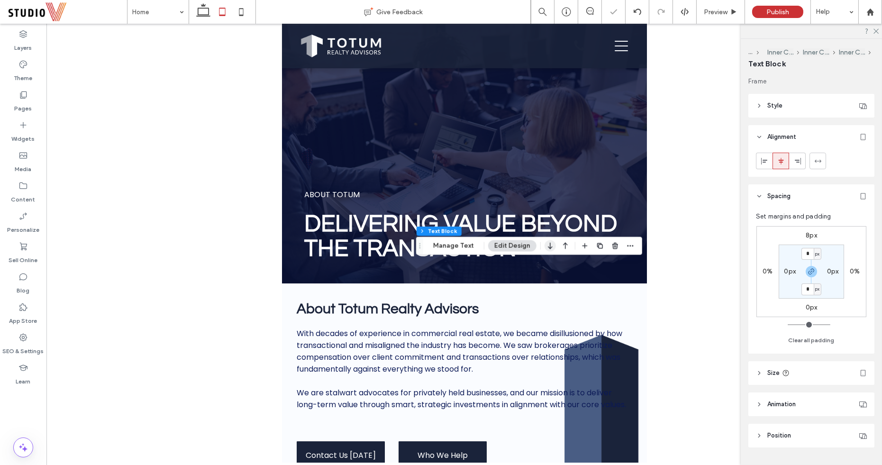
click at [549, 249] on icon "button" at bounding box center [550, 245] width 11 height 17
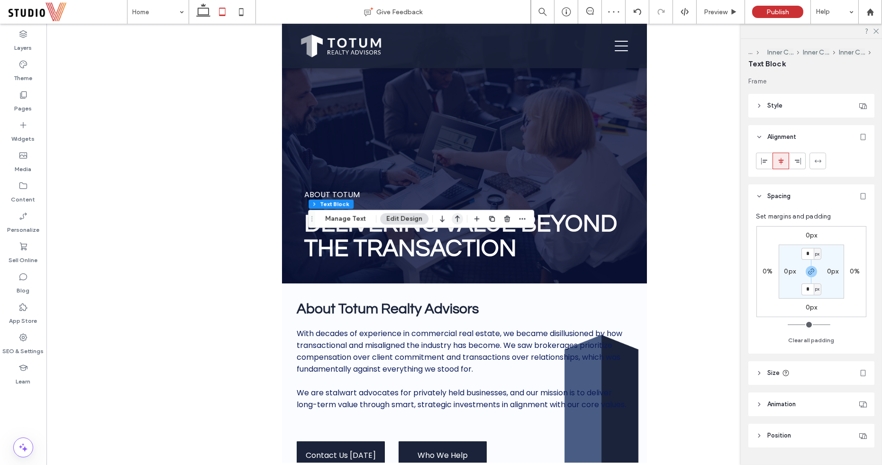
click at [455, 220] on use "button" at bounding box center [457, 219] width 5 height 7
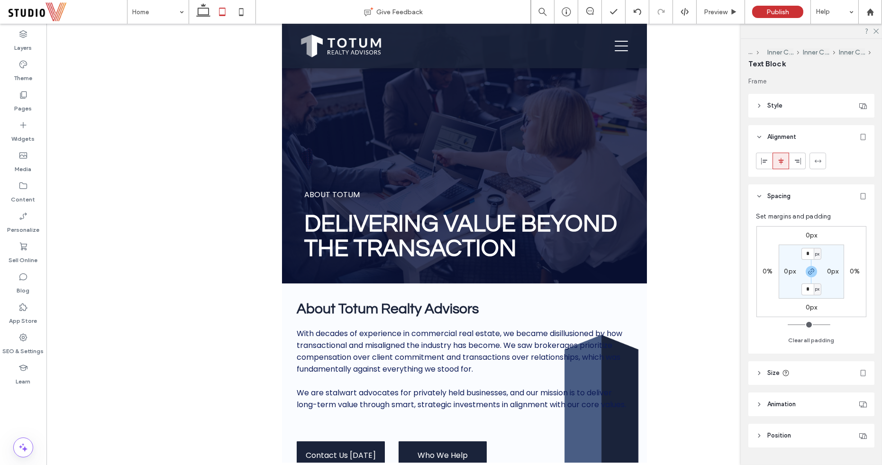
type input "***"
type input "****"
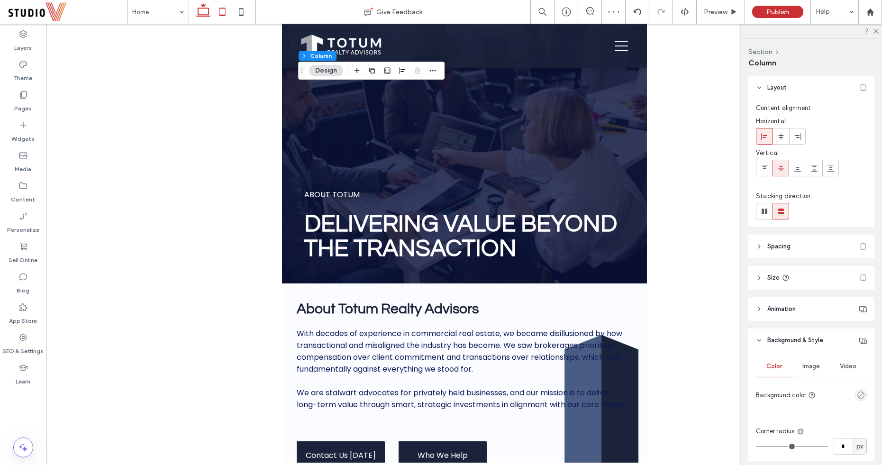
click at [201, 17] on icon at bounding box center [203, 11] width 19 height 19
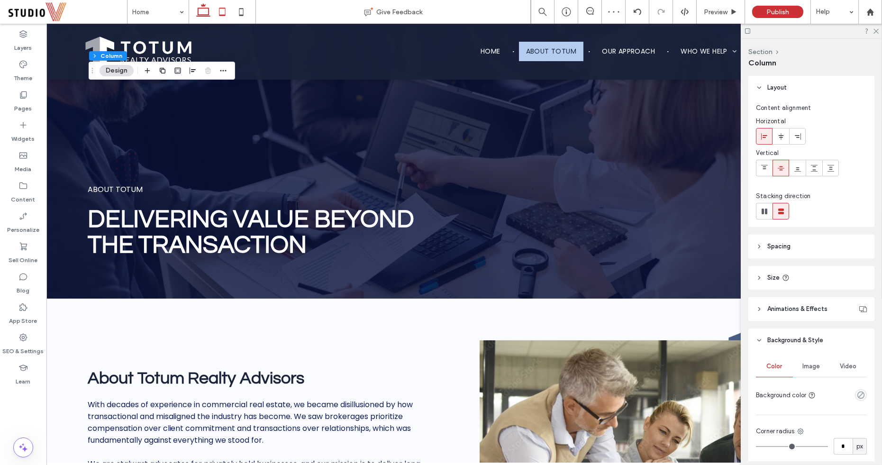
click at [224, 14] on icon at bounding box center [222, 11] width 19 height 19
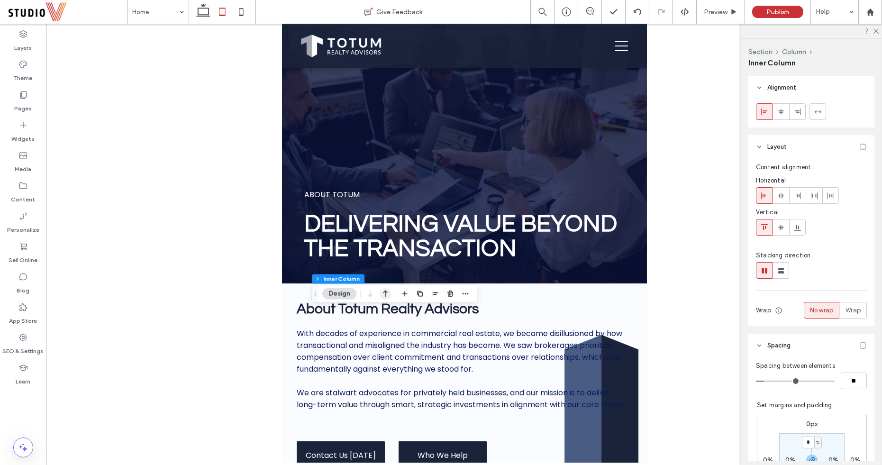
click at [387, 291] on icon "button" at bounding box center [385, 293] width 11 height 17
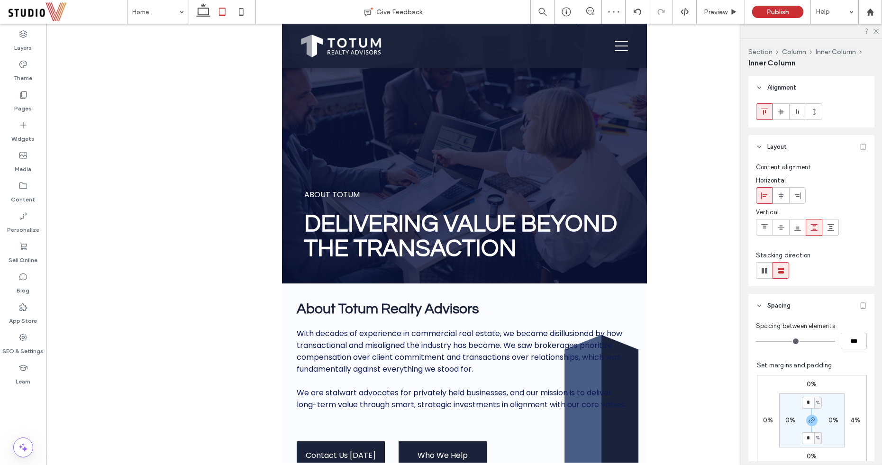
type input "**"
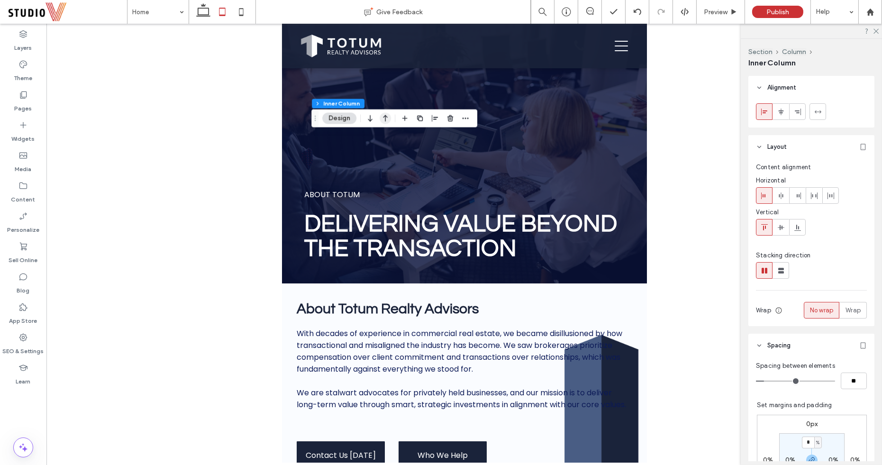
click at [388, 120] on icon "button" at bounding box center [385, 118] width 11 height 17
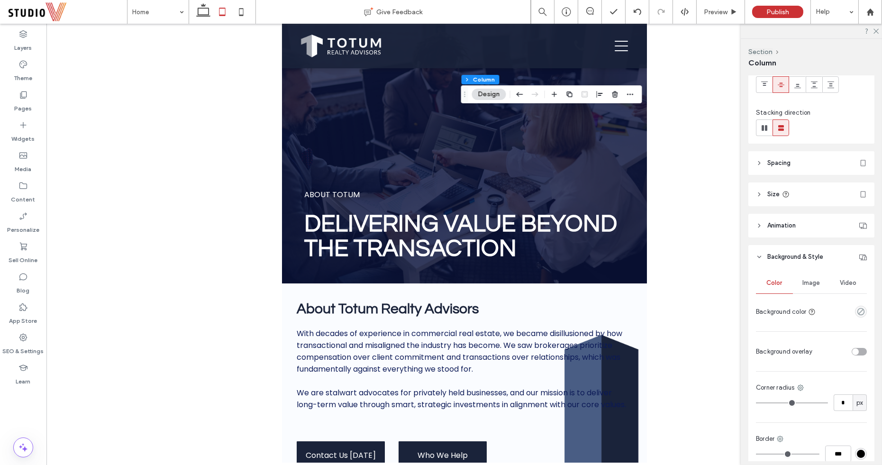
scroll to position [80, 0]
click at [808, 286] on span "Image" at bounding box center [812, 287] width 18 height 8
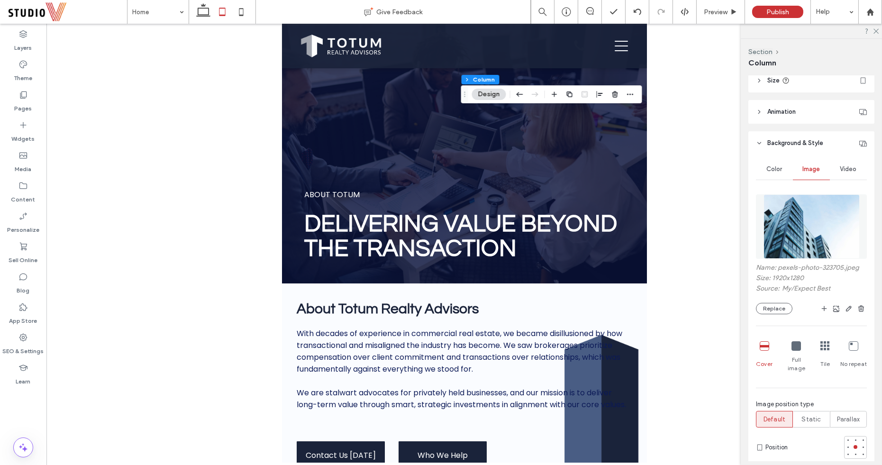
scroll to position [198, 0]
click at [845, 443] on div at bounding box center [848, 446] width 7 height 7
click at [876, 30] on icon at bounding box center [875, 30] width 6 height 6
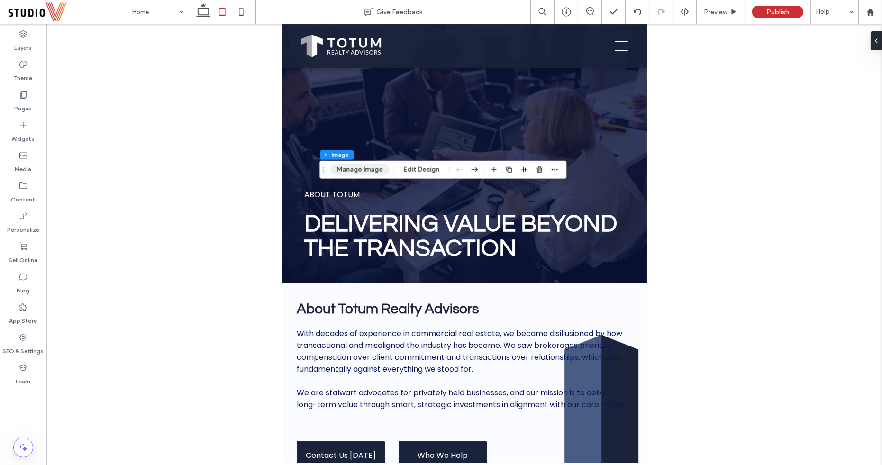
click at [359, 169] on button "Manage Image" at bounding box center [359, 169] width 59 height 11
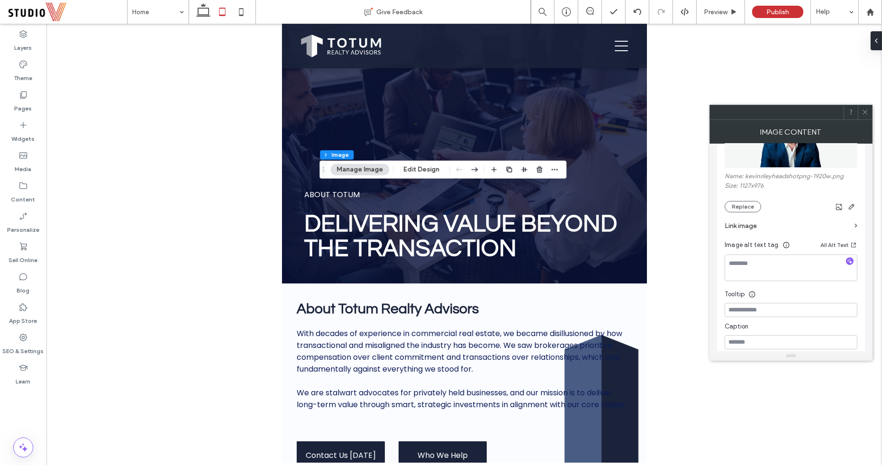
scroll to position [172, 0]
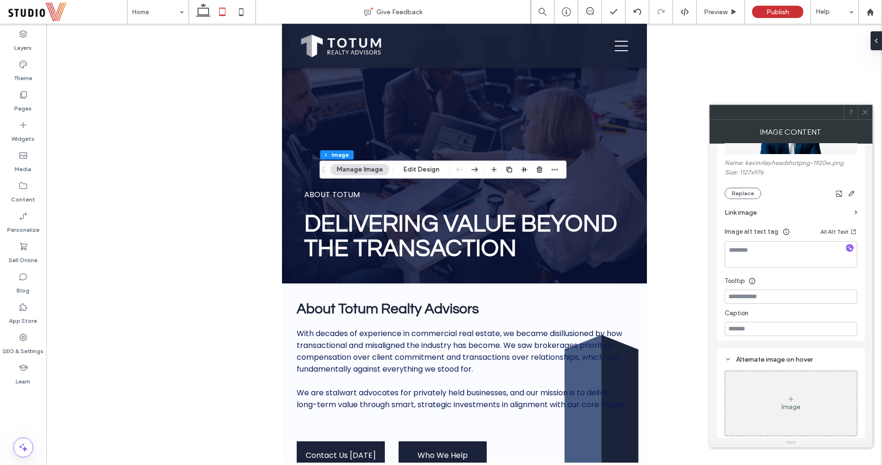
drag, startPoint x: 791, startPoint y: 354, endPoint x: 803, endPoint y: 460, distance: 106.8
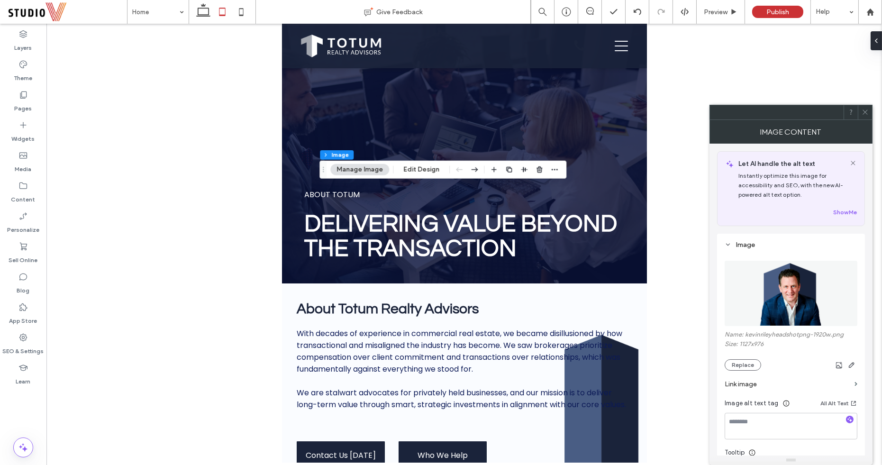
scroll to position [155, 0]
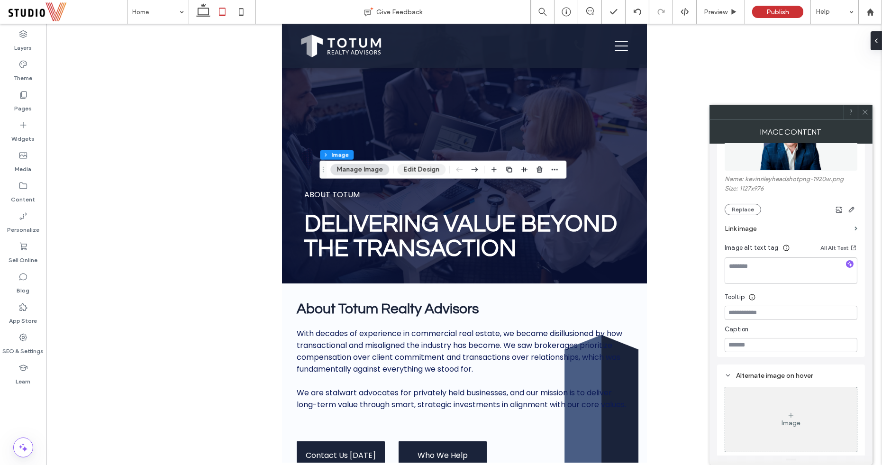
click at [423, 171] on button "Edit Design" at bounding box center [421, 169] width 48 height 11
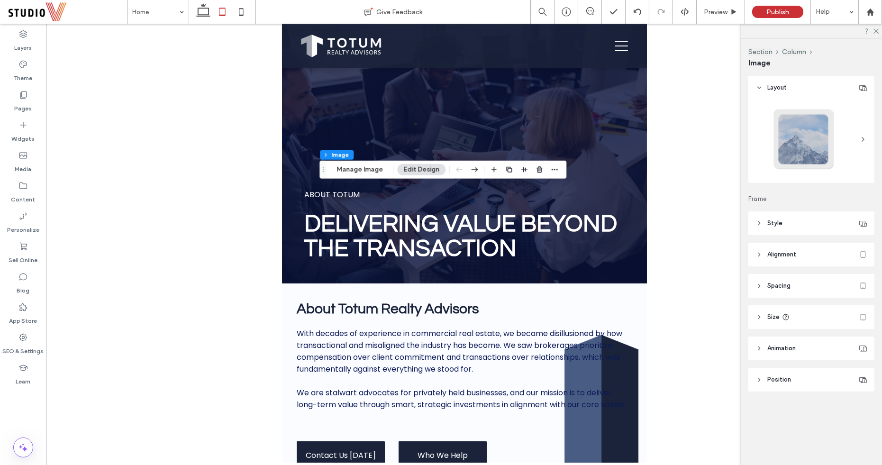
click at [775, 283] on span "Spacing" at bounding box center [778, 285] width 23 height 9
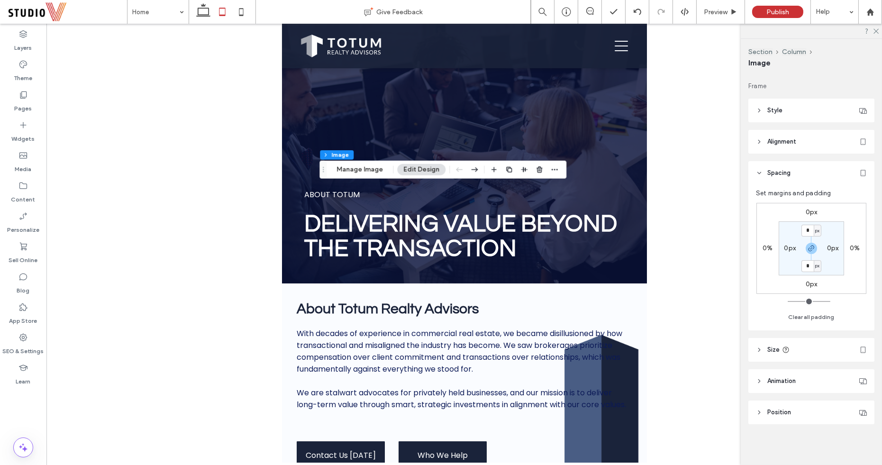
click at [769, 349] on span "Size" at bounding box center [773, 349] width 12 height 9
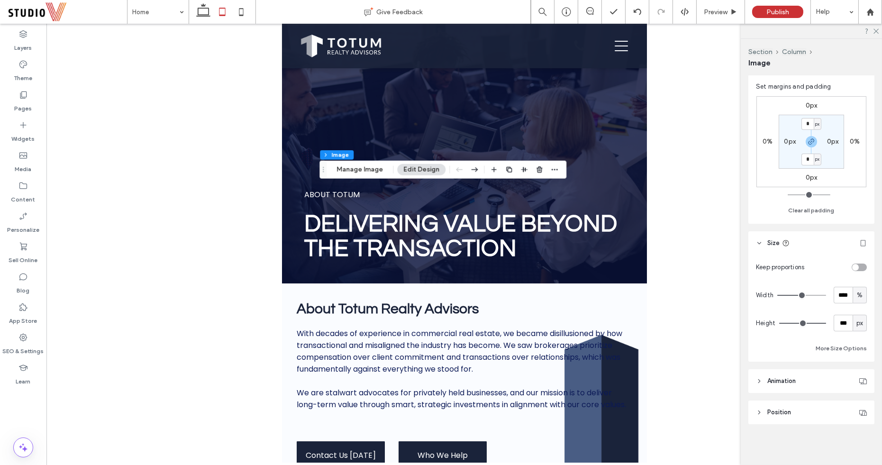
scroll to position [0, 0]
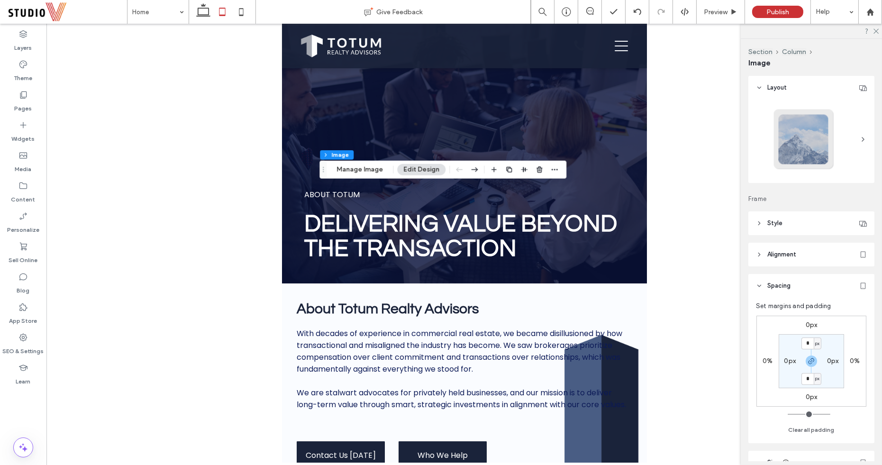
click at [778, 223] on span "Style" at bounding box center [774, 222] width 15 height 9
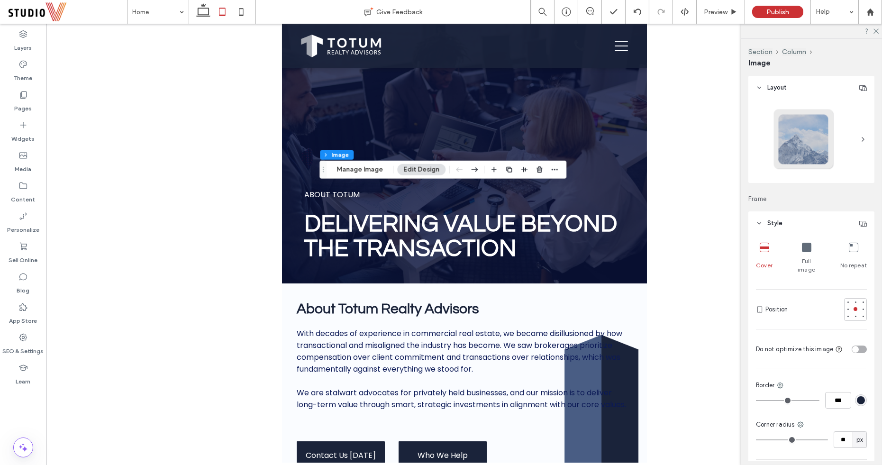
scroll to position [40, 0]
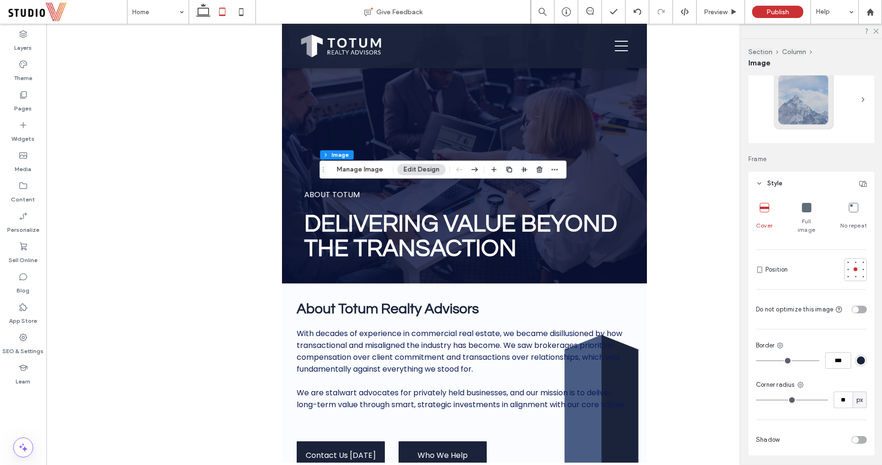
click at [802, 204] on icon at bounding box center [806, 207] width 9 height 9
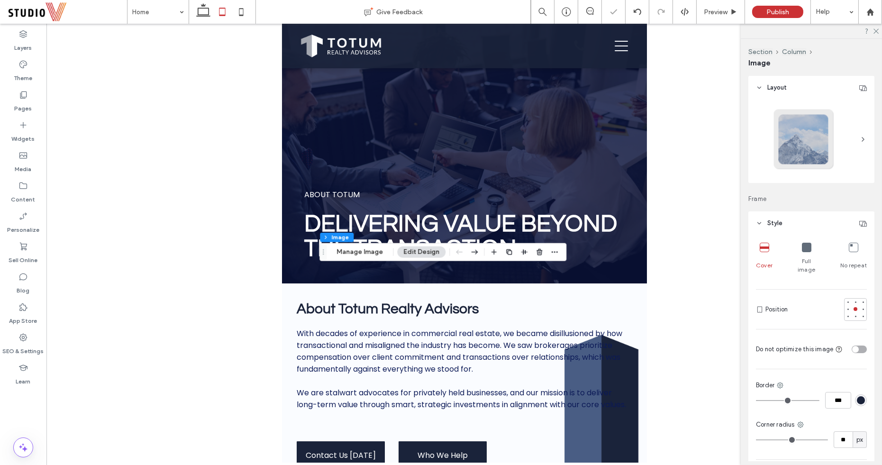
click at [803, 253] on div "Full image" at bounding box center [806, 258] width 27 height 39
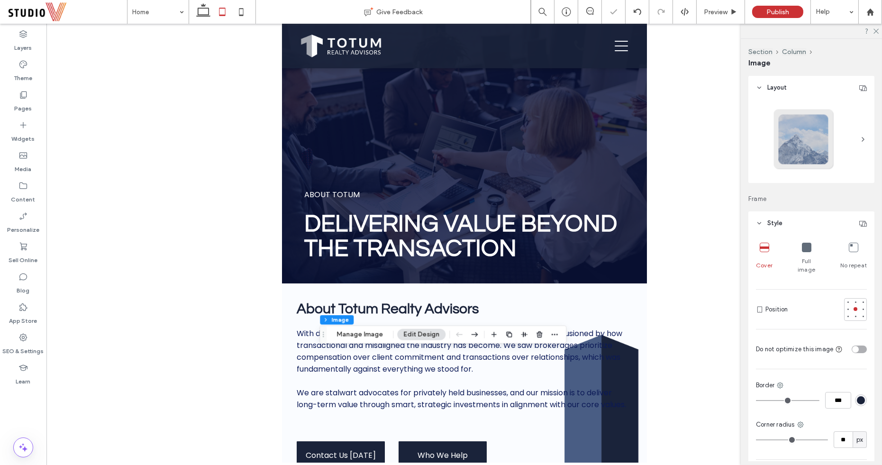
click at [807, 246] on icon at bounding box center [806, 247] width 9 height 9
click at [676, 313] on div at bounding box center [464, 243] width 836 height 439
click at [873, 27] on icon at bounding box center [875, 30] width 6 height 6
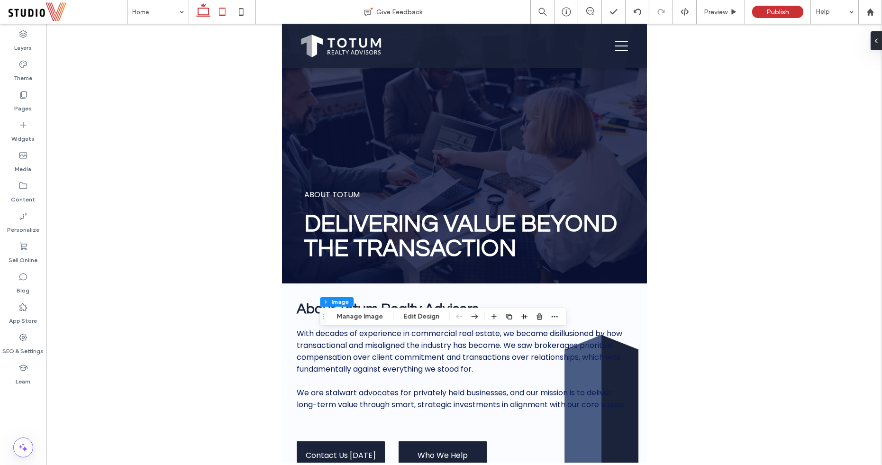
click at [200, 15] on use at bounding box center [203, 9] width 14 height 13
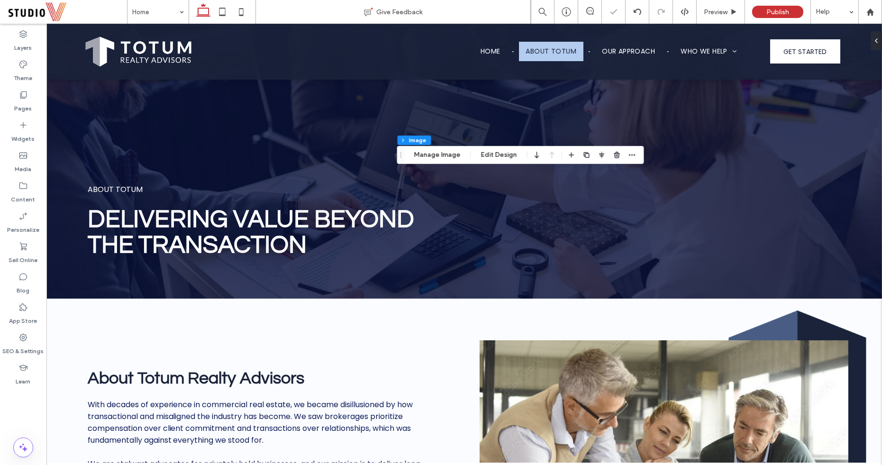
type input "**"
type input "****"
type input "***"
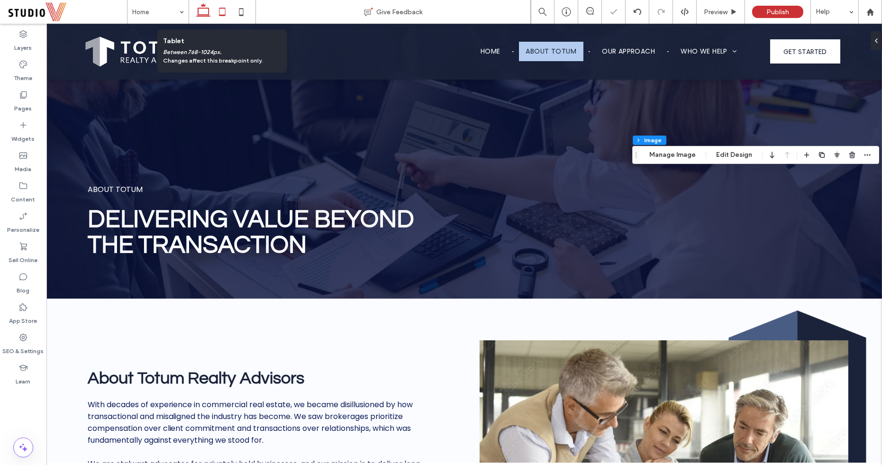
click at [225, 8] on icon at bounding box center [222, 11] width 19 height 19
type input "**"
type input "****"
type input "***"
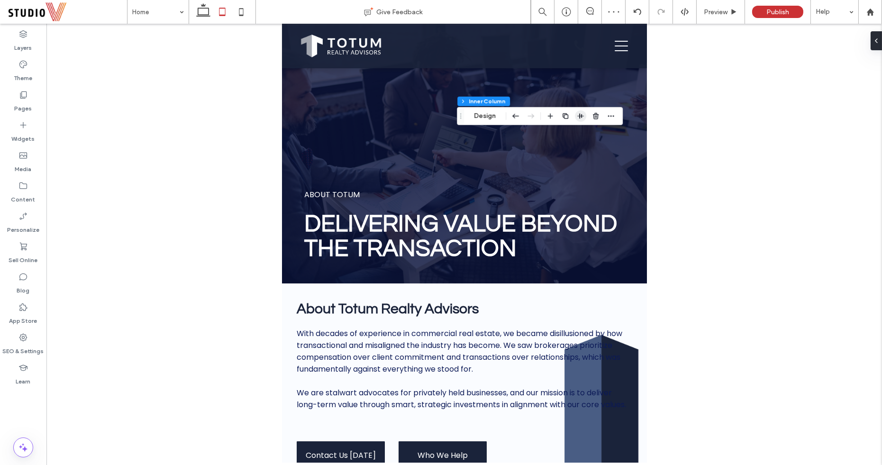
click at [577, 118] on icon "button" at bounding box center [581, 116] width 8 height 8
click at [569, 134] on use "center" at bounding box center [571, 134] width 7 height 5
type input "**"
click at [702, 267] on div at bounding box center [464, 243] width 836 height 439
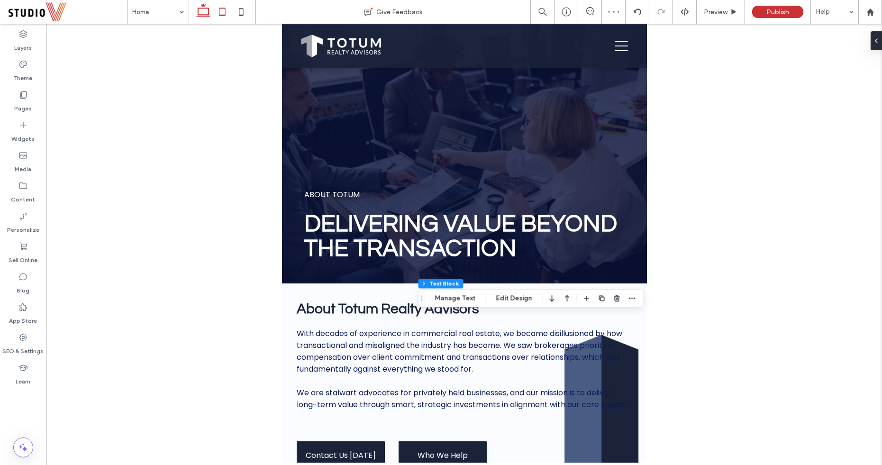
click at [197, 9] on icon at bounding box center [203, 11] width 19 height 19
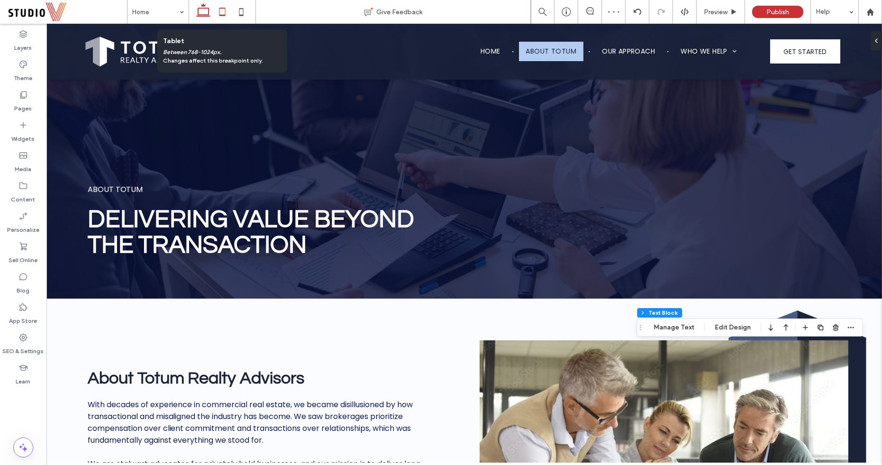
click at [221, 11] on icon at bounding box center [222, 11] width 19 height 19
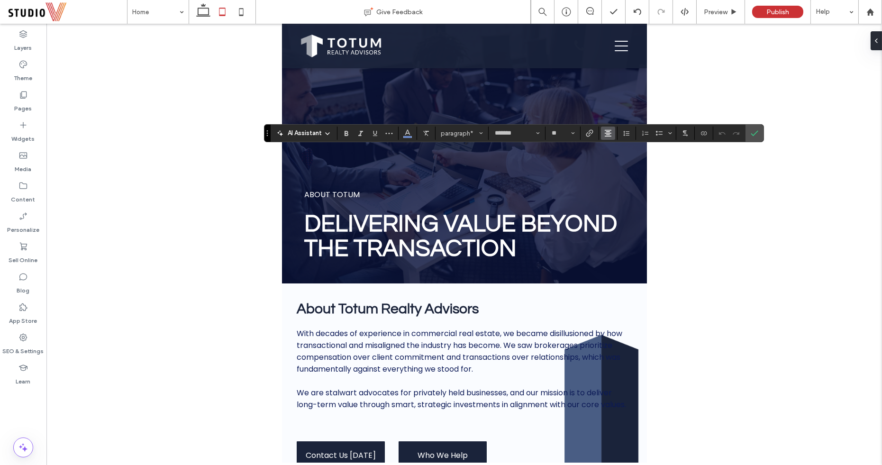
click at [607, 133] on use "Alignment" at bounding box center [608, 133] width 7 height 7
click at [611, 149] on icon "ui.textEditor.alignment.left" at bounding box center [615, 149] width 8 height 8
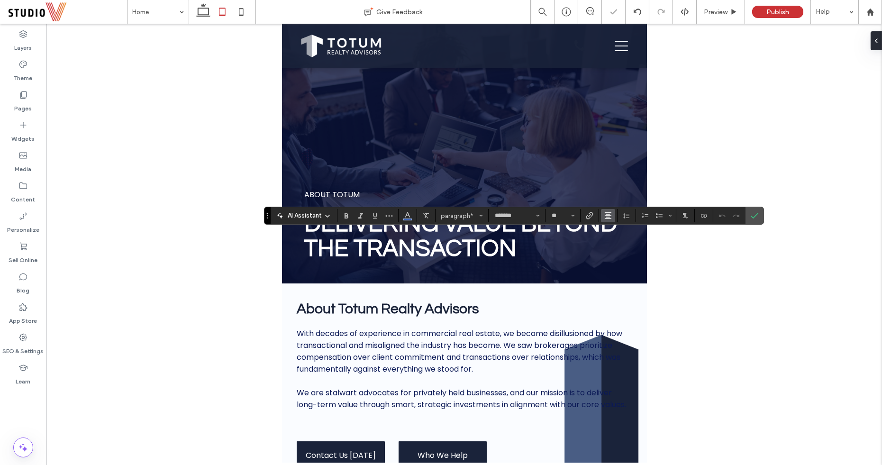
click at [601, 216] on button "Alignment" at bounding box center [608, 215] width 14 height 13
click at [607, 241] on label "ui.textEditor.alignment.center" at bounding box center [617, 245] width 33 height 14
click at [604, 213] on icon "Alignment" at bounding box center [608, 216] width 8 height 8
click at [612, 232] on icon "ui.textEditor.alignment.left" at bounding box center [615, 231] width 8 height 8
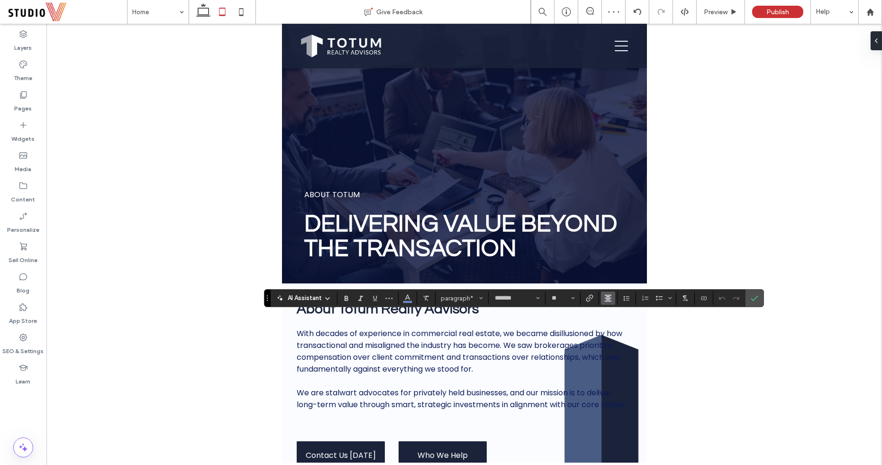
click at [604, 299] on icon "Alignment" at bounding box center [608, 298] width 8 height 8
click at [611, 240] on icon "ui.textEditor.alignment.left" at bounding box center [615, 242] width 8 height 8
click at [751, 298] on icon "Confirm" at bounding box center [755, 298] width 8 height 8
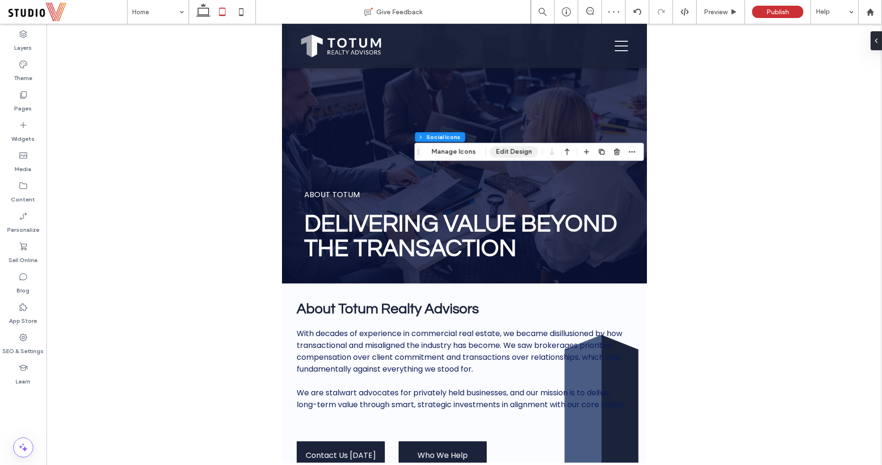
click at [517, 150] on button "Edit Design" at bounding box center [514, 151] width 48 height 11
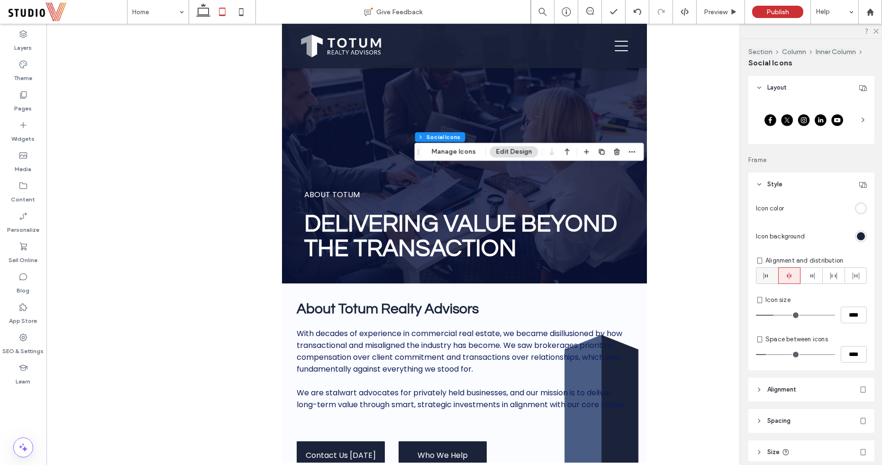
click at [768, 273] on icon at bounding box center [767, 276] width 8 height 8
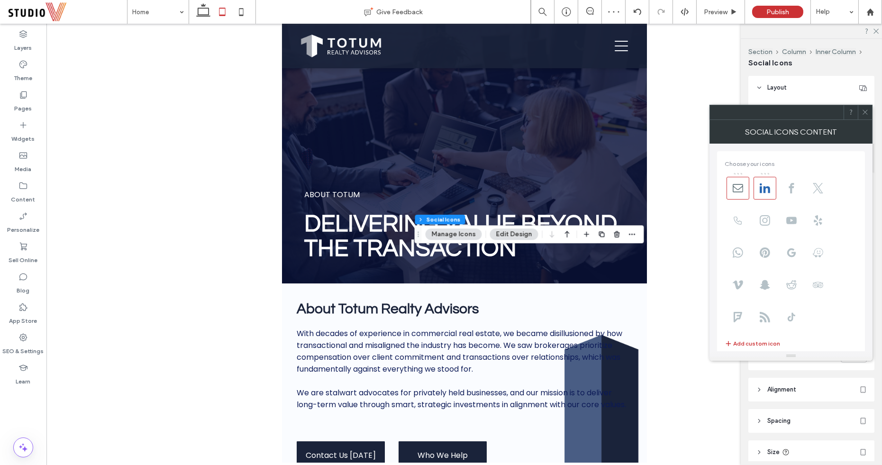
click at [865, 115] on icon at bounding box center [865, 112] width 7 height 7
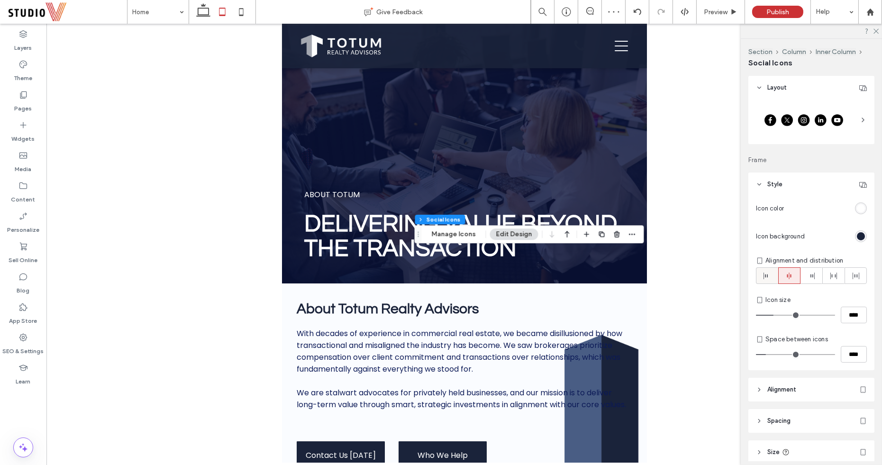
click at [758, 269] on div at bounding box center [766, 276] width 21 height 16
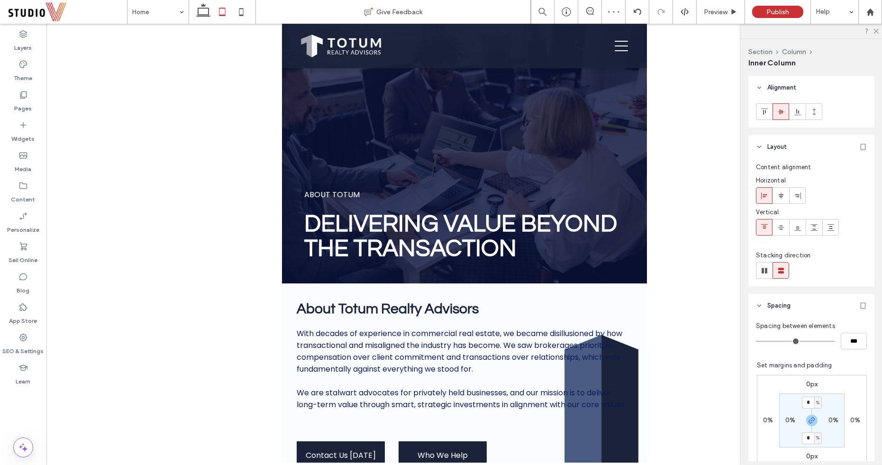
type input "**"
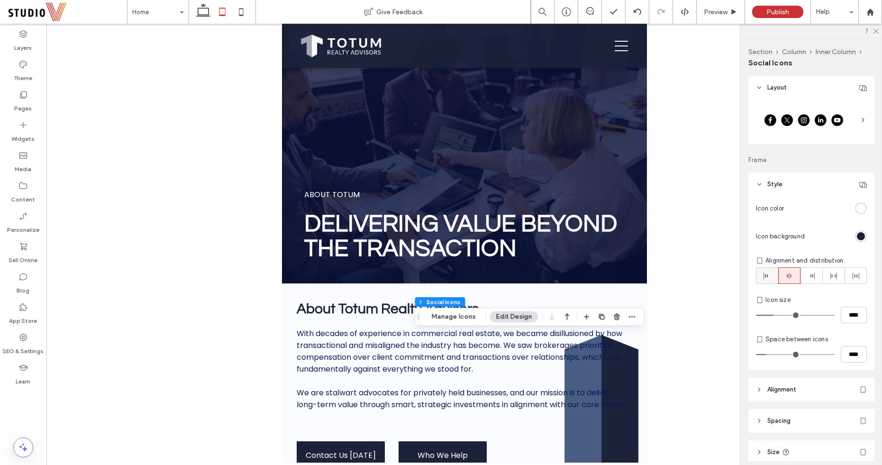
click at [763, 270] on div at bounding box center [766, 276] width 21 height 16
click at [878, 29] on use at bounding box center [875, 31] width 5 height 5
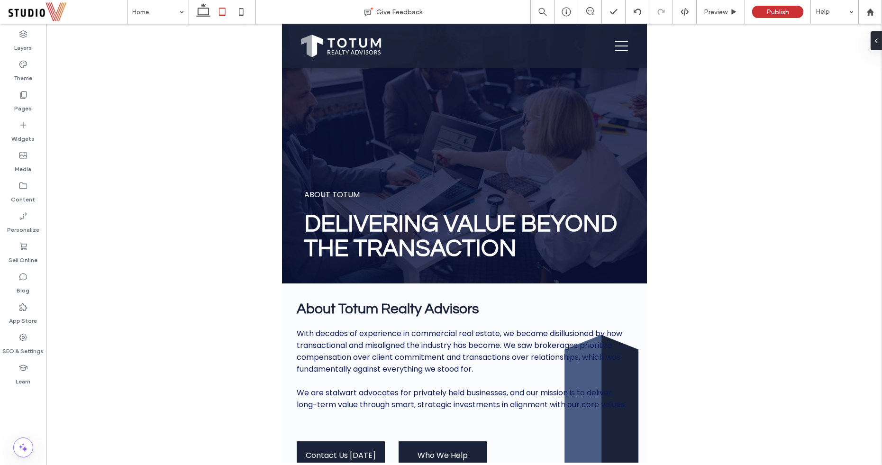
type input "**"
type input "***"
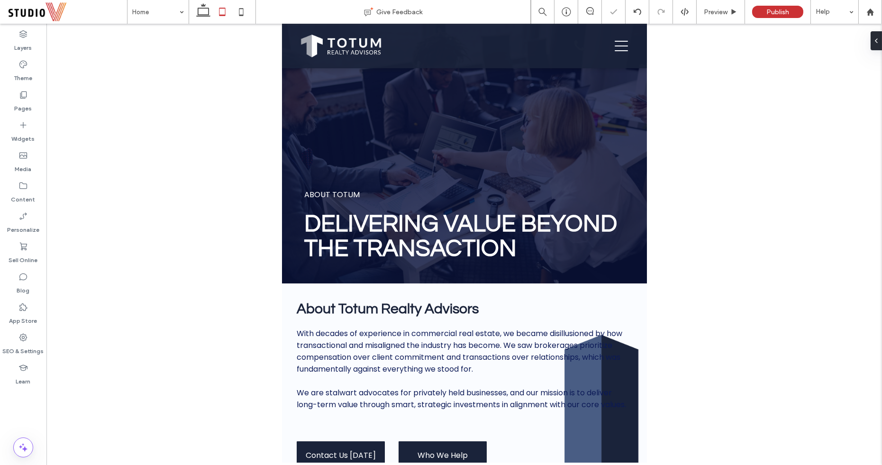
type input "***"
click at [310, 125] on button "Design" at bounding box center [319, 123] width 34 height 11
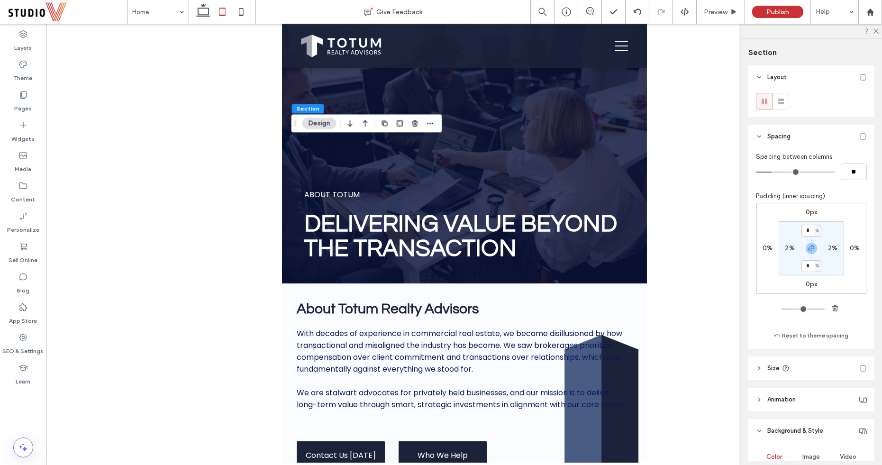
click at [791, 254] on section "* % 2% * % 2%" at bounding box center [811, 248] width 65 height 54
click at [789, 245] on label "2%" at bounding box center [789, 248] width 9 height 8
type input "*"
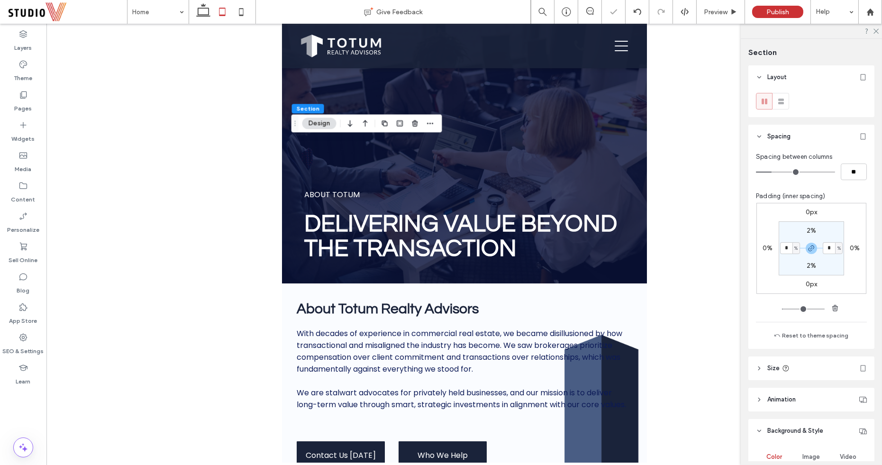
click at [809, 233] on label "2%" at bounding box center [811, 231] width 9 height 8
type input "*"
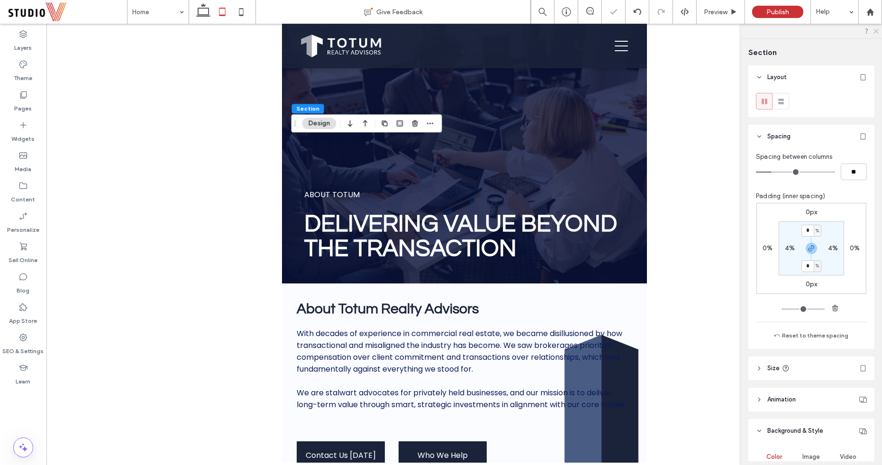
click at [876, 30] on icon at bounding box center [875, 30] width 6 height 6
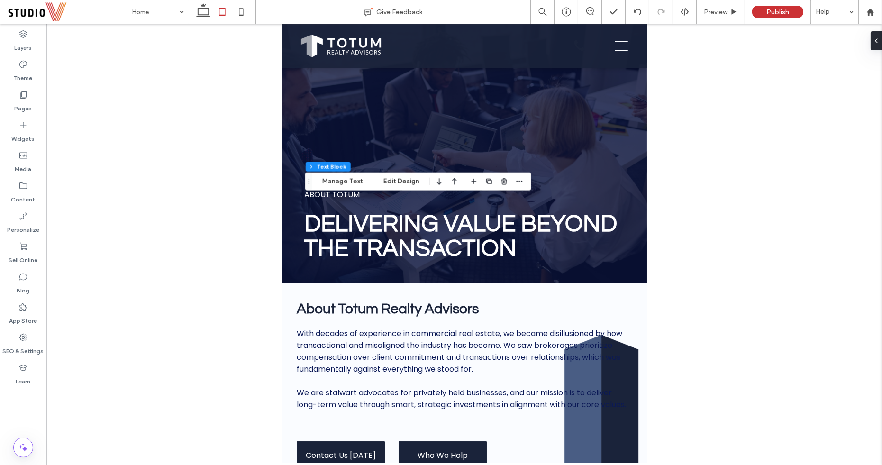
scroll to position [23, 0]
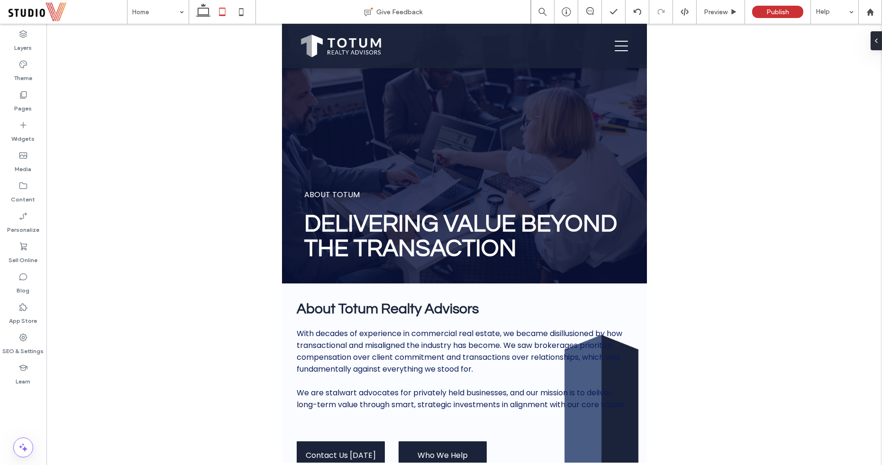
type input "***"
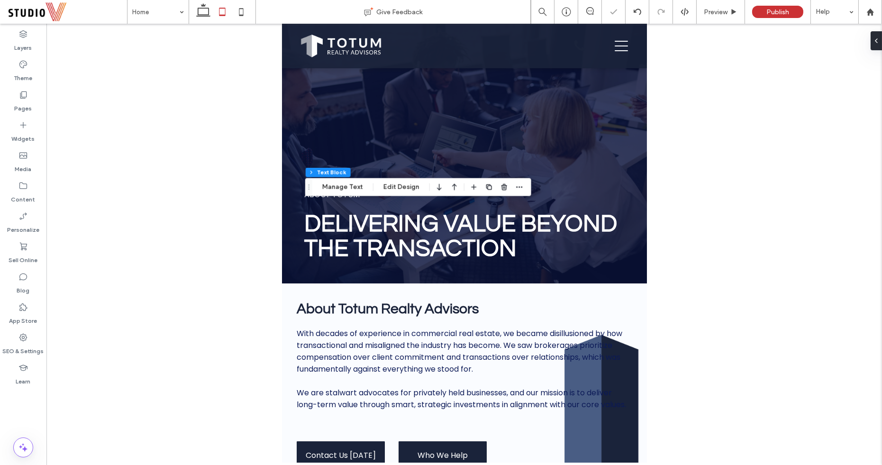
click at [739, 309] on div at bounding box center [464, 243] width 836 height 439
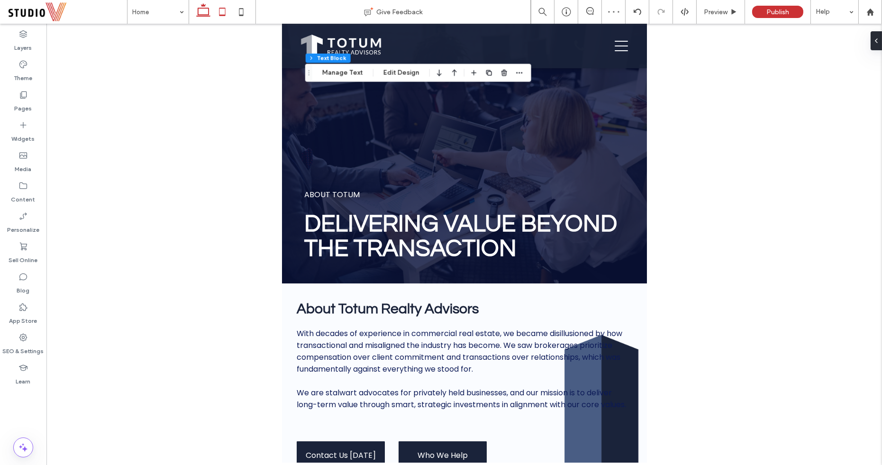
click at [208, 11] on use at bounding box center [203, 9] width 14 height 13
type input "**"
type input "****"
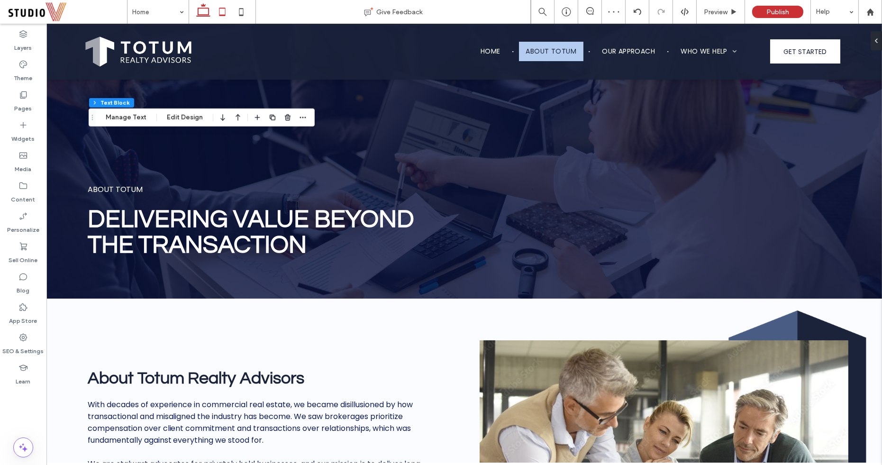
click at [219, 16] on icon at bounding box center [222, 11] width 19 height 19
type input "***"
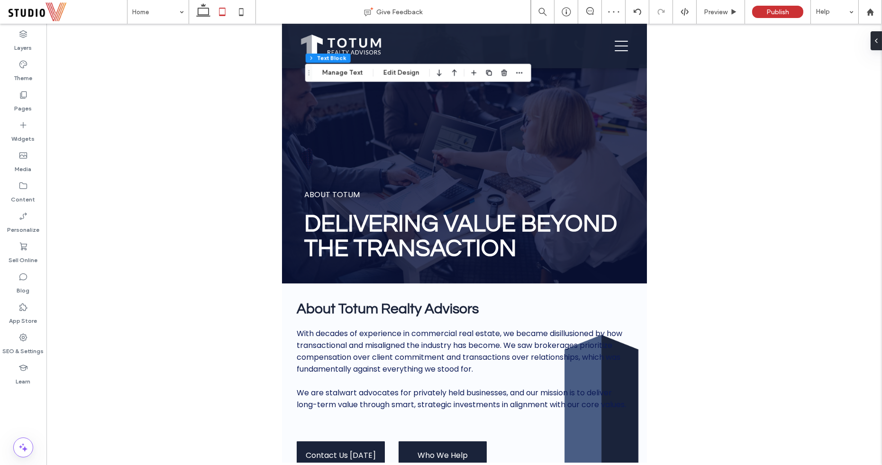
click at [253, 345] on div at bounding box center [464, 243] width 836 height 439
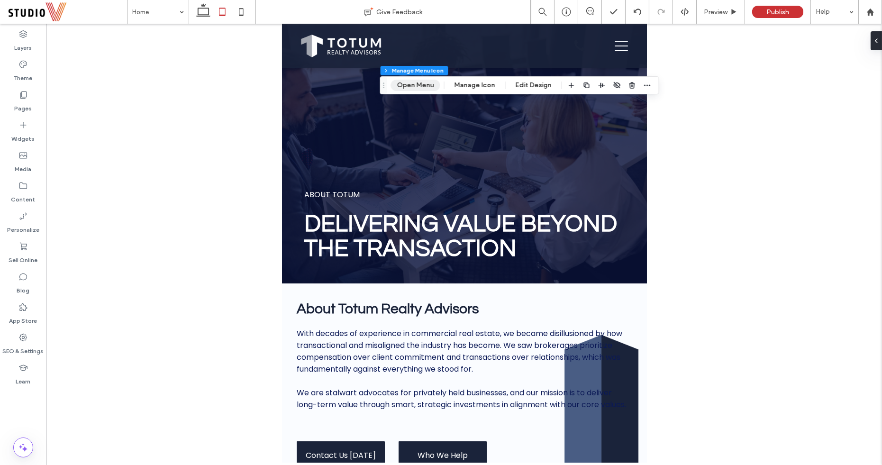
click at [410, 82] on button "Open Menu" at bounding box center [415, 85] width 49 height 11
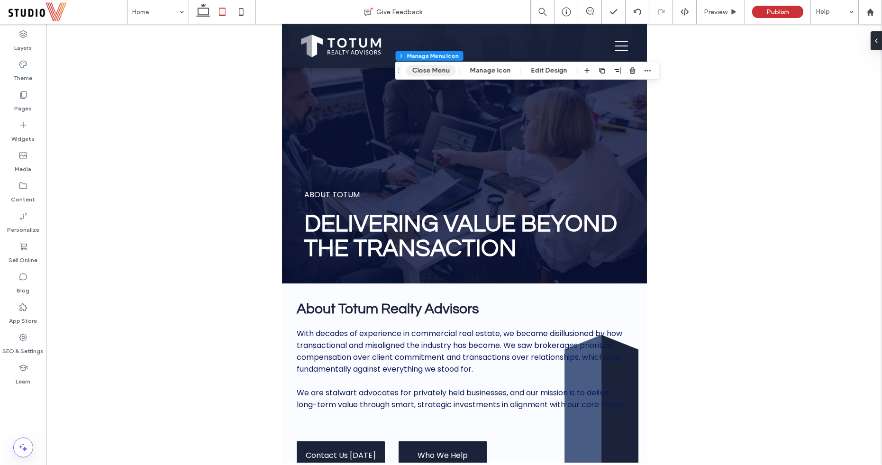
click at [442, 71] on button "Close Menu" at bounding box center [431, 70] width 50 height 11
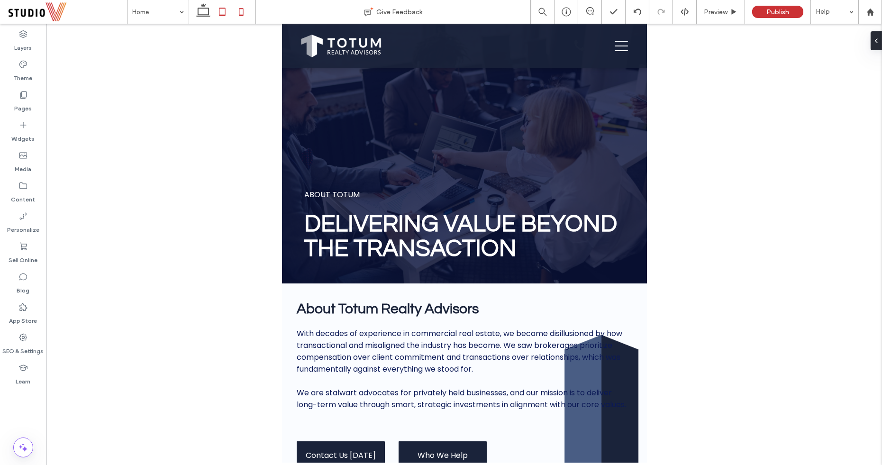
click at [245, 10] on icon at bounding box center [241, 11] width 19 height 19
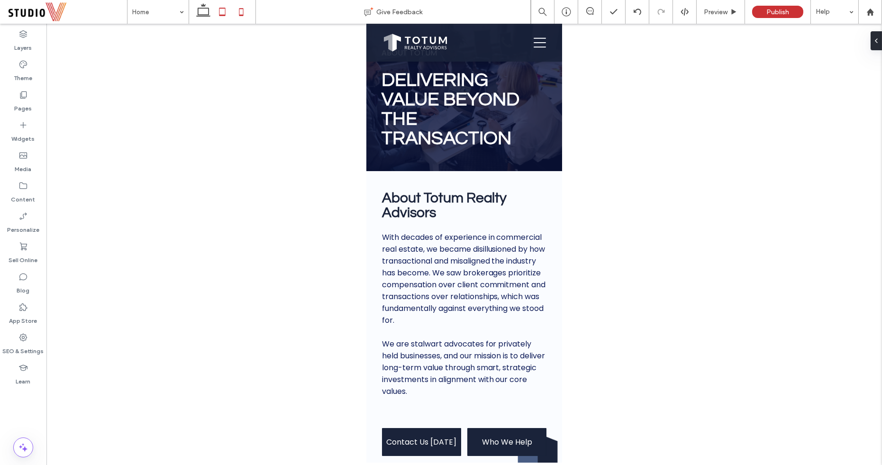
click at [222, 9] on icon at bounding box center [222, 11] width 19 height 19
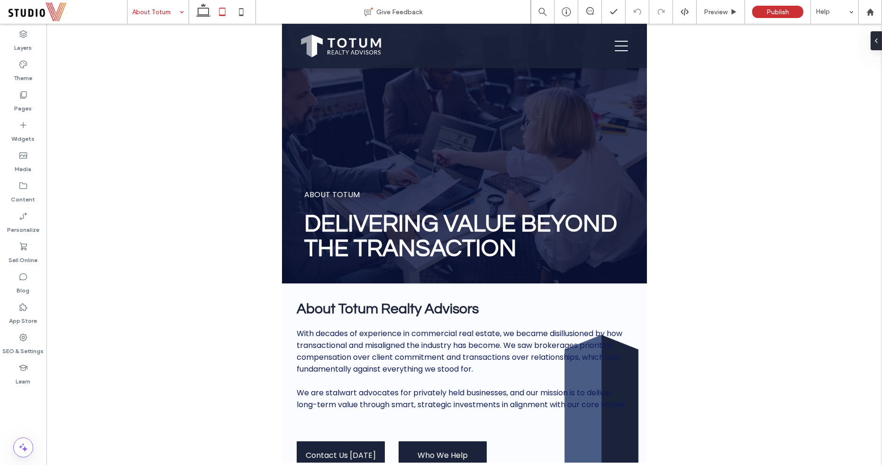
click at [164, 14] on input at bounding box center [155, 12] width 47 height 24
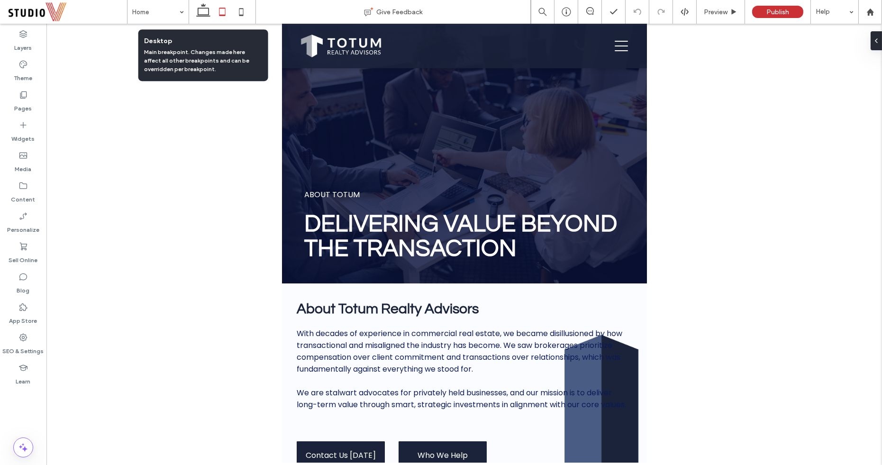
click at [222, 16] on icon at bounding box center [222, 11] width 19 height 19
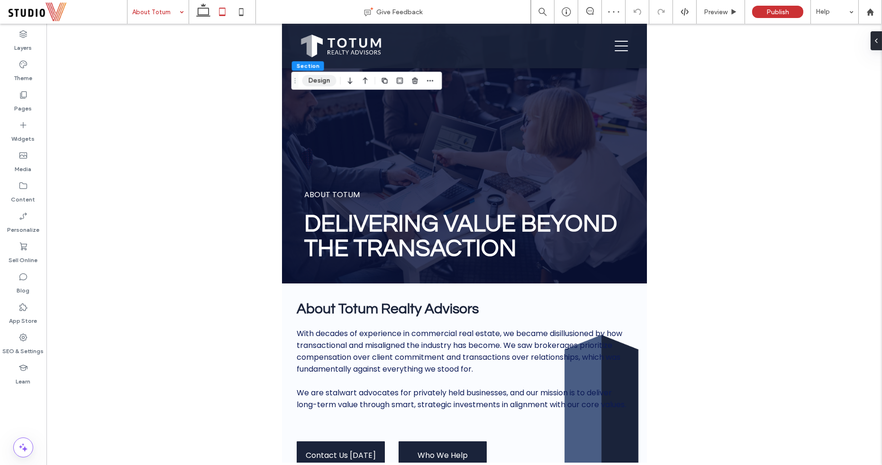
click at [313, 86] on button "Design" at bounding box center [319, 80] width 34 height 11
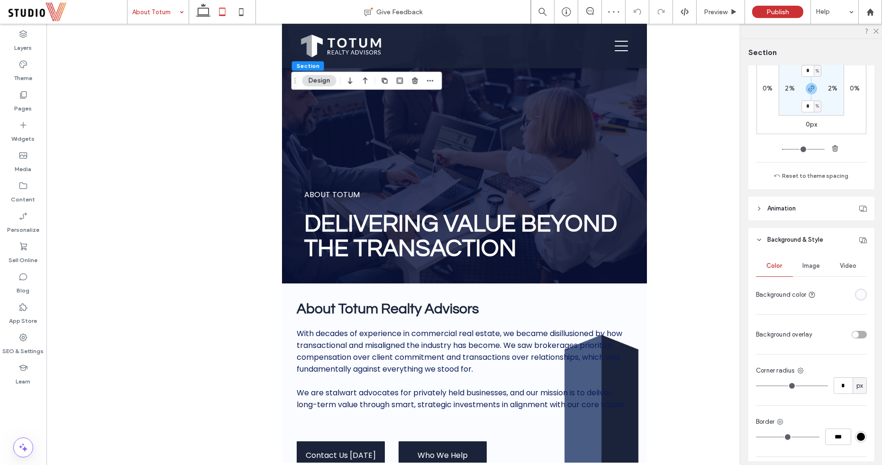
scroll to position [166, 0]
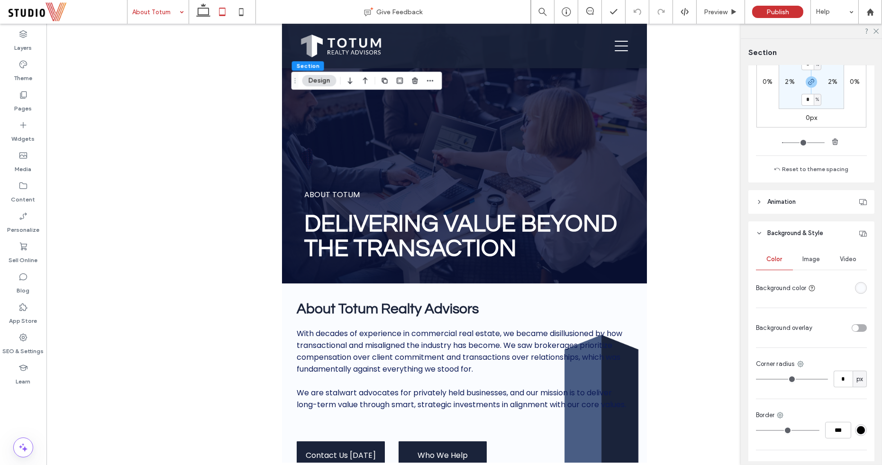
click at [810, 262] on span "Image" at bounding box center [812, 259] width 18 height 8
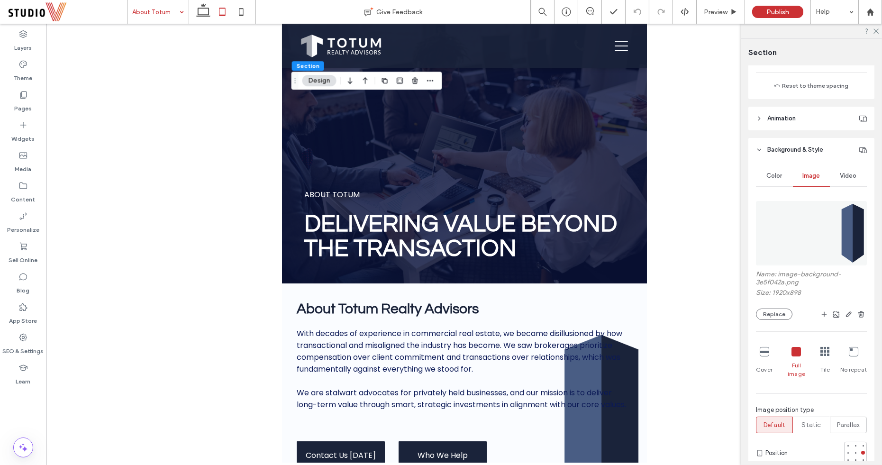
scroll to position [250, 0]
click at [862, 442] on div at bounding box center [863, 445] width 7 height 7
click at [863, 458] on div at bounding box center [863, 460] width 4 height 4
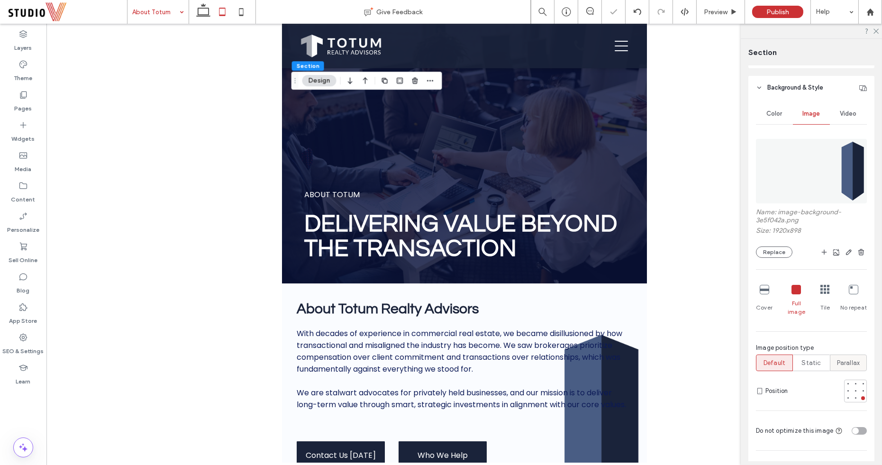
scroll to position [316, 0]
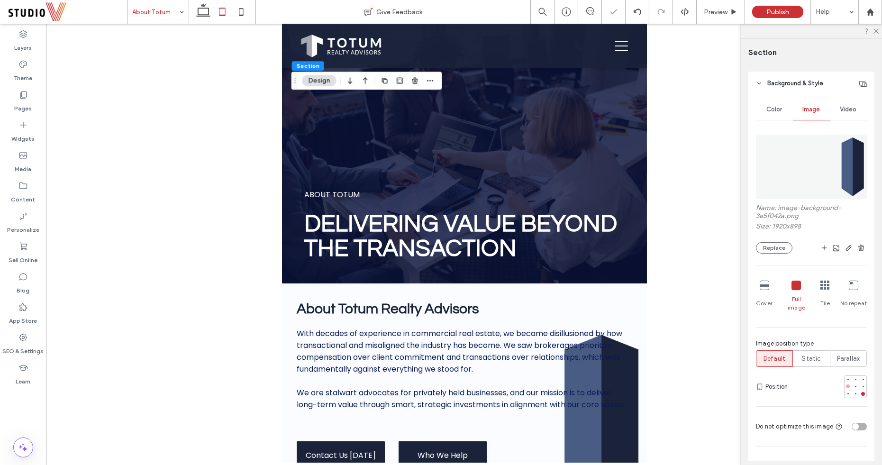
click at [849, 384] on div at bounding box center [848, 386] width 4 height 4
click at [864, 391] on div at bounding box center [863, 394] width 7 height 7
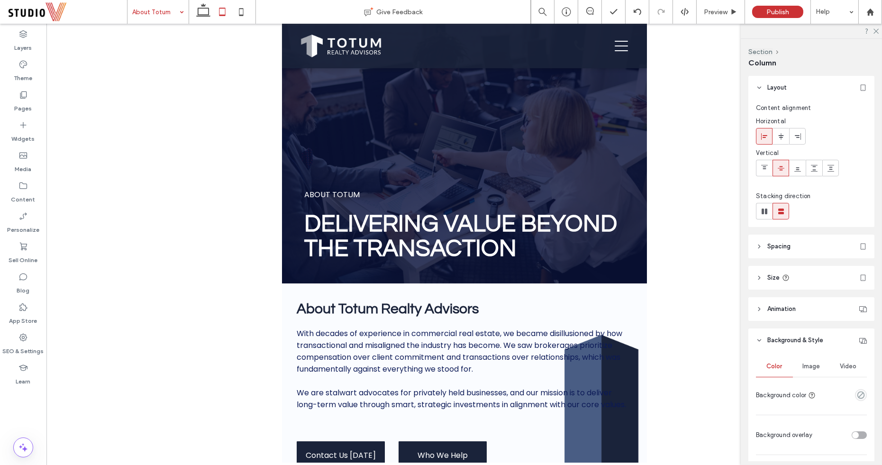
type input "***"
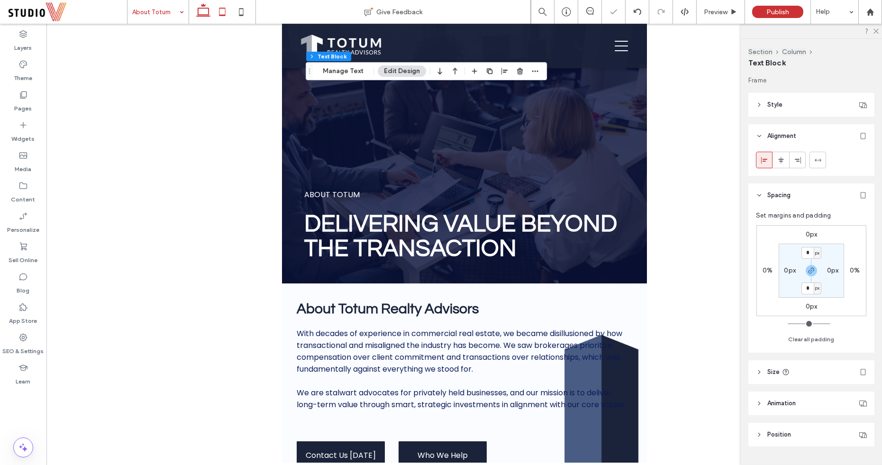
click at [201, 10] on icon at bounding box center [203, 11] width 19 height 19
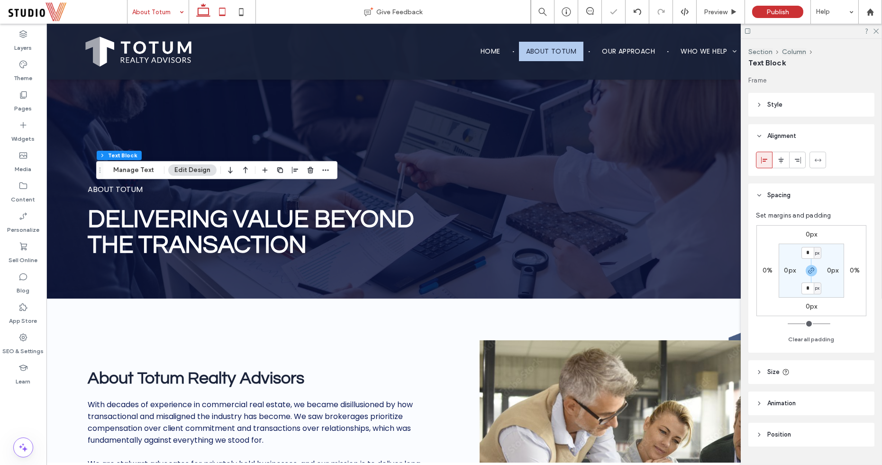
click at [222, 12] on icon at bounding box center [222, 11] width 19 height 19
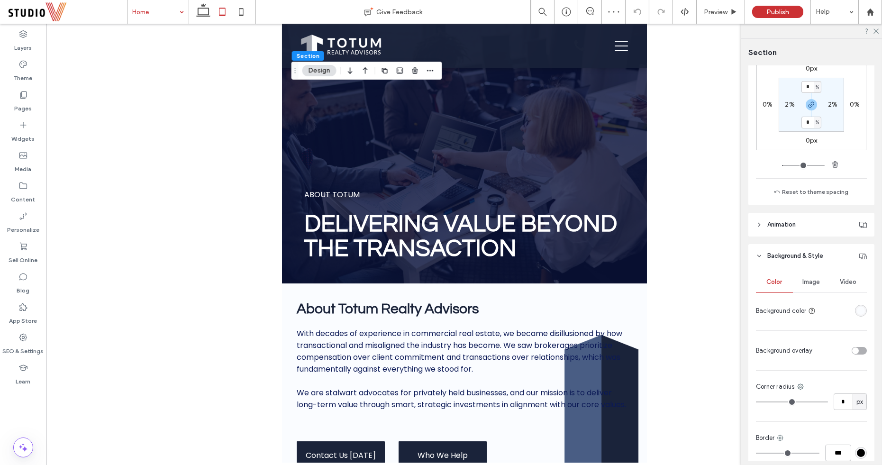
scroll to position [157, 0]
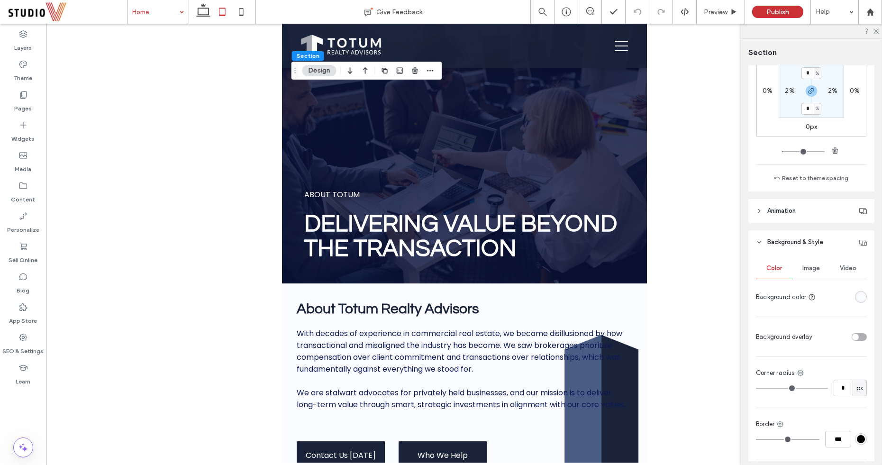
click at [811, 266] on span "Image" at bounding box center [812, 268] width 18 height 8
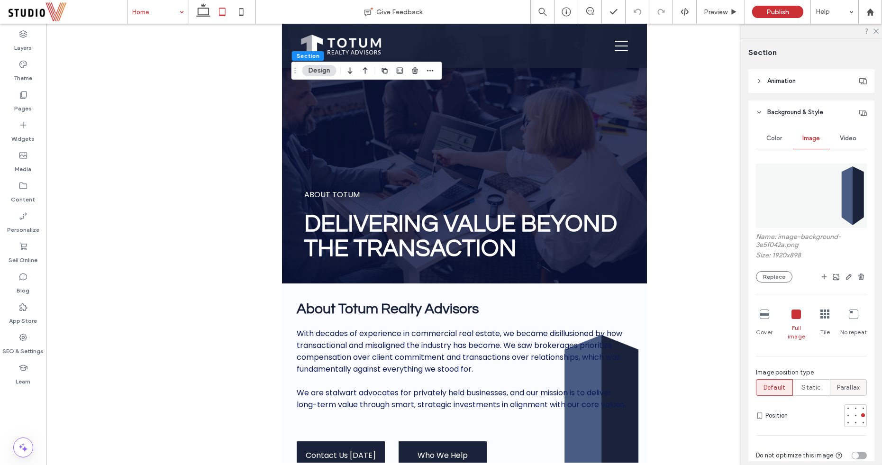
scroll to position [287, 0]
click at [863, 421] on div at bounding box center [863, 423] width 4 height 4
click at [863, 414] on div at bounding box center [863, 416] width 4 height 4
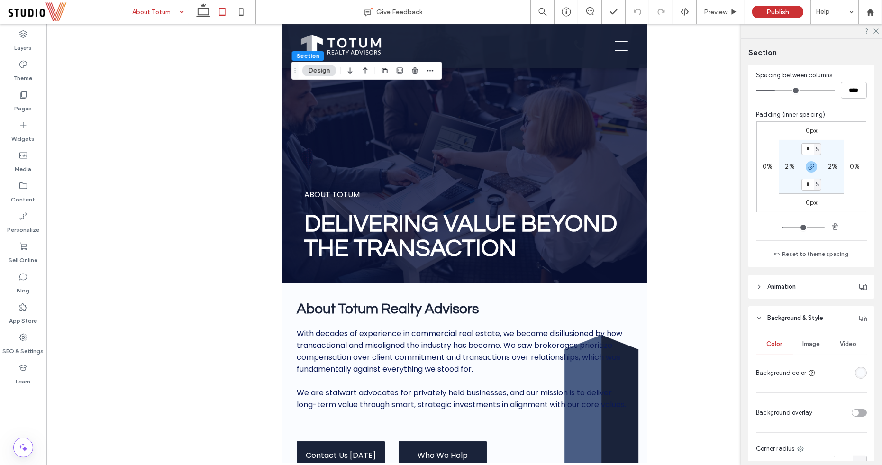
click at [817, 340] on span "Image" at bounding box center [812, 344] width 18 height 8
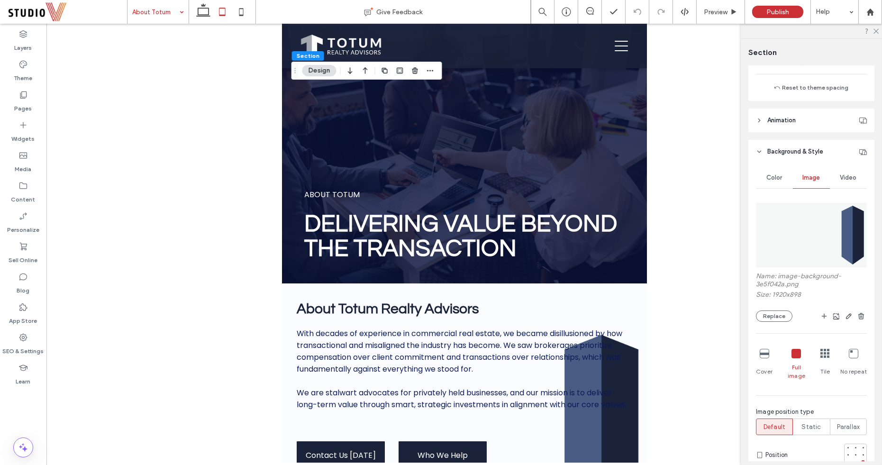
scroll to position [295, 0]
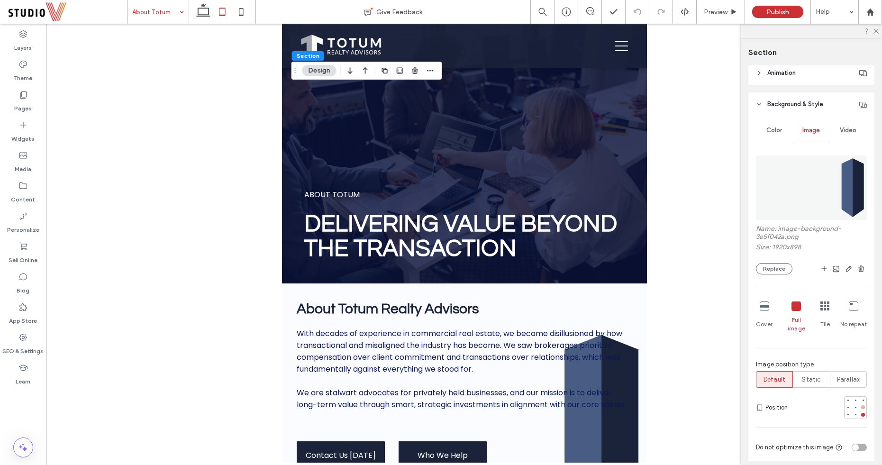
click at [863, 404] on div at bounding box center [863, 407] width 7 height 7
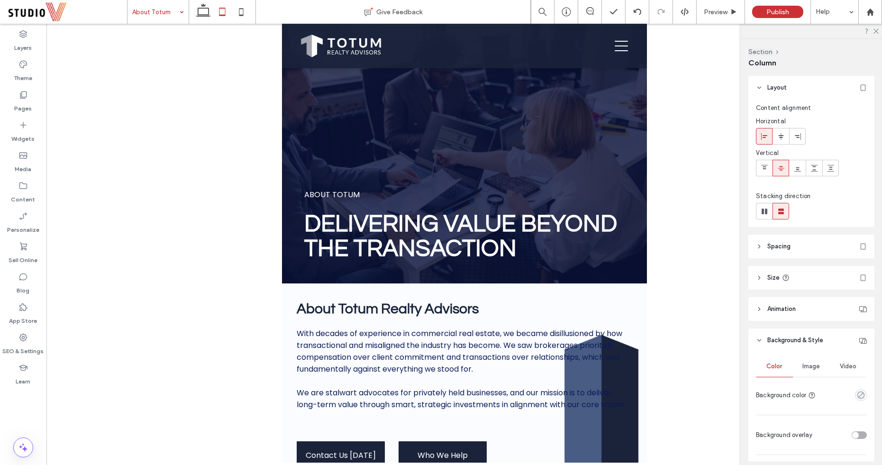
type input "***"
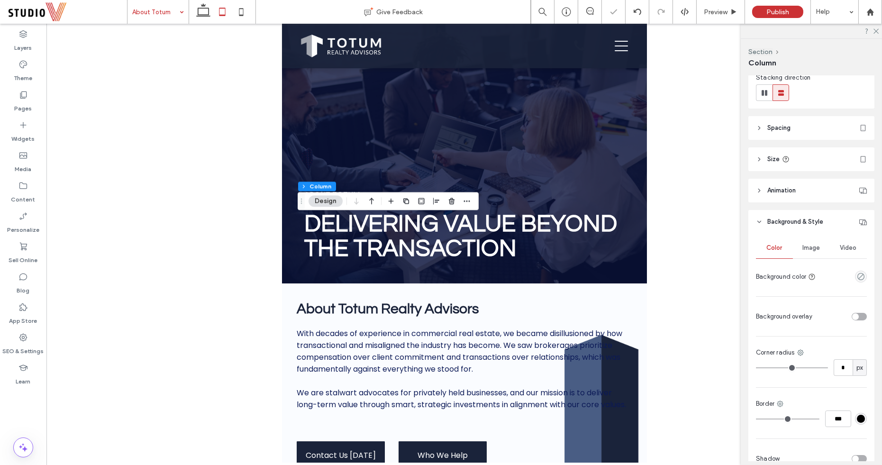
scroll to position [168, 0]
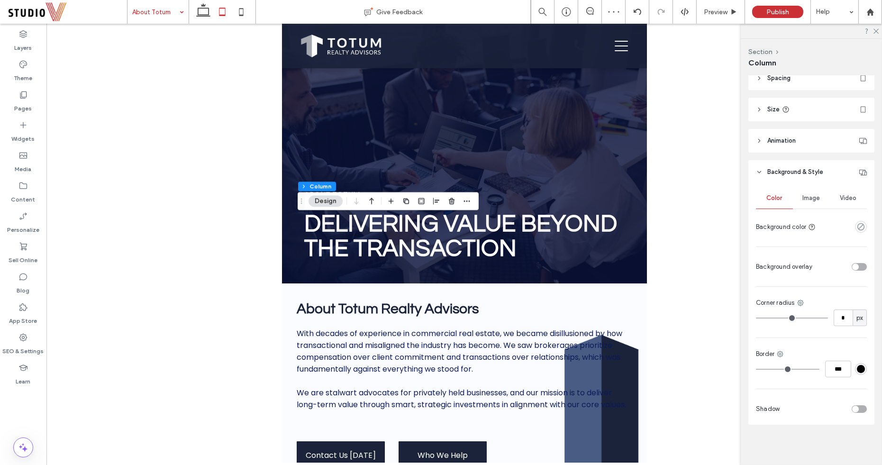
click at [776, 170] on span "Background & Style" at bounding box center [795, 171] width 56 height 9
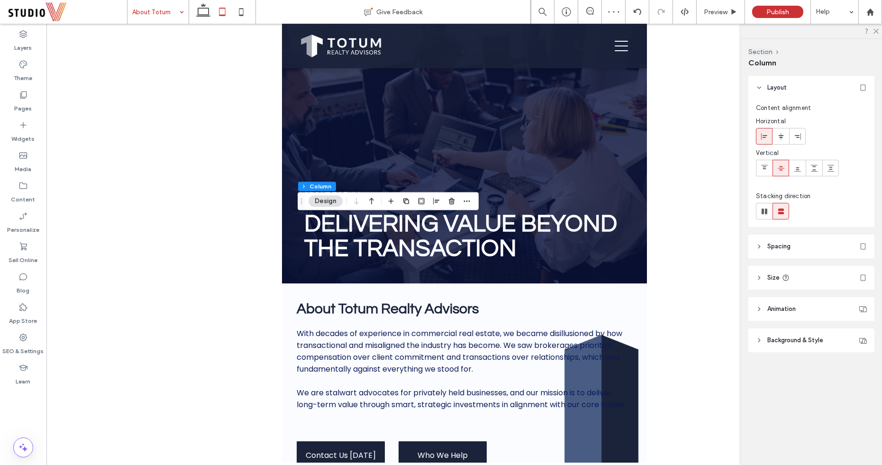
scroll to position [0, 0]
click at [805, 342] on span "Background & Style" at bounding box center [795, 340] width 56 height 9
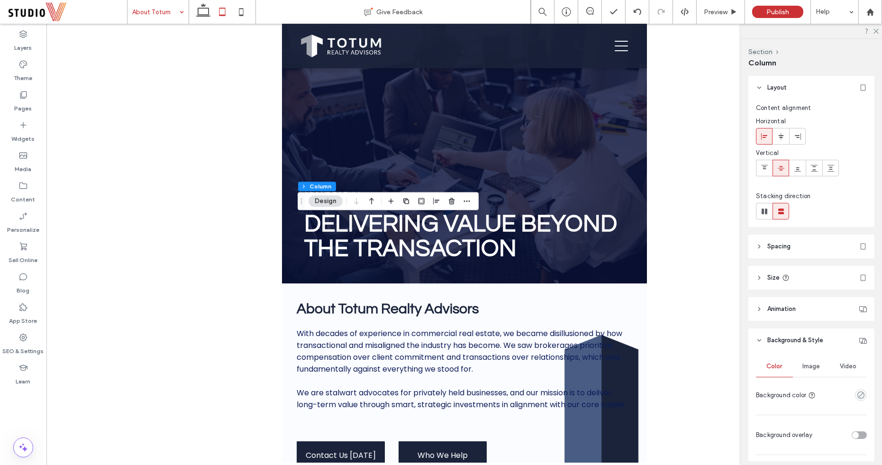
click at [811, 367] on span "Image" at bounding box center [812, 367] width 18 height 8
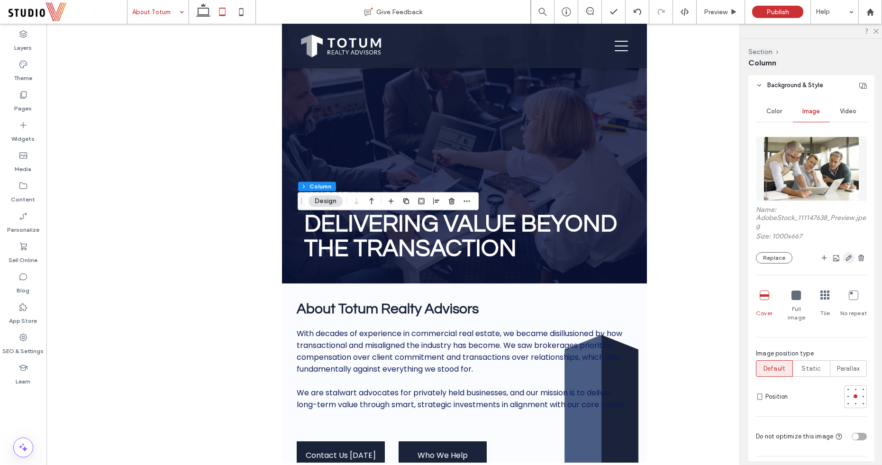
scroll to position [258, 0]
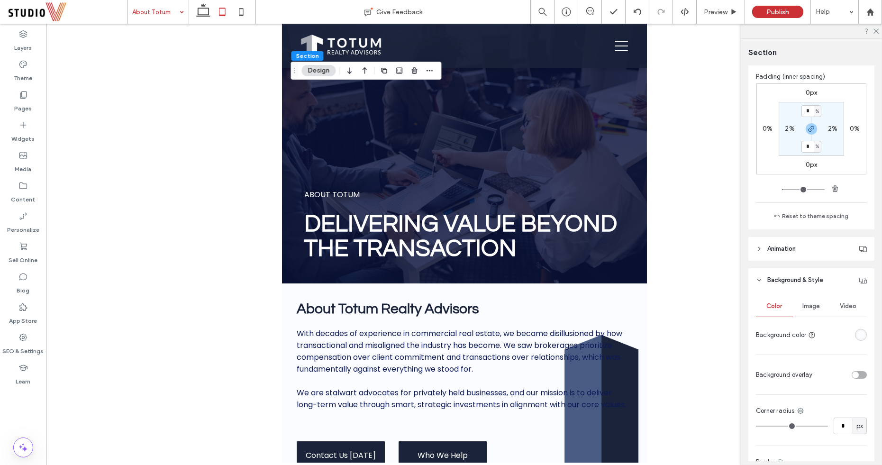
click at [813, 303] on span "Image" at bounding box center [812, 306] width 18 height 8
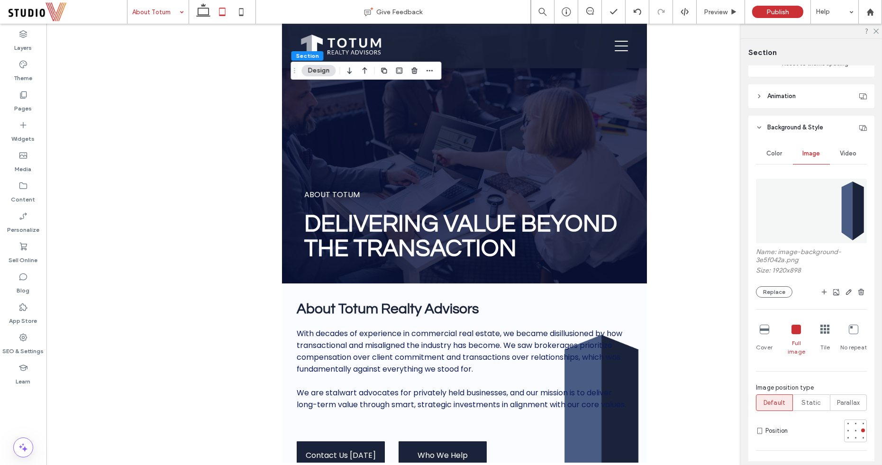
scroll to position [277, 0]
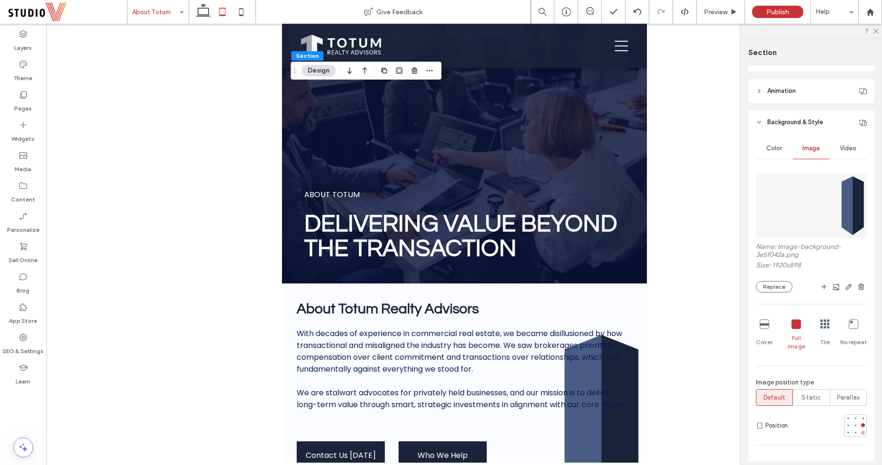
click at [863, 429] on div at bounding box center [863, 432] width 7 height 7
click at [876, 33] on icon at bounding box center [875, 30] width 6 height 6
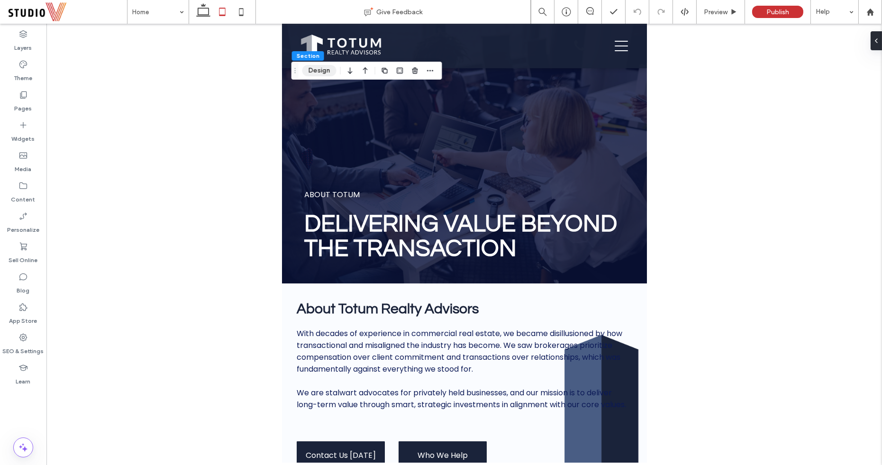
click at [316, 73] on button "Design" at bounding box center [319, 70] width 34 height 11
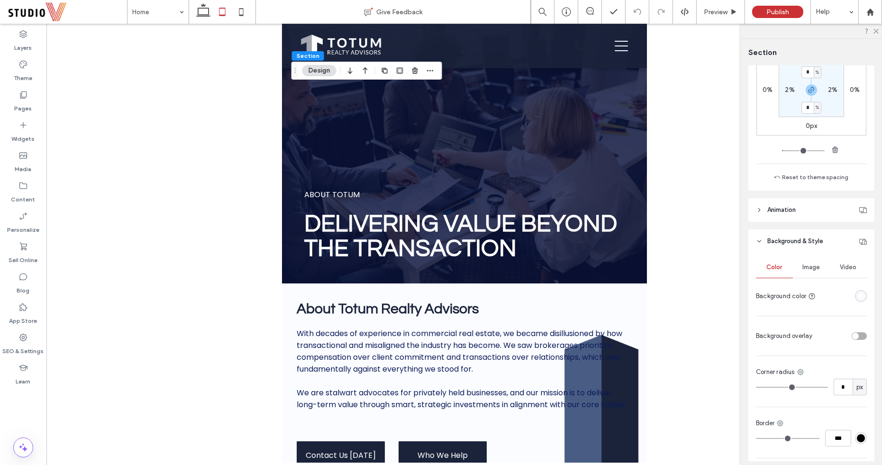
scroll to position [162, 0]
click at [814, 267] on div "Image" at bounding box center [811, 263] width 37 height 21
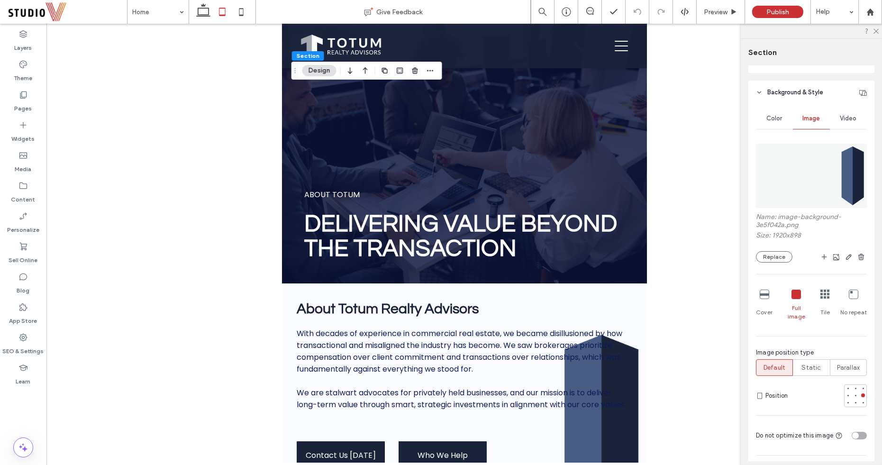
scroll to position [320, 0]
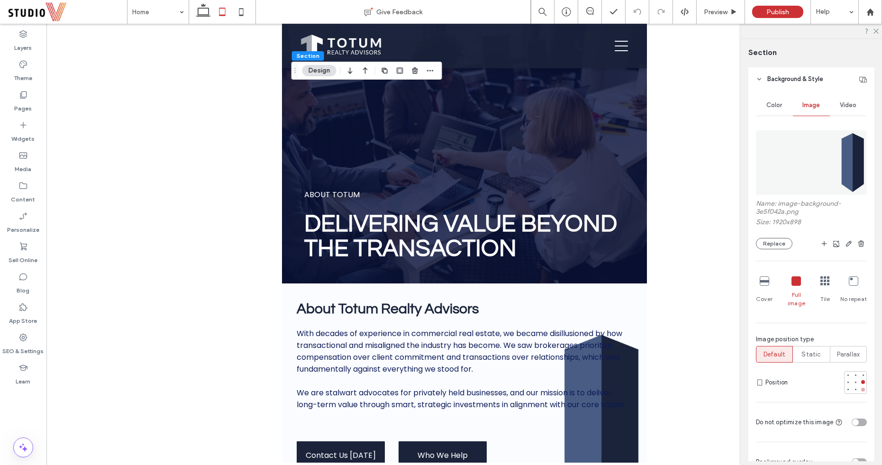
click at [863, 388] on div at bounding box center [863, 390] width 4 height 4
click at [876, 31] on use at bounding box center [875, 31] width 5 height 5
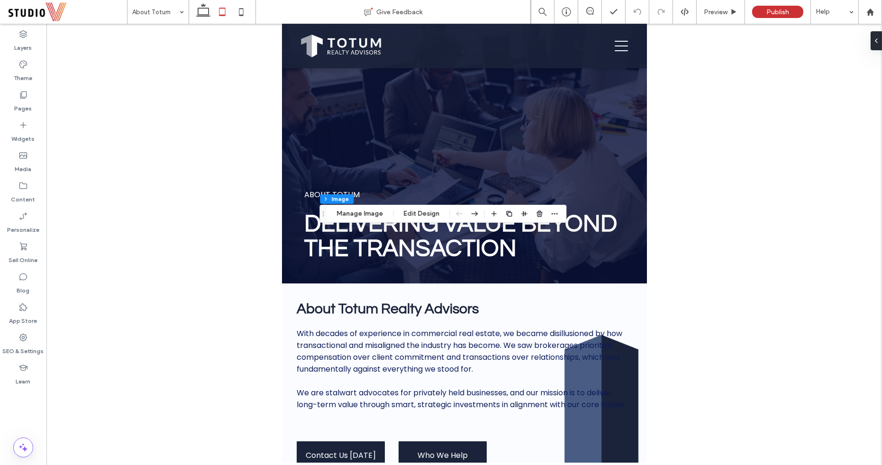
type input "**"
click at [413, 217] on button "Edit Design" at bounding box center [421, 213] width 48 height 11
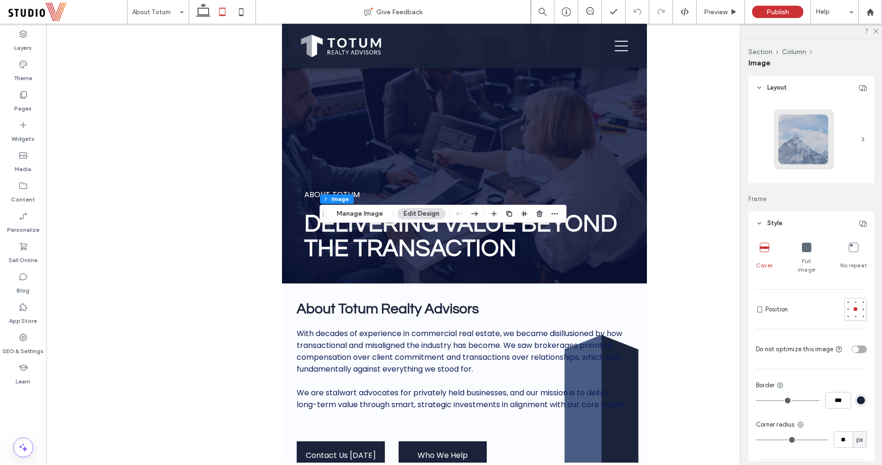
click at [809, 252] on div at bounding box center [806, 248] width 9 height 10
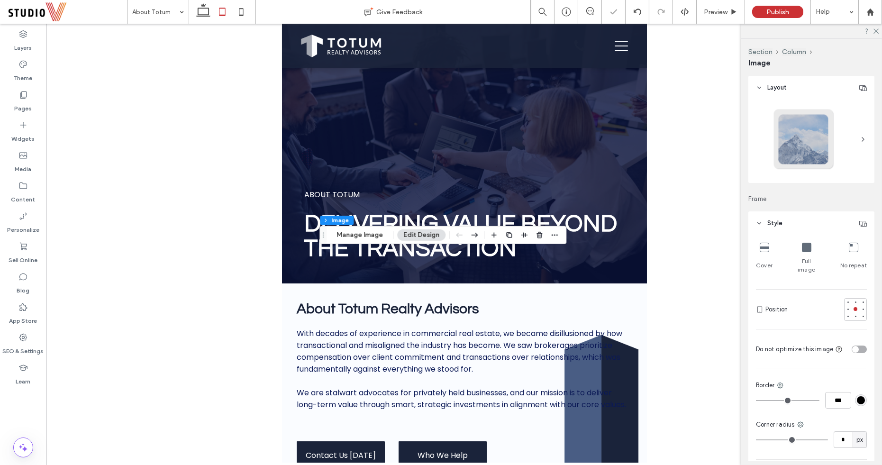
type input "**"
click at [808, 250] on icon at bounding box center [806, 247] width 9 height 9
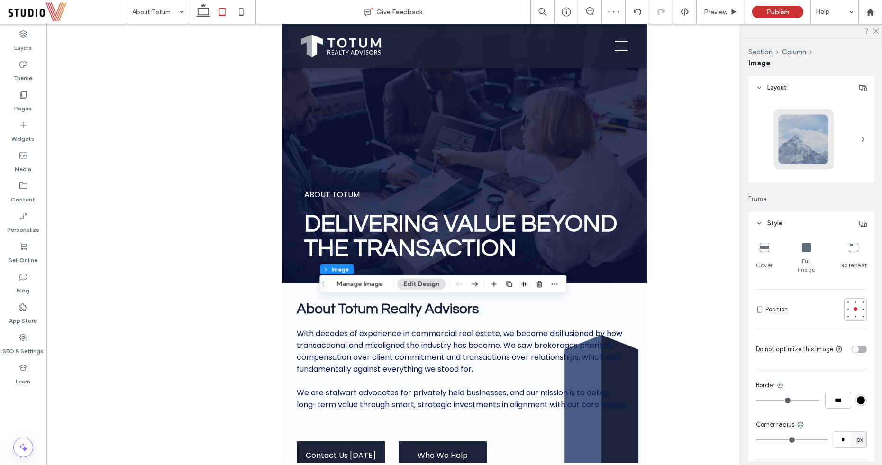
type input "**"
click at [807, 249] on icon at bounding box center [806, 247] width 9 height 9
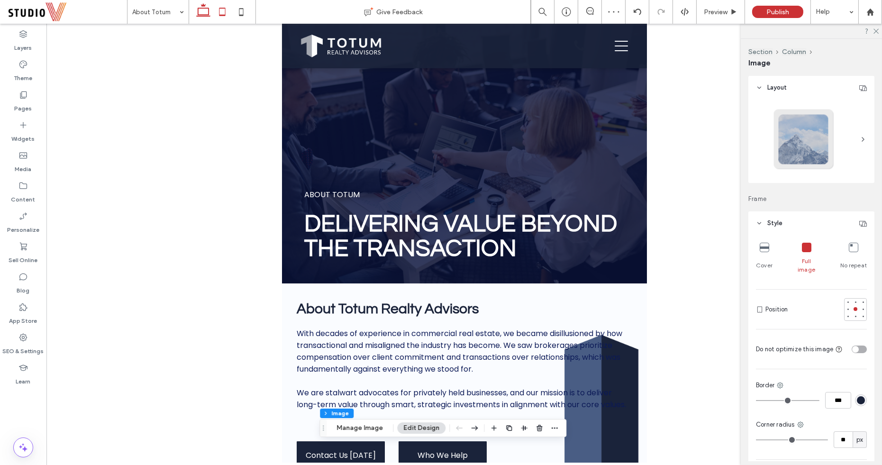
click at [202, 12] on icon at bounding box center [203, 11] width 19 height 19
type input "**"
type input "****"
type input "***"
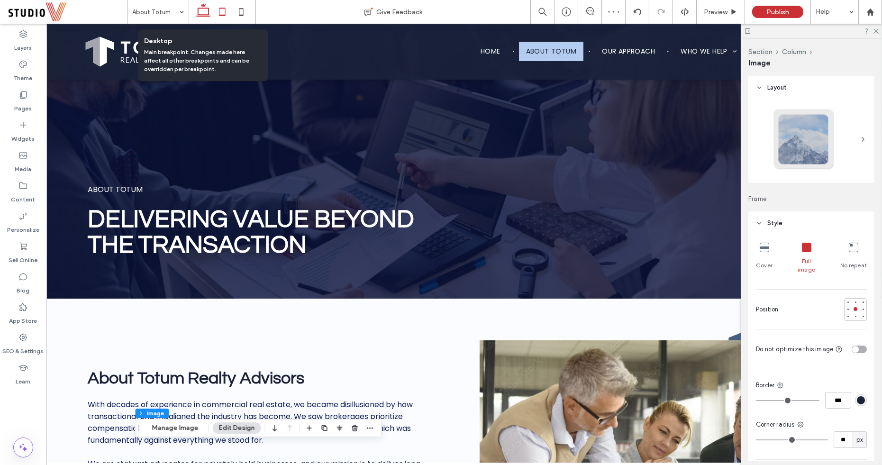
click at [225, 16] on use at bounding box center [222, 12] width 6 height 8
type input "**"
type input "****"
type input "***"
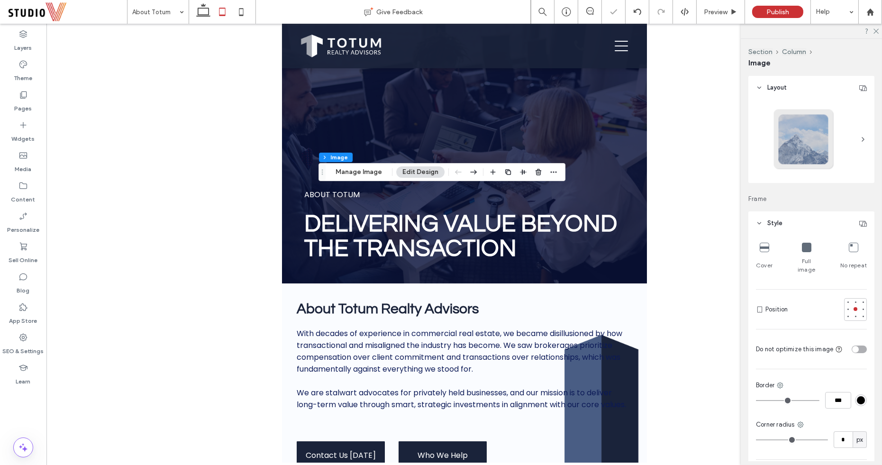
type input "**"
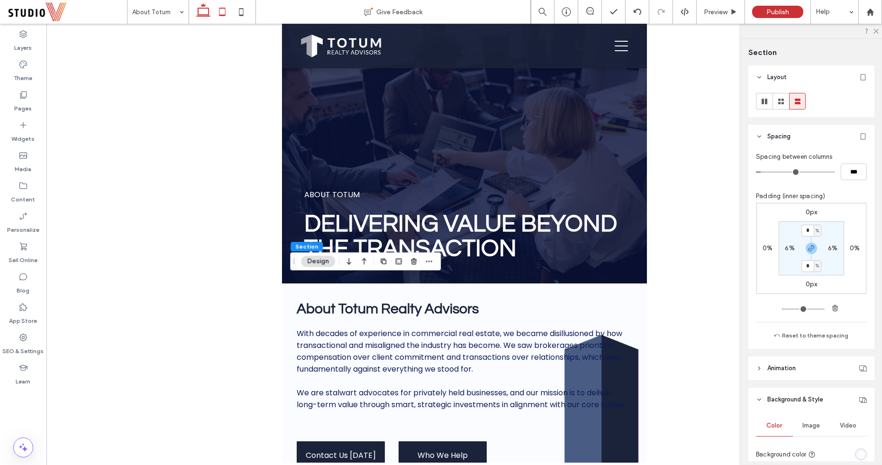
click at [202, 11] on icon at bounding box center [203, 11] width 19 height 19
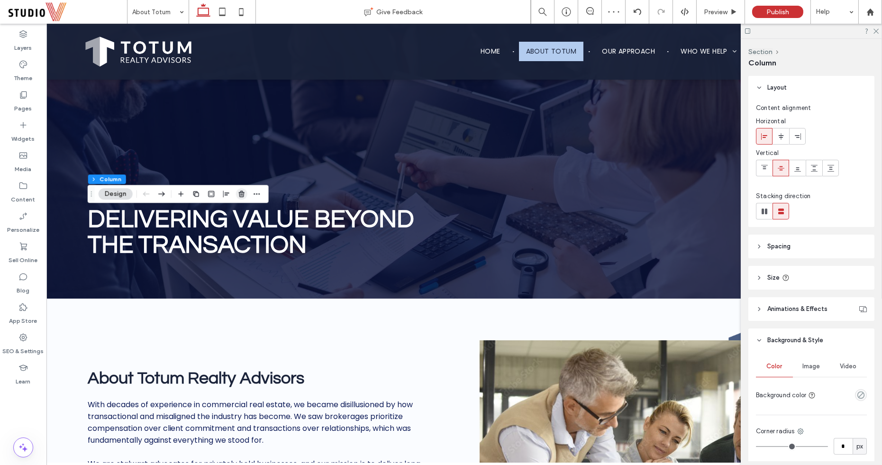
click at [238, 190] on icon "button" at bounding box center [242, 194] width 8 height 8
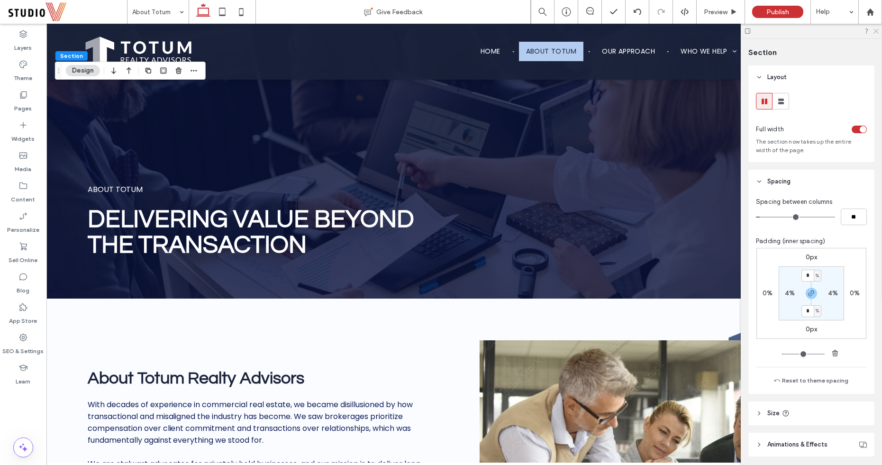
click at [878, 31] on icon at bounding box center [875, 30] width 6 height 6
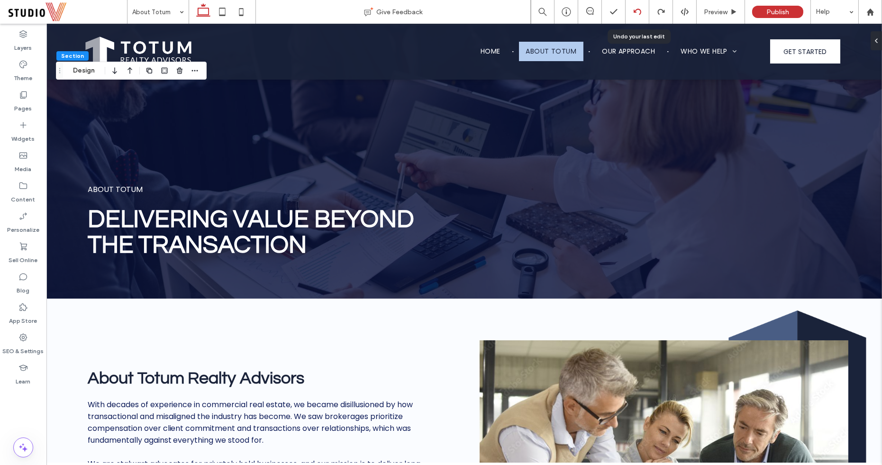
click at [642, 13] on div at bounding box center [637, 12] width 23 height 8
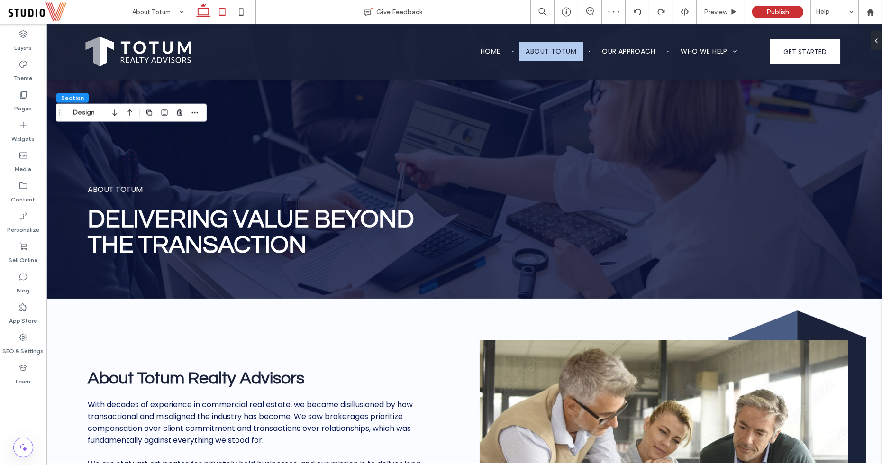
click at [219, 13] on icon at bounding box center [222, 11] width 19 height 19
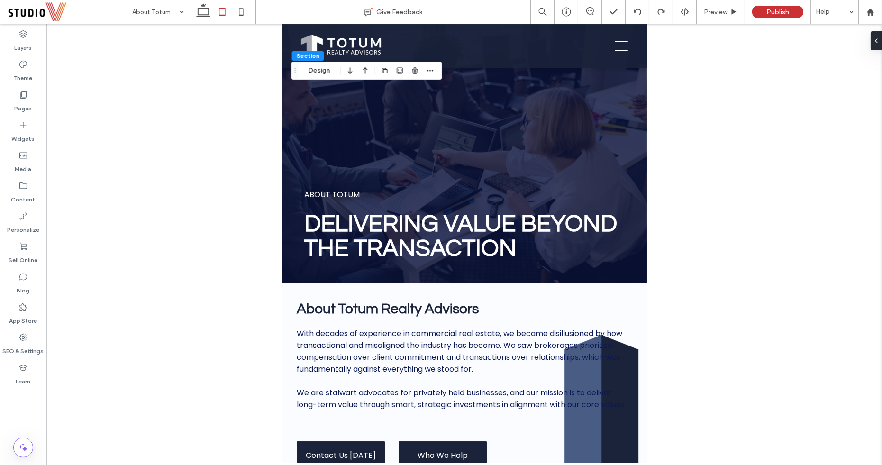
click at [235, 247] on div at bounding box center [464, 243] width 836 height 439
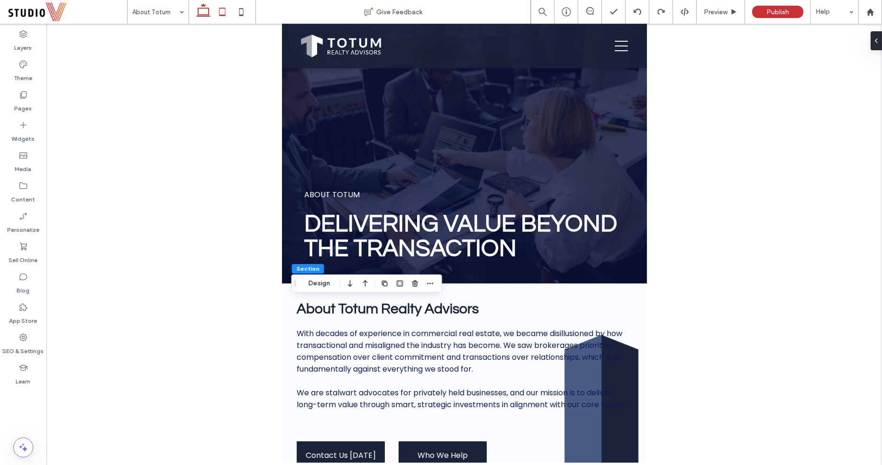
click at [200, 14] on icon at bounding box center [203, 11] width 19 height 19
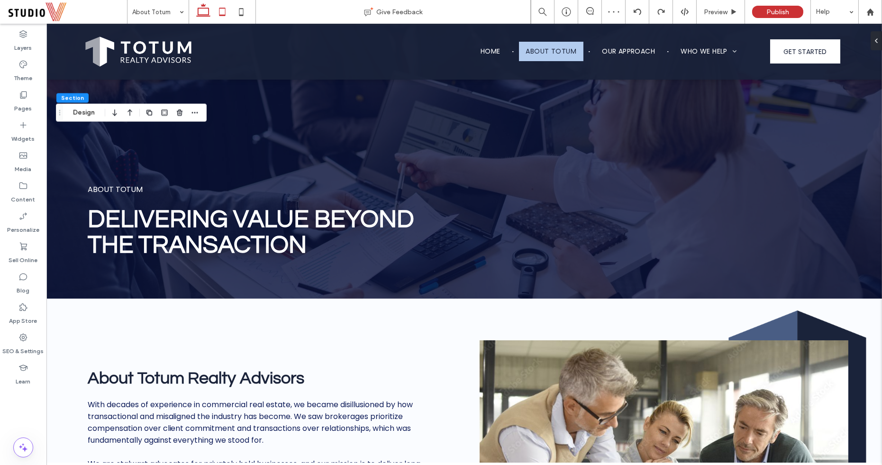
click at [225, 12] on icon at bounding box center [222, 11] width 19 height 19
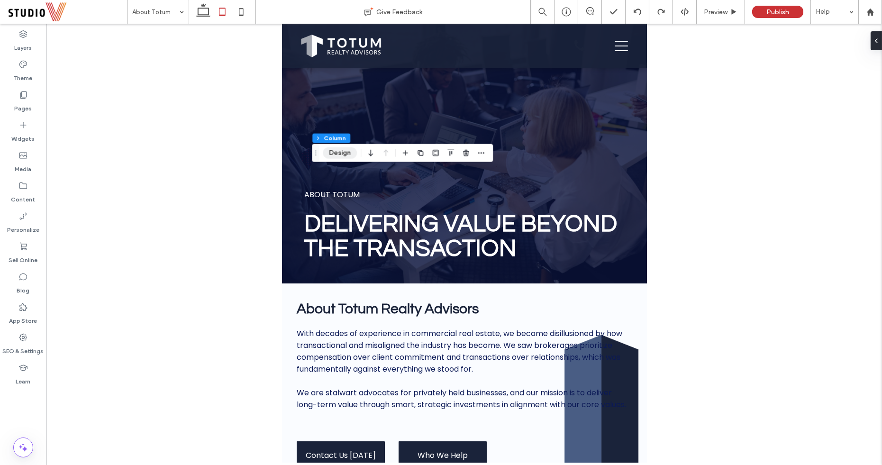
click at [331, 155] on button "Design" at bounding box center [340, 152] width 34 height 11
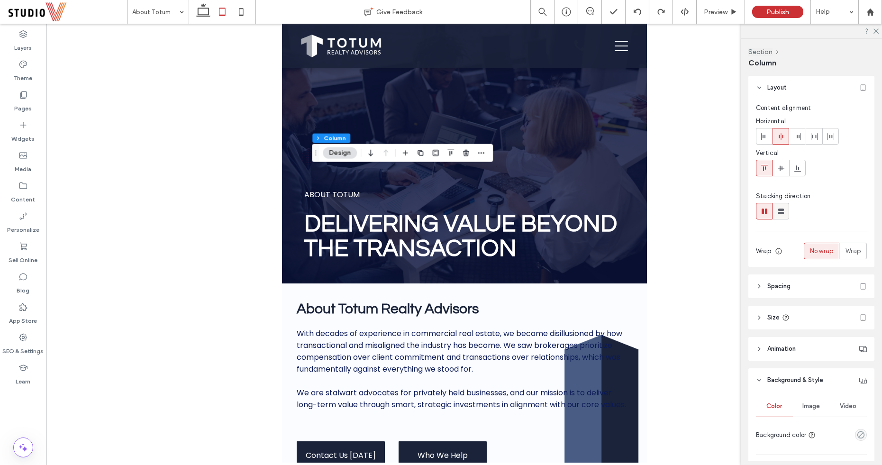
click at [781, 209] on use at bounding box center [781, 212] width 6 height 6
type input "**"
type input "****"
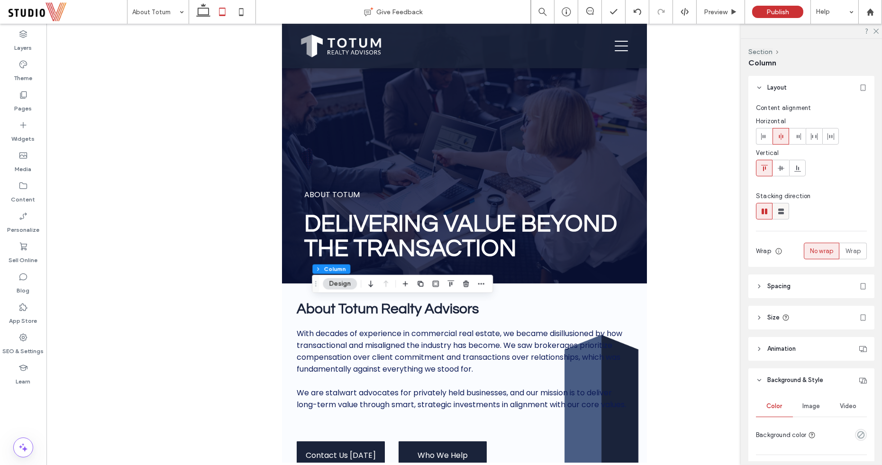
click at [777, 209] on icon at bounding box center [780, 211] width 9 height 9
type input "**"
type input "****"
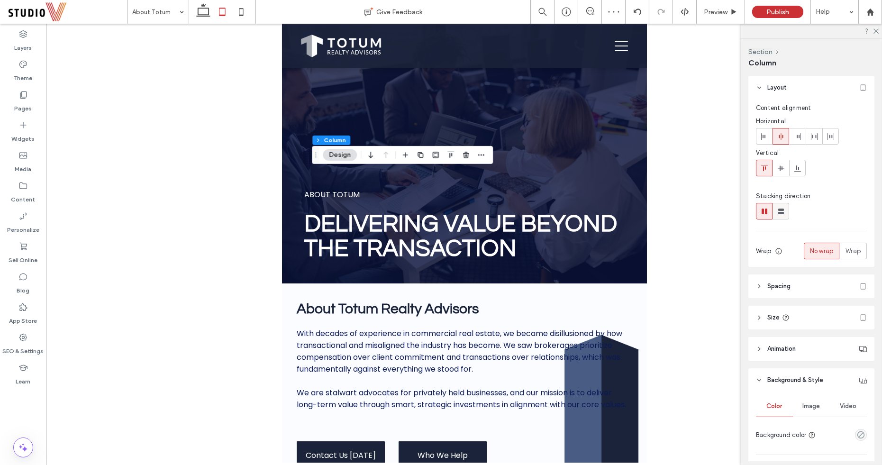
click at [785, 208] on icon at bounding box center [780, 211] width 9 height 9
type input "**"
type input "****"
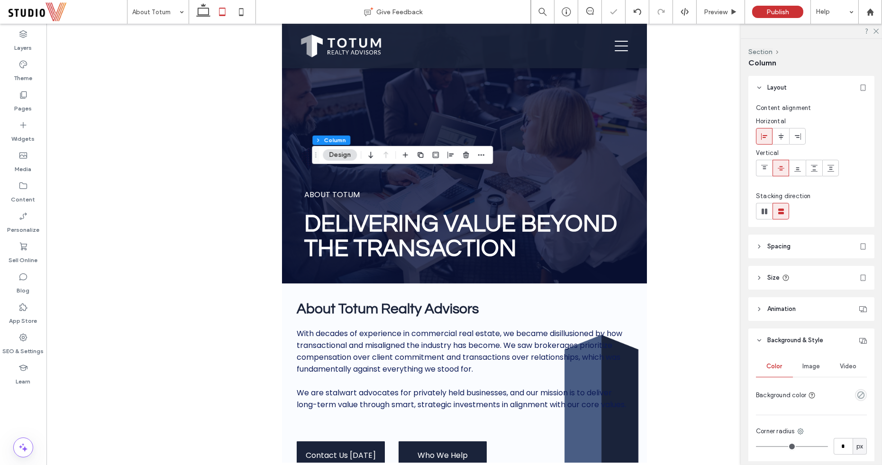
click at [874, 35] on div at bounding box center [811, 31] width 141 height 15
click at [874, 31] on icon at bounding box center [875, 30] width 6 height 6
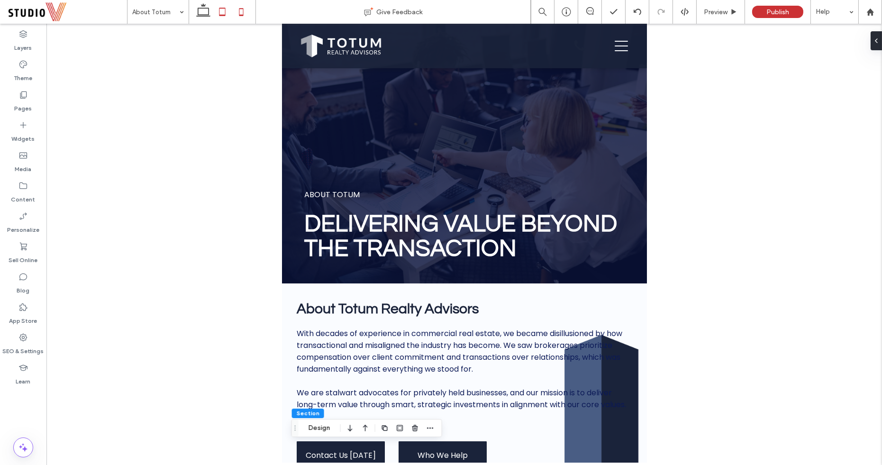
click at [240, 12] on icon at bounding box center [241, 11] width 19 height 19
type input "*"
type input "***"
type input "*"
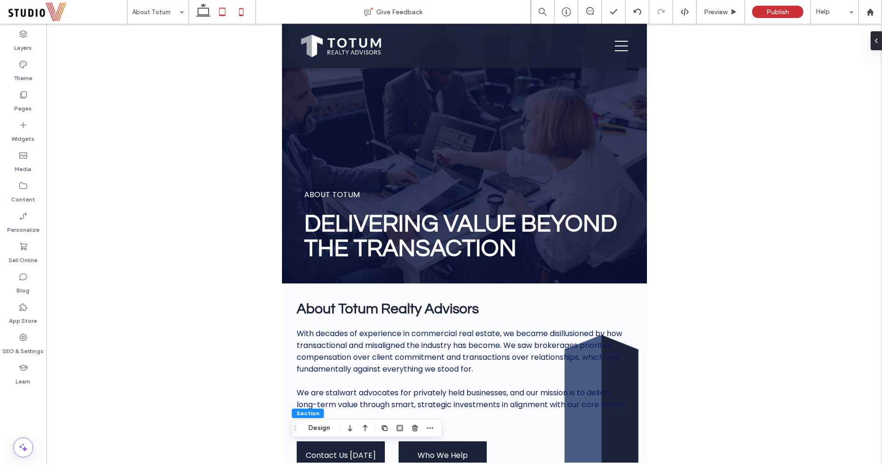
type input "*"
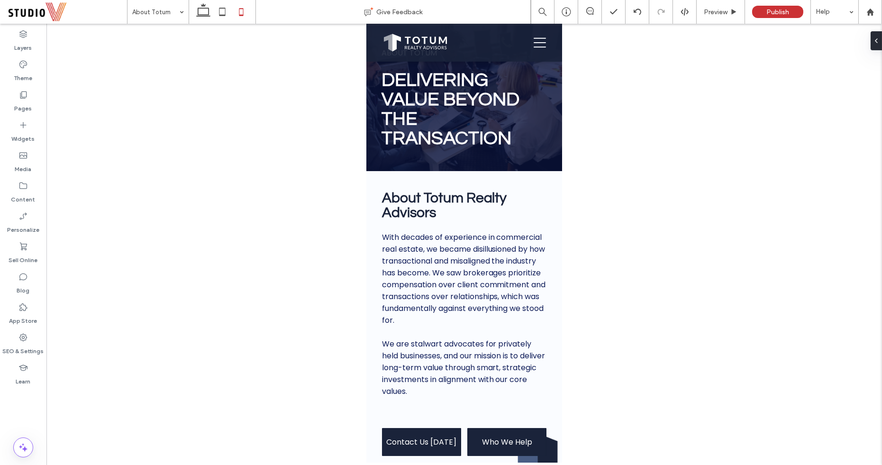
type input "***"
type input "****"
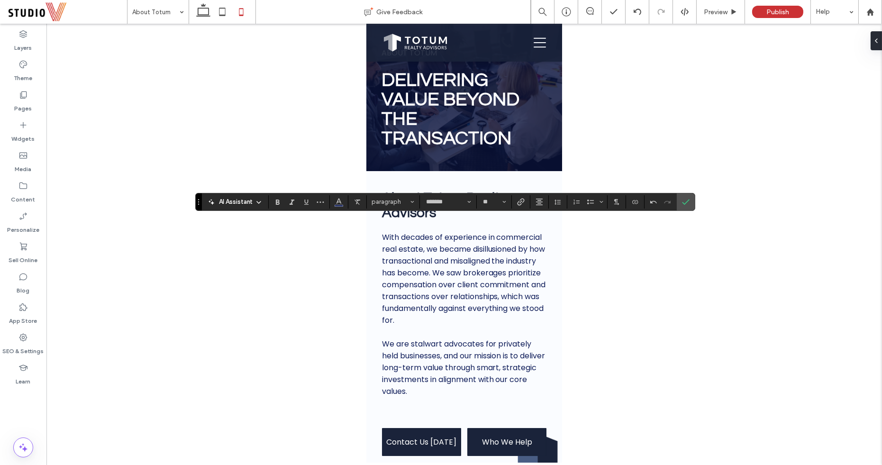
type input "*"
click at [536, 207] on span "Alignment" at bounding box center [540, 202] width 8 height 12
click at [543, 216] on icon "ui.textEditor.alignment.left" at bounding box center [547, 217] width 8 height 8
click at [682, 199] on icon "Confirm" at bounding box center [686, 202] width 8 height 8
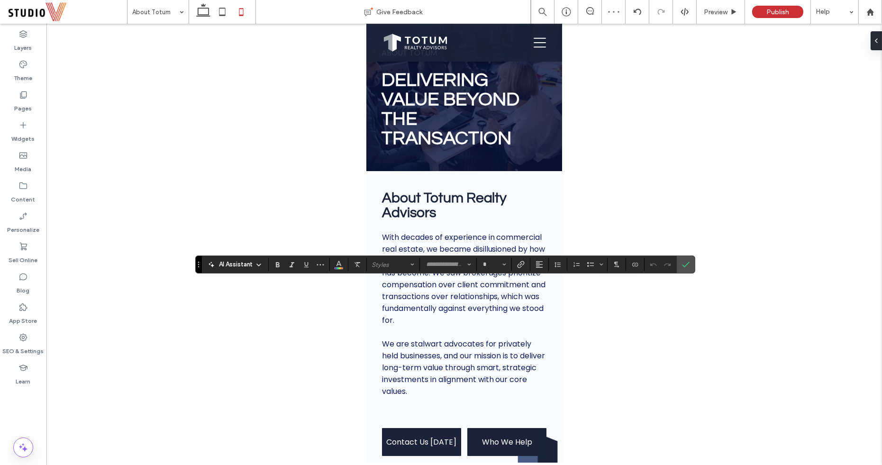
type input "*******"
type input "**"
type input "*"
click at [539, 267] on icon "Alignment" at bounding box center [540, 265] width 8 height 8
click at [536, 282] on span "ui.textEditor.alignment.left" at bounding box center [538, 280] width 4 height 14
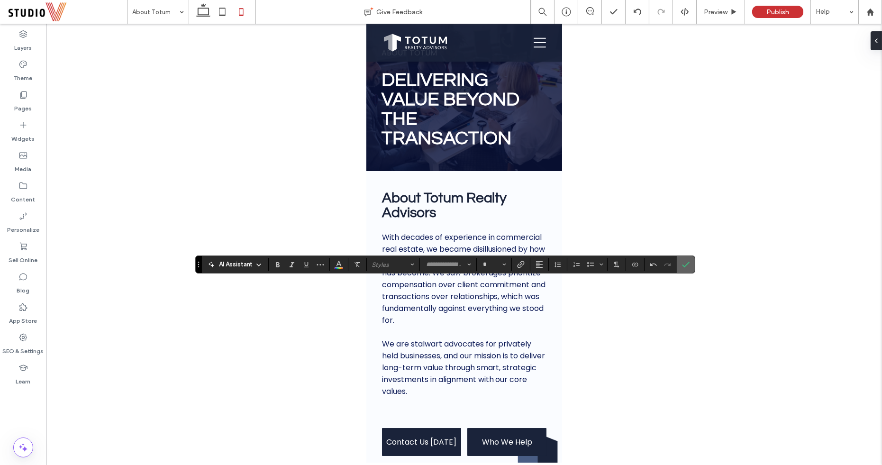
click at [682, 266] on use "Confirm" at bounding box center [686, 265] width 8 height 6
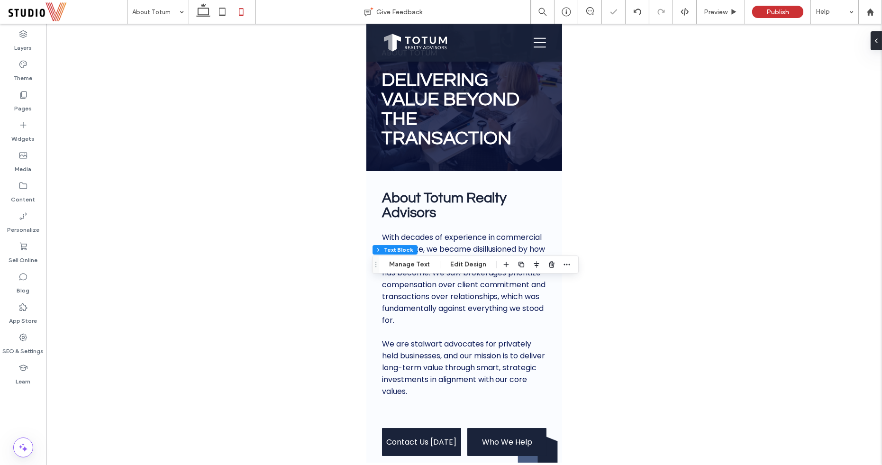
click at [645, 265] on div at bounding box center [464, 243] width 836 height 439
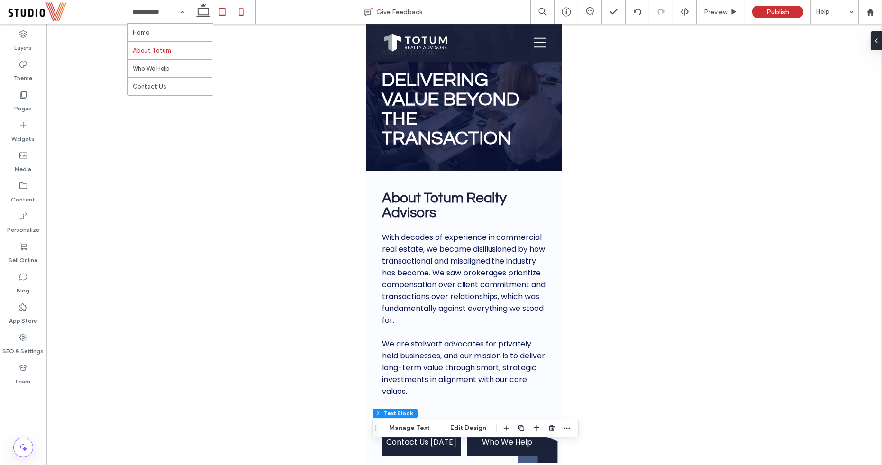
click at [218, 12] on icon at bounding box center [222, 11] width 19 height 19
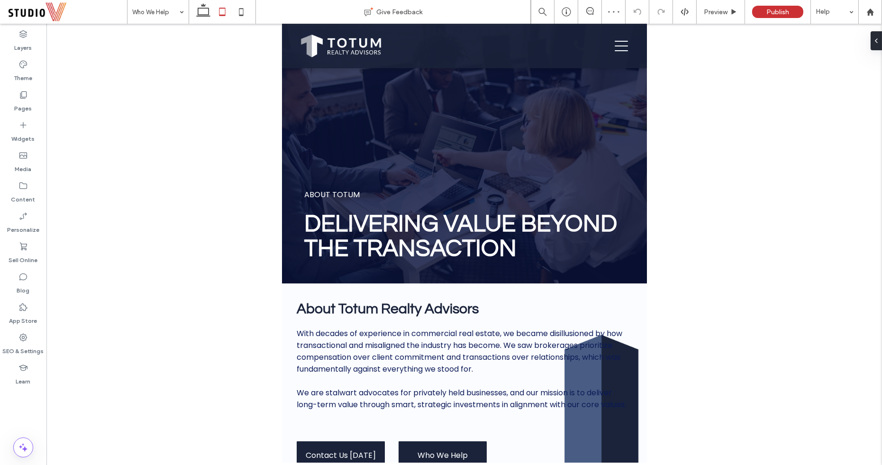
type input "***"
click at [329, 215] on button "Design" at bounding box center [334, 213] width 34 height 11
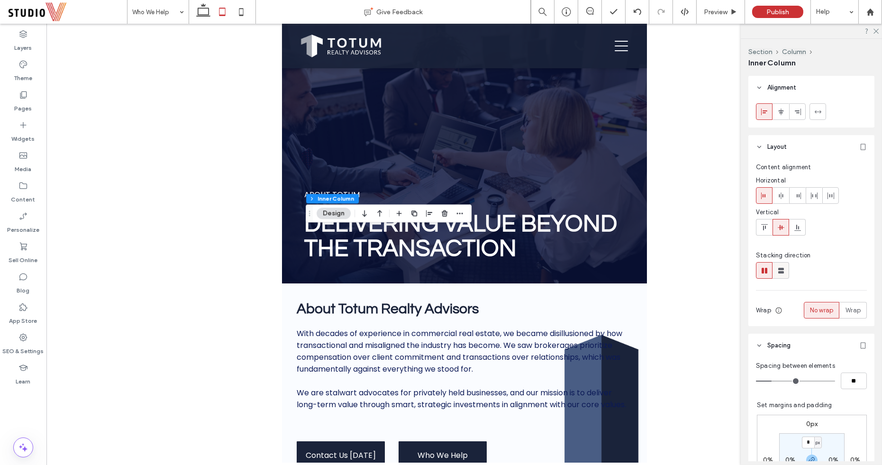
click at [779, 271] on use at bounding box center [781, 271] width 6 height 6
type input "**"
type input "****"
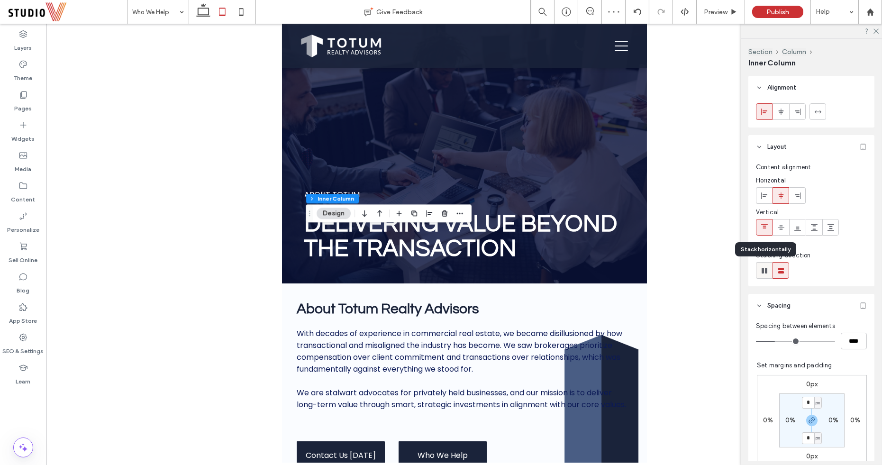
click at [767, 271] on icon at bounding box center [764, 270] width 9 height 9
type input "*"
type input "**"
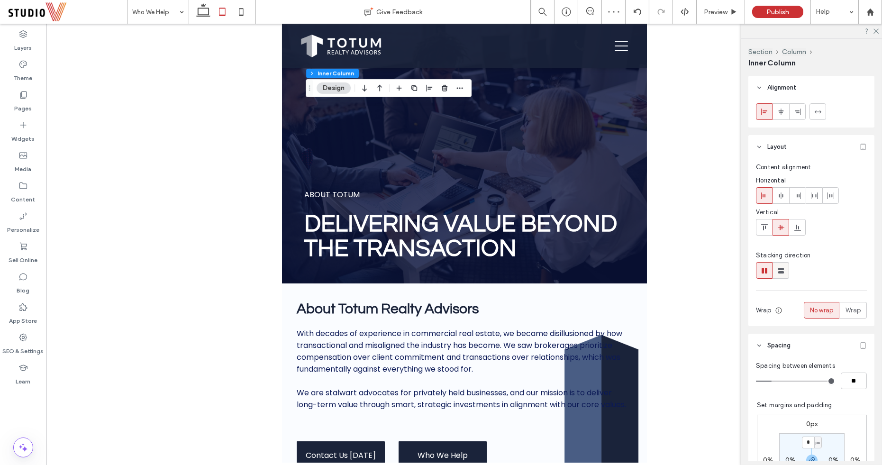
click at [778, 273] on icon at bounding box center [780, 270] width 9 height 9
type input "**"
type input "****"
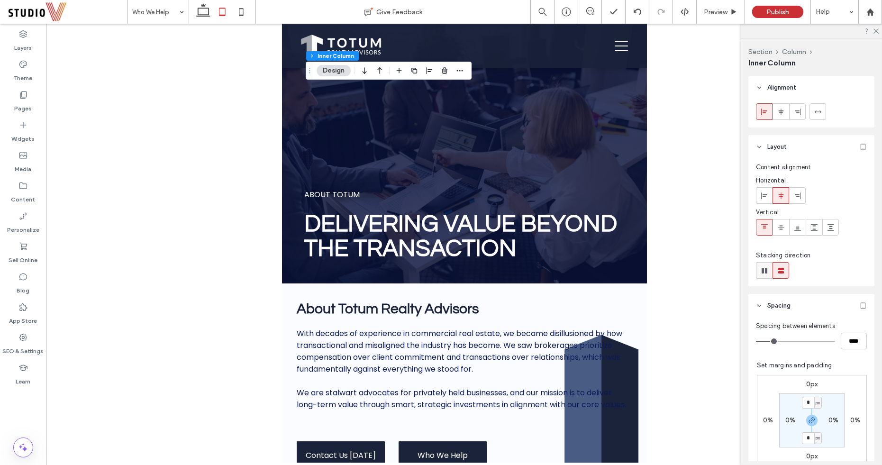
click at [766, 268] on use at bounding box center [765, 271] width 6 height 6
type input "*"
type input "**"
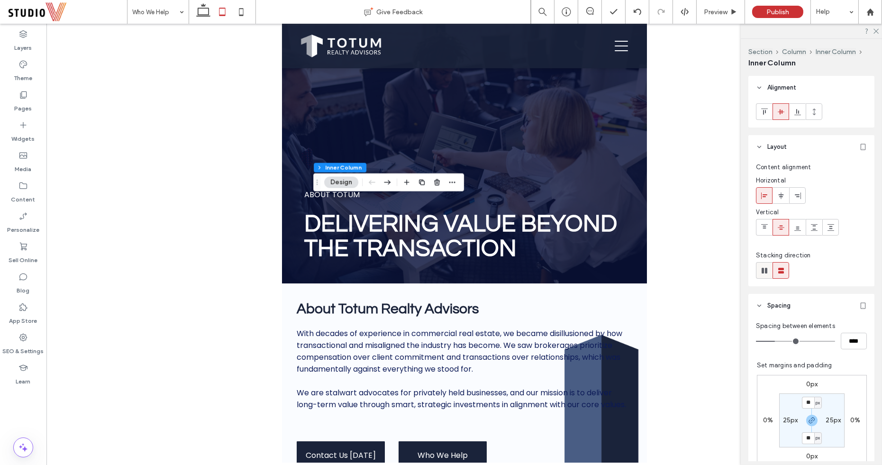
click at [760, 267] on icon at bounding box center [764, 270] width 9 height 9
type input "*"
type input "**"
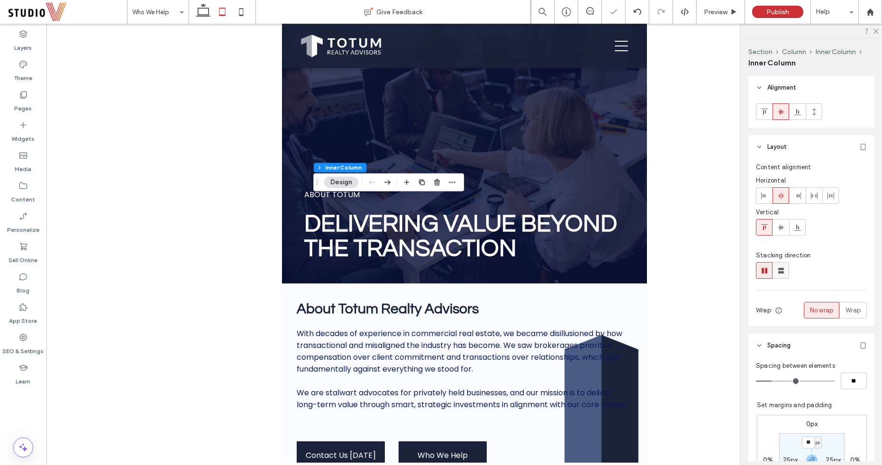
click at [781, 270] on icon at bounding box center [780, 270] width 9 height 9
type input "**"
type input "****"
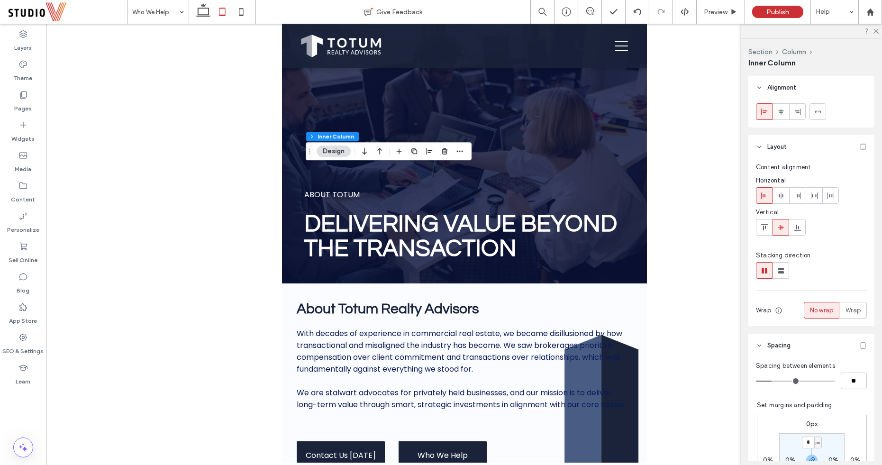
click at [786, 149] on span "Layout" at bounding box center [776, 146] width 19 height 9
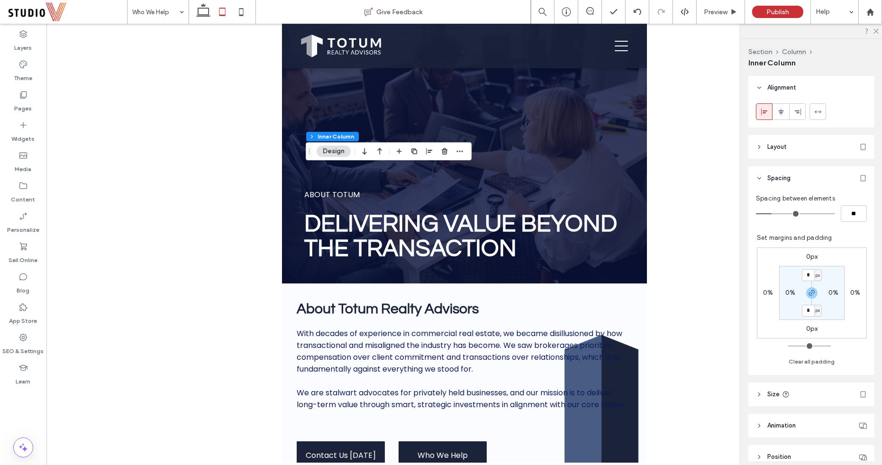
click at [786, 149] on span "Layout" at bounding box center [776, 146] width 19 height 9
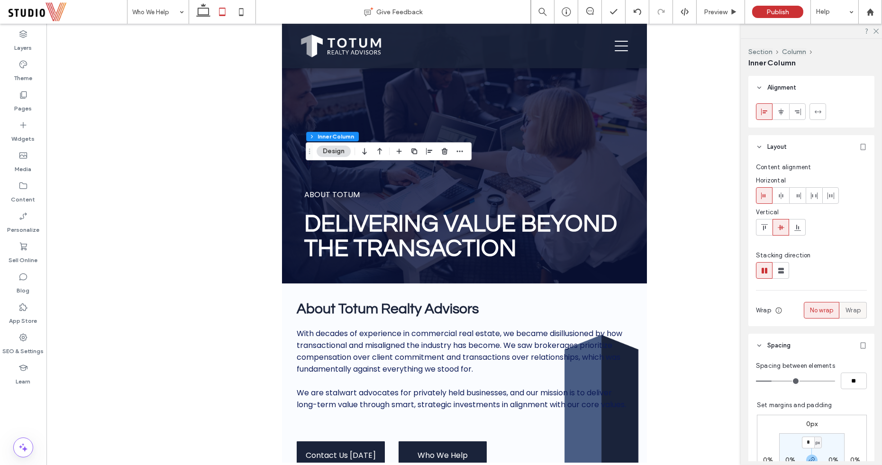
click at [856, 310] on span "Wrap" at bounding box center [852, 310] width 15 height 9
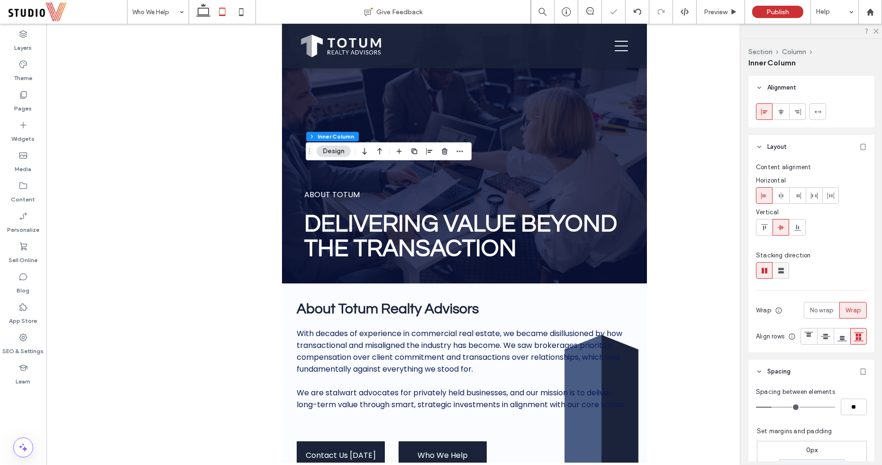
click at [781, 268] on use at bounding box center [781, 271] width 6 height 6
type input "**"
type input "****"
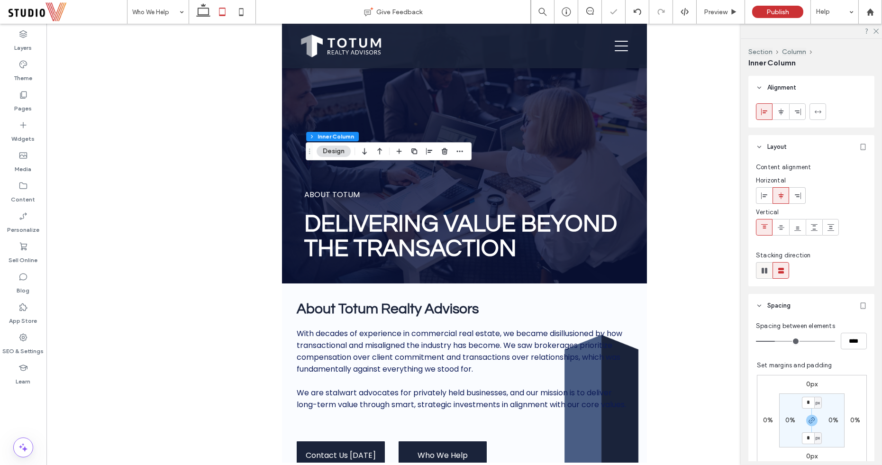
click at [768, 270] on icon at bounding box center [764, 270] width 9 height 9
type input "*"
type input "**"
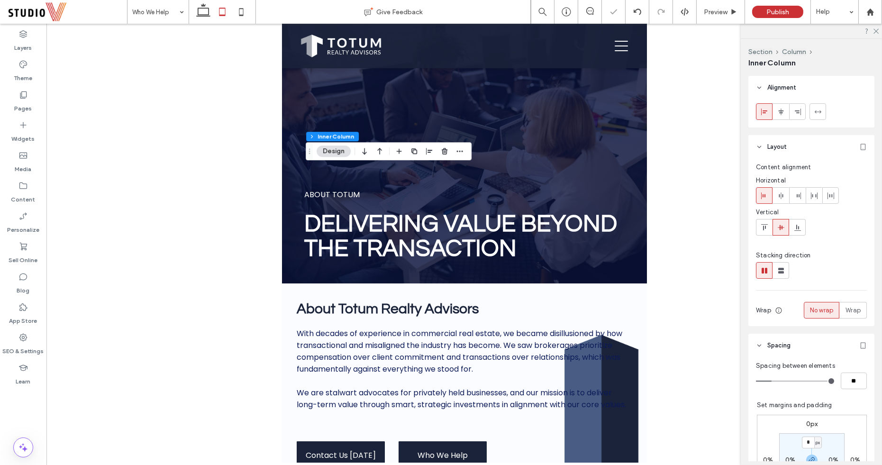
click at [828, 314] on div "No wrap" at bounding box center [821, 310] width 23 height 16
click at [851, 312] on span "Wrap" at bounding box center [852, 310] width 15 height 9
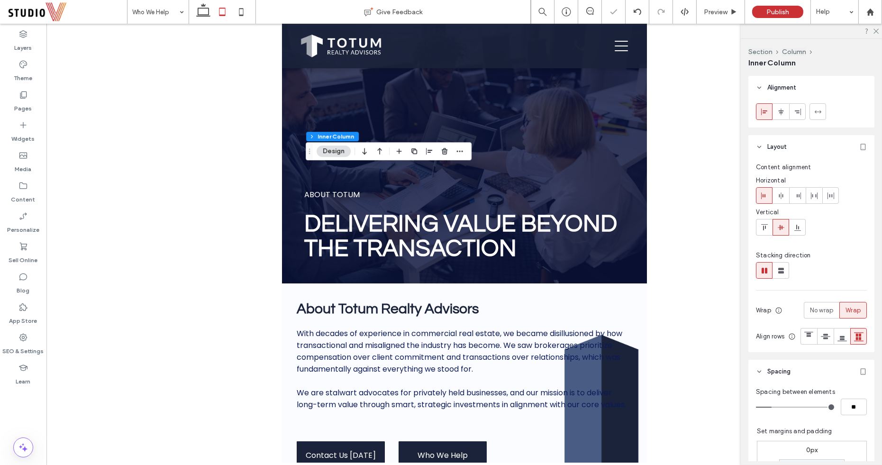
click at [851, 312] on span "Wrap" at bounding box center [852, 310] width 15 height 9
click at [820, 312] on span "No wrap" at bounding box center [821, 310] width 23 height 9
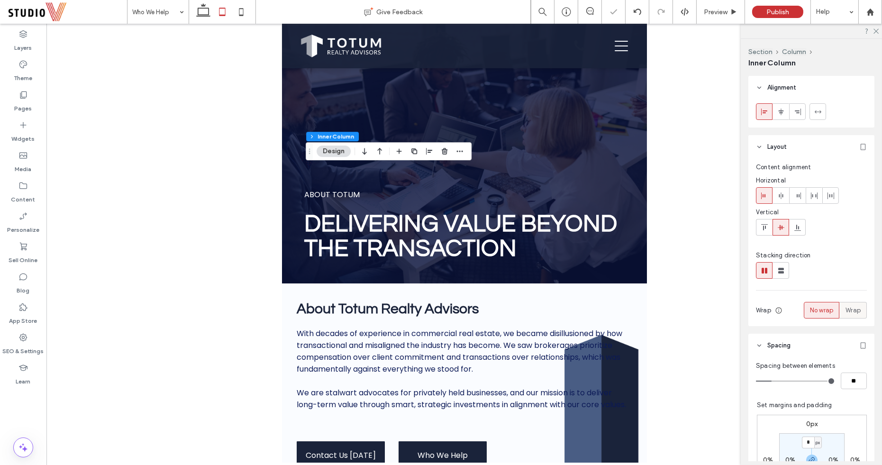
click at [849, 310] on span "Wrap" at bounding box center [852, 310] width 15 height 9
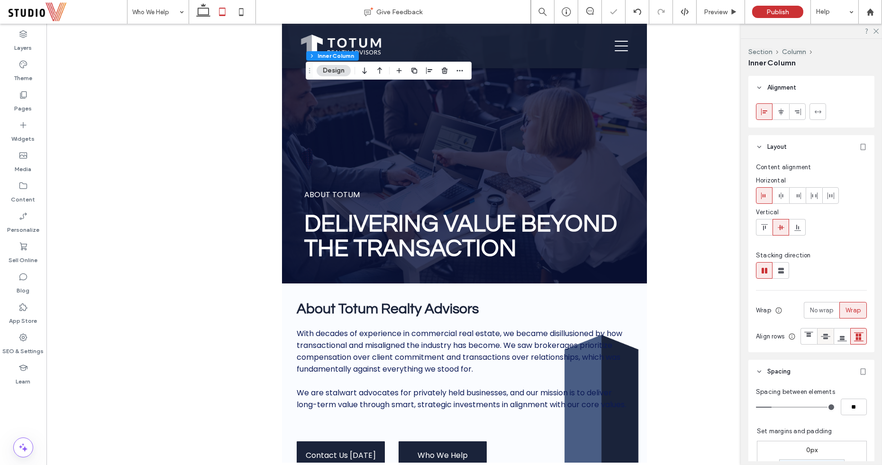
click at [821, 339] on use at bounding box center [825, 336] width 9 height 5
click at [837, 341] on use at bounding box center [841, 338] width 9 height 5
click at [804, 341] on icon at bounding box center [808, 336] width 9 height 9
click at [854, 341] on icon at bounding box center [858, 336] width 9 height 9
click at [814, 309] on span "No wrap" at bounding box center [821, 310] width 23 height 9
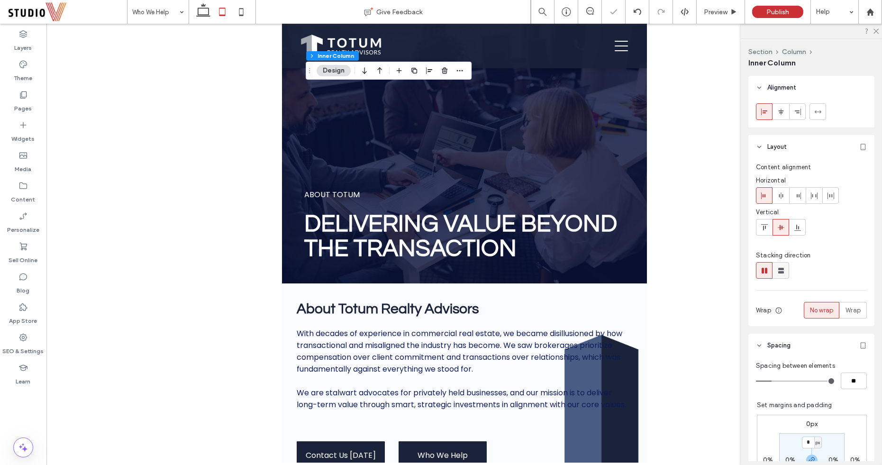
click at [780, 268] on use at bounding box center [781, 271] width 6 height 6
type input "**"
type input "****"
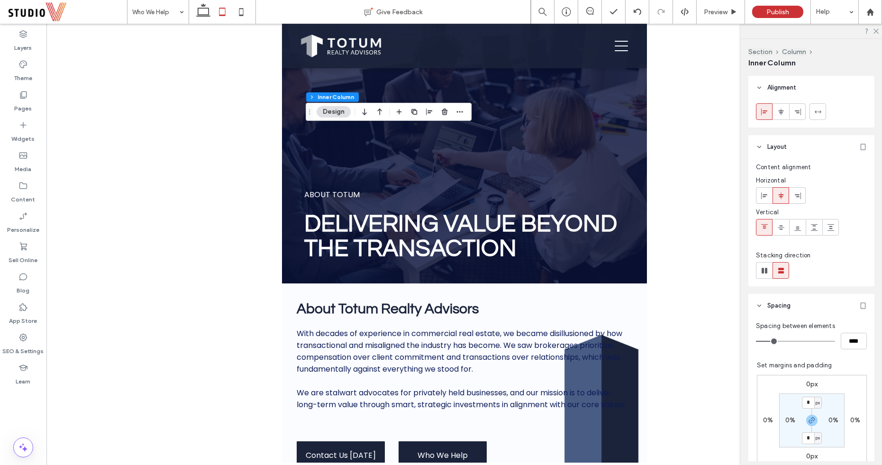
click at [195, 182] on div at bounding box center [464, 243] width 836 height 439
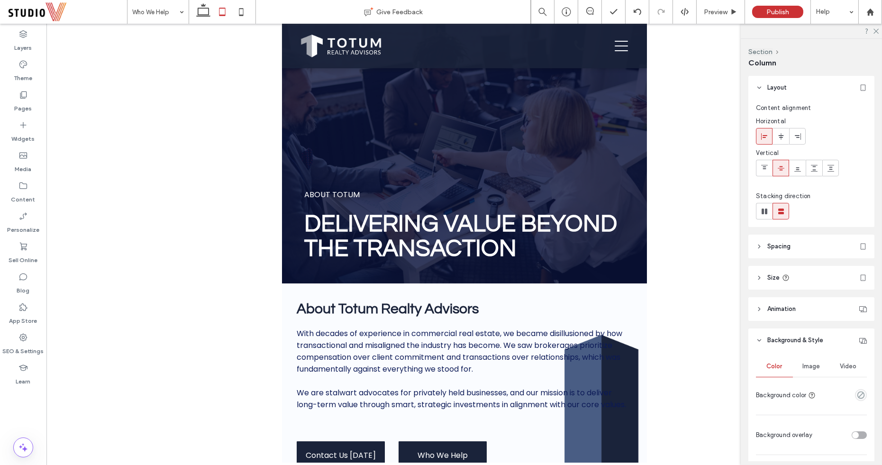
type input "**"
type input "*****"
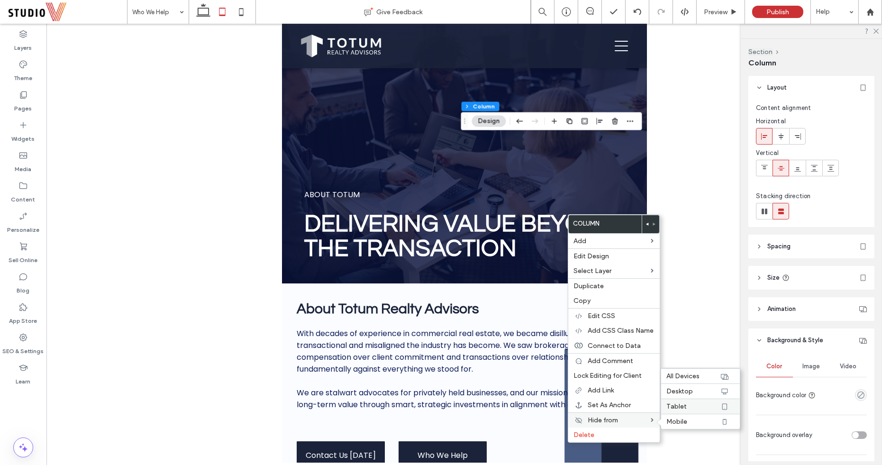
click at [689, 404] on label "Tablet" at bounding box center [693, 406] width 53 height 8
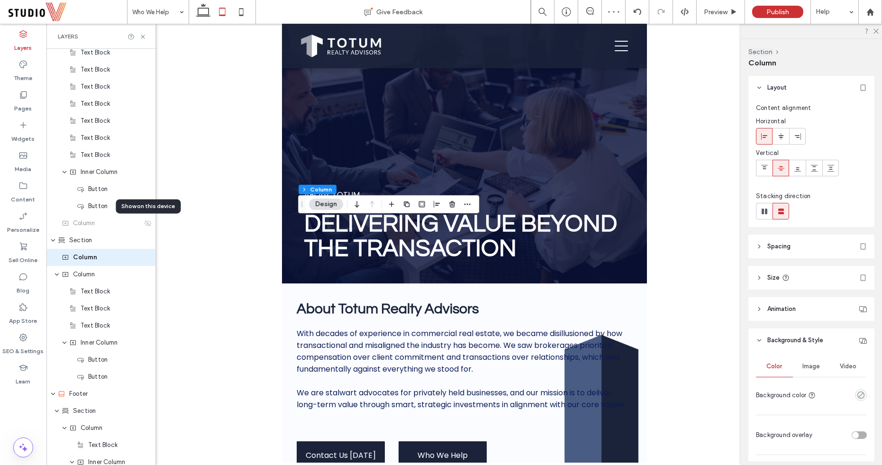
scroll to position [772, 0]
type input "***"
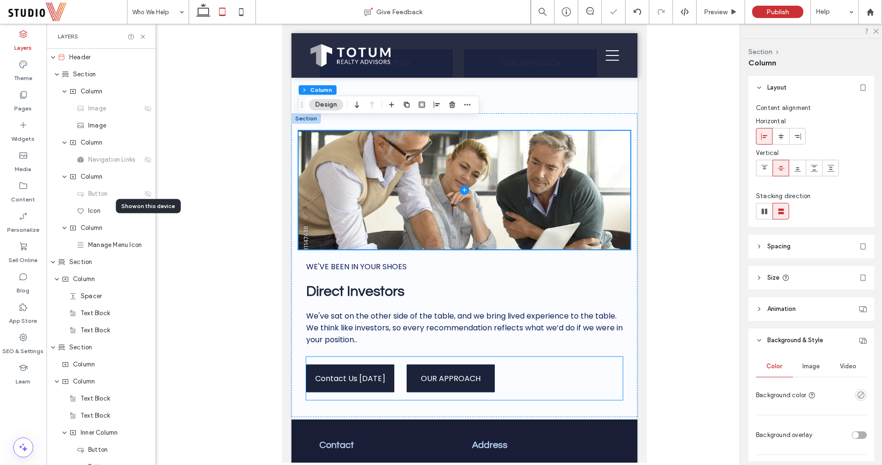
scroll to position [772, 0]
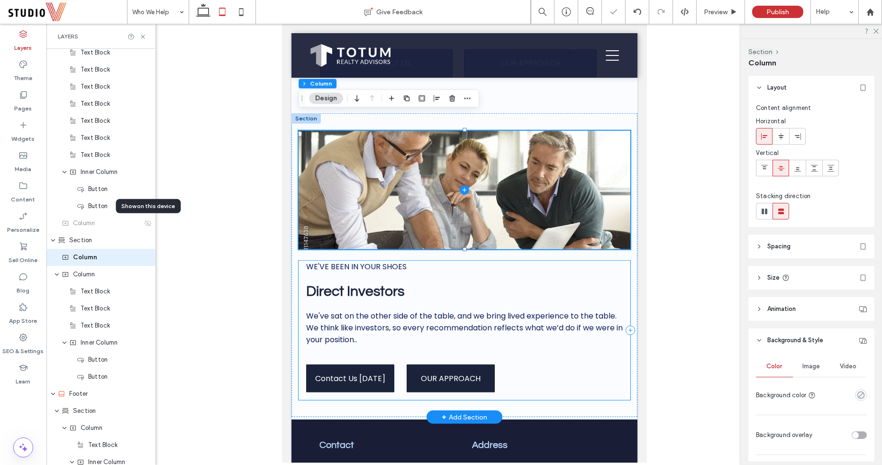
click at [535, 290] on div "WE'VE BEEN IN YOUR SHOES Direct Investors We've sat on the other side of the ta…" at bounding box center [464, 330] width 332 height 139
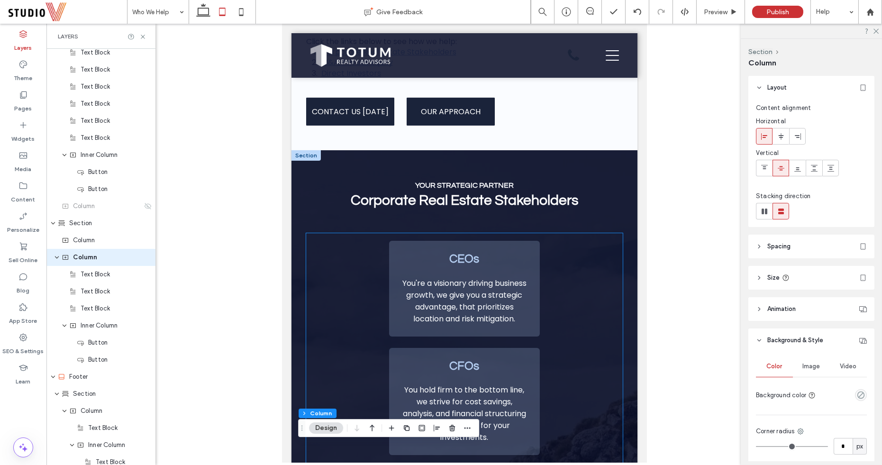
scroll to position [459, 0]
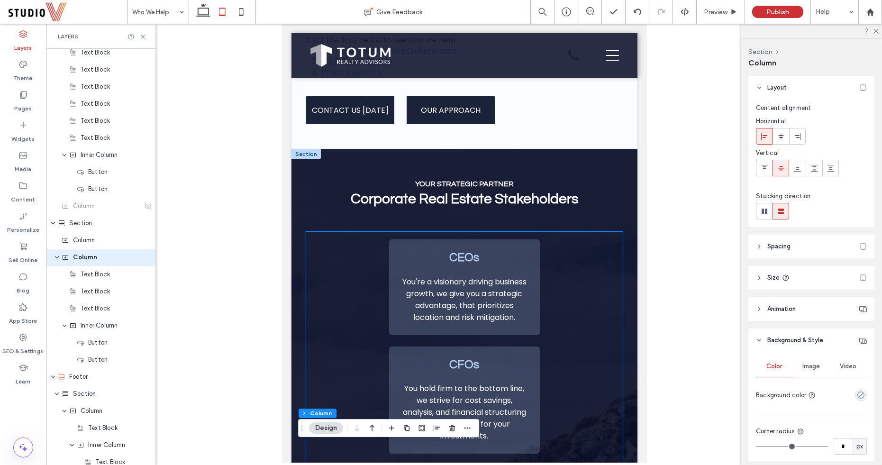
click at [526, 323] on p "You're a visionary driving business growth, we give you a strategic advantage, …" at bounding box center [463, 299] width 127 height 47
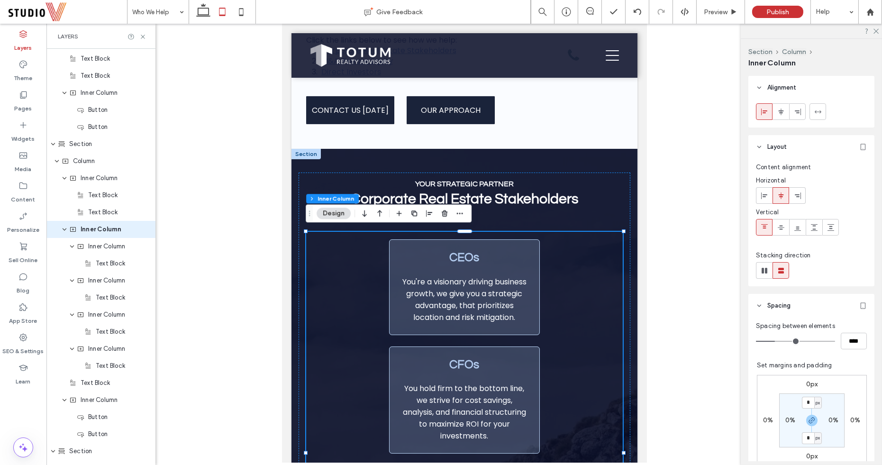
click at [526, 320] on p "You're a visionary driving business growth, we give you a strategic advantage, …" at bounding box center [463, 299] width 127 height 47
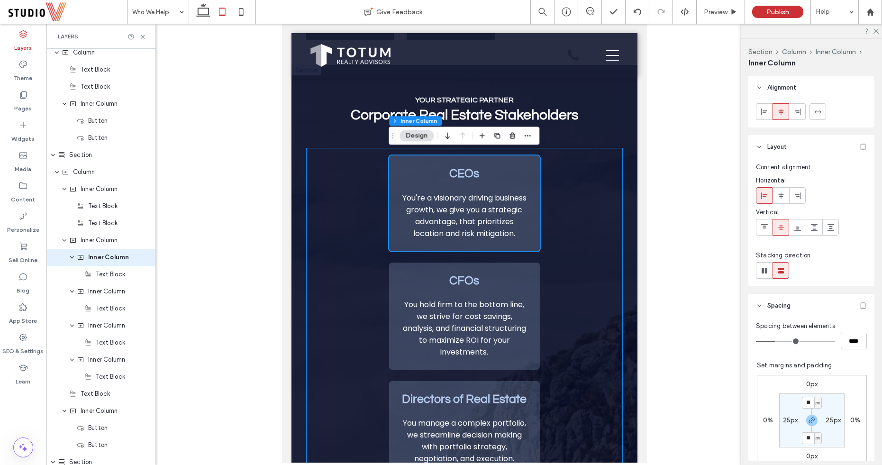
scroll to position [544, 0]
click at [549, 301] on div "CEOs You're a visionary driving business growth, we give you a strategic advant…" at bounding box center [464, 367] width 317 height 443
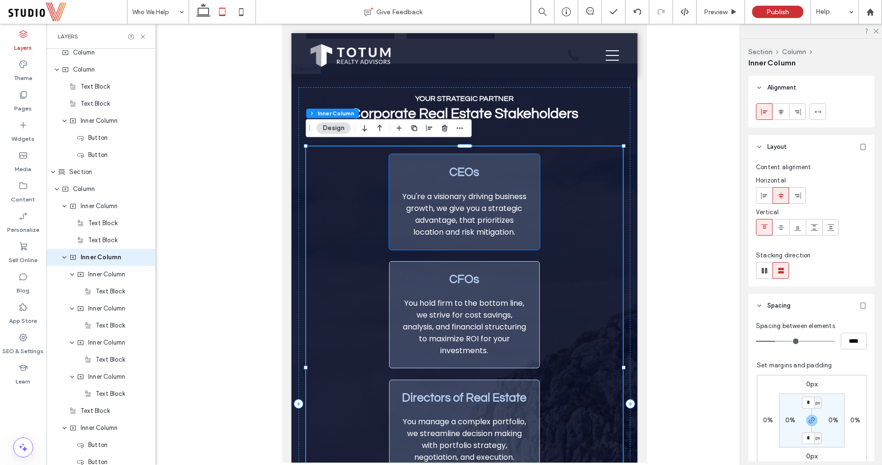
click at [529, 237] on div "CEOs You're a visionary driving business growth, we give you a strategic advant…" at bounding box center [464, 202] width 151 height 96
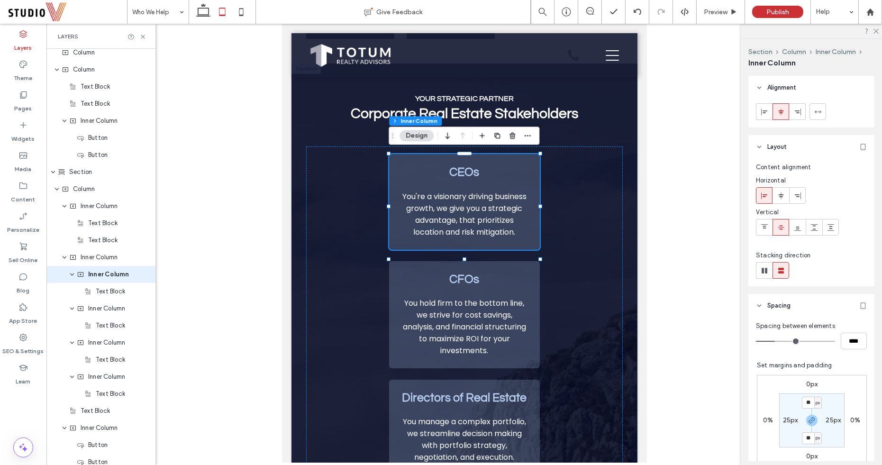
scroll to position [329, 0]
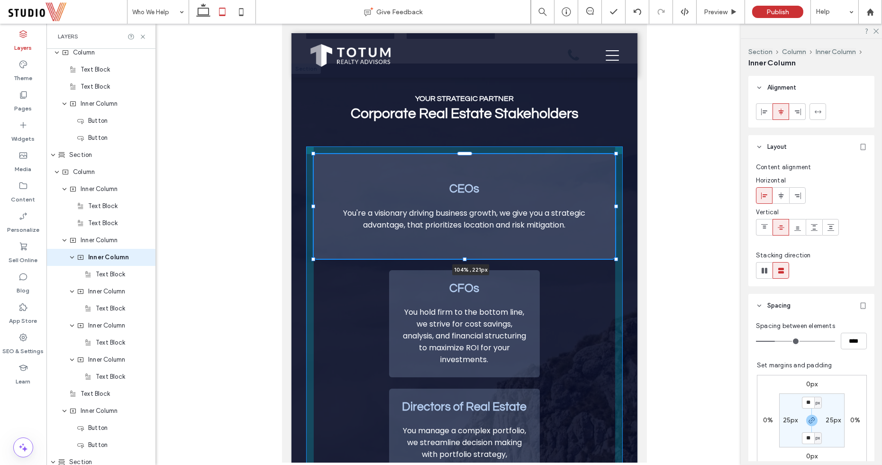
drag, startPoint x: 540, startPoint y: 205, endPoint x: 626, endPoint y: 204, distance: 85.8
click at [626, 204] on div "YOUR STRATEGIC PARTNER Corporate Real Estate Stakeholders CEOs You're a visiona…" at bounding box center [464, 408] width 346 height 689
type input "***"
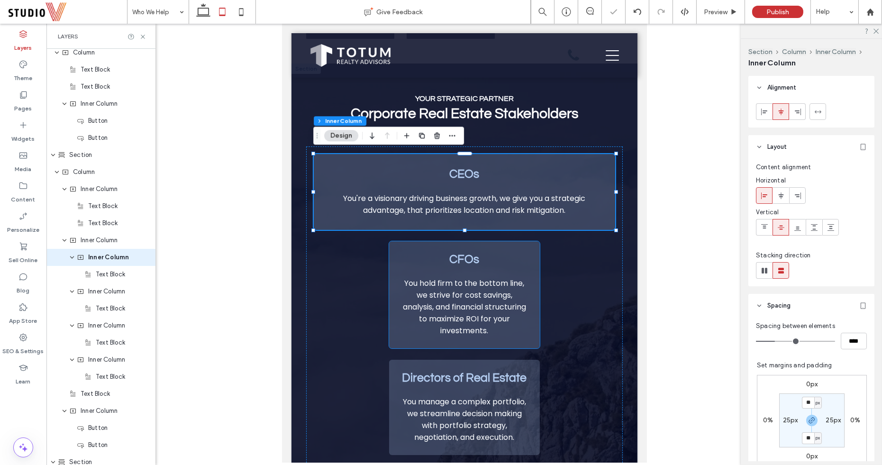
click at [533, 320] on div "CFOs You hold firm to the bottom line, we strive for cost savings, analysis, an…" at bounding box center [464, 294] width 151 height 107
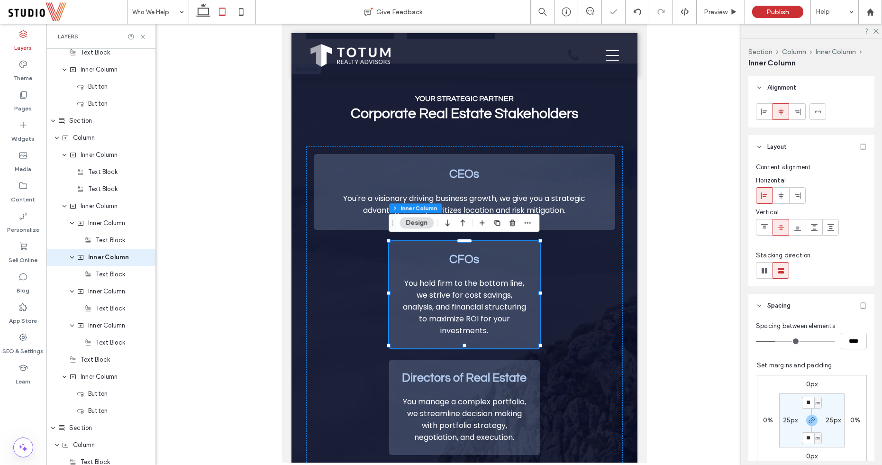
scroll to position [363, 0]
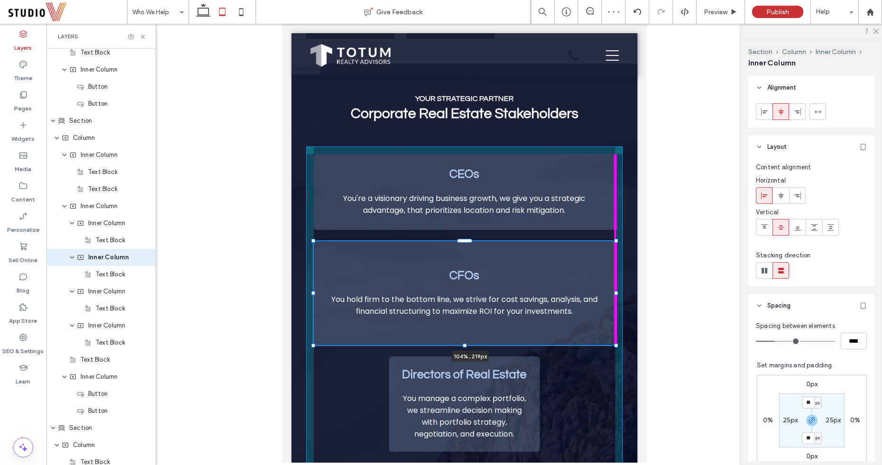
drag, startPoint x: 541, startPoint y: 291, endPoint x: 622, endPoint y: 291, distance: 81.0
click at [622, 291] on div "YOUR STRATEGIC PARTNER Corporate Real Estate Stakeholders CEOs You're a visiona…" at bounding box center [464, 392] width 346 height 657
type input "***"
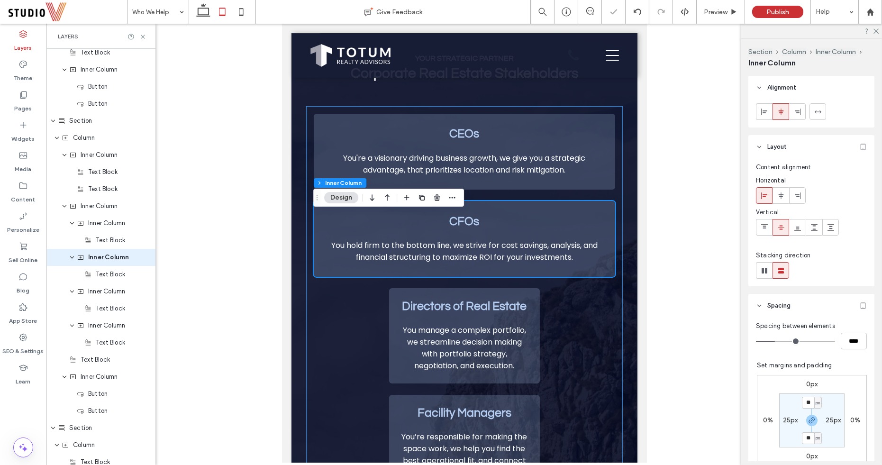
scroll to position [599, 0]
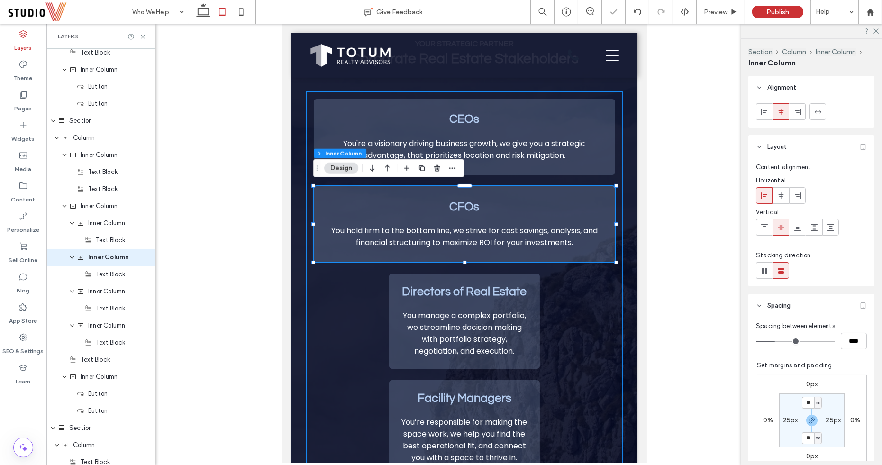
click at [535, 344] on div "Directors of Real Estate You manage a complex portfolio, we streamline decision…" at bounding box center [464, 320] width 151 height 95
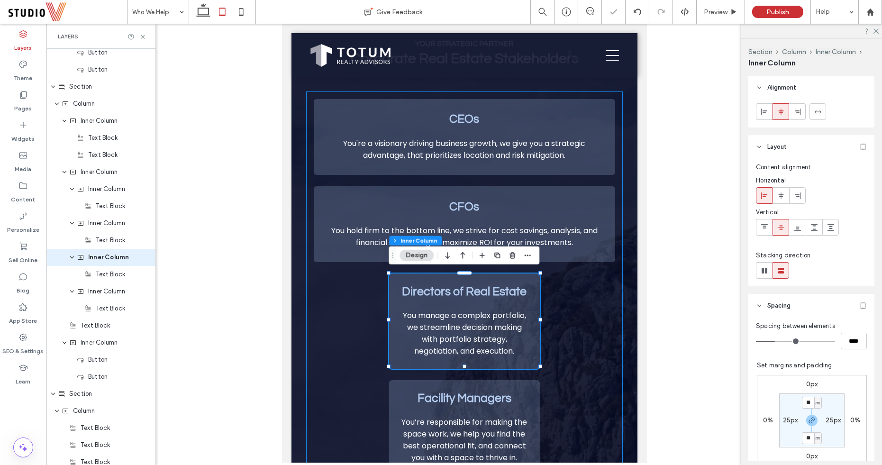
scroll to position [397, 0]
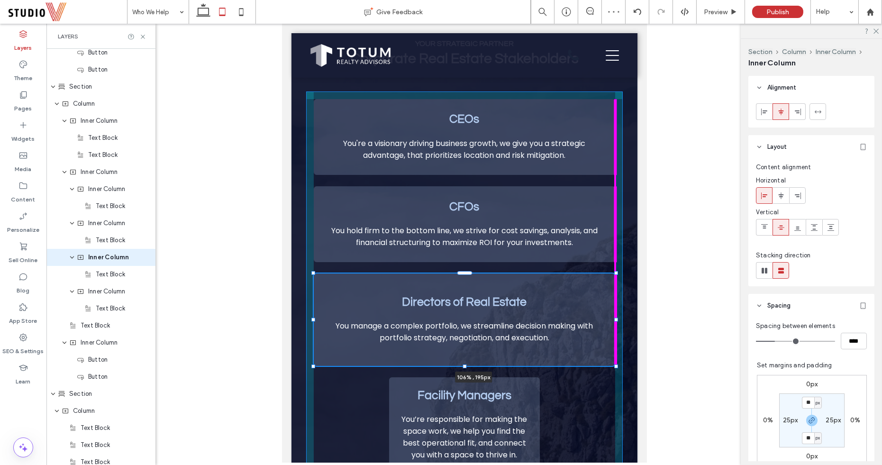
drag, startPoint x: 541, startPoint y: 319, endPoint x: 629, endPoint y: 321, distance: 88.2
click at [629, 321] on div "YOUR STRATEGIC PARTNER Corporate Real Estate Stakeholders CEOs You're a visiona…" at bounding box center [464, 322] width 346 height 626
type input "***"
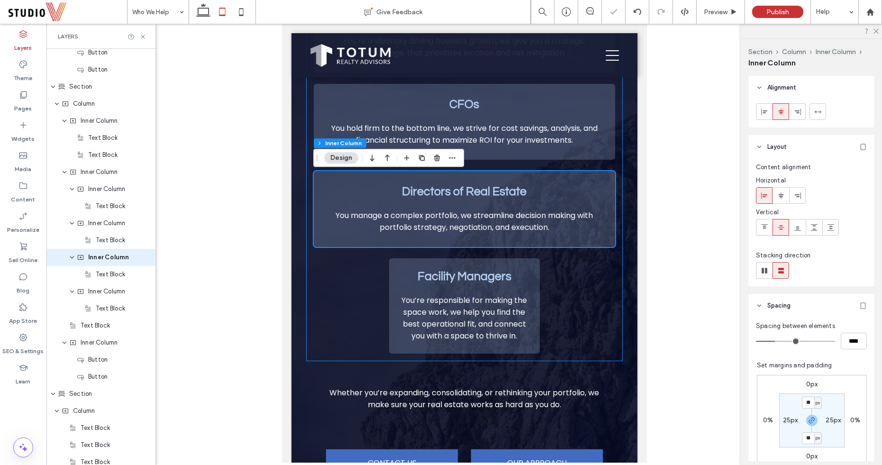
scroll to position [712, 0]
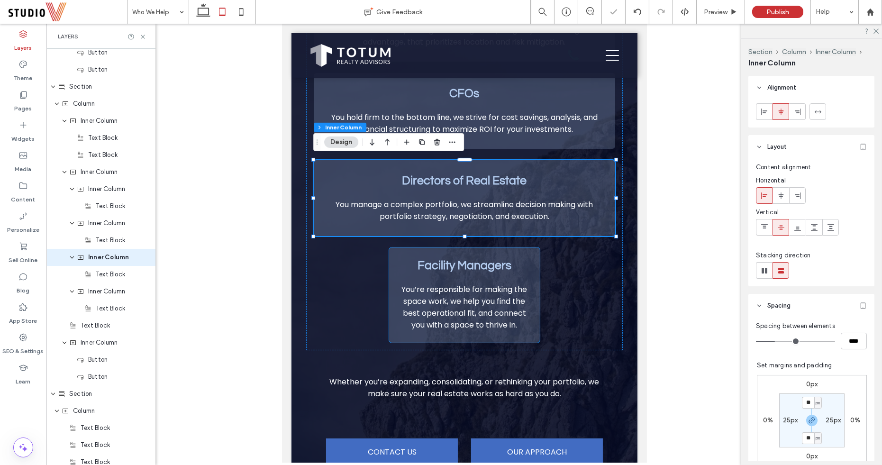
click at [535, 321] on div "Facility Managers You’re responsible for making the space work, we help you fin…" at bounding box center [464, 294] width 151 height 95
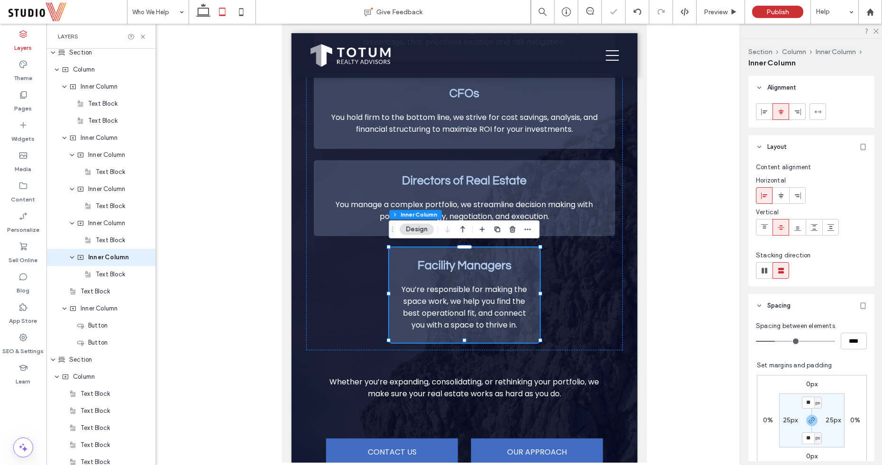
scroll to position [431, 0]
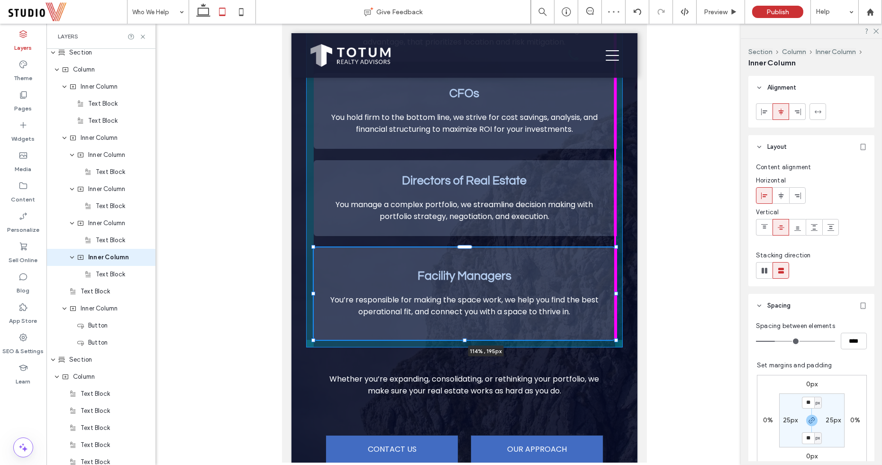
drag, startPoint x: 541, startPoint y: 293, endPoint x: 640, endPoint y: 294, distance: 99.1
click at [640, 294] on body "Home About Totum Our Approach Who We Help Corporate Stakeholders Private Equity…" at bounding box center [464, 435] width 365 height 2248
type input "***"
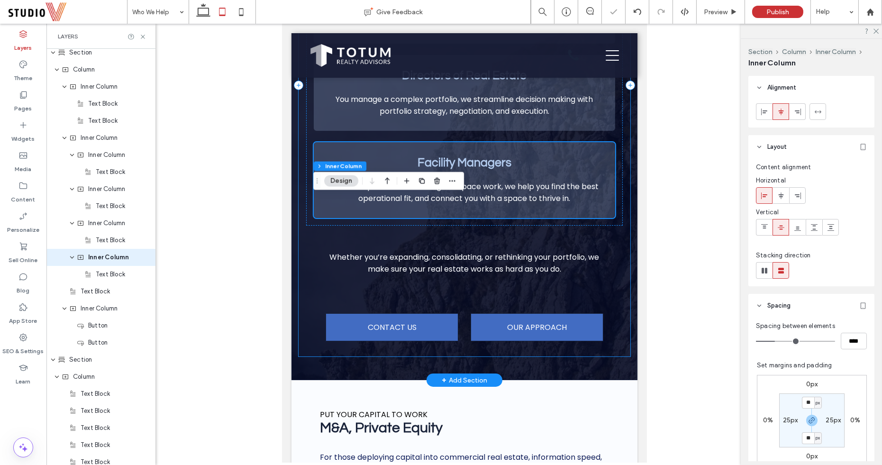
scroll to position [825, 0]
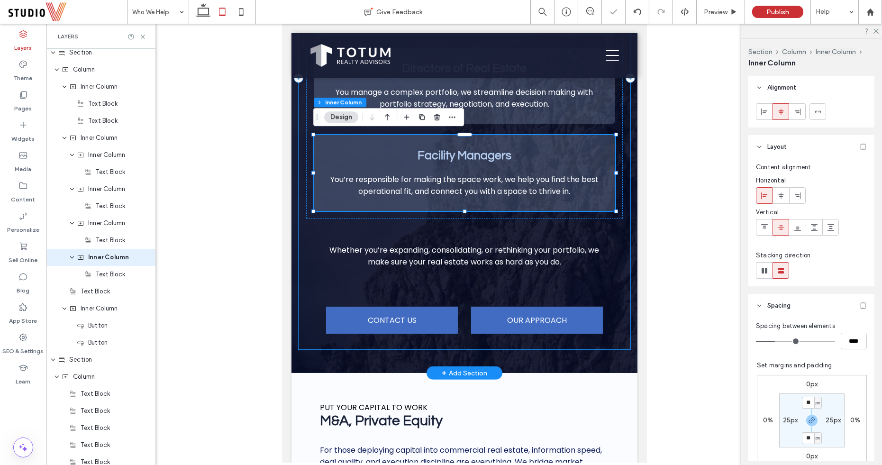
click at [549, 278] on div "YOUR STRATEGIC PARTNER Corporate Real Estate Stakeholders CEOs You're a visiona…" at bounding box center [464, 78] width 332 height 543
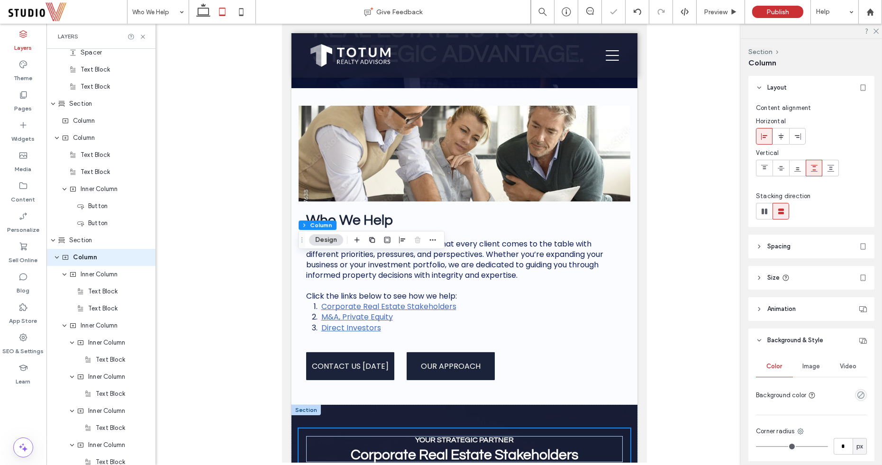
scroll to position [0, 0]
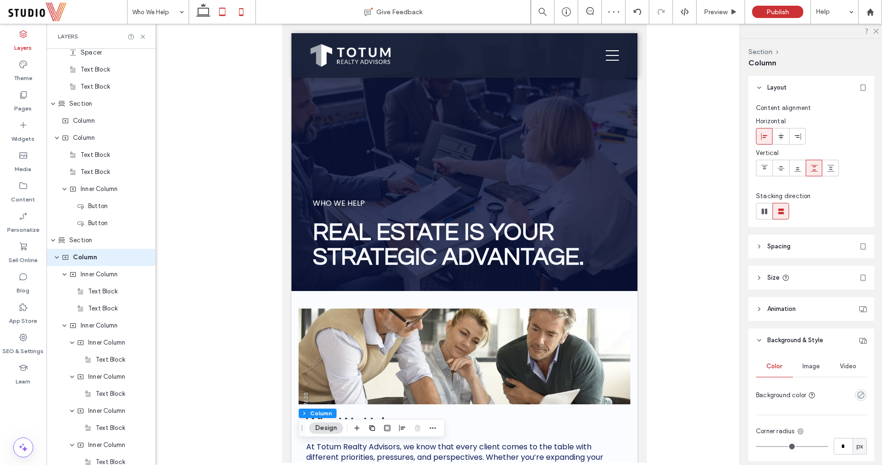
click at [238, 8] on icon at bounding box center [241, 11] width 19 height 19
type input "**"
type input "****"
type input "**"
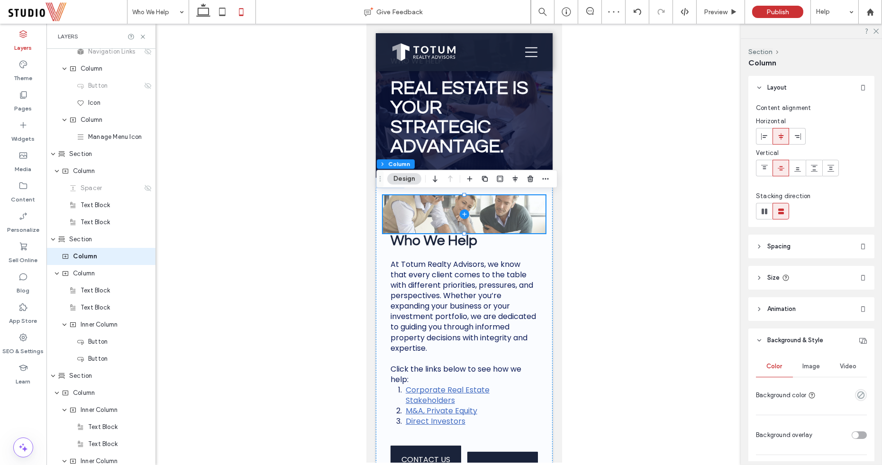
scroll to position [107, 0]
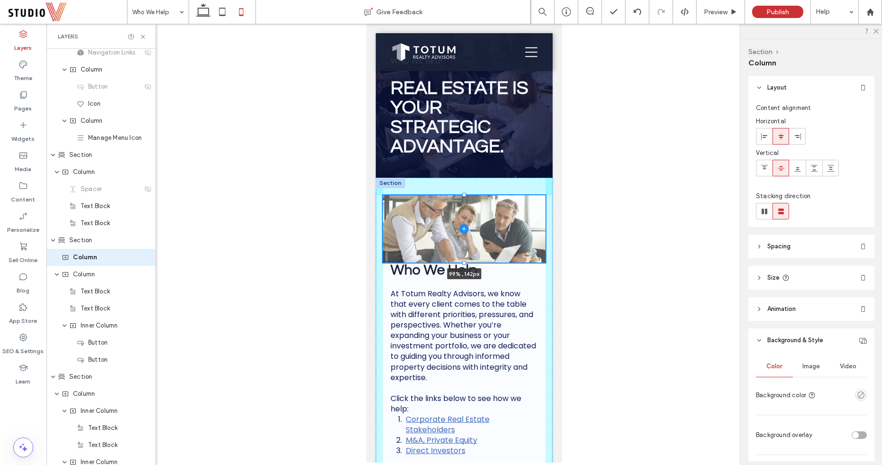
drag, startPoint x: 464, startPoint y: 231, endPoint x: 470, endPoint y: 263, distance: 32.3
click at [470, 263] on div "99% , 142px Who We Help At Totum Realty Advisors, we know that every client com…" at bounding box center [463, 359] width 177 height 363
type input "***"
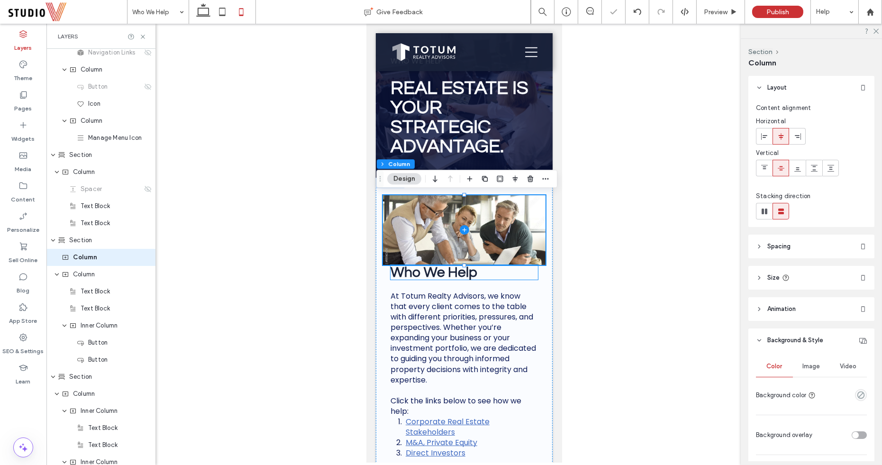
click at [452, 272] on span "Who We Help" at bounding box center [433, 272] width 87 height 15
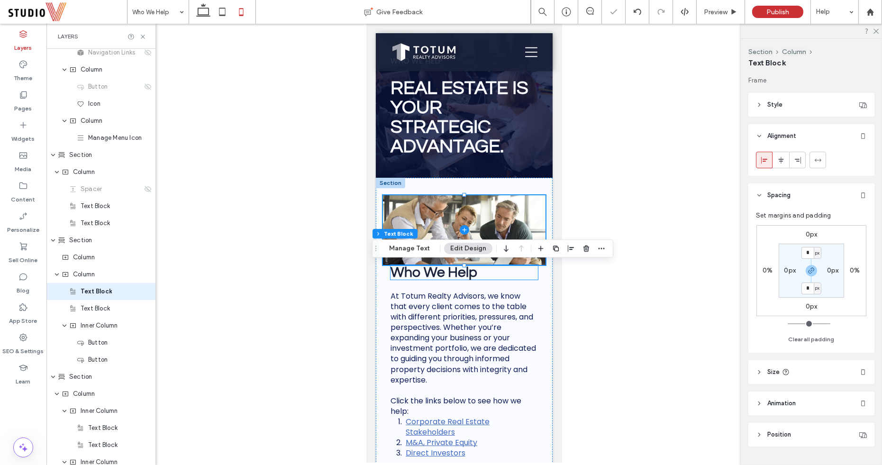
scroll to position [141, 0]
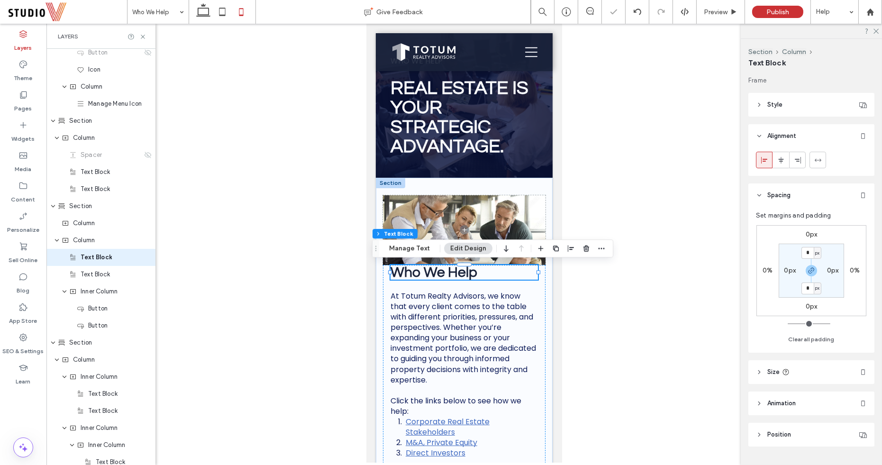
click at [465, 265] on span "Who We Help" at bounding box center [433, 272] width 87 height 15
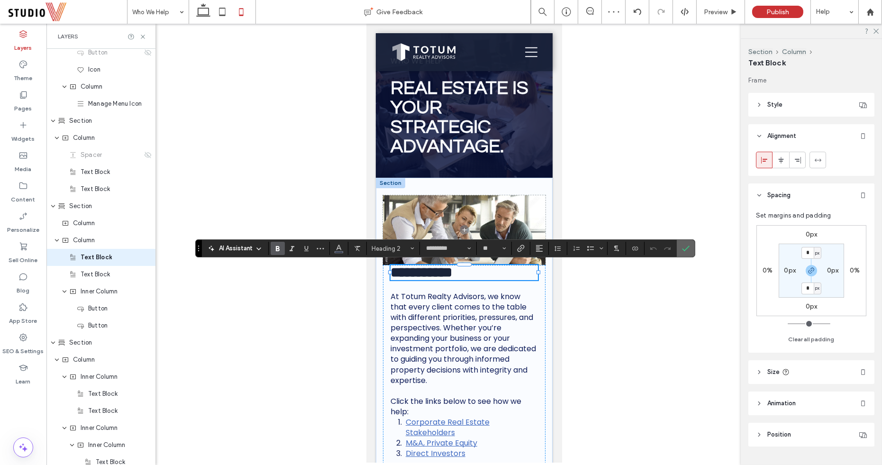
click at [682, 248] on icon "Confirm" at bounding box center [686, 249] width 8 height 8
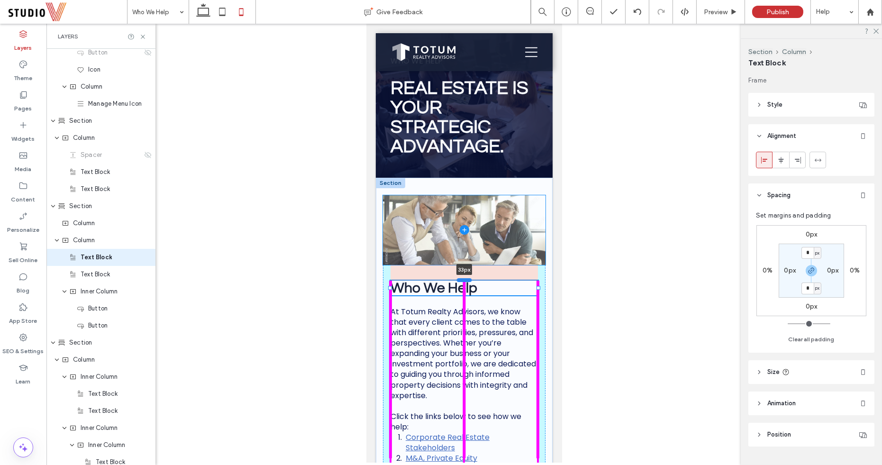
drag, startPoint x: 465, startPoint y: 262, endPoint x: 466, endPoint y: 278, distance: 16.1
click at [466, 278] on div at bounding box center [463, 280] width 15 height 4
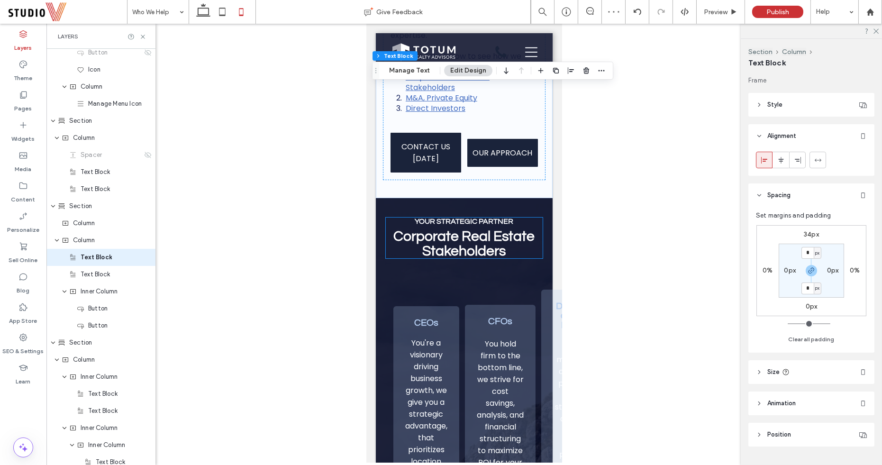
scroll to position [431, 0]
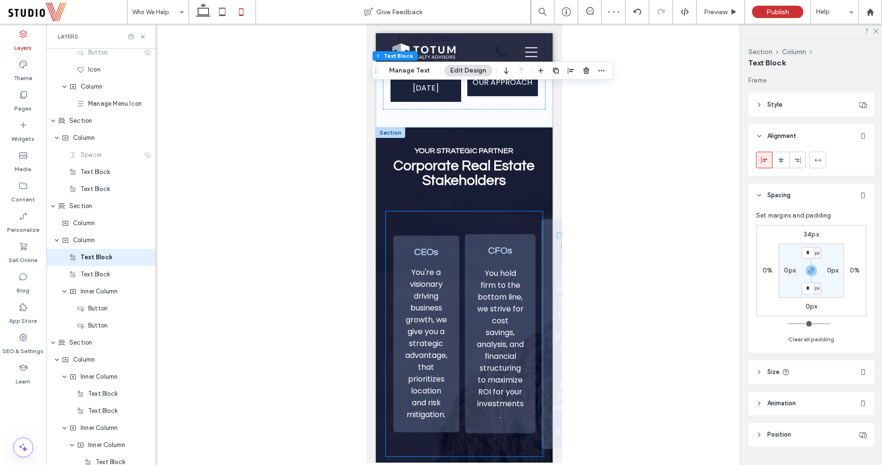
click at [409, 218] on div "CEOs You're a visionary driving business growth, we give you a strategic advant…" at bounding box center [463, 333] width 157 height 245
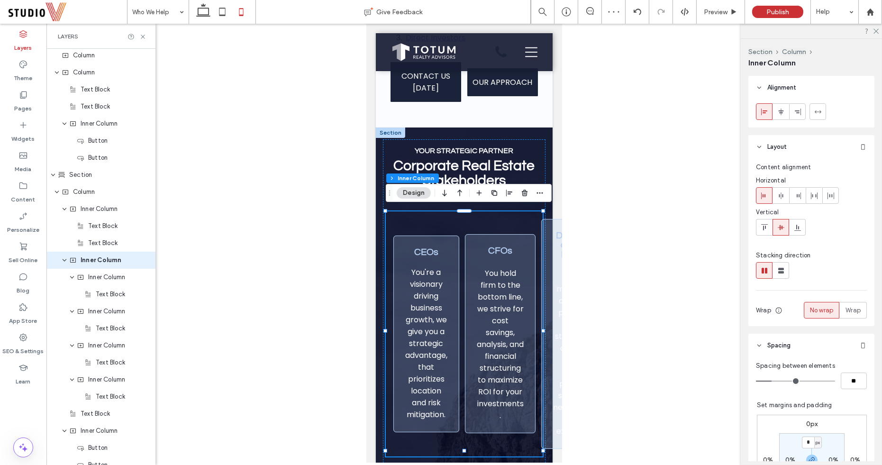
scroll to position [312, 0]
click at [779, 271] on use at bounding box center [781, 271] width 6 height 6
type input "**"
type input "****"
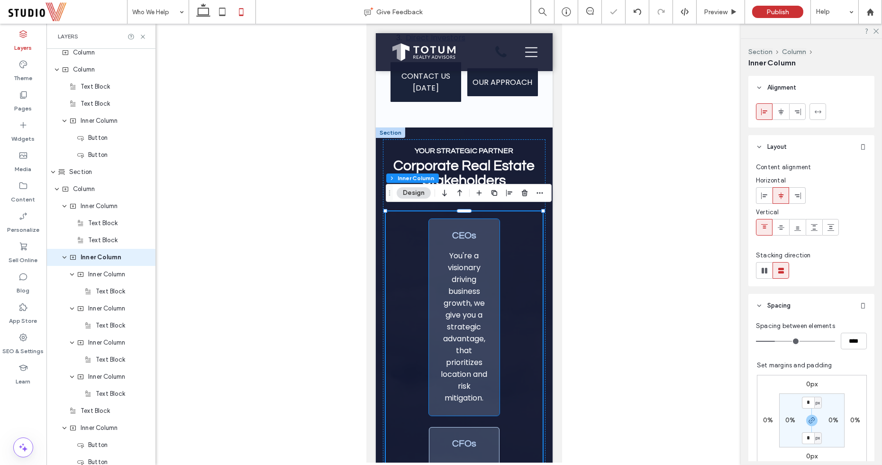
scroll to position [440, 0]
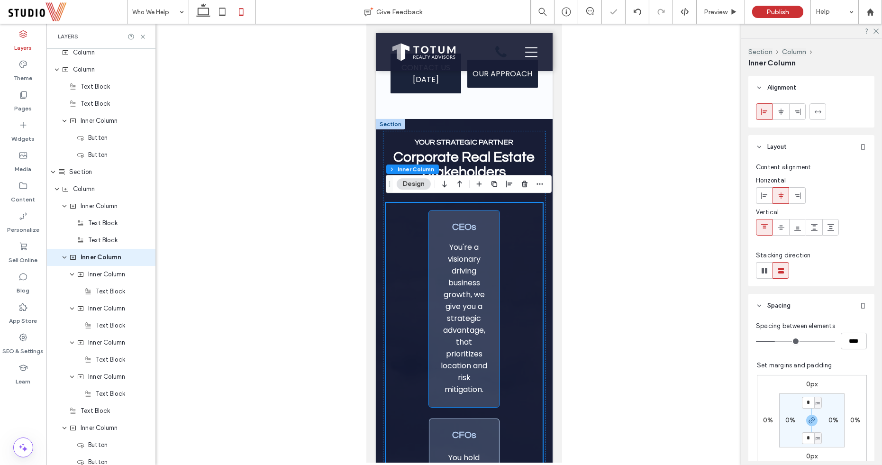
click at [442, 309] on p "You're a visionary driving business growth, we give you a strategic advantage, …" at bounding box center [463, 318] width 47 height 154
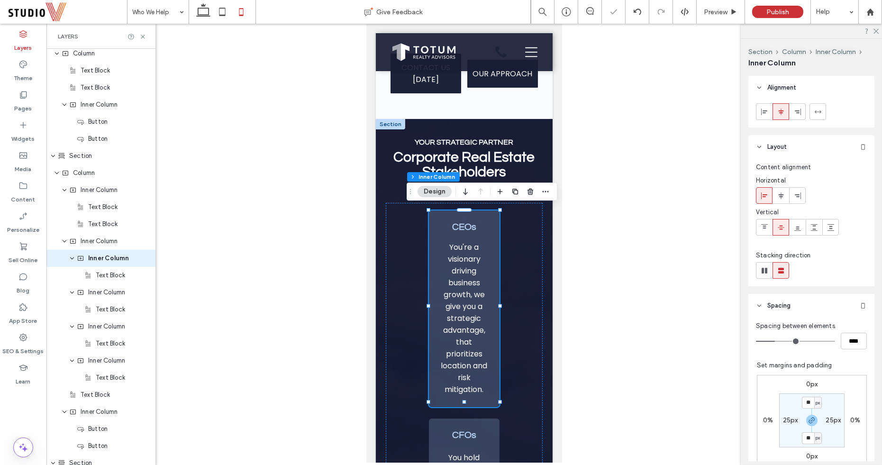
scroll to position [329, 0]
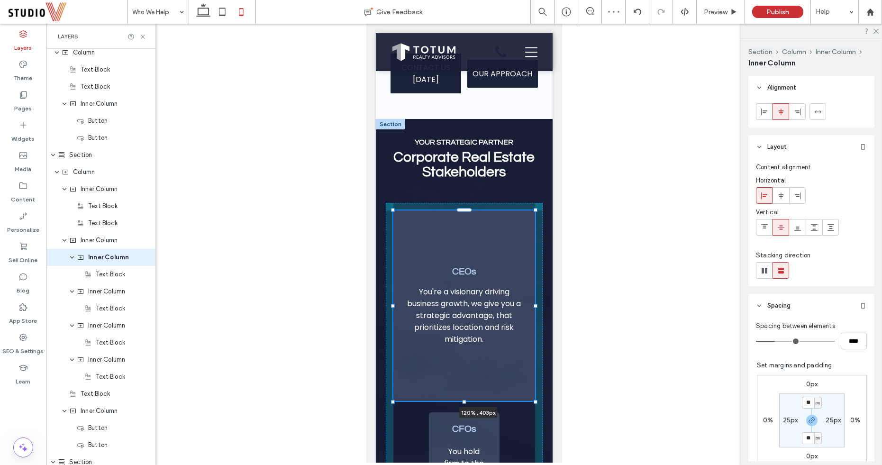
drag, startPoint x: 500, startPoint y: 303, endPoint x: 549, endPoint y: 304, distance: 49.3
type input "***"
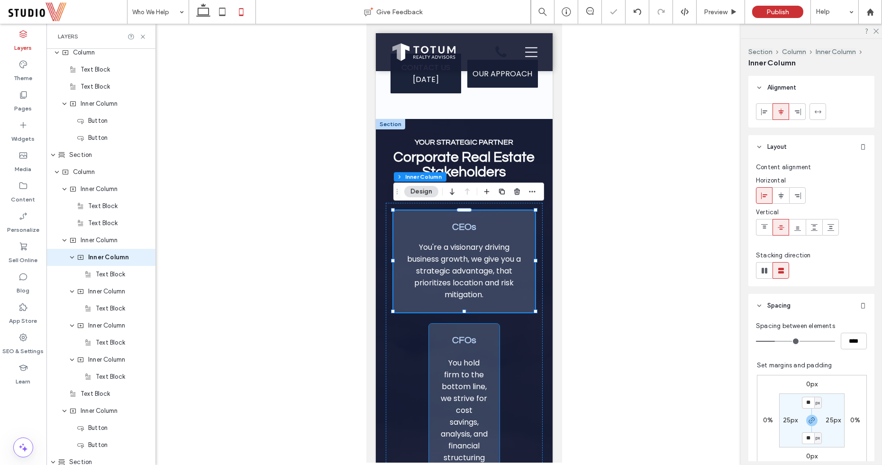
click at [484, 349] on p at bounding box center [463, 351] width 47 height 12
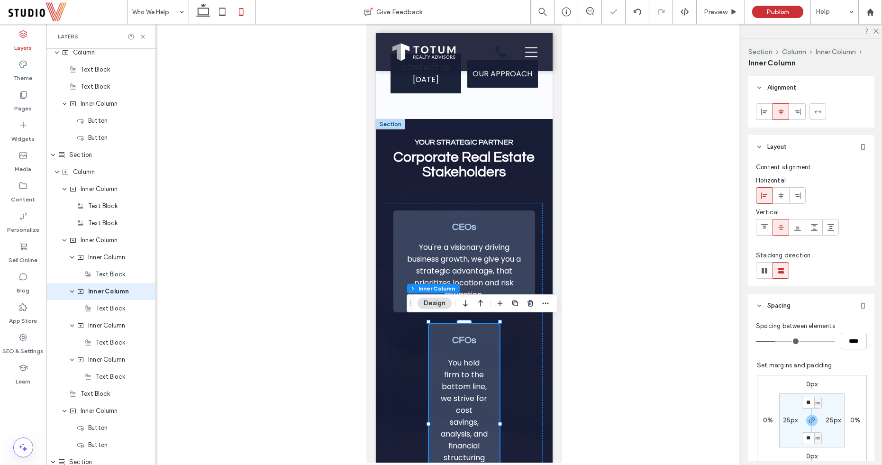
scroll to position [363, 0]
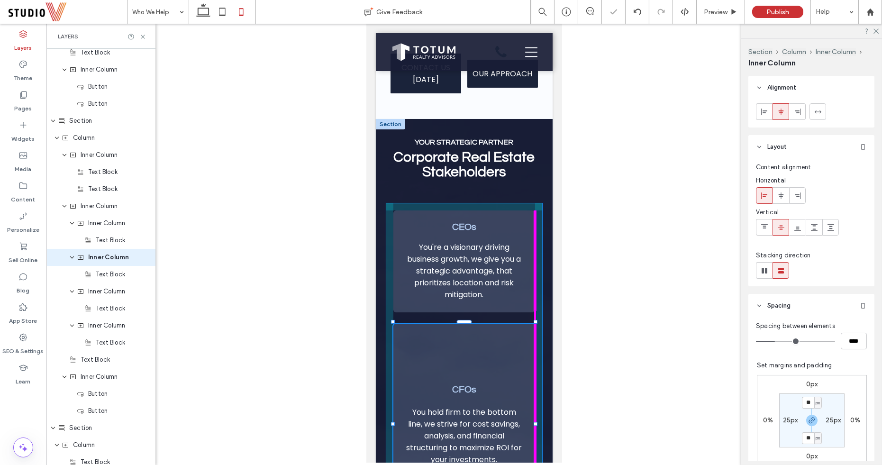
drag, startPoint x: 500, startPoint y: 422, endPoint x: 558, endPoint y: 422, distance: 58.3
type input "***"
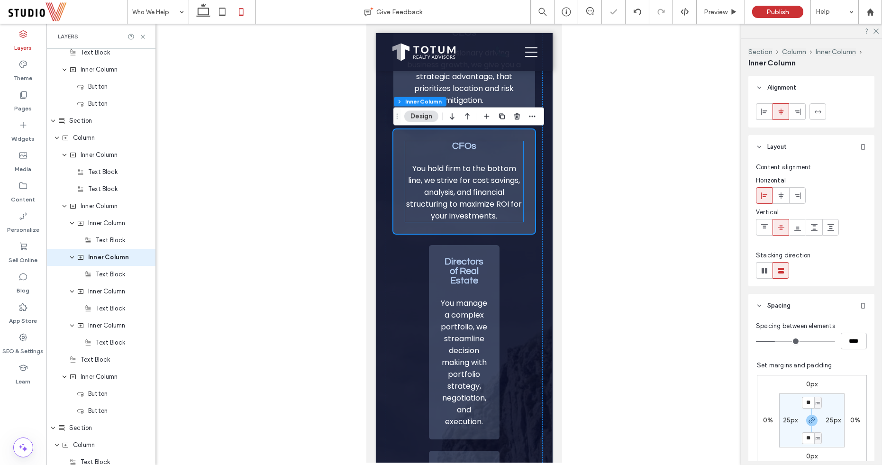
scroll to position [0, 0]
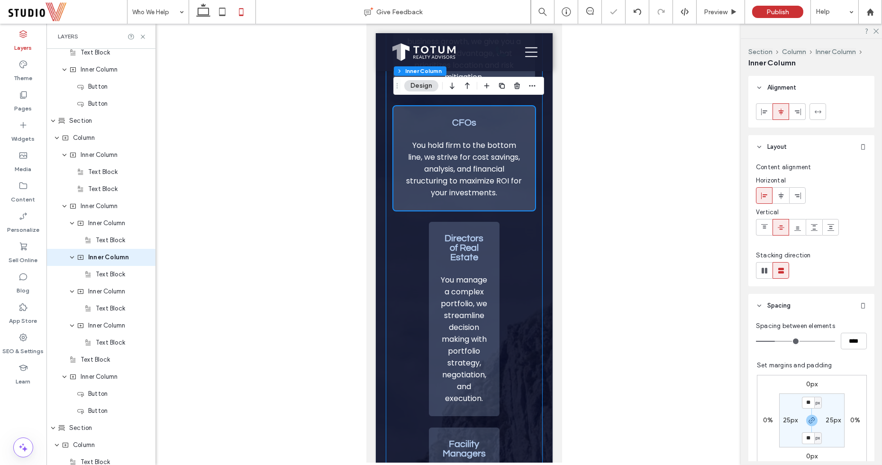
click at [497, 332] on div "Directors of Real Estate You manage a complex portfolio, we streamline decision…" at bounding box center [463, 319] width 71 height 194
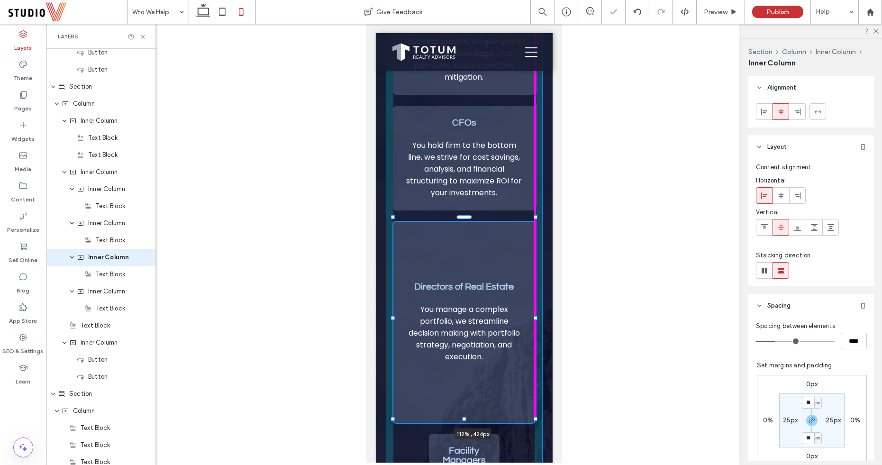
drag, startPoint x: 500, startPoint y: 314, endPoint x: 570, endPoint y: 322, distance: 71.1
type input "***"
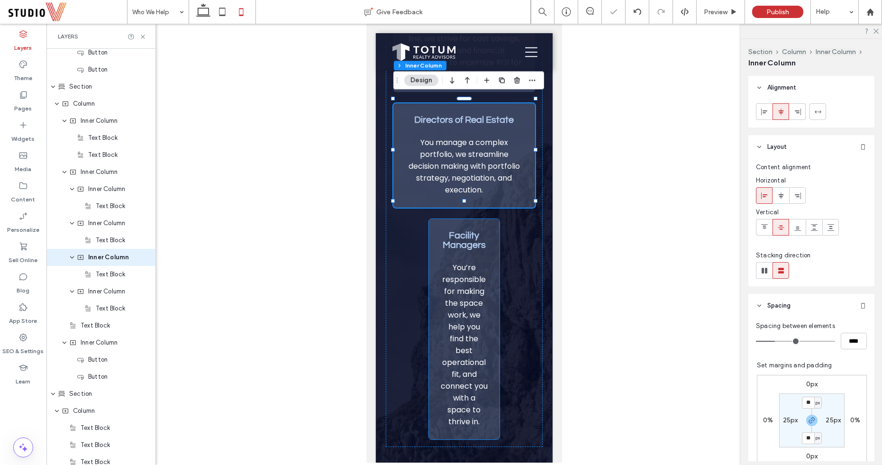
click at [443, 365] on p "You’re responsible for making the space work, we help you find the best operati…" at bounding box center [463, 345] width 47 height 166
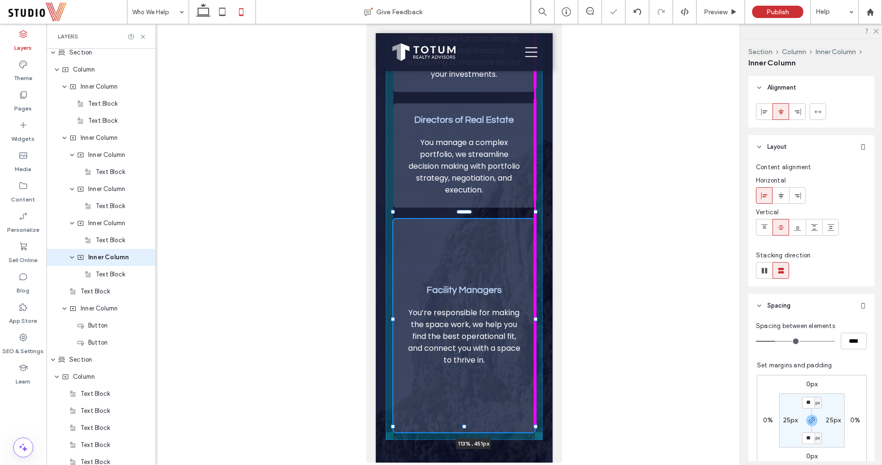
drag, startPoint x: 499, startPoint y: 317, endPoint x: 544, endPoint y: 317, distance: 44.6
click at [544, 317] on div "YOUR STRATEGIC PARTNER Corporate Real Estate Stakeholders CEOs You're a visiona…" at bounding box center [463, 193] width 177 height 820
type input "***"
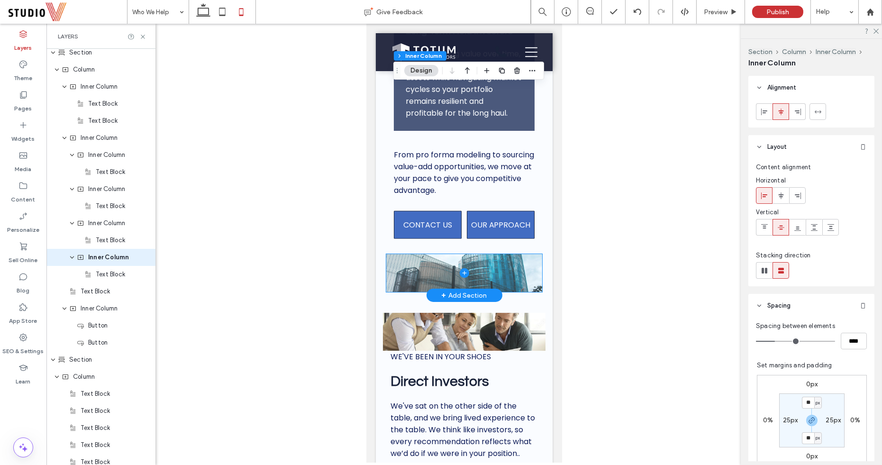
click at [480, 254] on span at bounding box center [463, 273] width 155 height 38
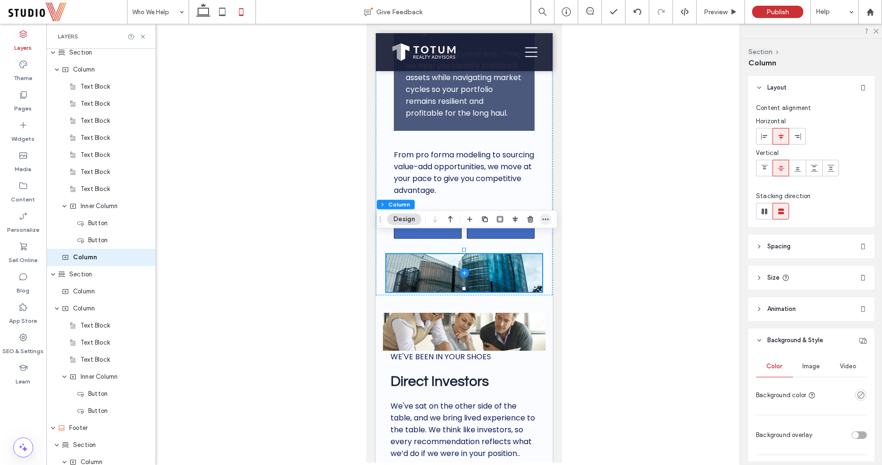
click at [540, 218] on span "button" at bounding box center [545, 219] width 11 height 11
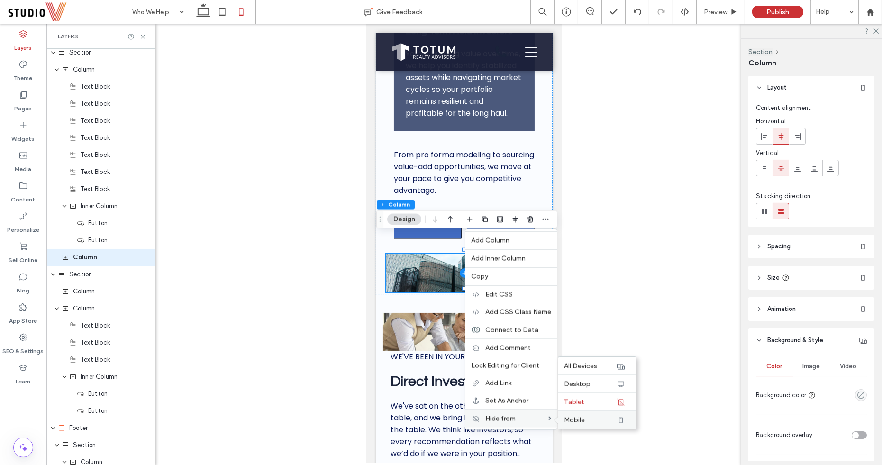
click at [580, 416] on span "Mobile" at bounding box center [574, 420] width 21 height 8
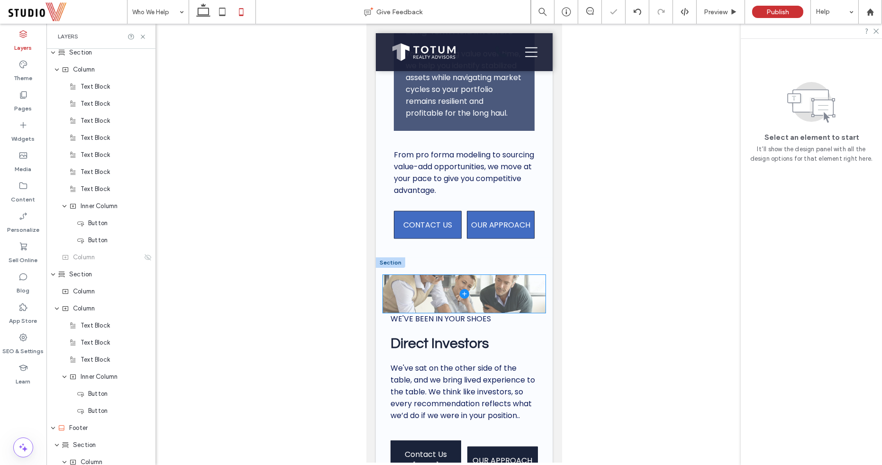
click at [478, 275] on span at bounding box center [463, 294] width 163 height 38
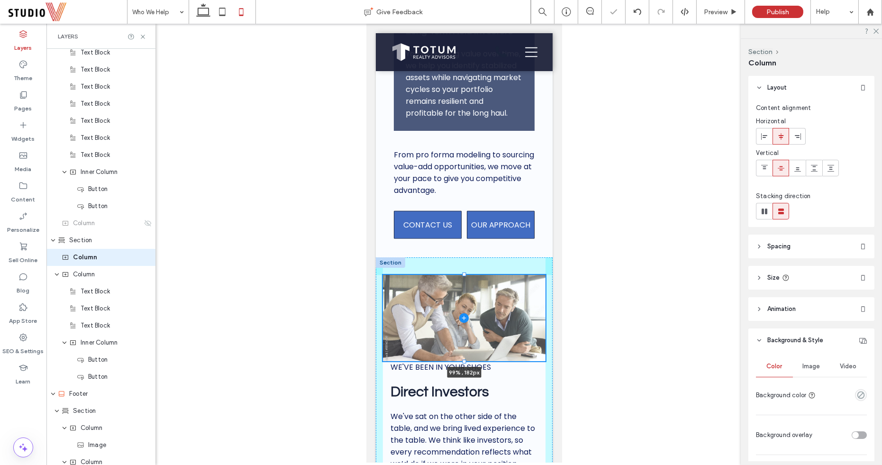
drag, startPoint x: 465, startPoint y: 293, endPoint x: 475, endPoint y: 342, distance: 49.4
click at [383, 275] on div at bounding box center [382, 275] width 0 height 0
type input "***"
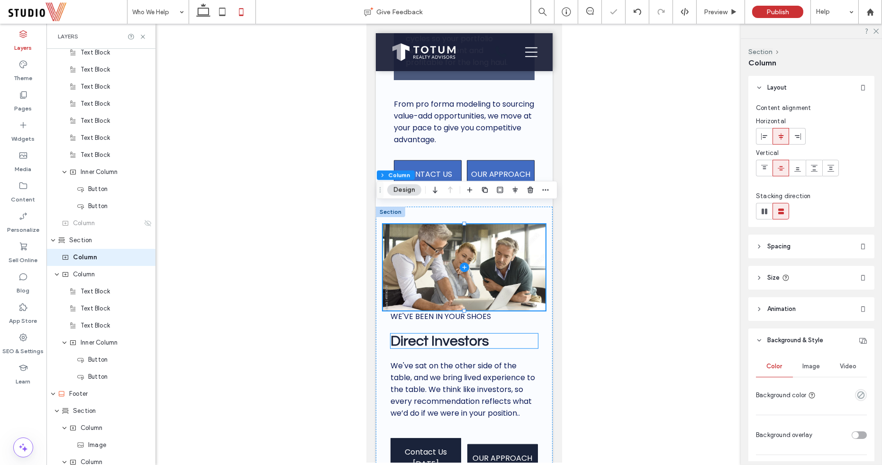
click at [439, 334] on span "Direct Investors" at bounding box center [439, 341] width 98 height 15
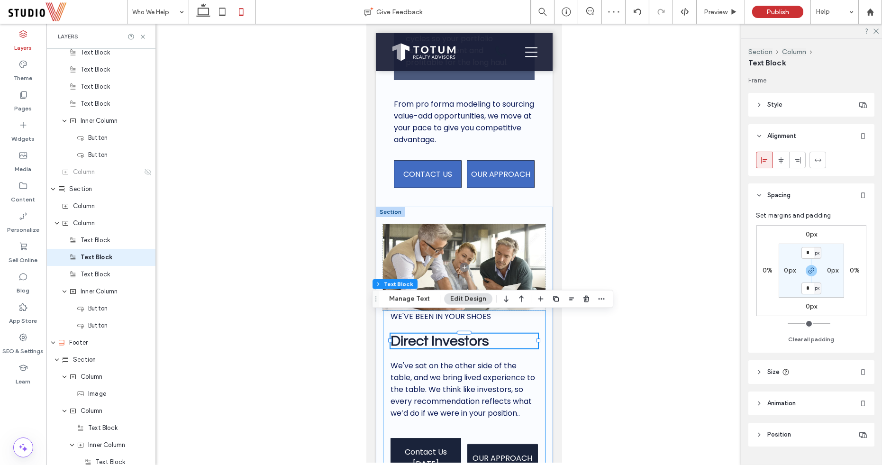
click at [409, 334] on div "WE'VE BEEN IN YOUR SHOES Direct Investors We've sat on the other side of the ta…" at bounding box center [463, 397] width 163 height 175
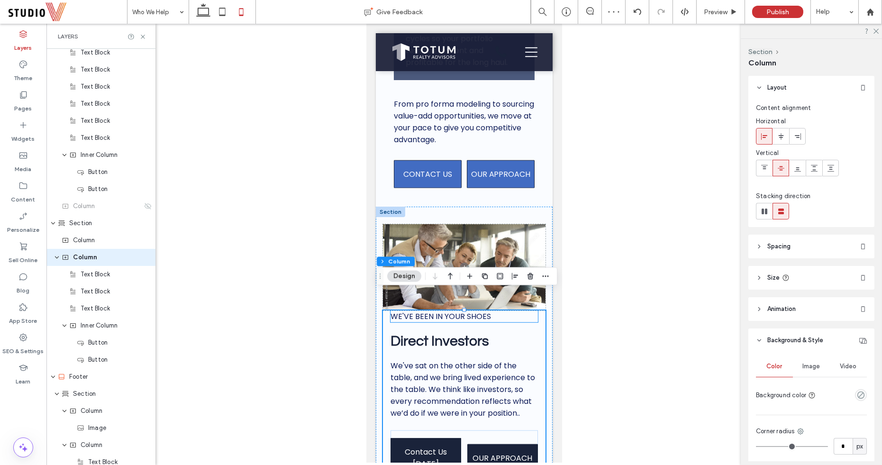
click at [406, 311] on span "WE'VE BEEN IN YOUR SHOES" at bounding box center [440, 316] width 100 height 11
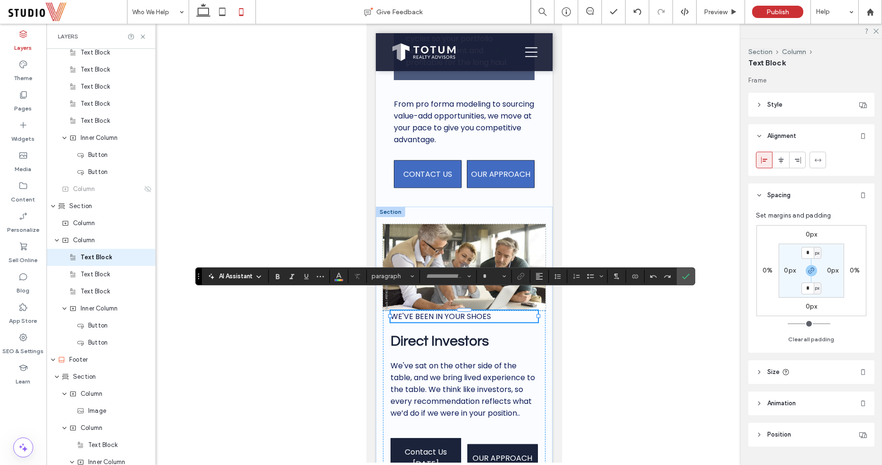
type input "*******"
type input "**"
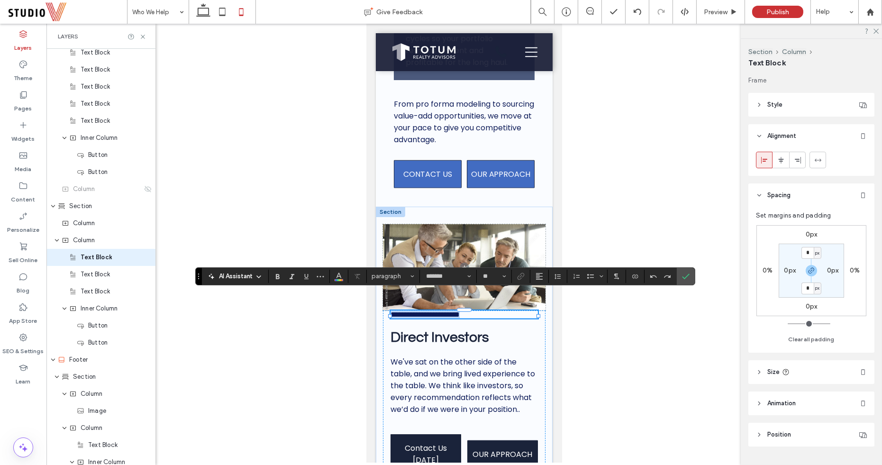
click at [406, 311] on span "**********" at bounding box center [424, 314] width 69 height 7
click at [679, 276] on label "Confirm" at bounding box center [686, 276] width 14 height 17
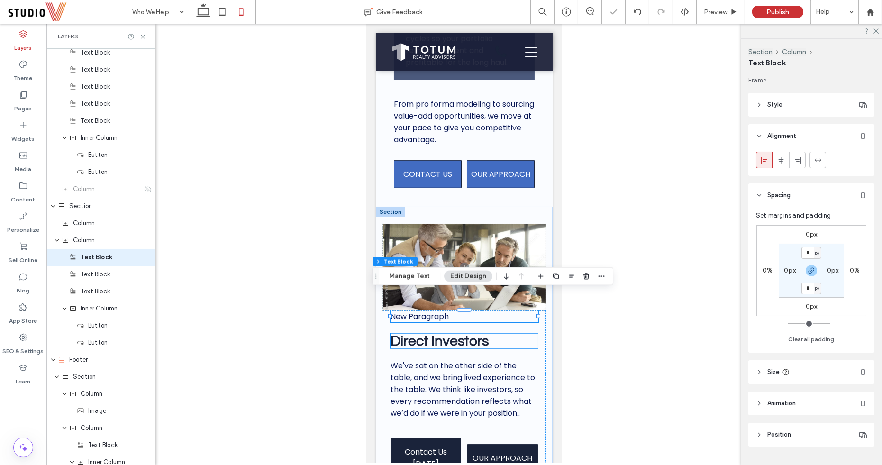
click at [478, 334] on span "Direct Investors" at bounding box center [439, 341] width 98 height 15
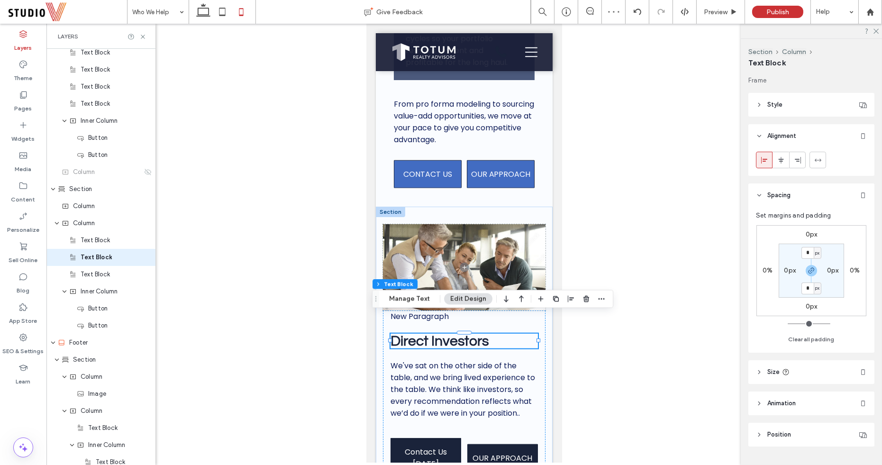
click at [399, 334] on span "Direct Investors" at bounding box center [439, 341] width 98 height 15
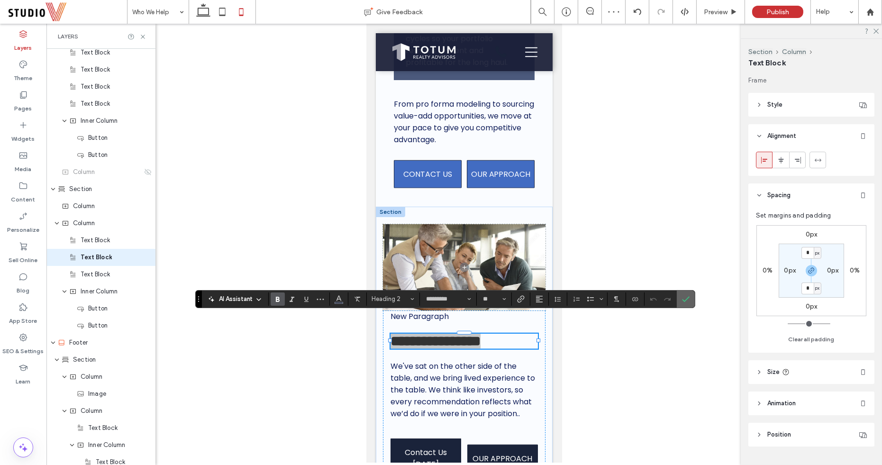
click at [679, 300] on label "Confirm" at bounding box center [686, 299] width 14 height 17
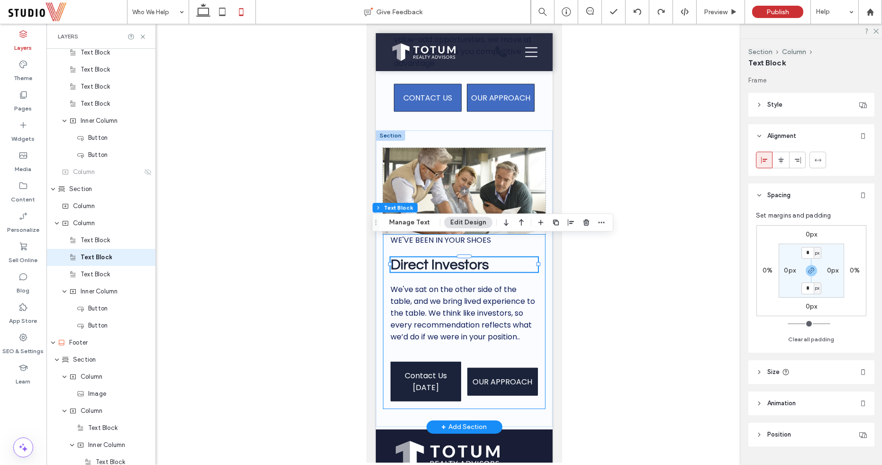
click at [429, 263] on div "WE'VE BEEN IN YOUR SHOES Direct Investors We've sat on the other side of the ta…" at bounding box center [463, 321] width 163 height 175
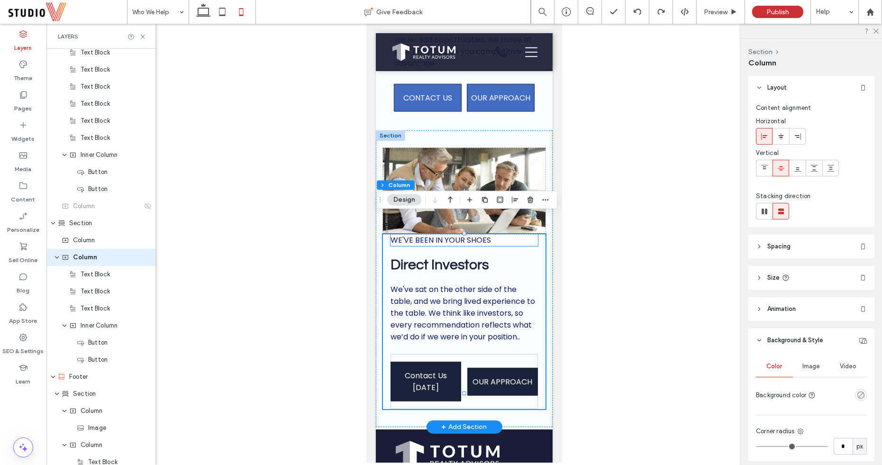
click at [424, 235] on span "WE'VE BEEN IN YOUR SHOES" at bounding box center [440, 240] width 100 height 11
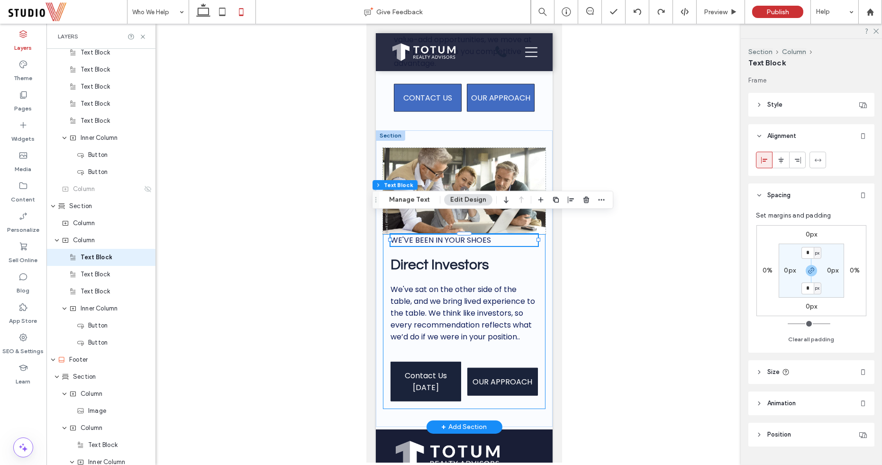
click at [463, 257] on span "Direct Investors" at bounding box center [439, 264] width 98 height 15
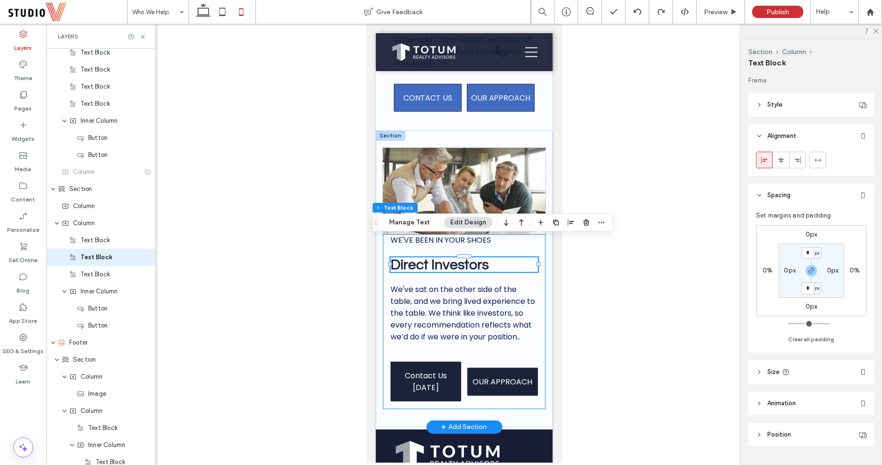
click at [462, 284] on span "We've sat on the other side of the table, and we bring lived experience to the …" at bounding box center [462, 313] width 145 height 58
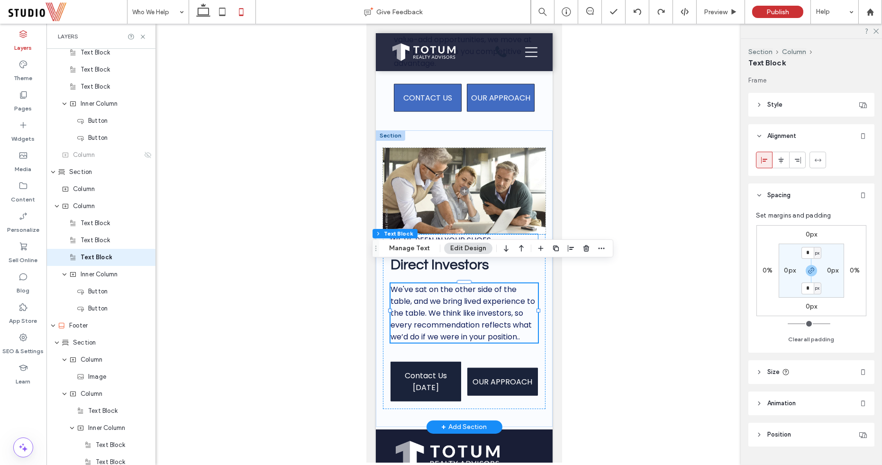
click at [446, 235] on span "WE'VE BEEN IN YOUR SHOES" at bounding box center [440, 240] width 100 height 11
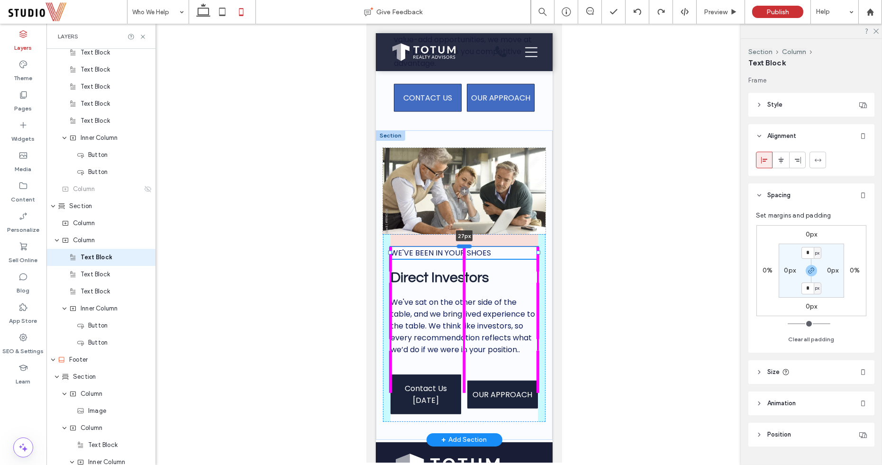
drag, startPoint x: 466, startPoint y: 215, endPoint x: 470, endPoint y: 231, distance: 16.6
click at [470, 245] on div at bounding box center [463, 247] width 15 height 4
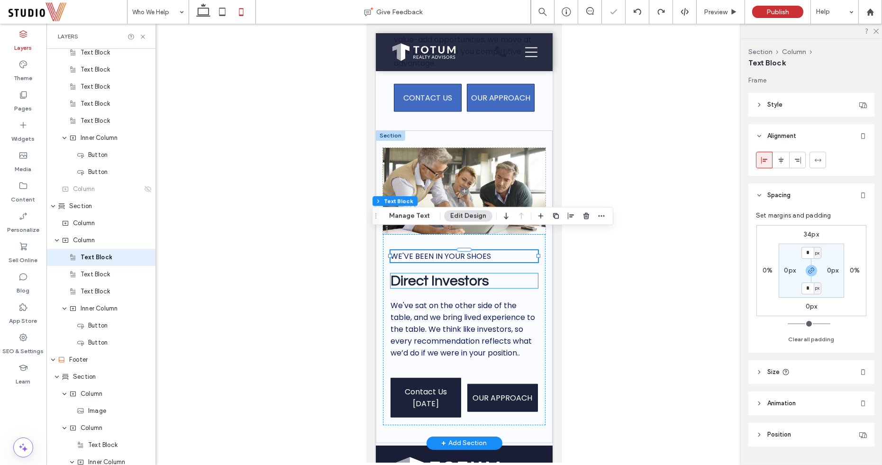
click at [463, 273] on span "Direct Investors" at bounding box center [439, 280] width 98 height 15
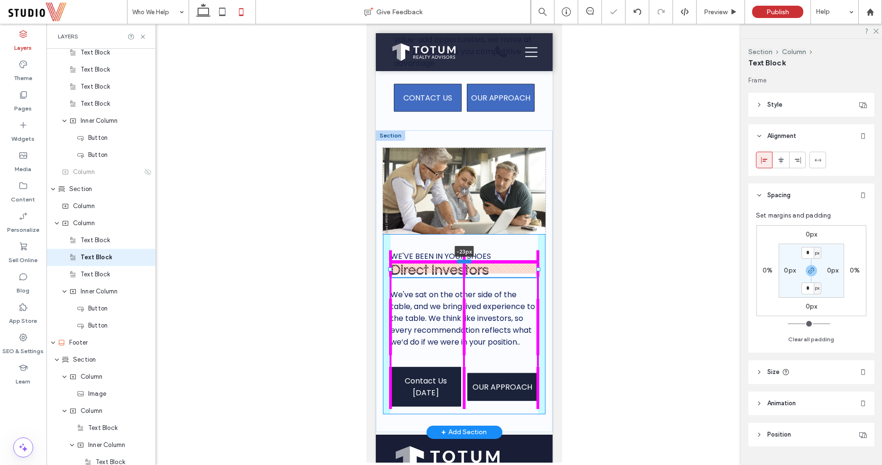
drag, startPoint x: 464, startPoint y: 253, endPoint x: 465, endPoint y: 242, distance: 10.9
click at [465, 260] on div at bounding box center [463, 262] width 15 height 4
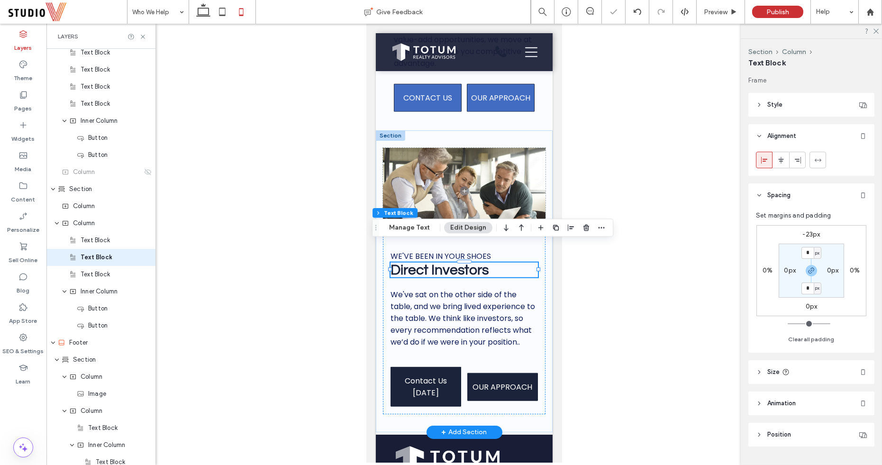
click at [461, 289] on span "We've sat on the other side of the table, and we bring lived experience to the …" at bounding box center [462, 318] width 145 height 58
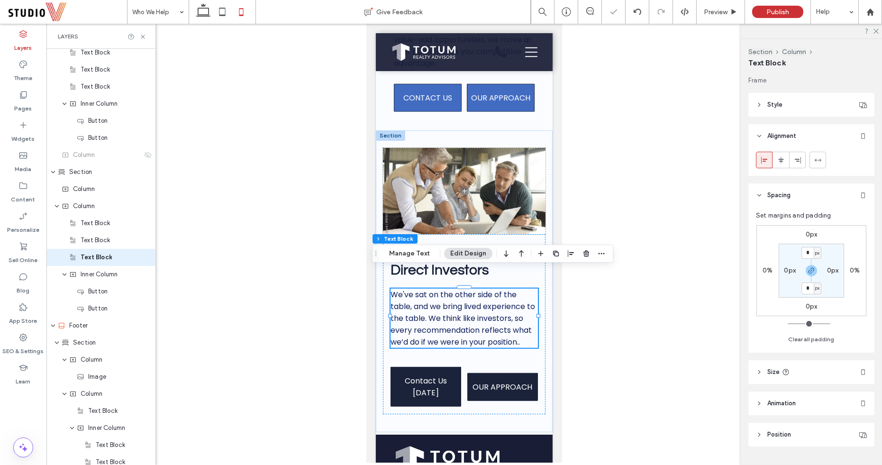
drag, startPoint x: 195, startPoint y: 293, endPoint x: 563, endPoint y: 317, distance: 369.5
click at [563, 317] on div at bounding box center [464, 243] width 836 height 439
click at [545, 385] on div "WE'VE BEEN IN YOUR SHOES Direct Investors We've sat on the other side of the ta…" at bounding box center [463, 281] width 177 height 302
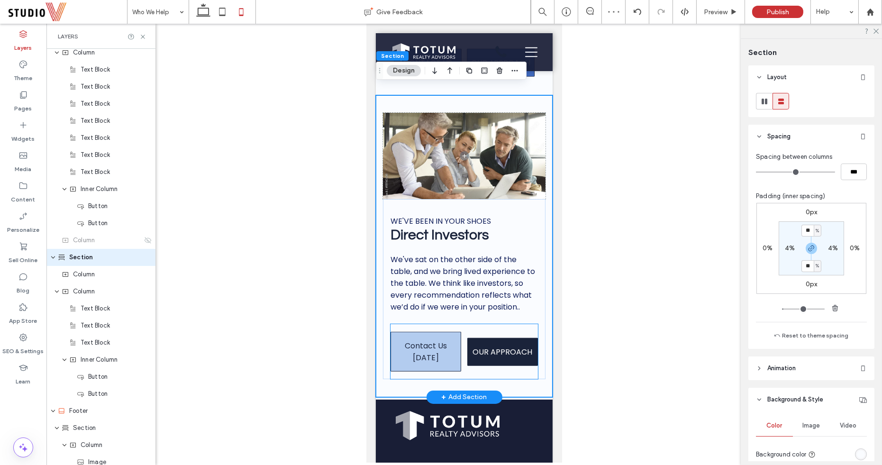
click at [438, 340] on span "Contact Us [DATE]" at bounding box center [426, 352] width 70 height 24
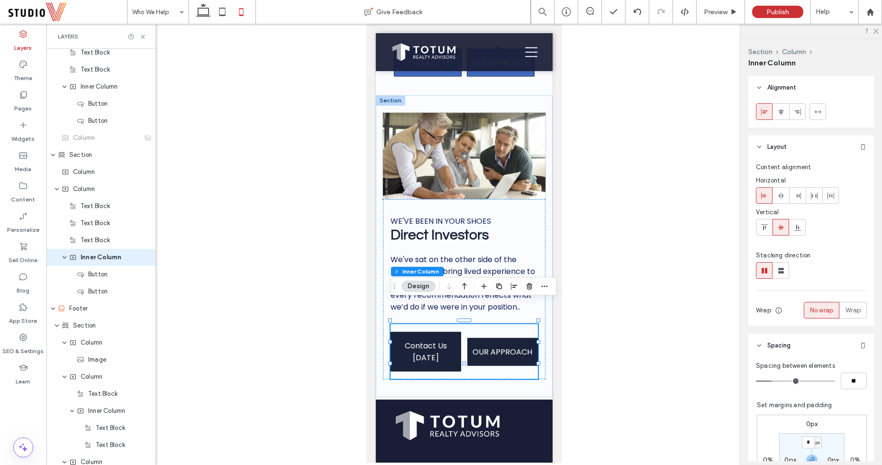
click at [411, 283] on button "Design" at bounding box center [418, 286] width 34 height 11
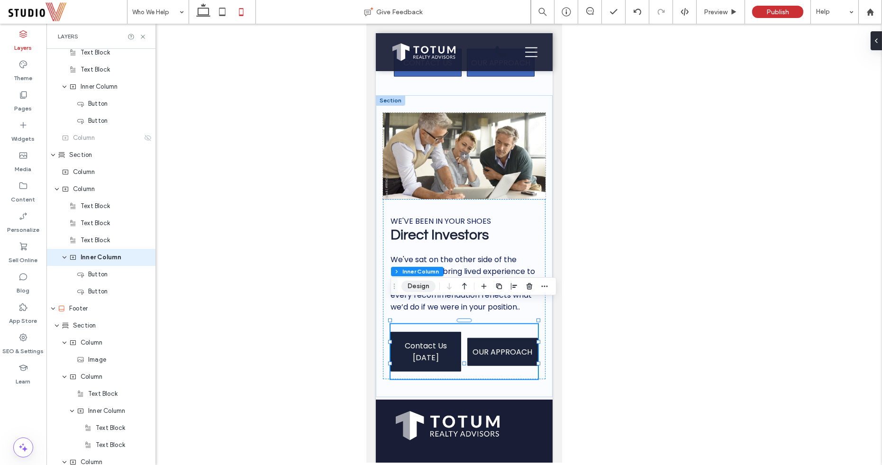
click at [416, 287] on button "Design" at bounding box center [418, 286] width 34 height 11
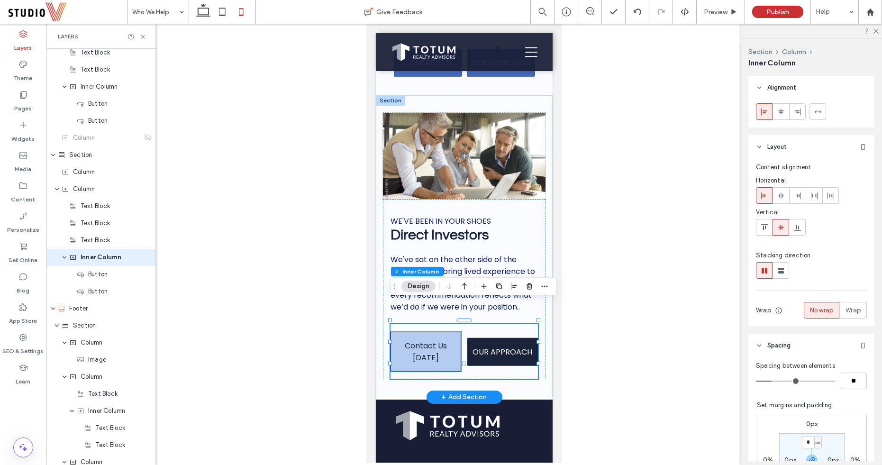
click at [418, 332] on link "Contact Us [DATE]" at bounding box center [425, 352] width 71 height 40
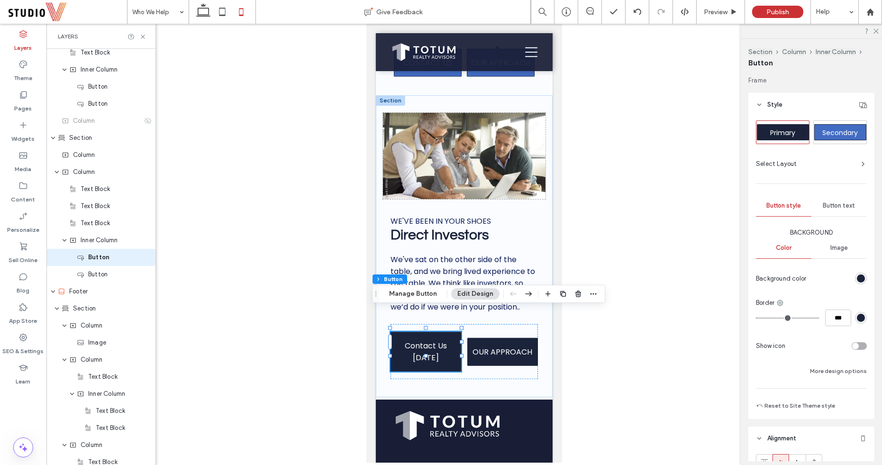
click at [412, 300] on div "Section Column Inner Column Button Manage Button Edit Design" at bounding box center [488, 294] width 233 height 18
click at [412, 291] on button "Manage Button" at bounding box center [413, 293] width 60 height 11
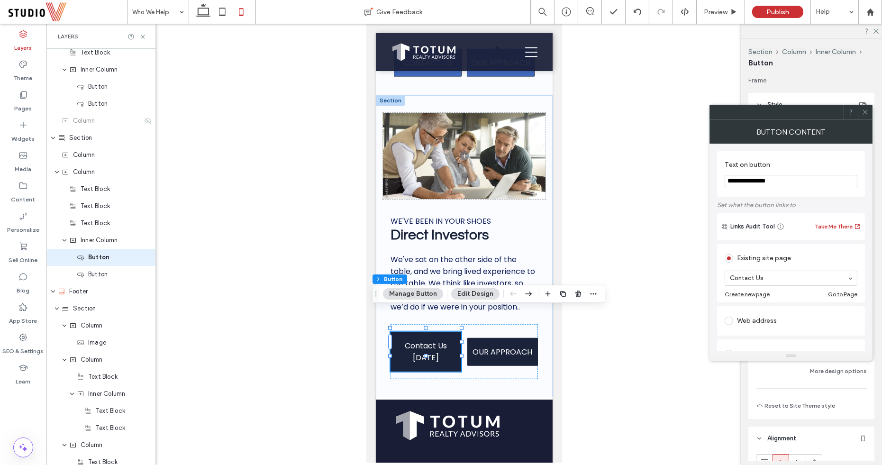
click at [750, 179] on input "**********" at bounding box center [791, 181] width 133 height 12
type input "**********"
click at [864, 110] on icon at bounding box center [865, 112] width 7 height 7
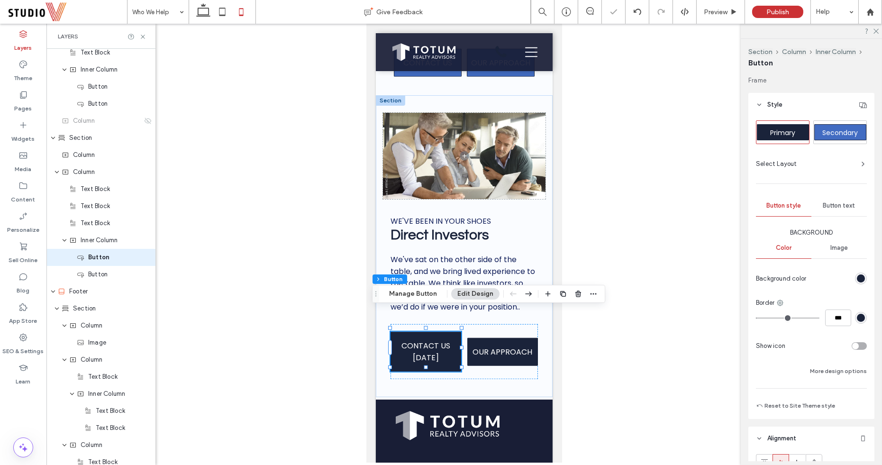
click at [591, 335] on div at bounding box center [464, 243] width 836 height 439
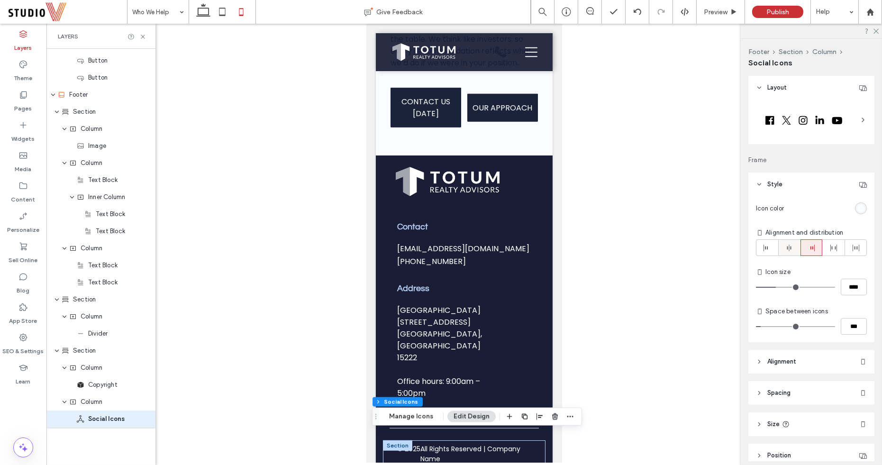
click at [790, 243] on span at bounding box center [789, 248] width 8 height 16
click at [781, 257] on div "Icon color Alignment and distribution Icon size **** Space between icons ***" at bounding box center [811, 269] width 126 height 146
type input "**"
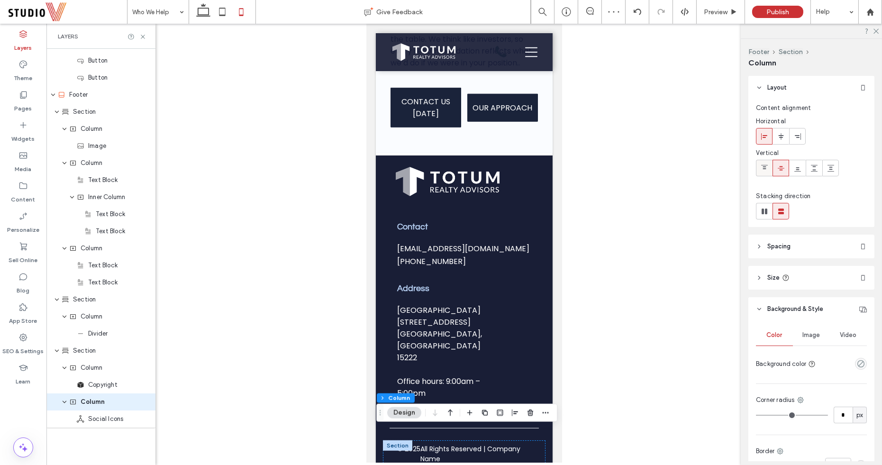
click at [766, 169] on icon at bounding box center [765, 168] width 8 height 8
click at [778, 164] on icon at bounding box center [781, 168] width 8 height 8
click at [777, 140] on span at bounding box center [781, 136] width 8 height 16
click at [681, 291] on div at bounding box center [464, 243] width 836 height 439
click at [782, 133] on icon at bounding box center [781, 137] width 8 height 8
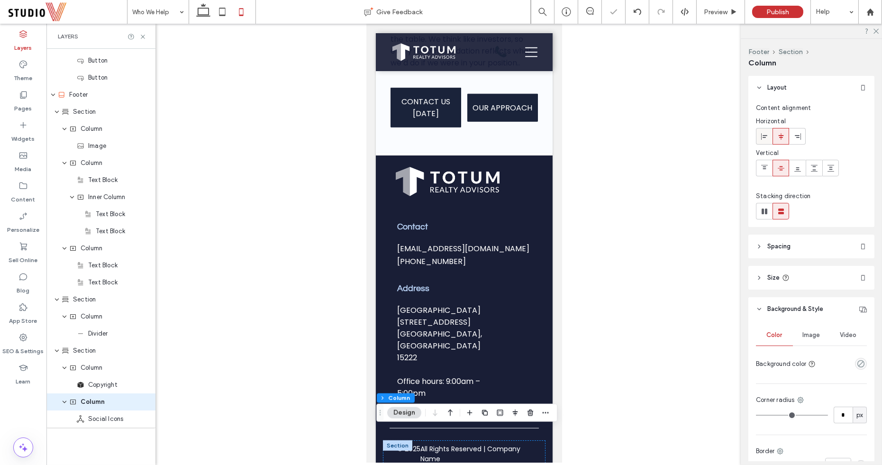
click at [766, 134] on icon at bounding box center [765, 137] width 8 height 8
click at [787, 136] on div at bounding box center [781, 136] width 16 height 16
click at [803, 135] on div at bounding box center [798, 136] width 16 height 16
click at [769, 134] on div at bounding box center [764, 136] width 16 height 16
click at [782, 136] on icon at bounding box center [781, 137] width 8 height 8
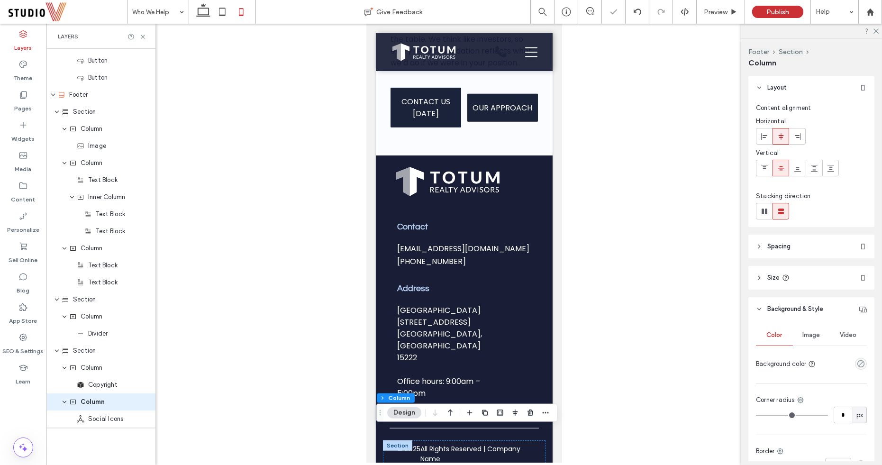
click at [688, 269] on div at bounding box center [464, 243] width 836 height 439
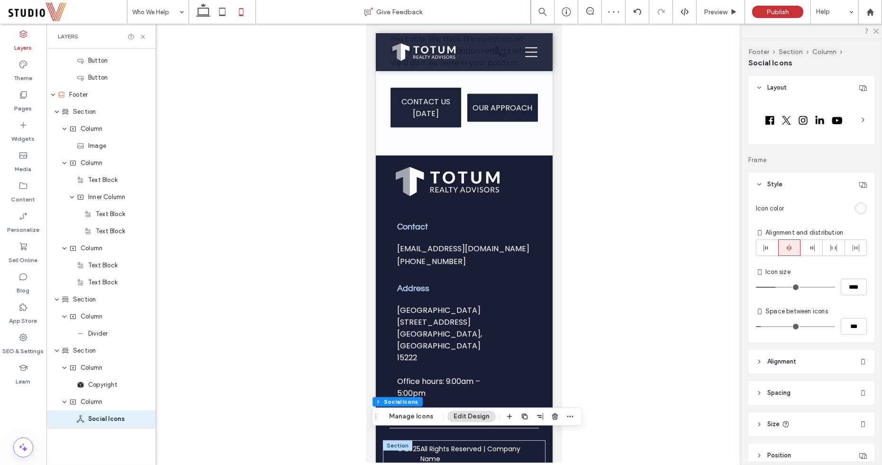
click at [785, 245] on div at bounding box center [789, 248] width 21 height 16
click at [769, 245] on icon at bounding box center [767, 248] width 8 height 8
click at [788, 246] on icon at bounding box center [789, 248] width 8 height 8
type input "**"
click at [705, 307] on div at bounding box center [464, 243] width 836 height 439
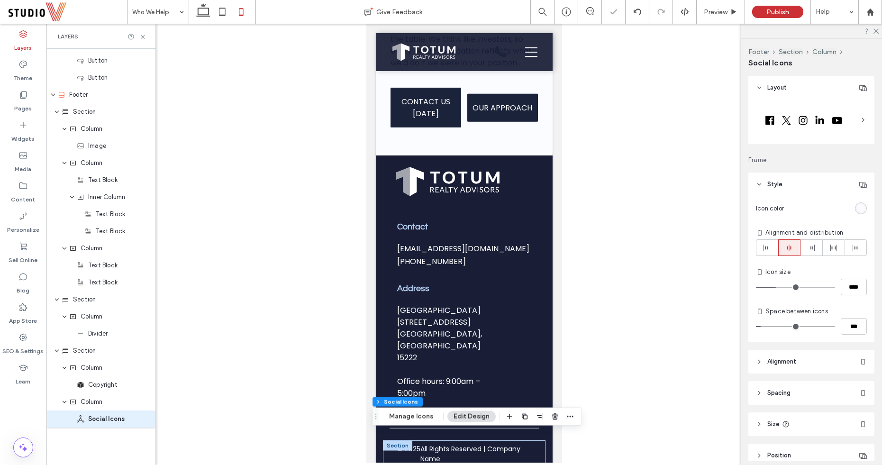
click at [671, 358] on div at bounding box center [464, 243] width 836 height 439
click at [350, 428] on div at bounding box center [464, 243] width 836 height 439
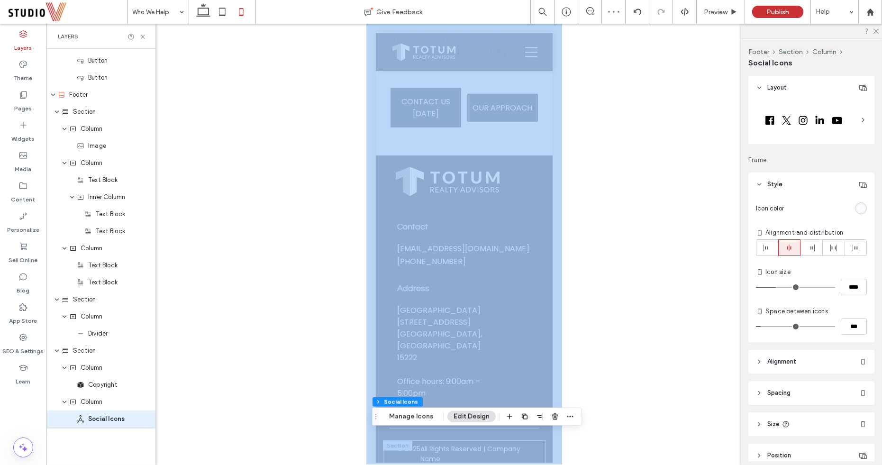
click at [350, 428] on div at bounding box center [464, 243] width 836 height 439
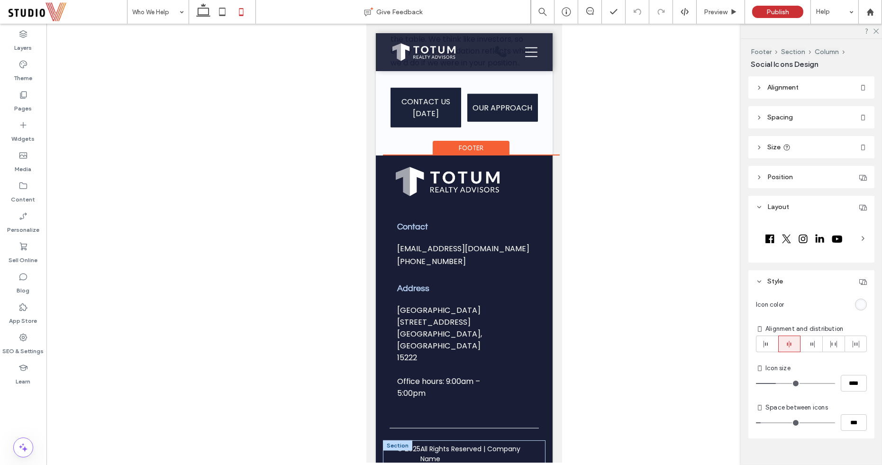
drag, startPoint x: 484, startPoint y: 440, endPoint x: 412, endPoint y: 440, distance: 71.6
click at [412, 440] on div "© 2025 All Rights Reserved | Company Name 408px , 37px" at bounding box center [463, 469] width 163 height 59
type input "***"
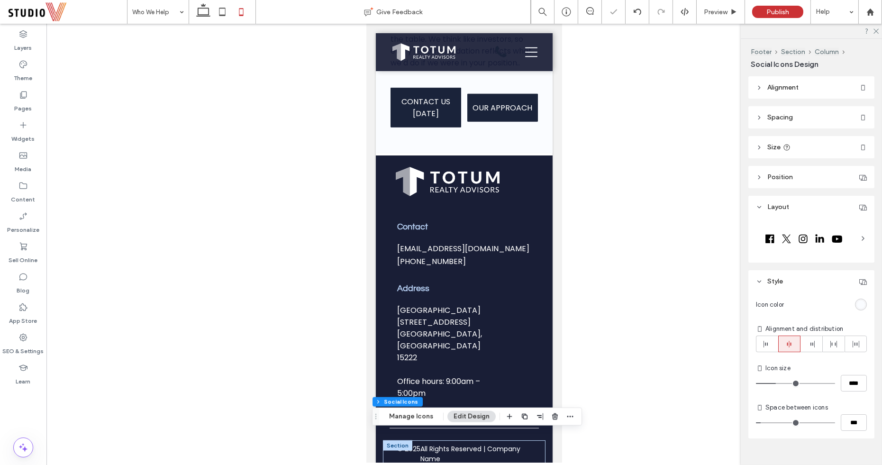
click at [615, 356] on div at bounding box center [464, 243] width 836 height 439
click at [355, 433] on div at bounding box center [464, 243] width 836 height 439
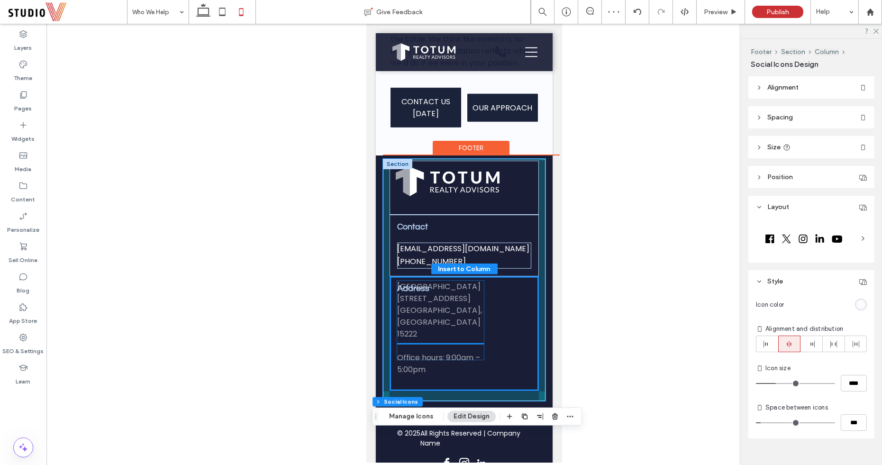
scroll to position [2028, 0]
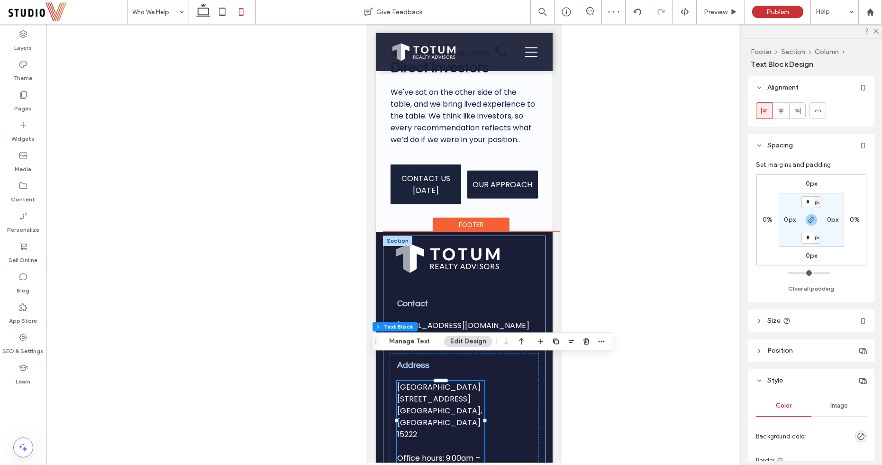
click at [580, 385] on div at bounding box center [464, 243] width 836 height 439
click at [499, 398] on div "Address One Gateway Center 420 Fort Duquesne Blvd, Suite 1400 Pittsburgh, PA 15…" at bounding box center [464, 418] width 150 height 130
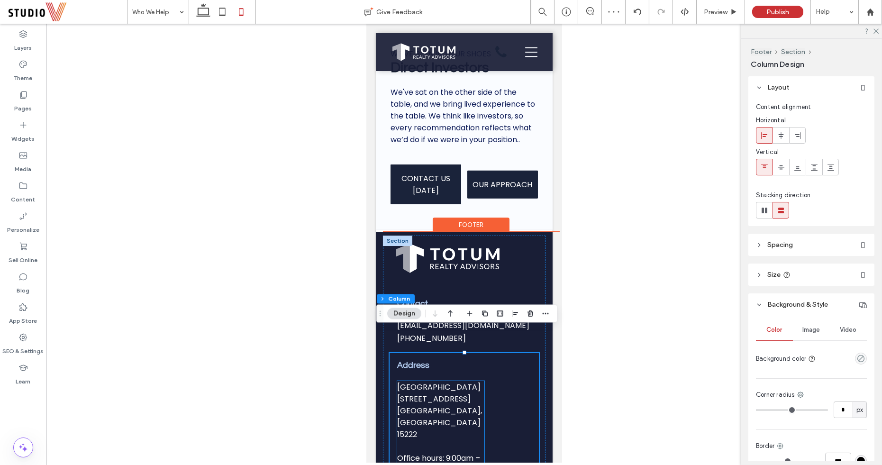
click at [456, 393] on p "[STREET_ADDRESS]" at bounding box center [440, 399] width 87 height 12
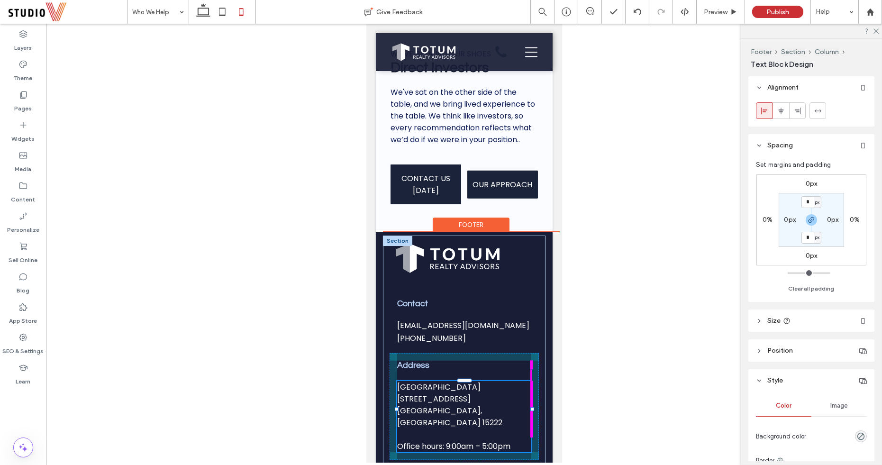
drag, startPoint x: 484, startPoint y: 397, endPoint x: 546, endPoint y: 397, distance: 62.1
click at [546, 397] on div "Contact info@totumrealtyadvisors.com 412-745-5000 Address One Gateway Center 42…" at bounding box center [463, 391] width 177 height 323
type input "***"
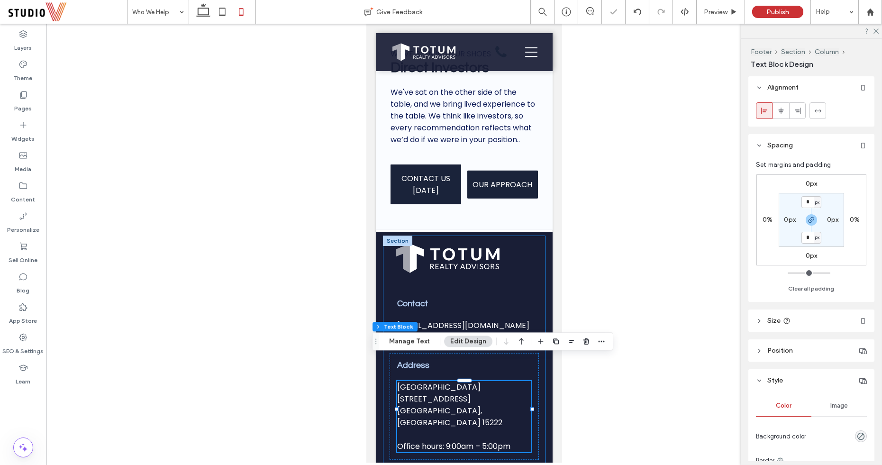
click at [356, 309] on div at bounding box center [464, 243] width 836 height 439
click at [377, 282] on div "Contact info@totumrealtyadvisors.com 412-745-5000 Address One Gateway Center 42…" at bounding box center [463, 391] width 177 height 323
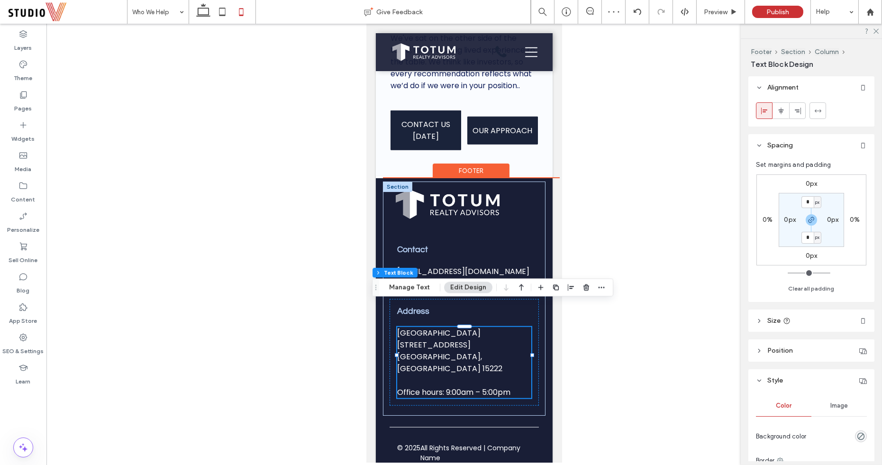
click at [380, 392] on div "Contact info@totumrealtyadvisors.com 412-745-5000 Address One Gateway Center 42…" at bounding box center [463, 337] width 177 height 323
click at [426, 443] on span "All Rights Reserved | Company Name" at bounding box center [475, 453] width 111 height 20
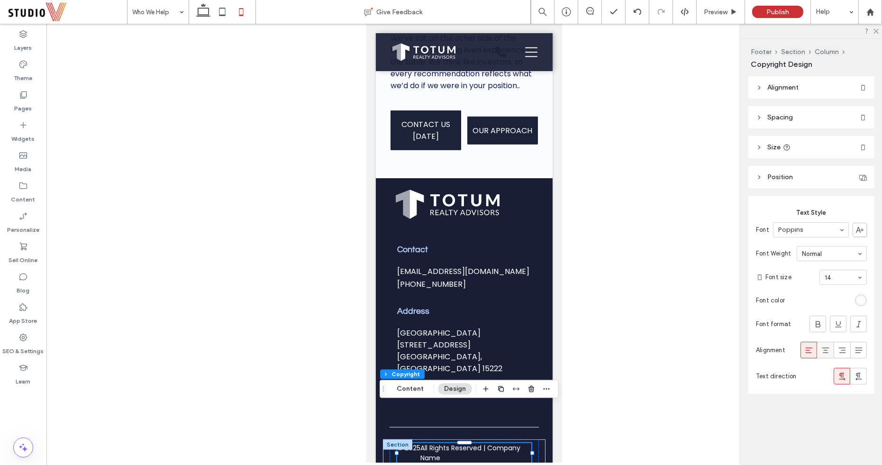
click at [823, 349] on icon at bounding box center [825, 349] width 9 height 9
click at [617, 367] on div at bounding box center [464, 243] width 836 height 439
click at [481, 443] on span "All Rights Reserved | Company Name" at bounding box center [475, 453] width 111 height 20
click at [404, 389] on button "Content" at bounding box center [410, 388] width 39 height 11
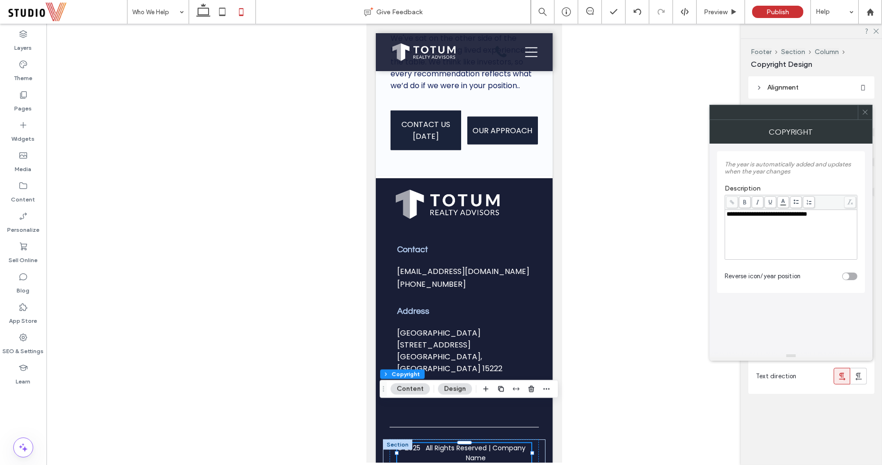
click at [786, 213] on span "**********" at bounding box center [767, 214] width 81 height 6
drag, startPoint x: 786, startPoint y: 213, endPoint x: 852, endPoint y: 213, distance: 66.3
click at [852, 213] on div "**********" at bounding box center [791, 214] width 129 height 7
click at [866, 110] on icon at bounding box center [865, 112] width 7 height 7
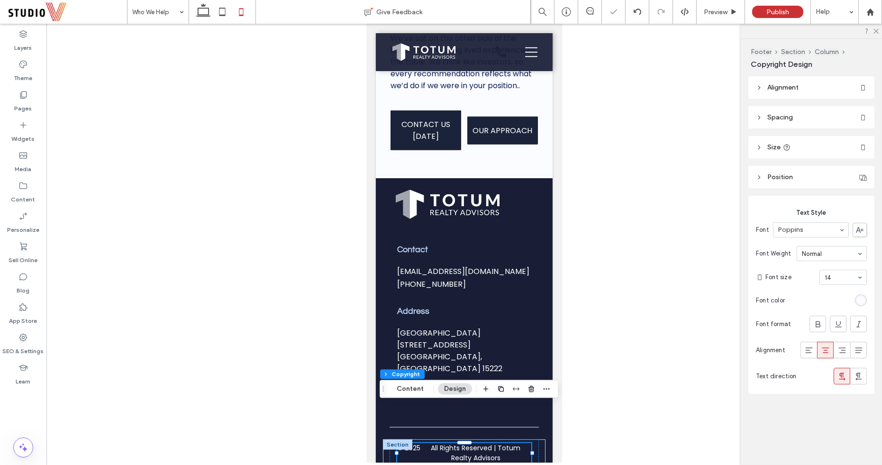
click at [687, 243] on div at bounding box center [464, 243] width 836 height 439
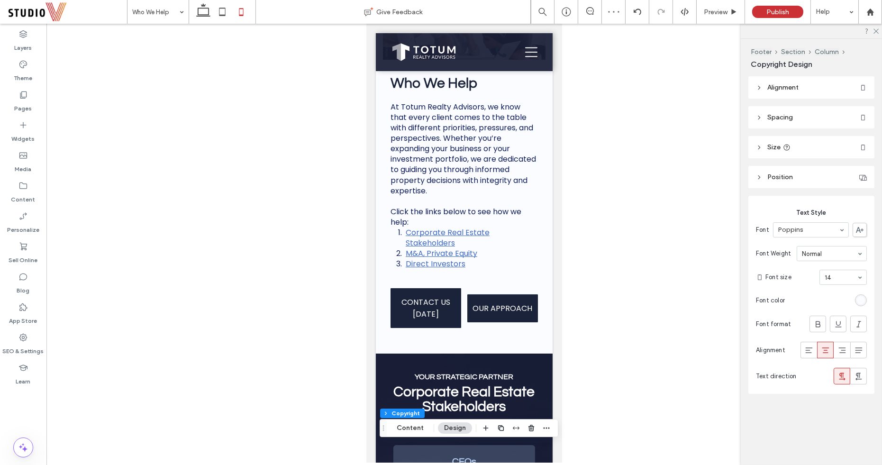
scroll to position [0, 0]
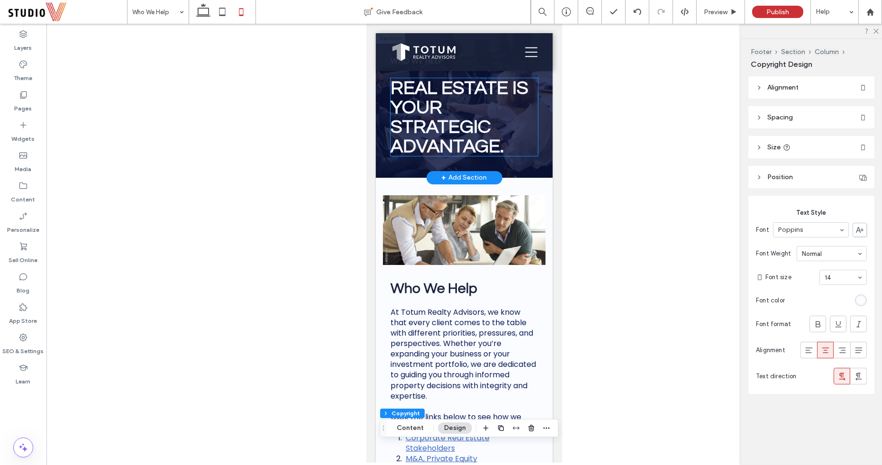
click at [473, 118] on span "REAL ESTATE is YOUR STRATEGIC ADVANTAGE." at bounding box center [459, 117] width 138 height 78
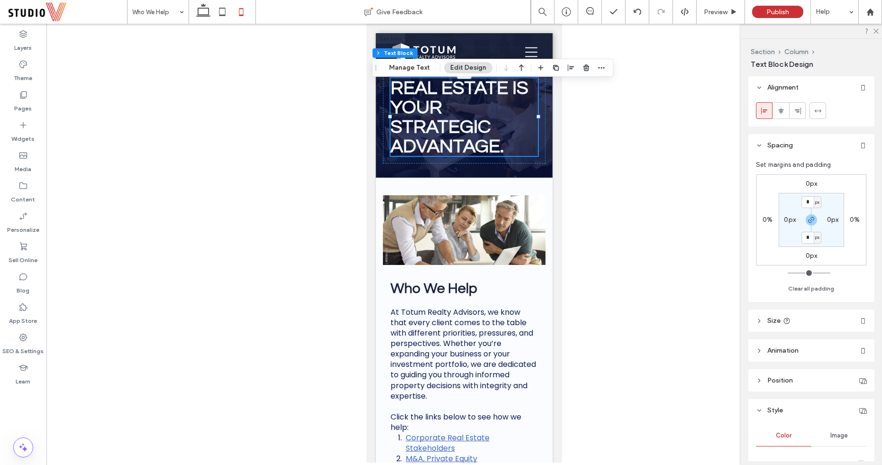
drag, startPoint x: 378, startPoint y: 72, endPoint x: 378, endPoint y: 41, distance: 30.3
click at [378, 64] on icon "Drag" at bounding box center [376, 67] width 8 height 7
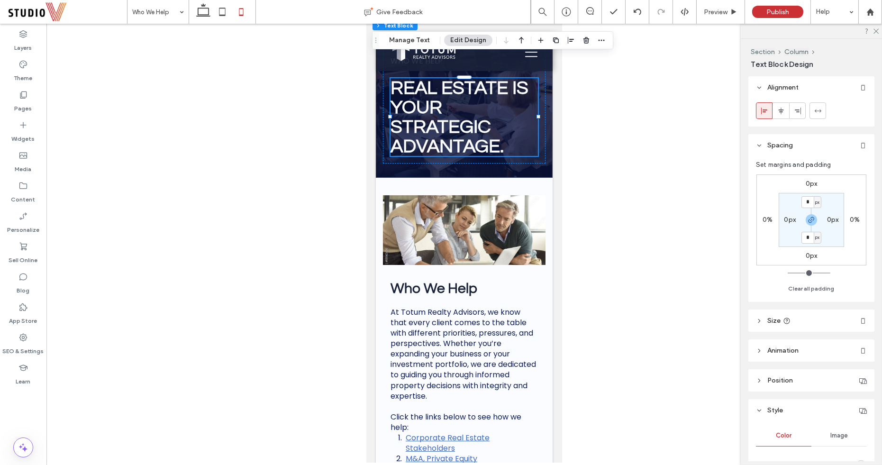
click at [342, 113] on div at bounding box center [464, 243] width 836 height 439
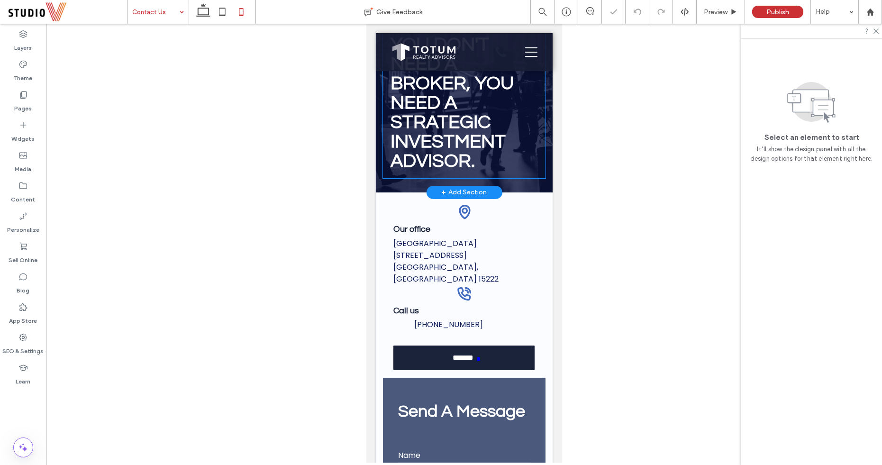
scroll to position [125, 0]
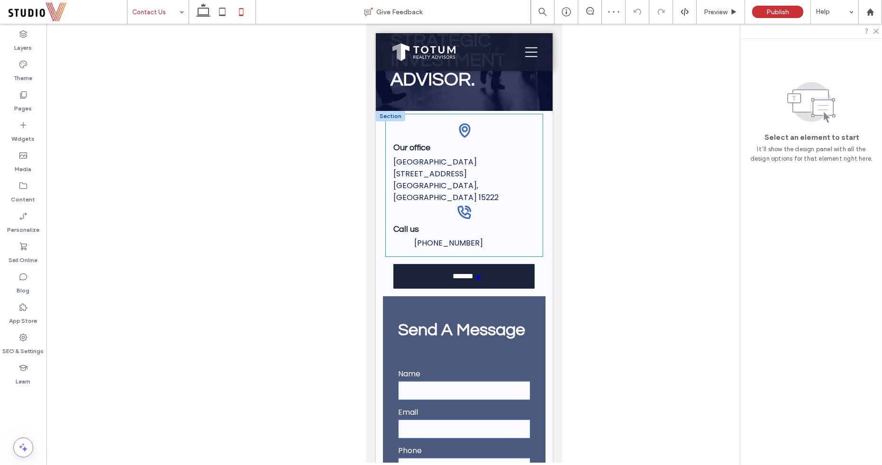
click at [435, 237] on span "[PHONE_NUMBER]" at bounding box center [448, 242] width 69 height 11
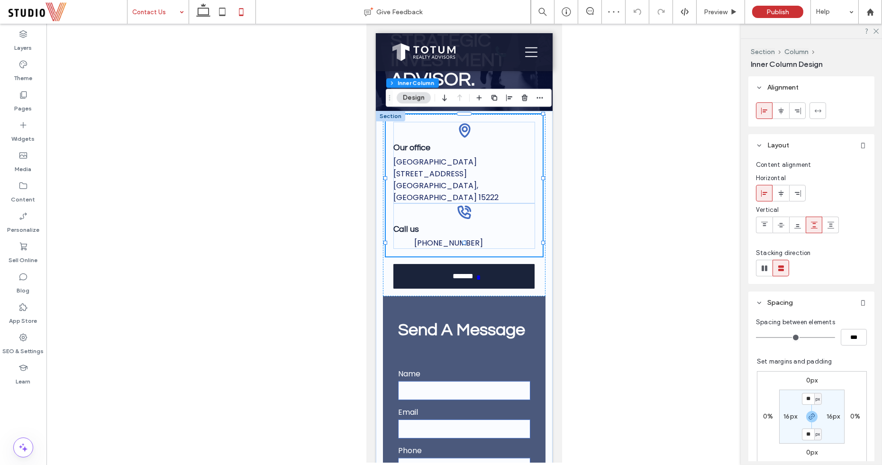
click at [434, 237] on span "[PHONE_NUMBER]" at bounding box center [448, 242] width 69 height 11
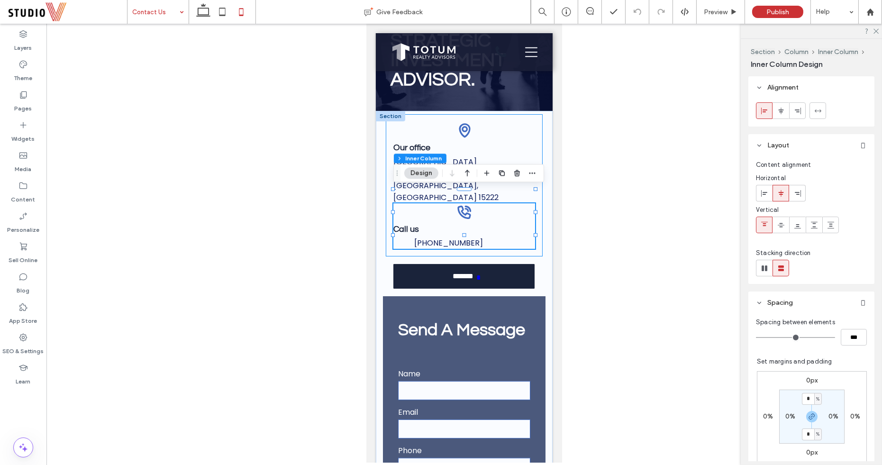
click at [433, 237] on span "[PHONE_NUMBER]" at bounding box center [448, 242] width 69 height 11
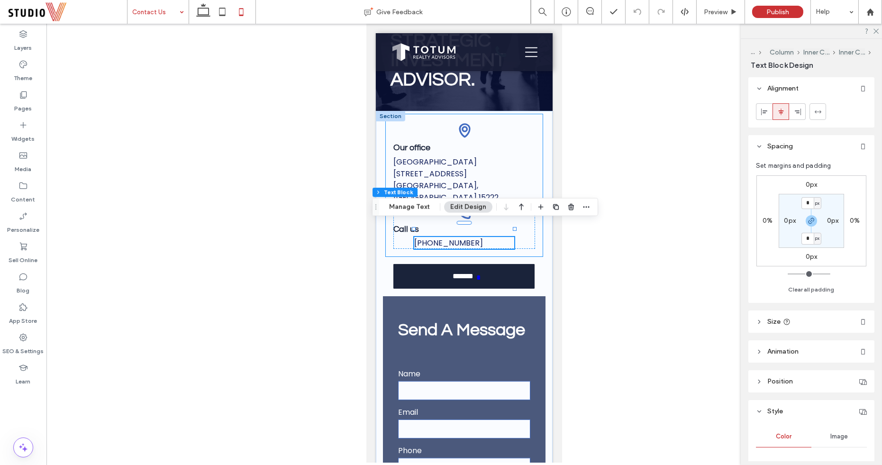
click at [433, 237] on span "[PHONE_NUMBER]" at bounding box center [448, 242] width 69 height 11
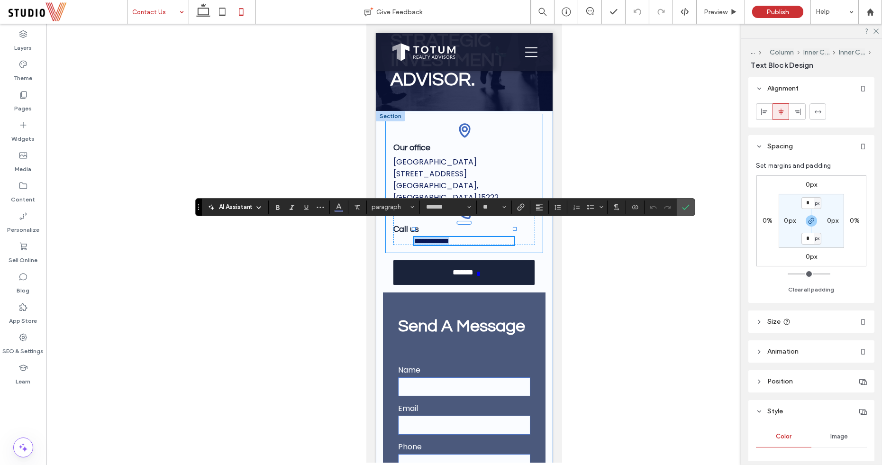
click at [433, 237] on span "**********" at bounding box center [431, 240] width 35 height 7
click at [682, 208] on use "Confirm" at bounding box center [686, 207] width 8 height 6
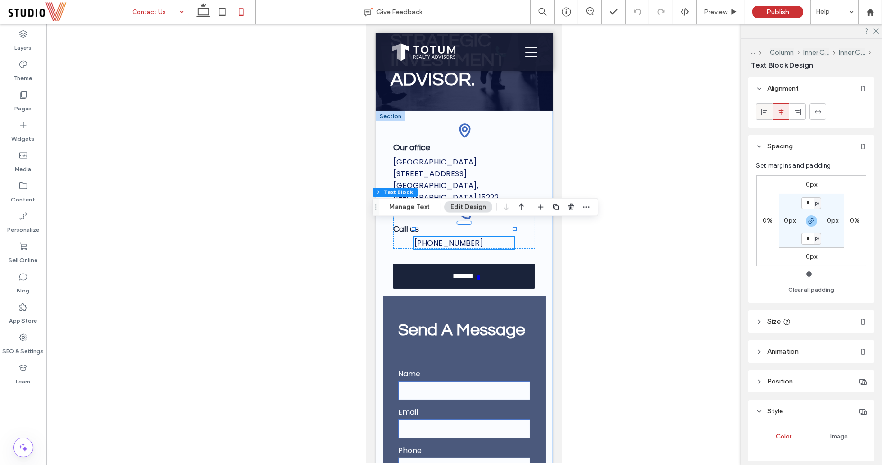
click at [763, 113] on icon at bounding box center [765, 112] width 8 height 8
click at [673, 259] on div at bounding box center [464, 243] width 836 height 439
click at [633, 279] on div at bounding box center [464, 243] width 836 height 439
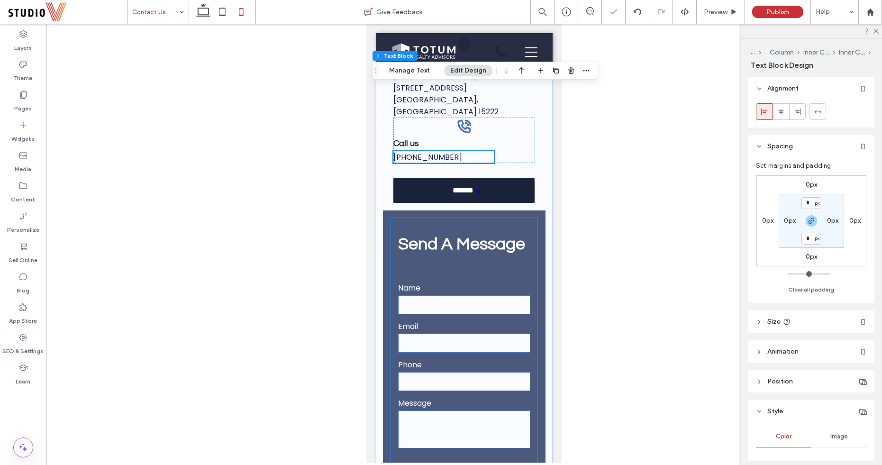
scroll to position [65, 0]
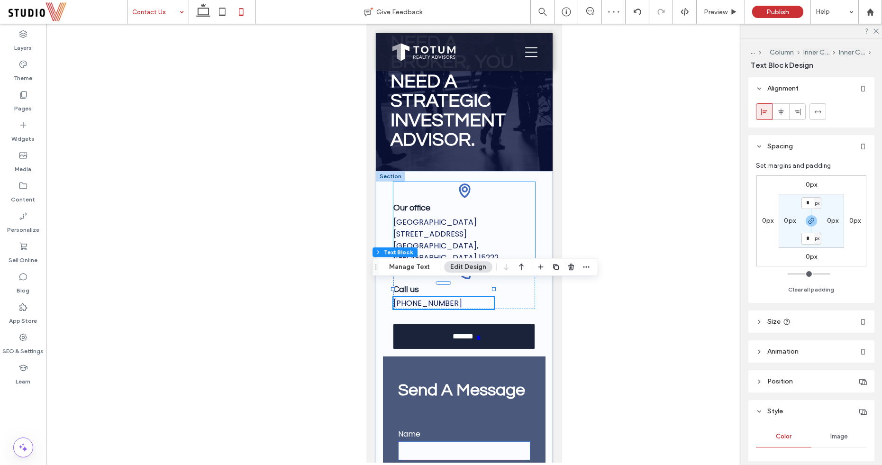
click at [463, 198] on icon at bounding box center [463, 190] width 17 height 17
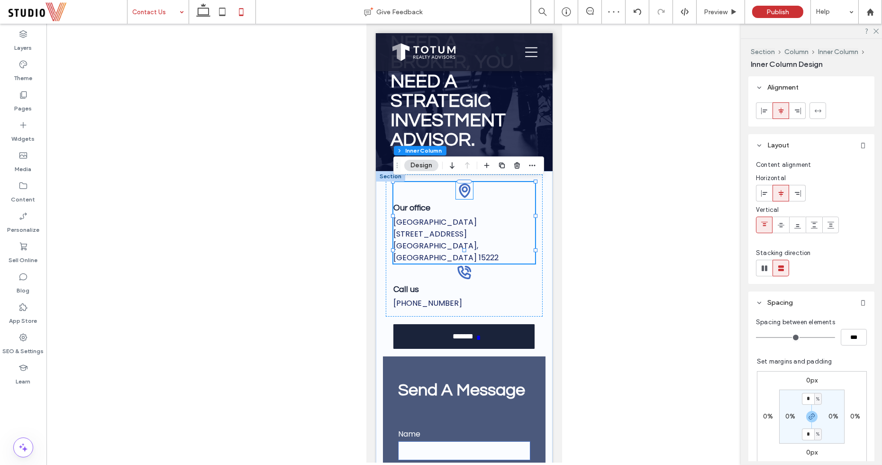
click at [463, 191] on icon at bounding box center [464, 189] width 6 height 6
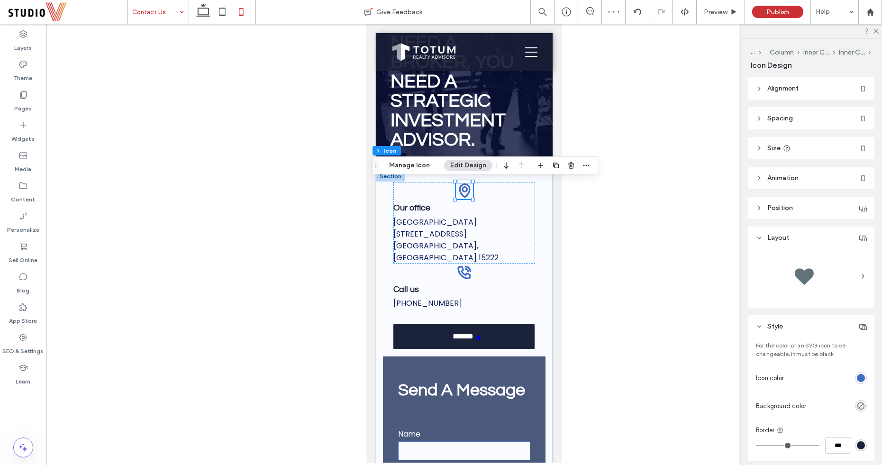
click at [782, 87] on span "Alignment" at bounding box center [782, 88] width 31 height 8
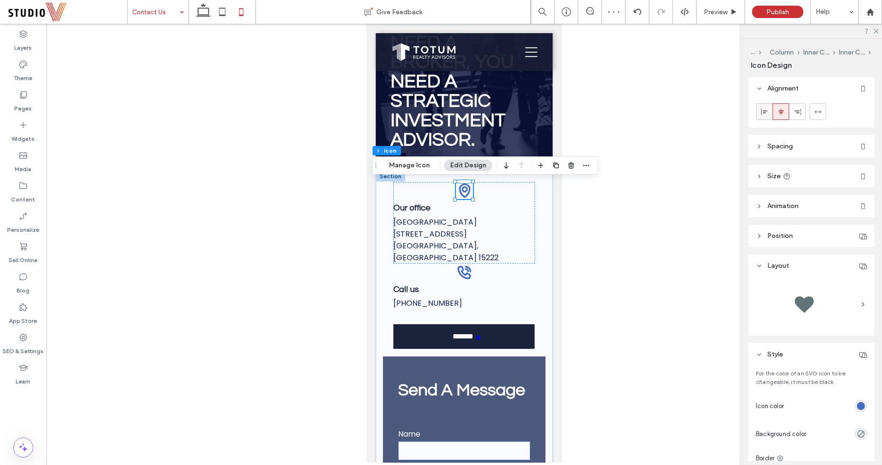
click at [764, 113] on icon at bounding box center [765, 112] width 8 height 8
click at [468, 263] on icon at bounding box center [463, 271] width 17 height 17
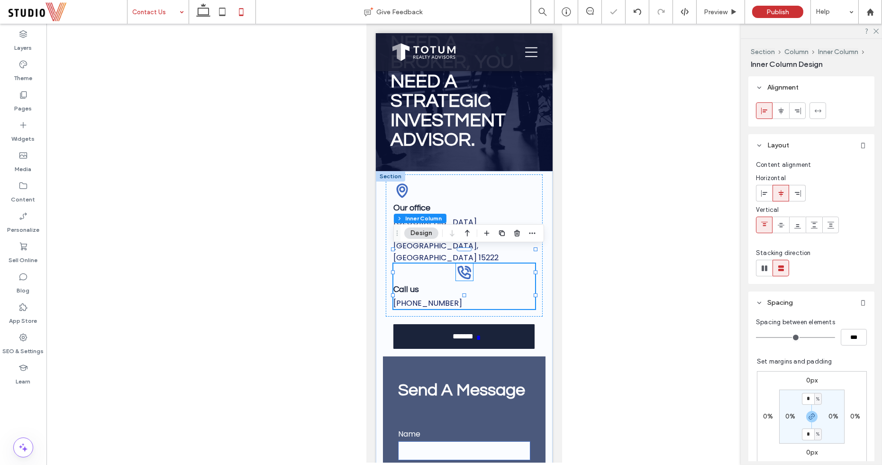
click at [463, 263] on icon at bounding box center [463, 271] width 17 height 17
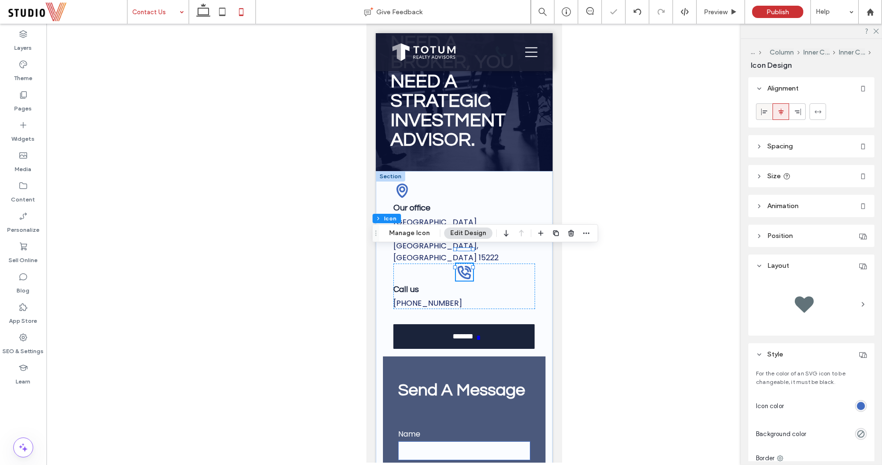
click at [763, 111] on icon at bounding box center [765, 112] width 8 height 8
click at [497, 290] on div "Call us 412-745-5000" at bounding box center [464, 285] width 142 height 45
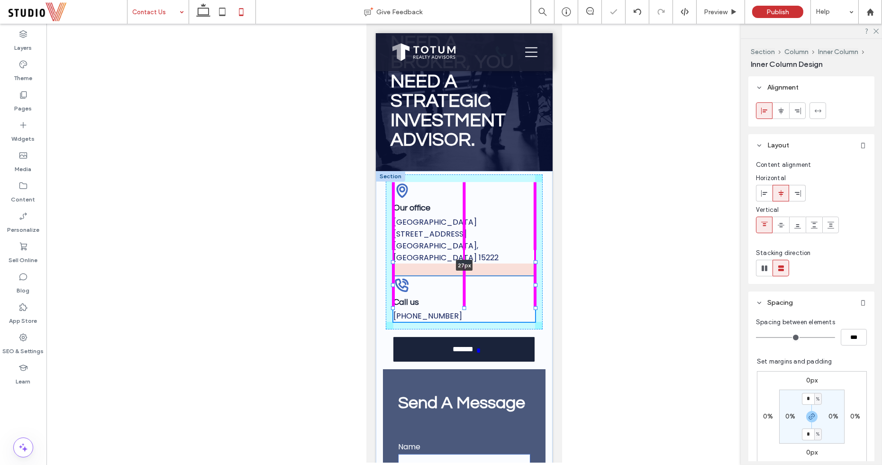
drag, startPoint x: 465, startPoint y: 249, endPoint x: 466, endPoint y: 263, distance: 13.8
click at [466, 263] on div at bounding box center [463, 262] width 15 height 4
type input "**"
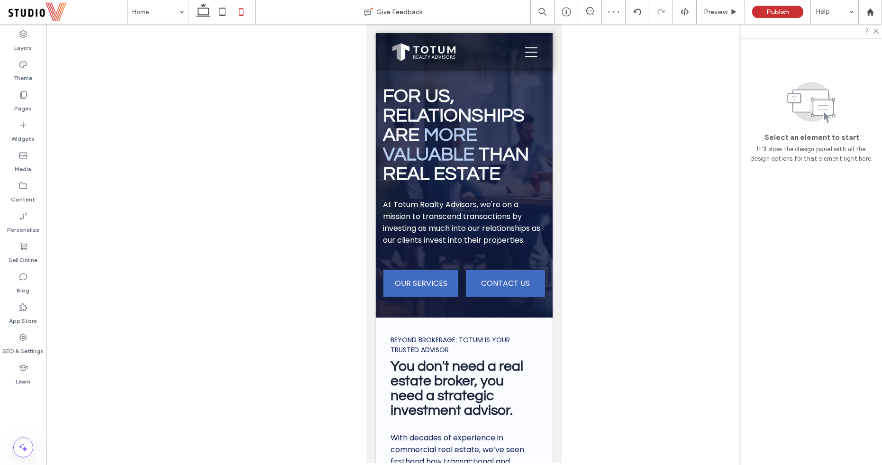
scroll to position [0, 0]
click at [201, 13] on icon at bounding box center [203, 11] width 19 height 19
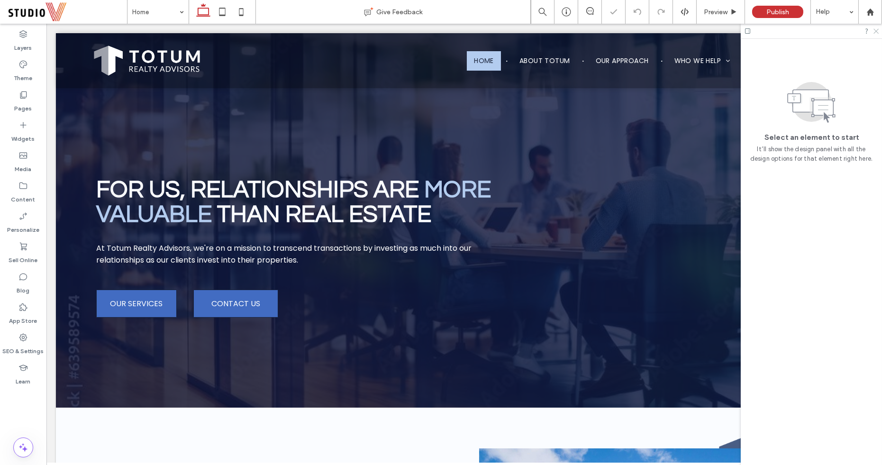
click at [875, 31] on icon at bounding box center [875, 30] width 6 height 6
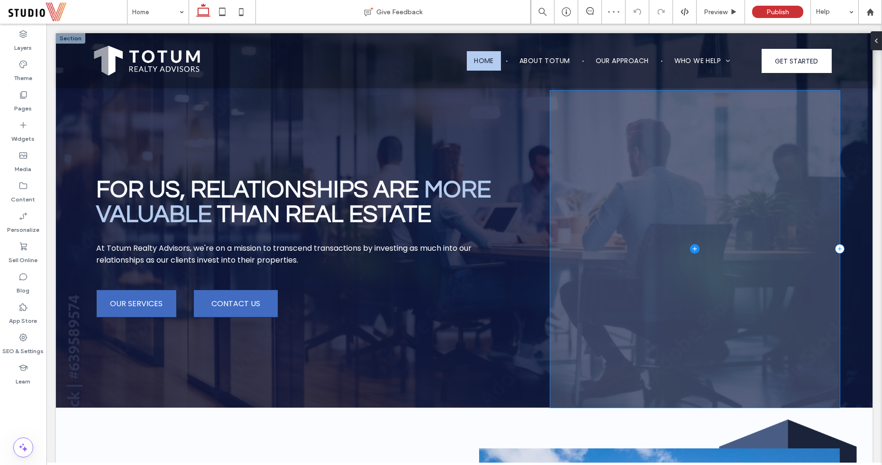
click at [630, 268] on span at bounding box center [695, 249] width 290 height 317
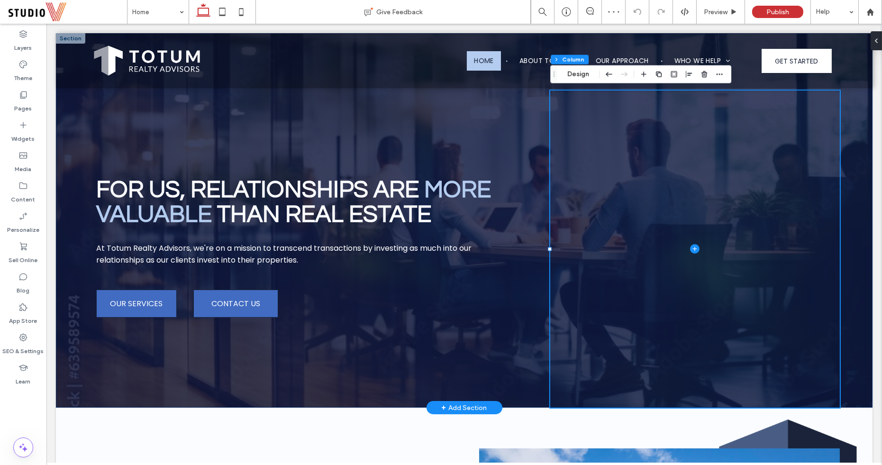
click at [519, 166] on div "For Us, relationships are more Valuable than real estate At Totum Realty Adviso…" at bounding box center [305, 249] width 432 height 317
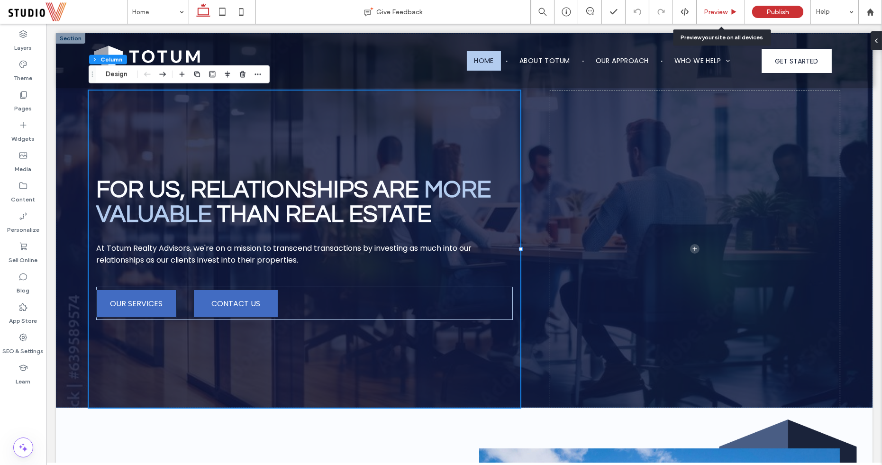
click at [713, 11] on span "Preview" at bounding box center [716, 12] width 24 height 8
